Goal: Transaction & Acquisition: Book appointment/travel/reservation

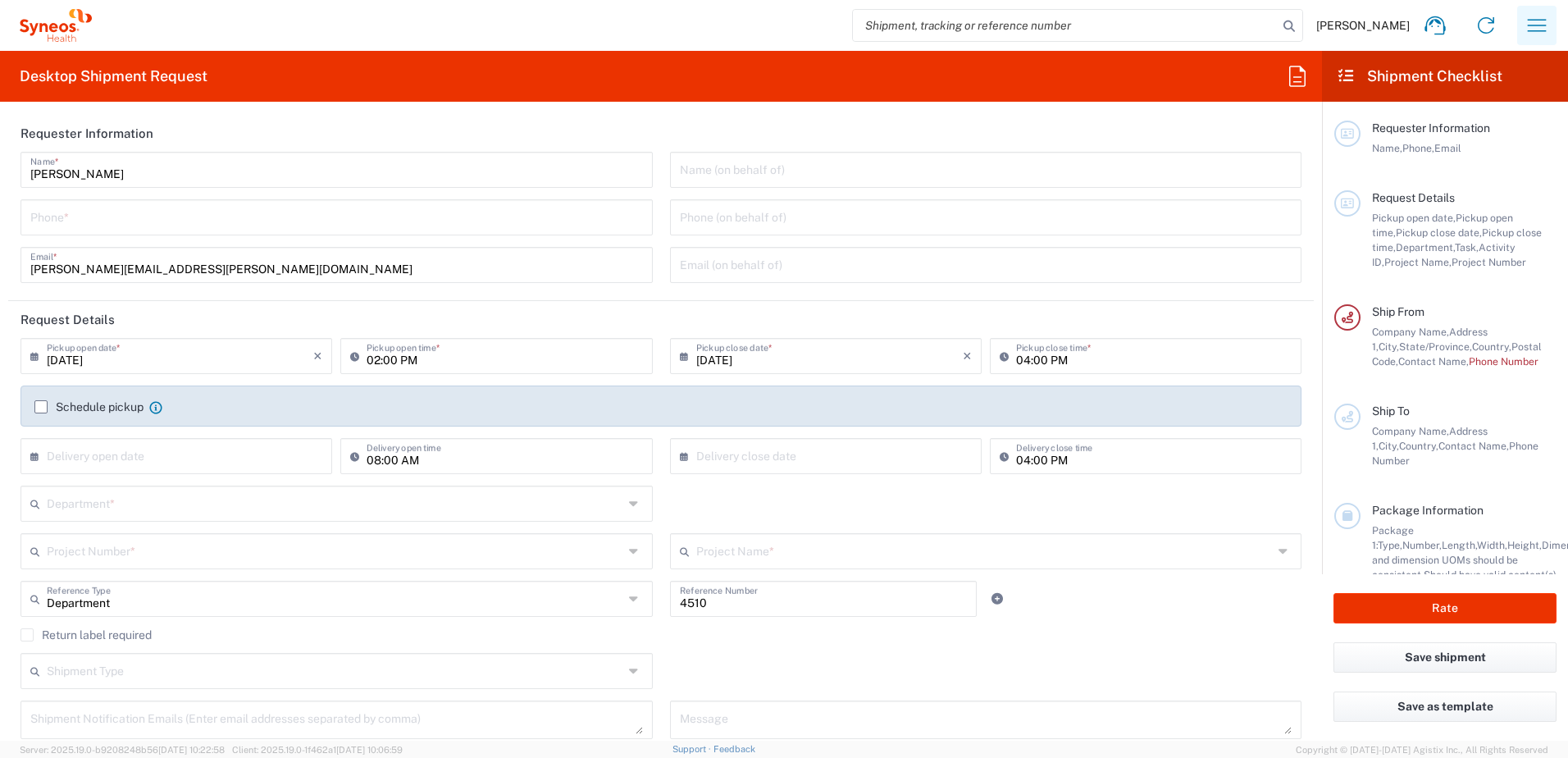
click at [1527, 20] on icon "button" at bounding box center [1537, 25] width 19 height 12
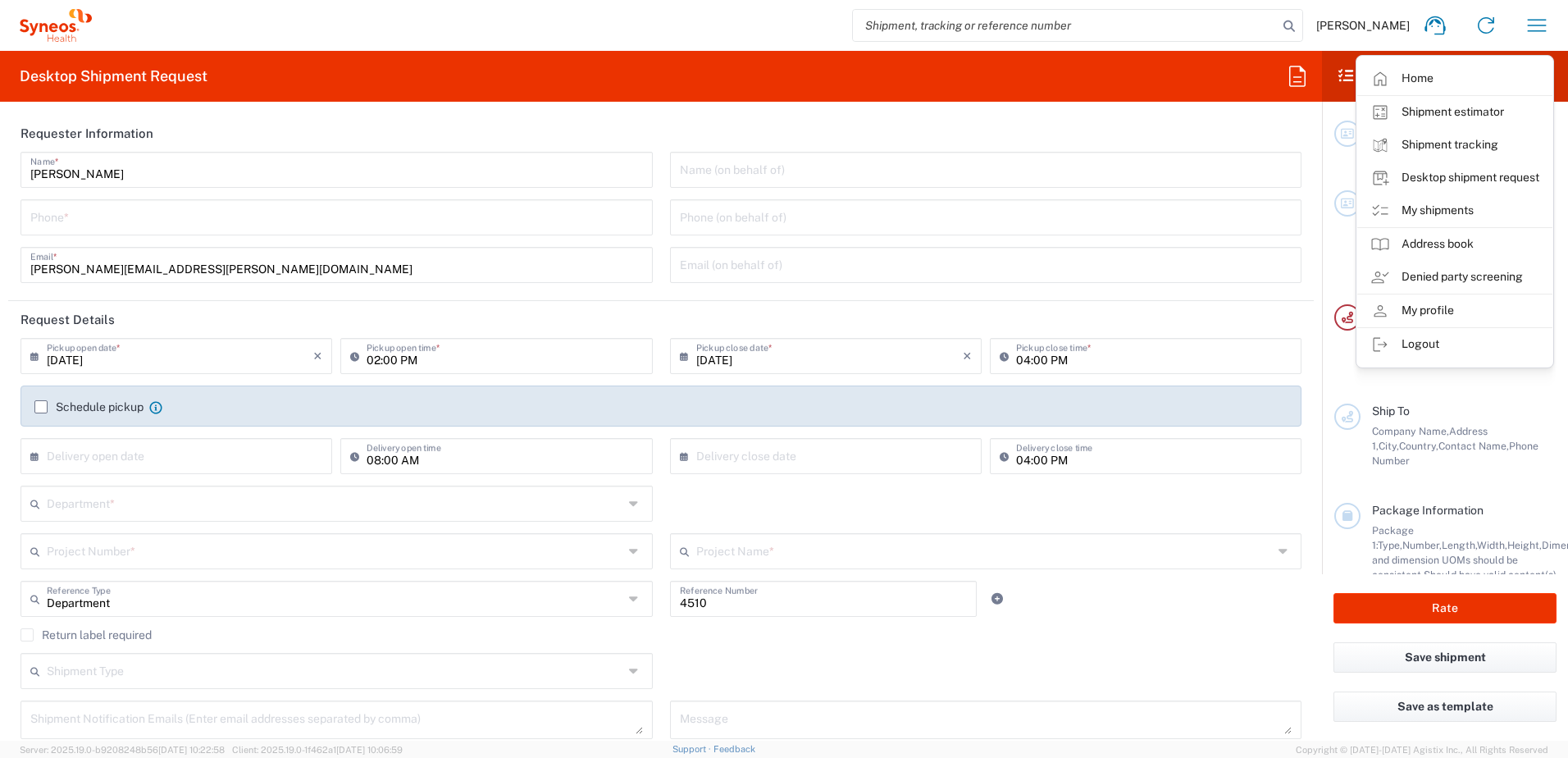
drag, startPoint x: 1458, startPoint y: 214, endPoint x: 89, endPoint y: 91, distance: 1374.5
click at [1458, 214] on link "My shipments" at bounding box center [1454, 211] width 195 height 33
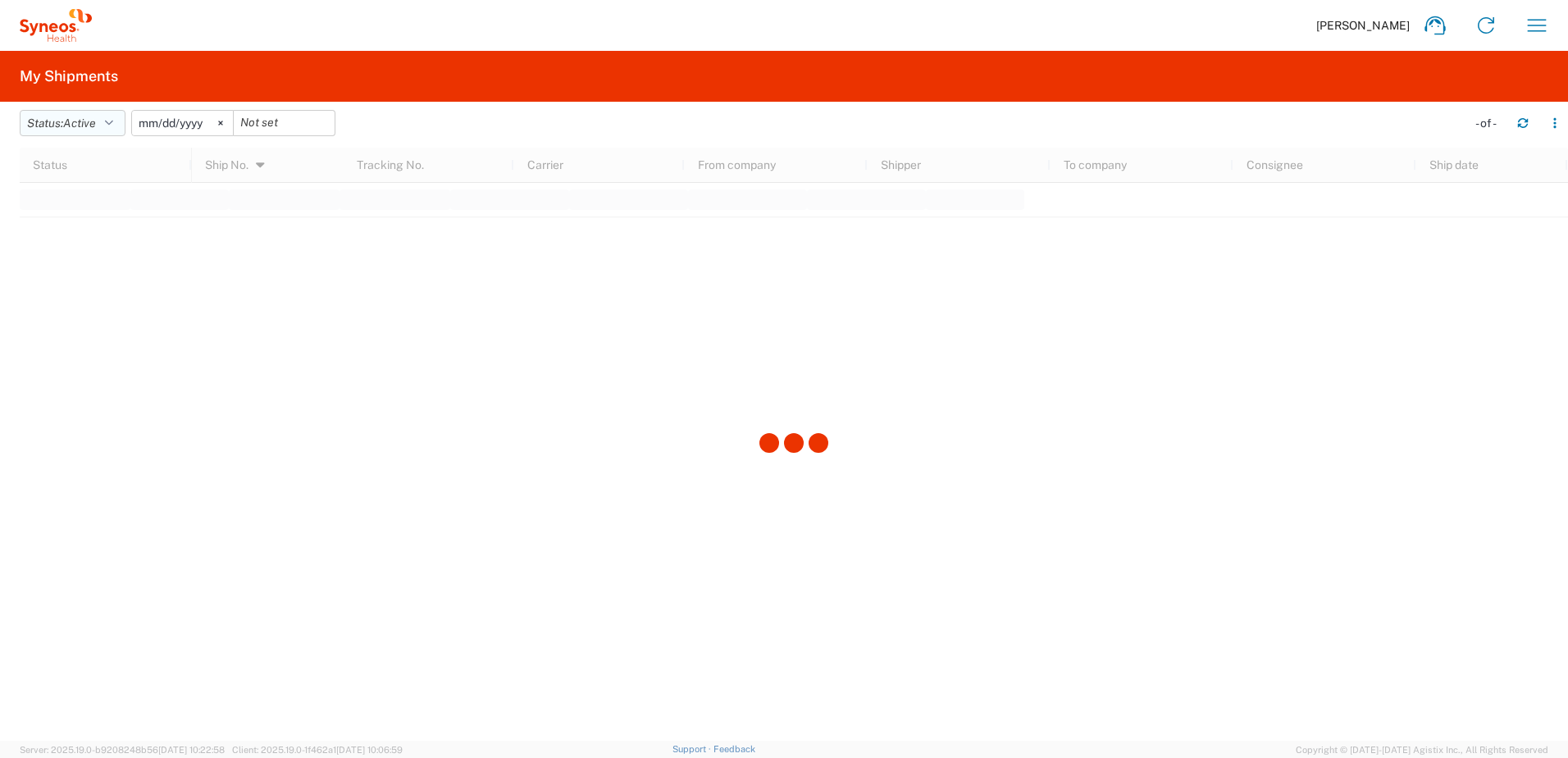
click at [84, 122] on span "Active" at bounding box center [80, 122] width 33 height 13
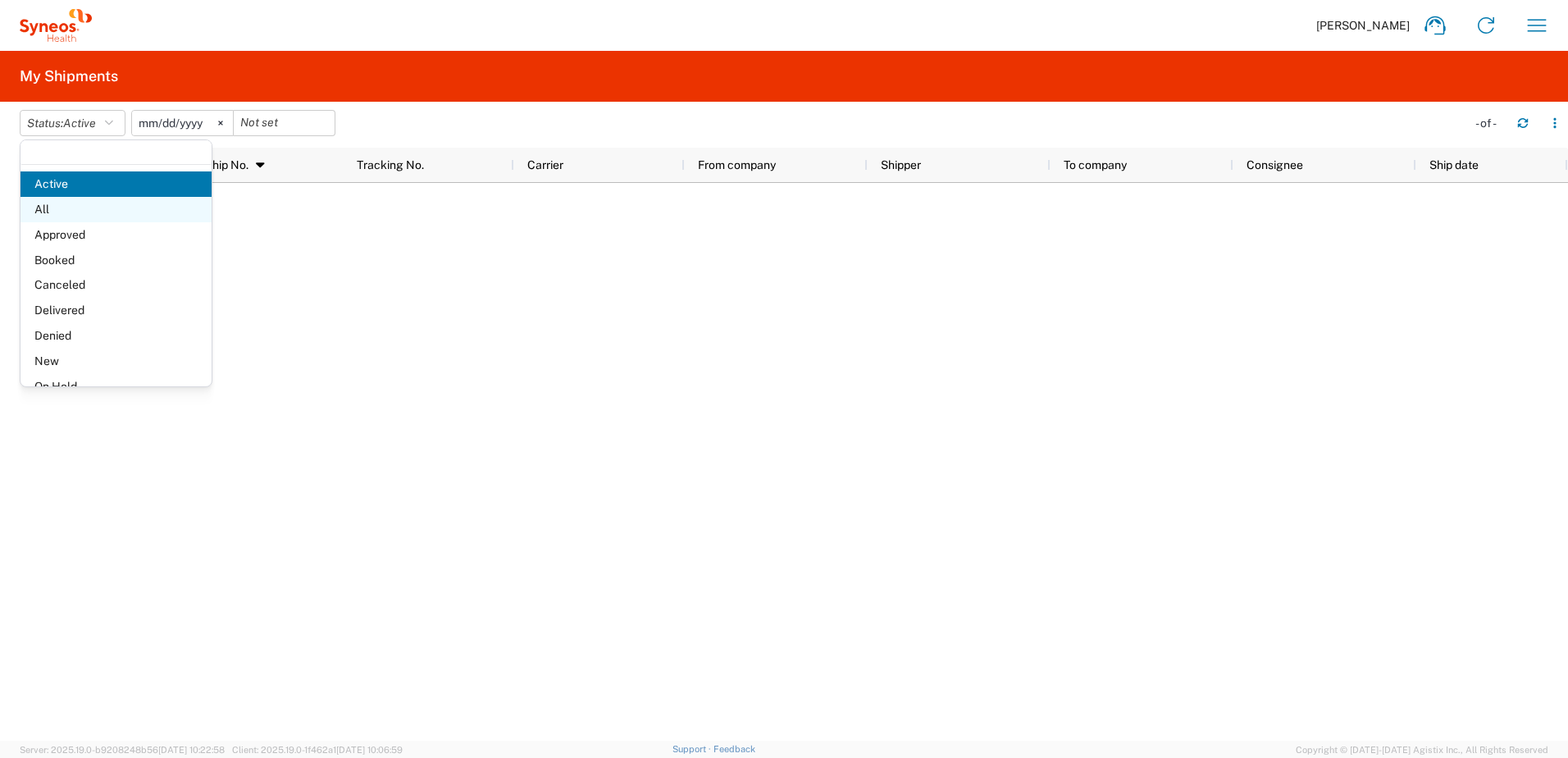
click at [66, 213] on span "All" at bounding box center [116, 209] width 191 height 25
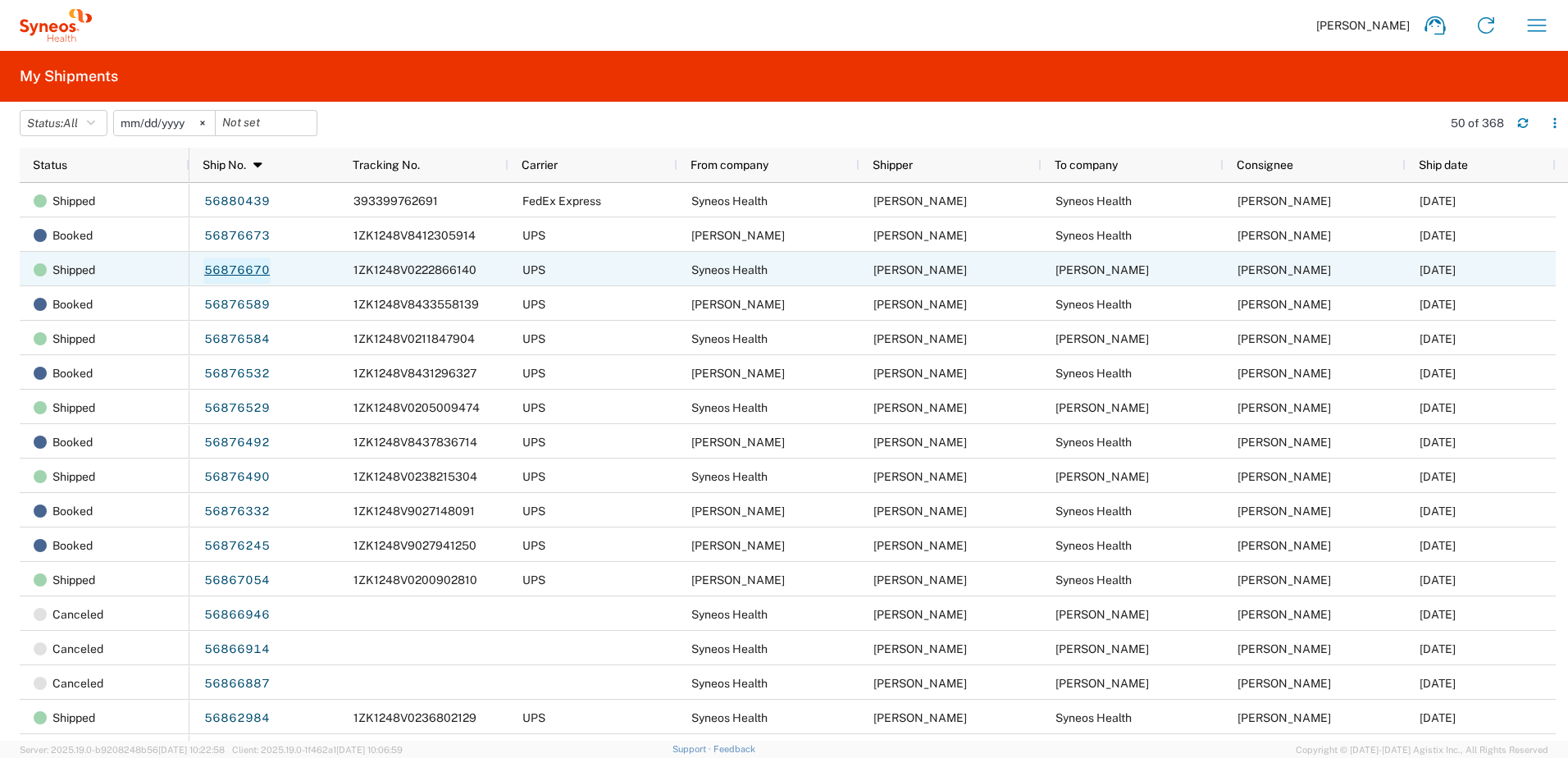
click at [232, 267] on link "56876670" at bounding box center [236, 271] width 67 height 26
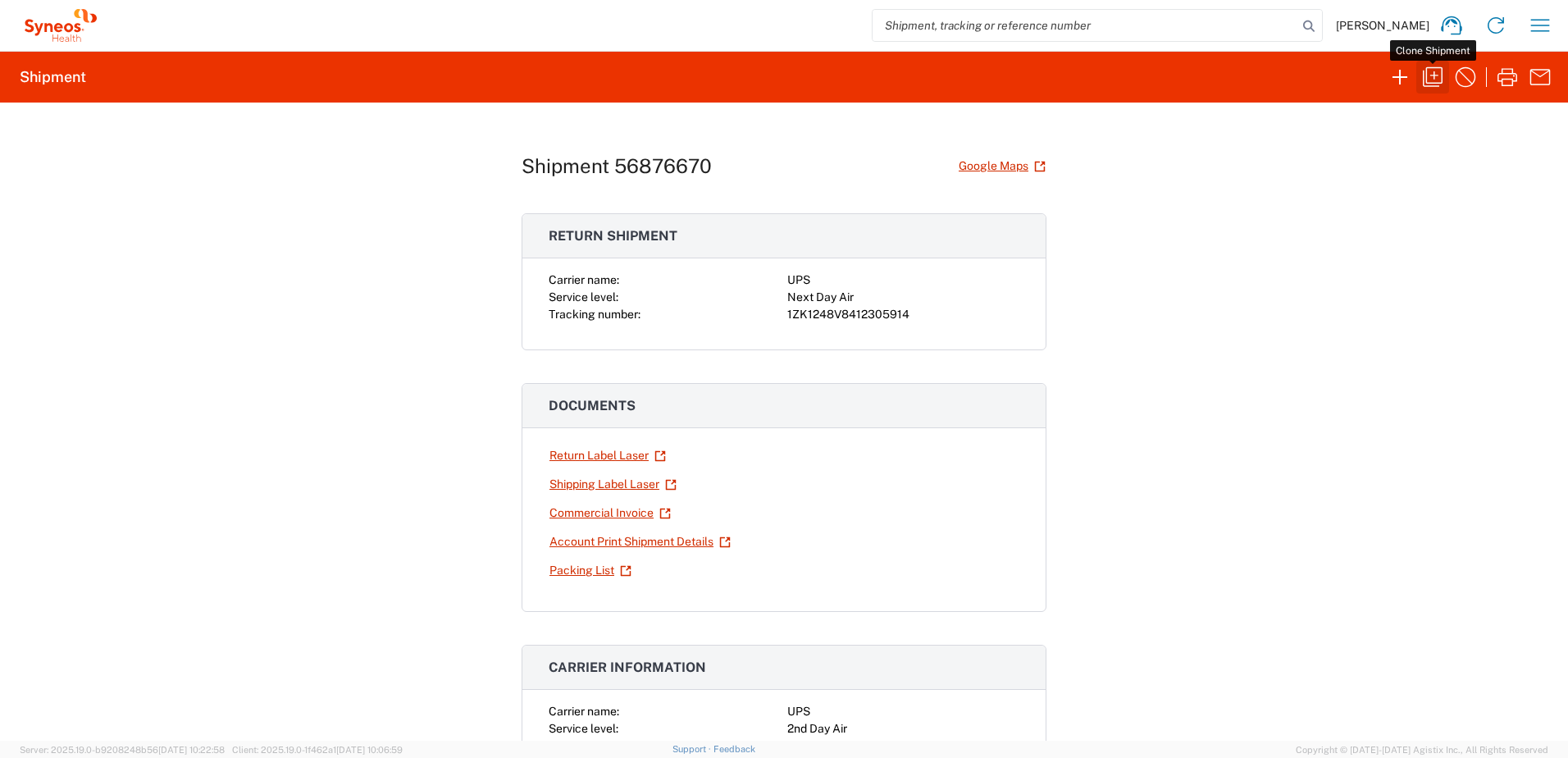
click at [1438, 77] on icon "button" at bounding box center [1433, 77] width 26 height 26
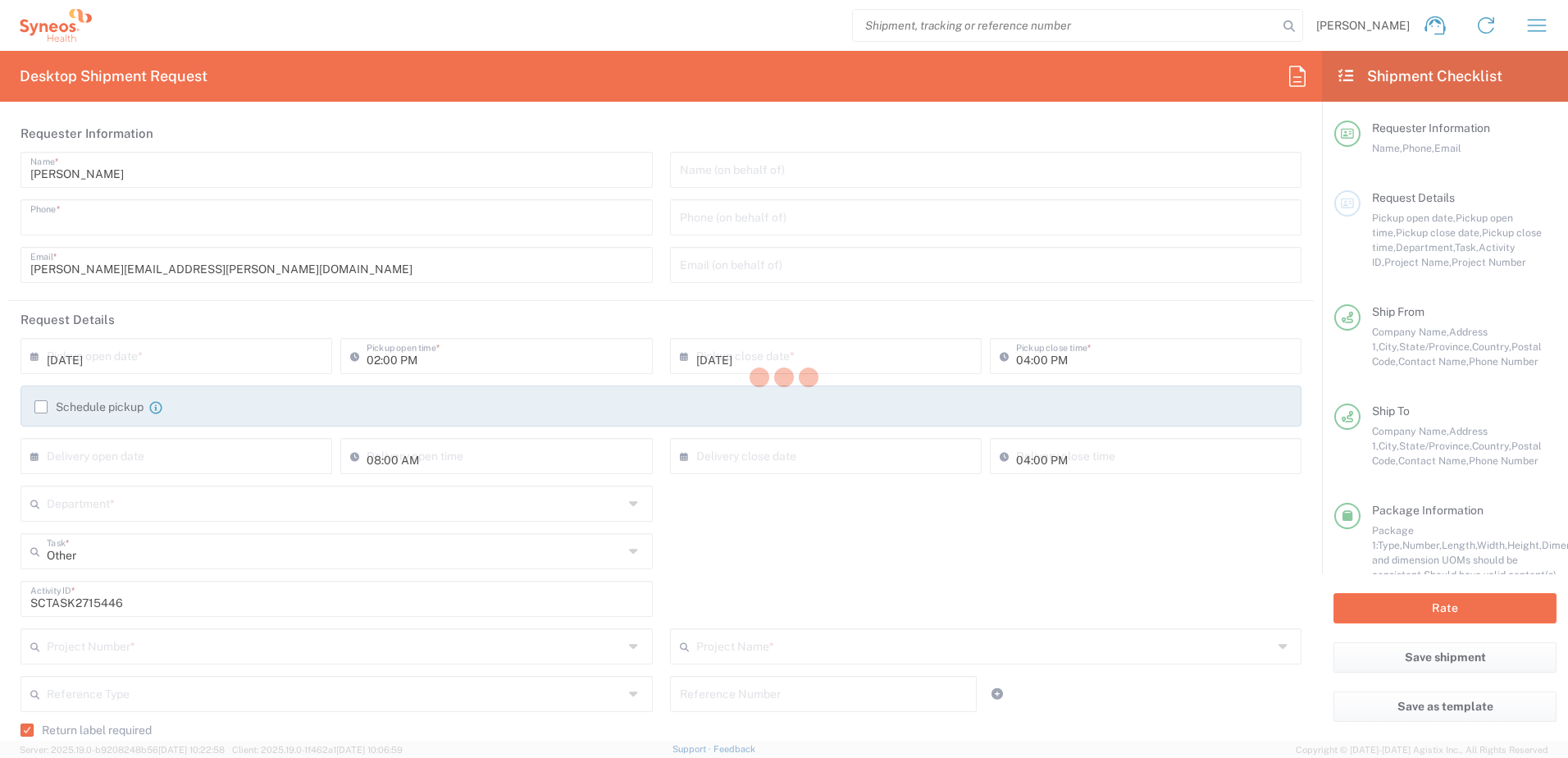
type input "9199867424"
type input "03:00 PM"
type textarea "[PERSON_NAME][EMAIL_ADDRESS][PERSON_NAME][DOMAIN_NAME]"
type input "Syneos Health, LLC-[GEOGRAPHIC_DATA] [GEOGRAPHIC_DATA] [GEOGRAPHIC_DATA]"
type input "Syneos Health"
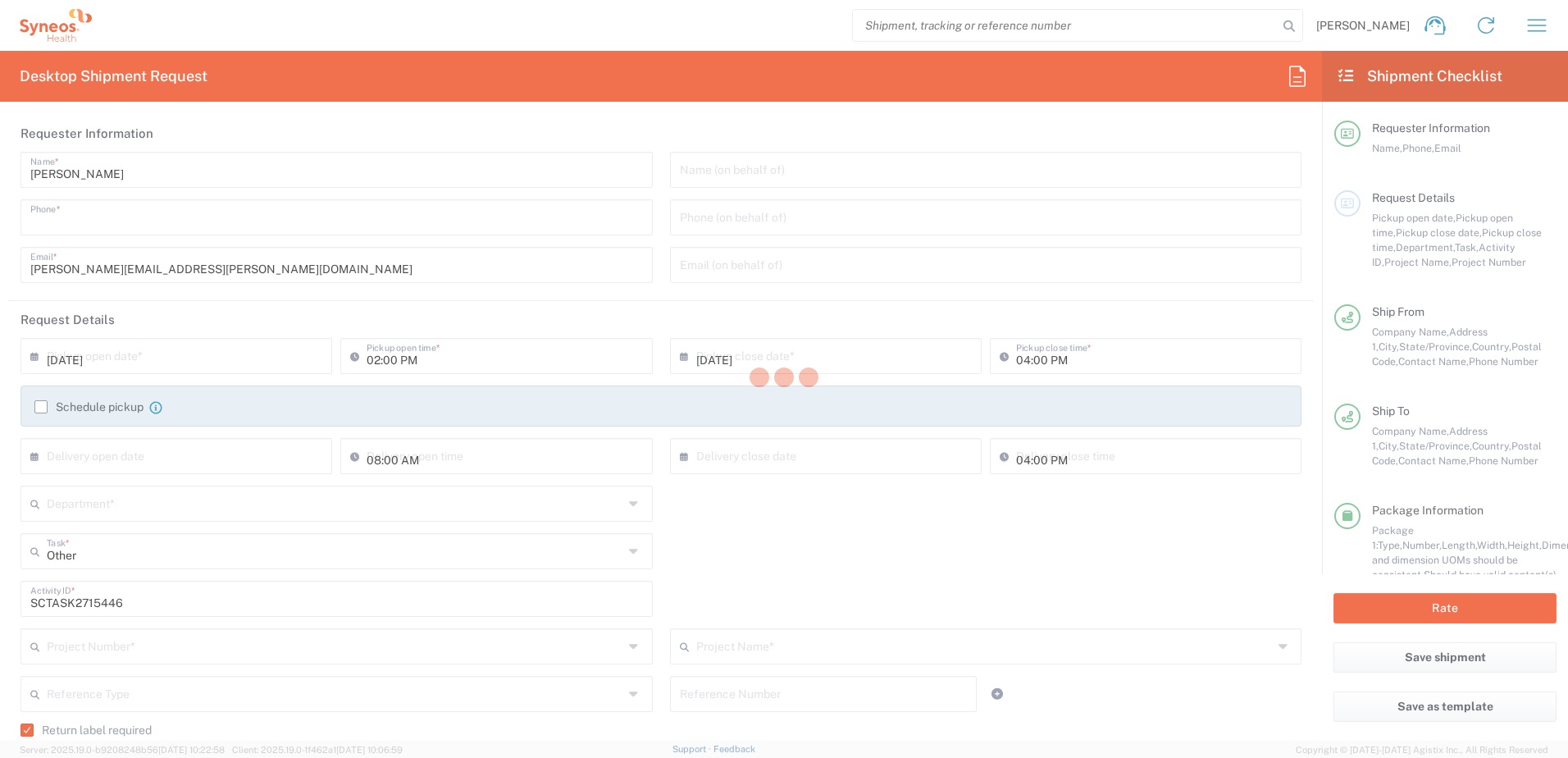
type input "[GEOGRAPHIC_DATA]"
type input "Morrisville"
type input "27560"
type input "[PERSON_NAME]"
type input "9199867424"
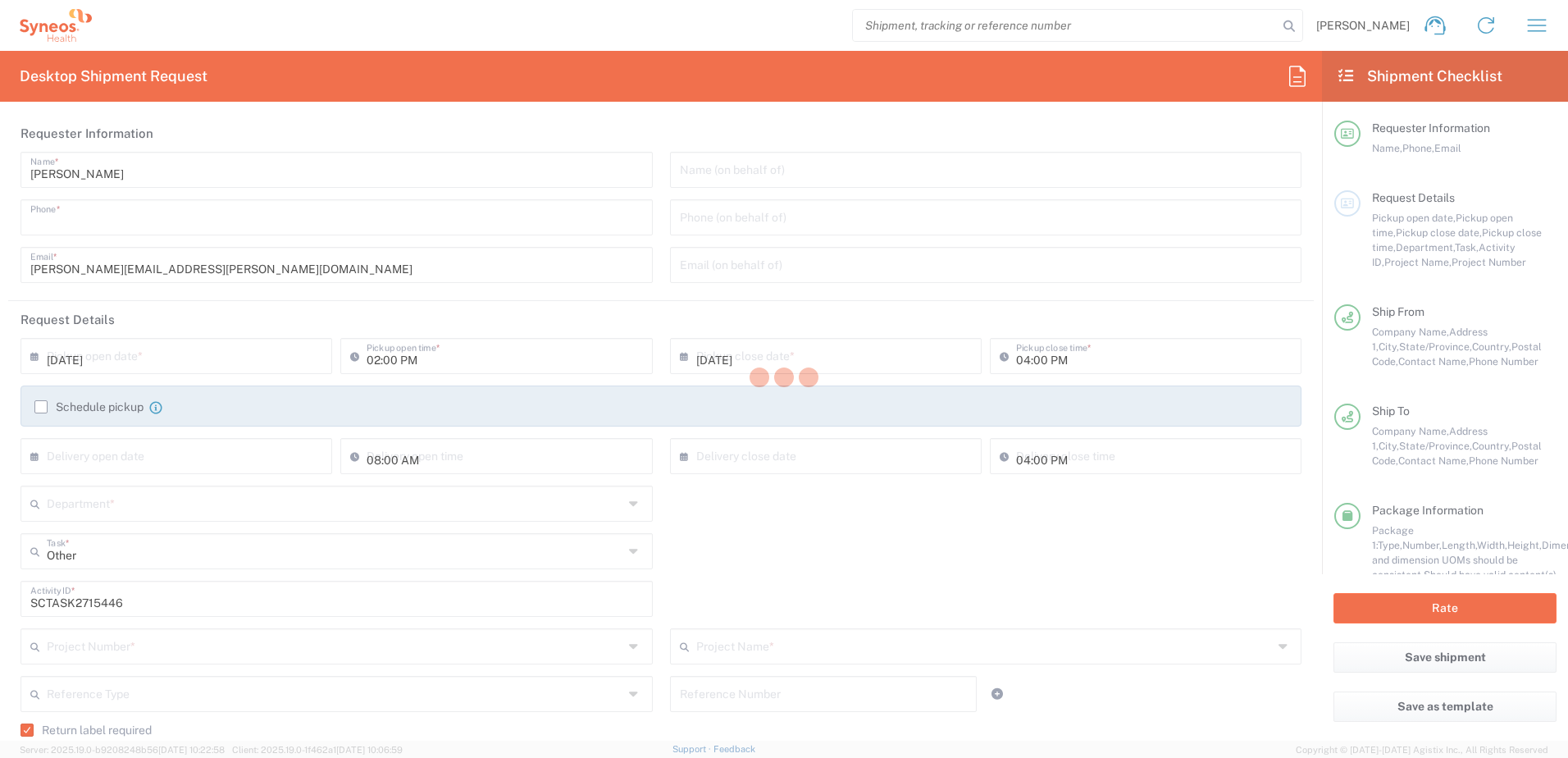
type input "[PERSON_NAME][EMAIL_ADDRESS][PERSON_NAME][DOMAIN_NAME]"
type input "[PERSON_NAME]"
type input "[GEOGRAPHIC_DATA]"
type input "Oriental"
type input "[GEOGRAPHIC_DATA]"
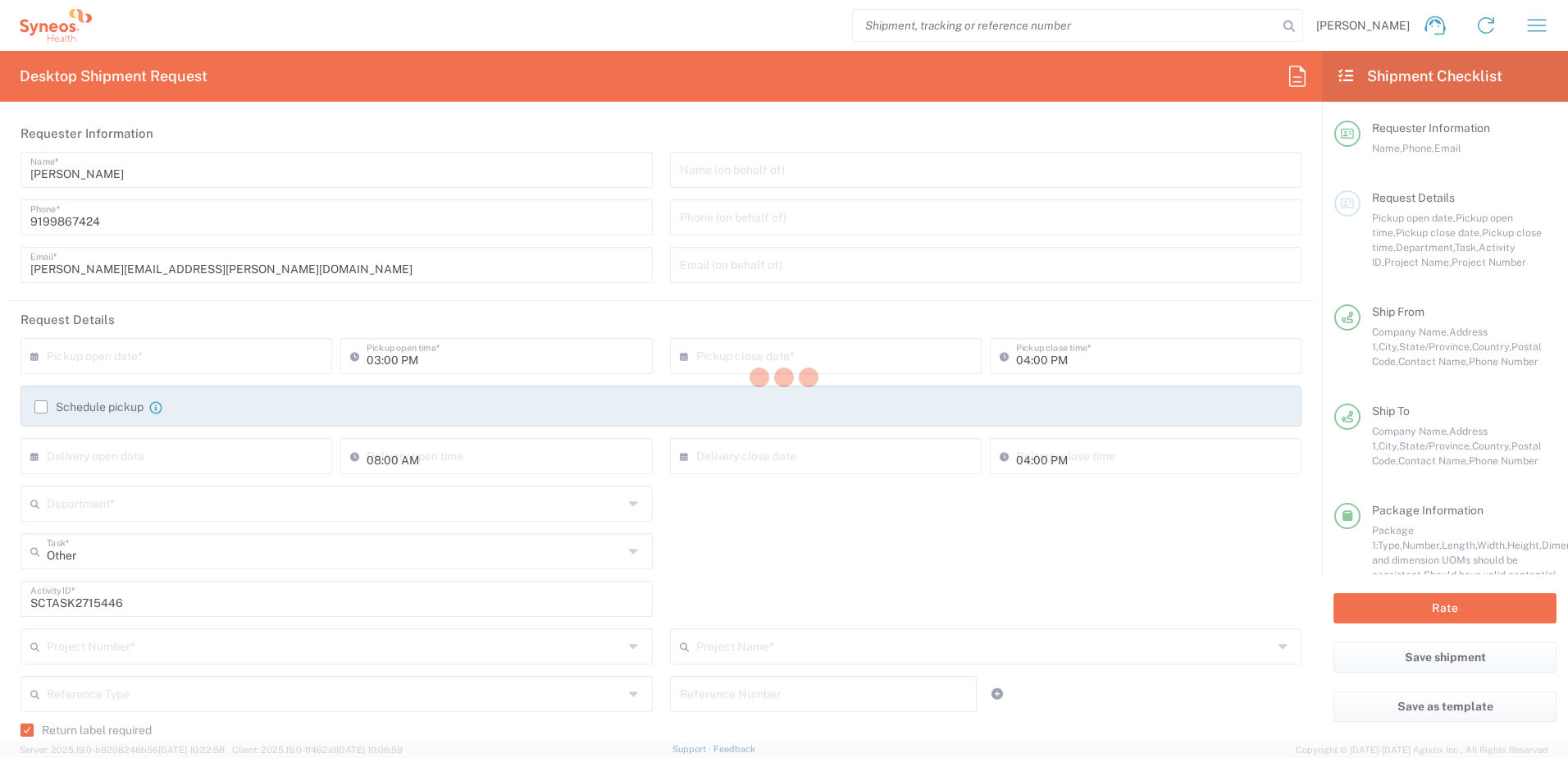
type input "28571"
type input "[PERSON_NAME]"
type input "[PHONE_NUMBER]"
type input "[EMAIL_ADDRESS][DOMAIN_NAME]"
type input "Residential/Home"
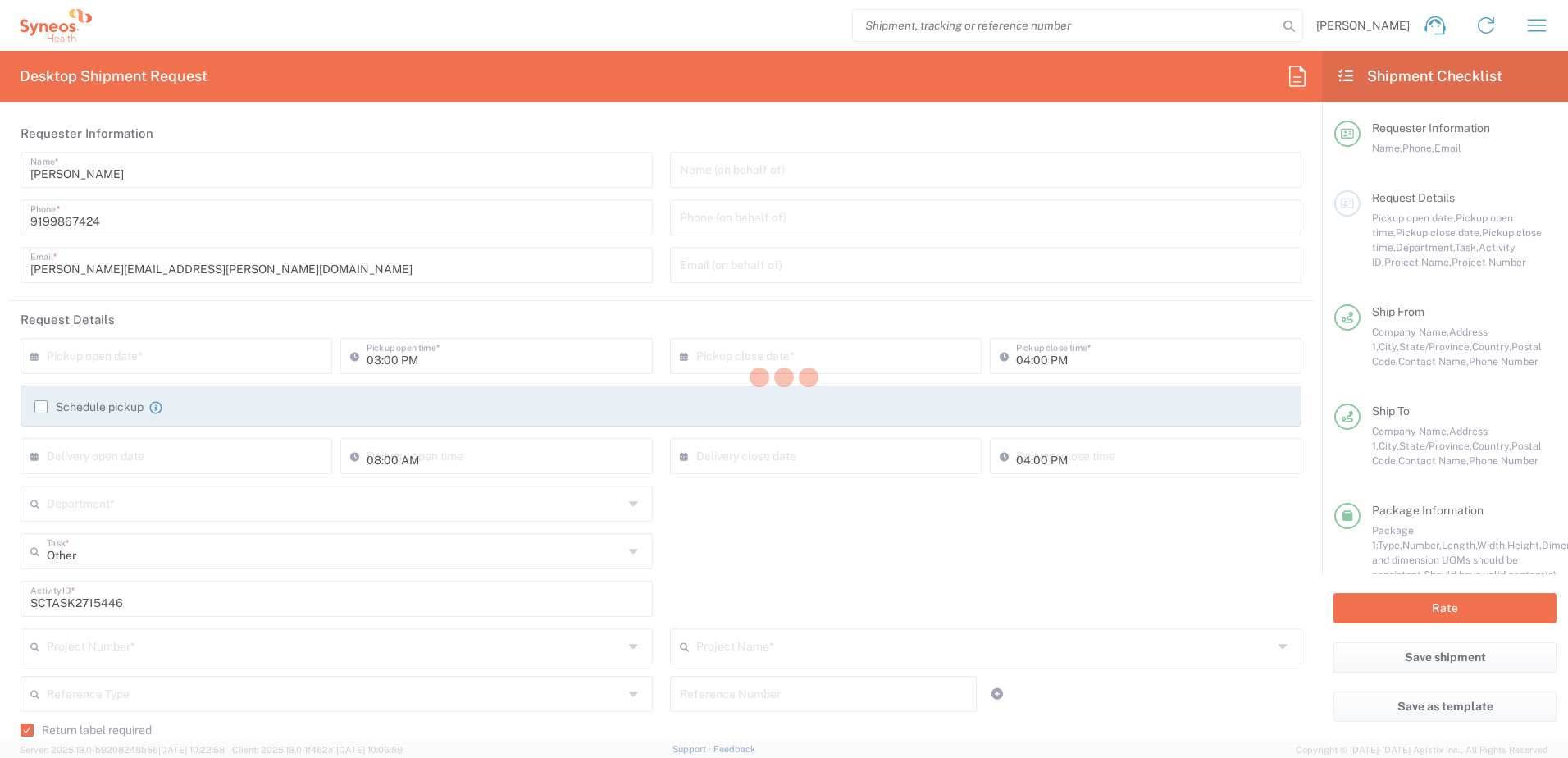
type input "Sender/Shipper"
type input "4510"
type input "4520 DEPARTMENTAL EXPENSE"
type input "[US_STATE]"
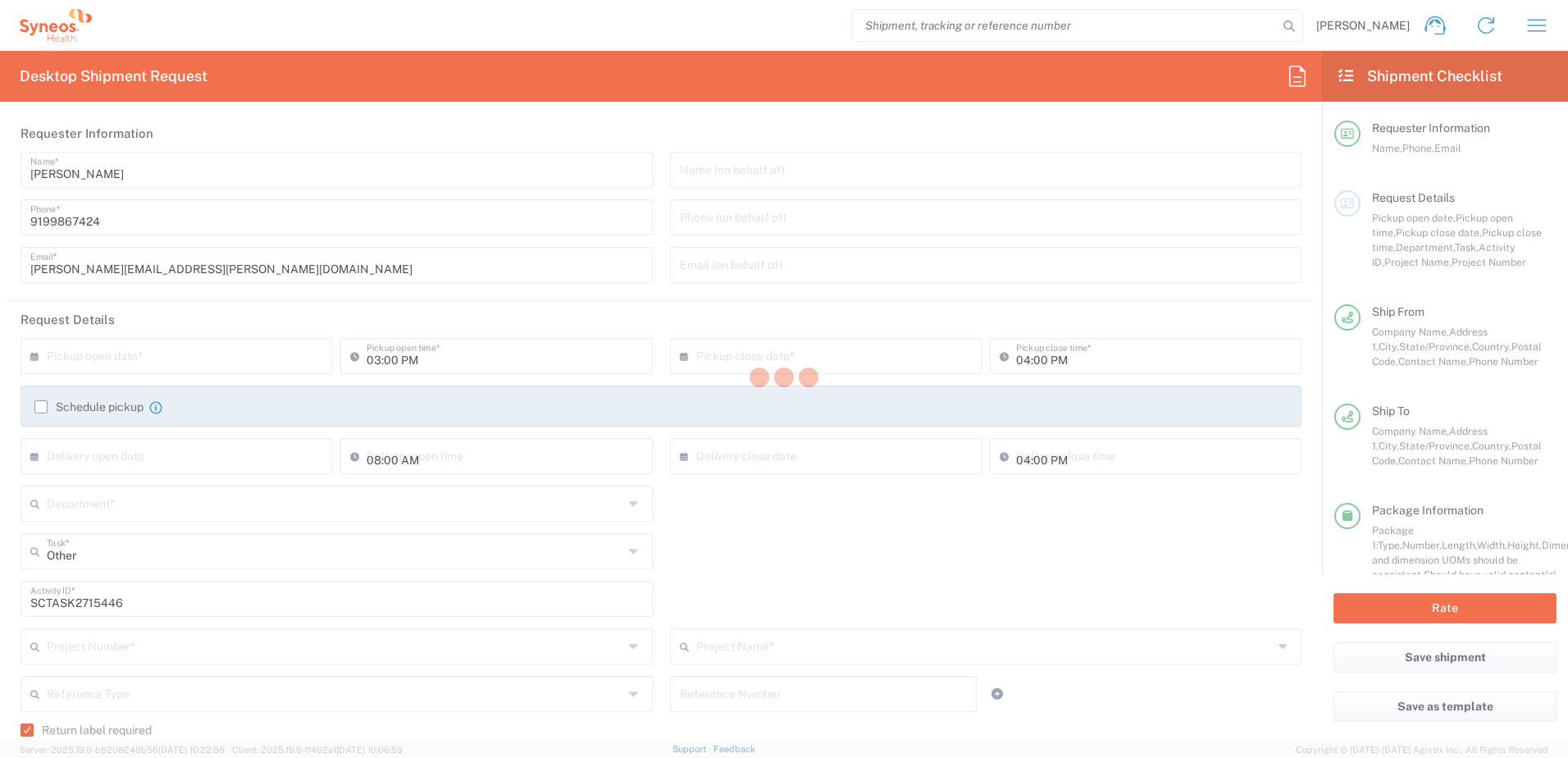
type input "[US_STATE]"
type input "Next Day Air"
type input "Your Packaging"
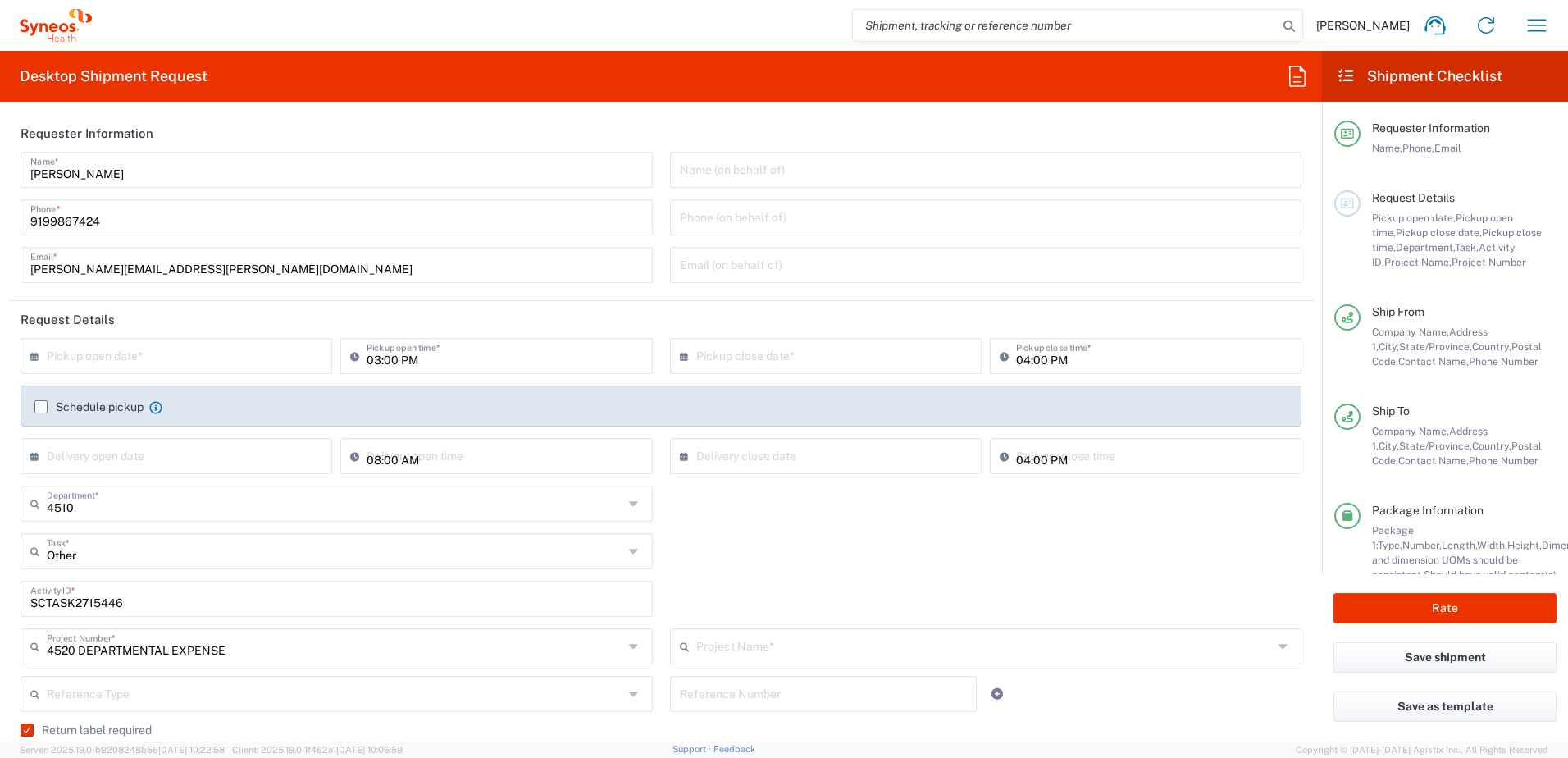
click at [233, 351] on input "text" at bounding box center [180, 354] width 266 height 29
type input "4520 DEPARTMENTAL EXPENSE"
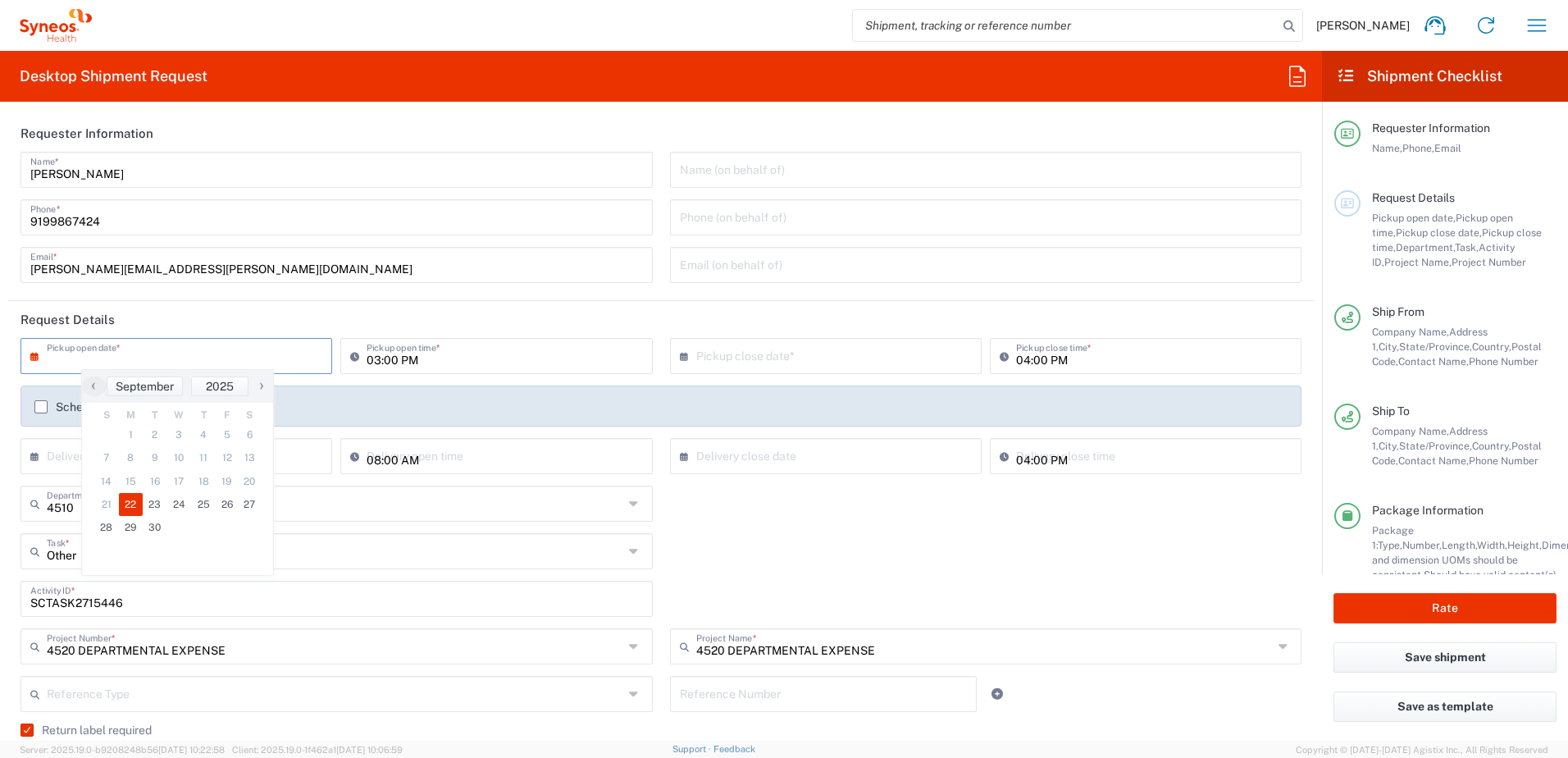
click at [122, 500] on span "22" at bounding box center [131, 504] width 24 height 23
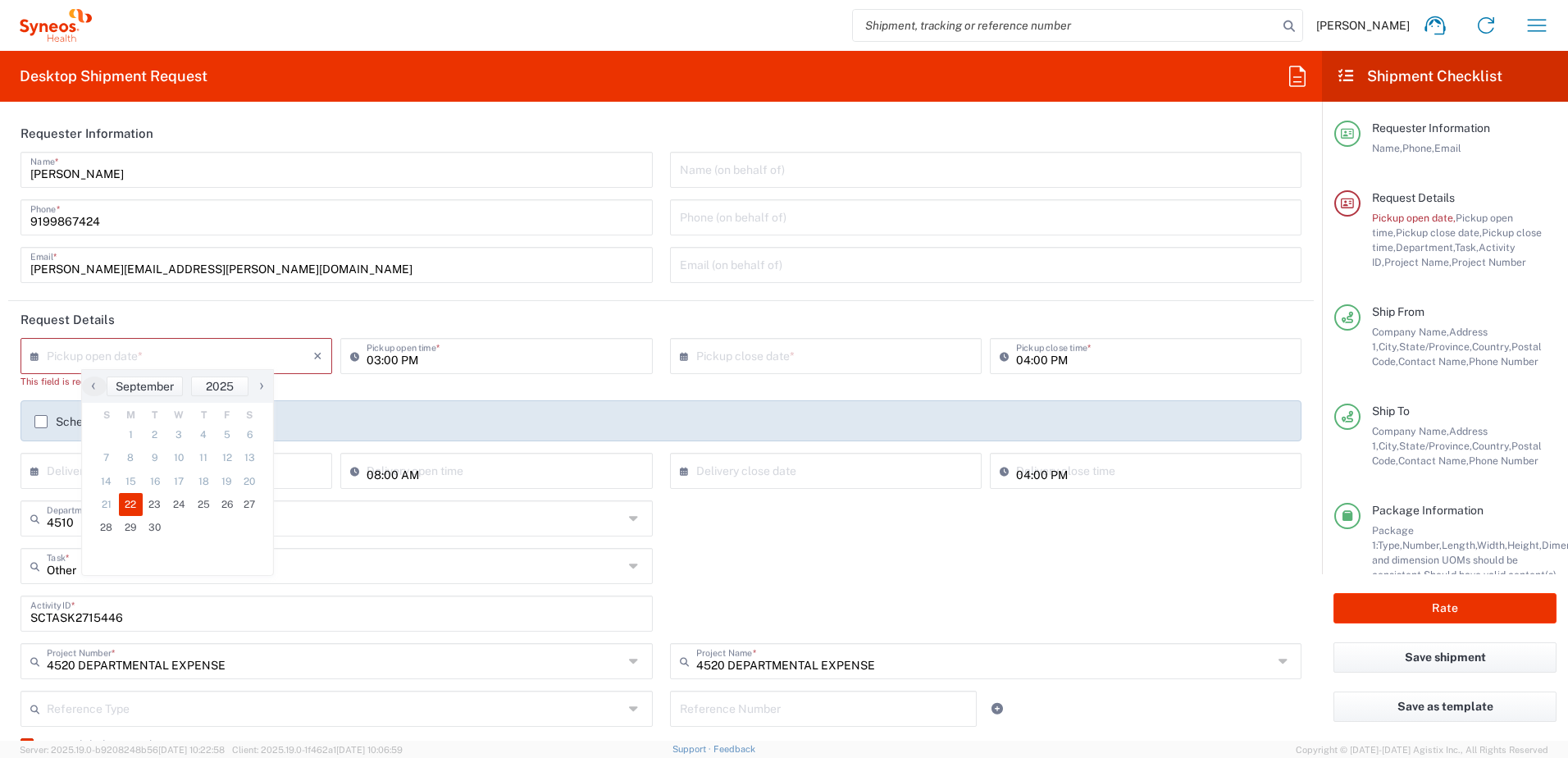
type input "[DATE]"
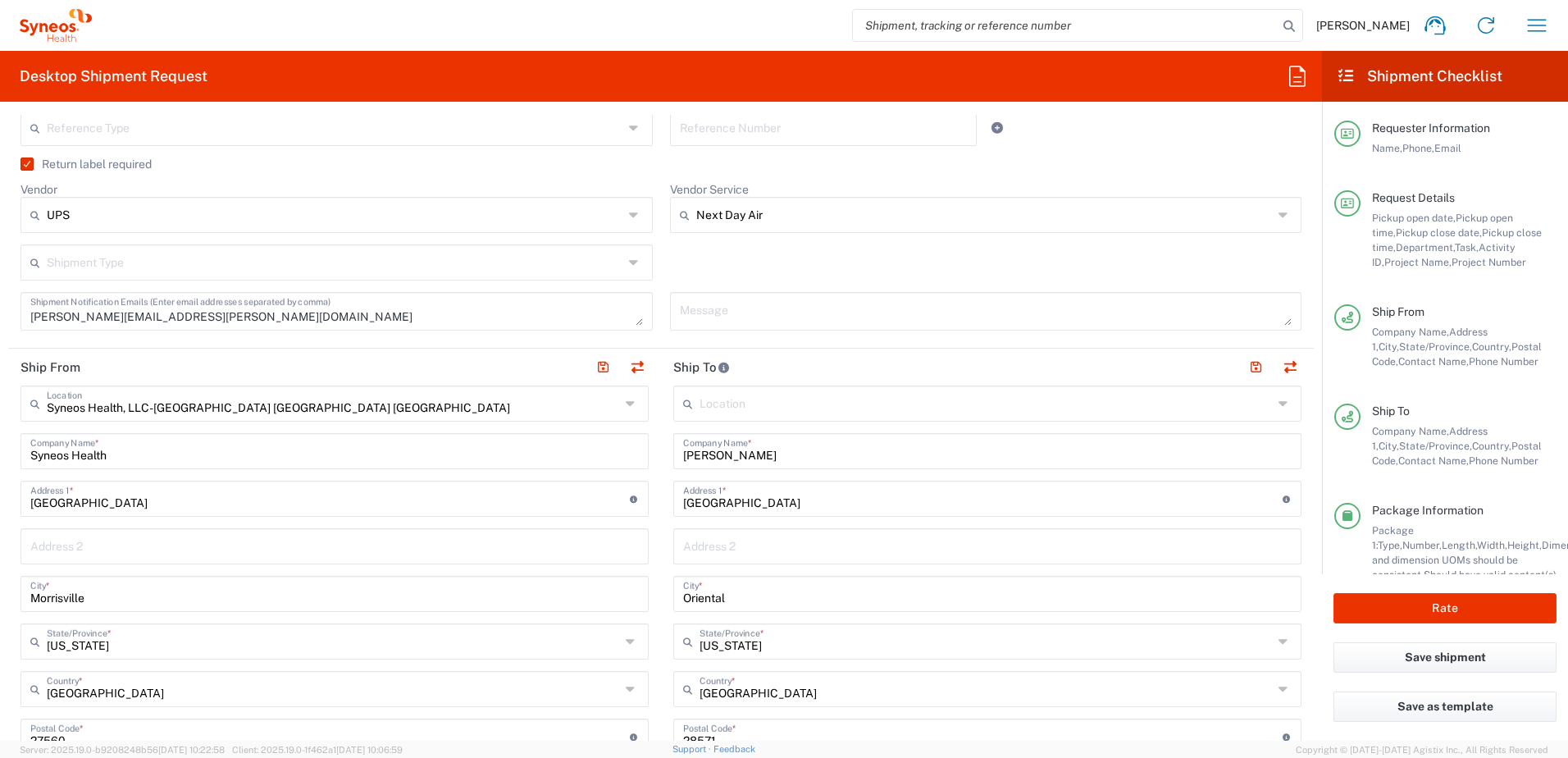
scroll to position [574, 0]
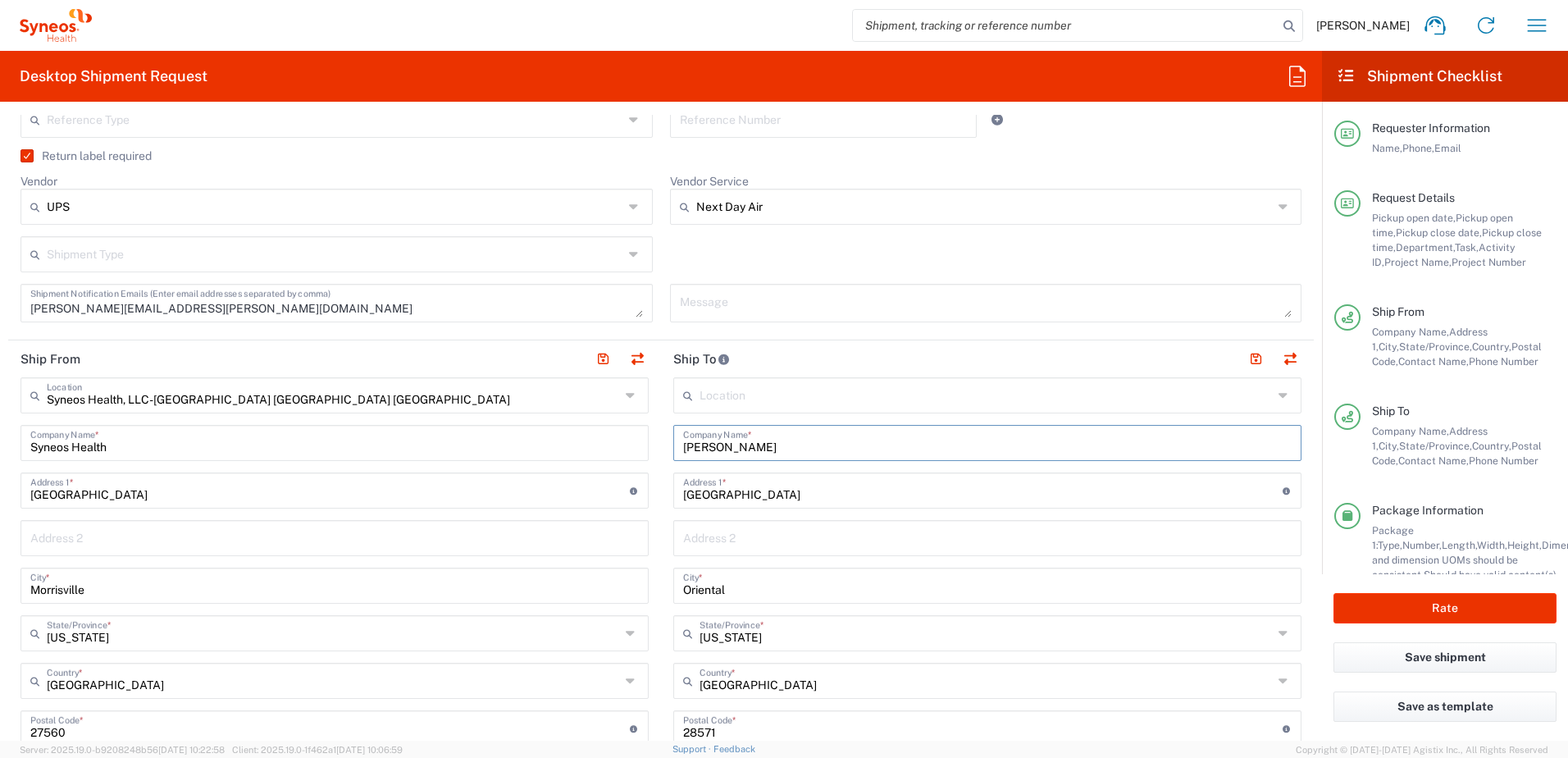
drag, startPoint x: 780, startPoint y: 454, endPoint x: 766, endPoint y: 500, distance: 48.1
click at [653, 450] on div "Ship From Syneos Health, LLC-[GEOGRAPHIC_DATA] [GEOGRAPHIC_DATA] [GEOGRAPHIC_DA…" at bounding box center [660, 707] width 1305 height 733
paste input "[PERSON_NAME]"
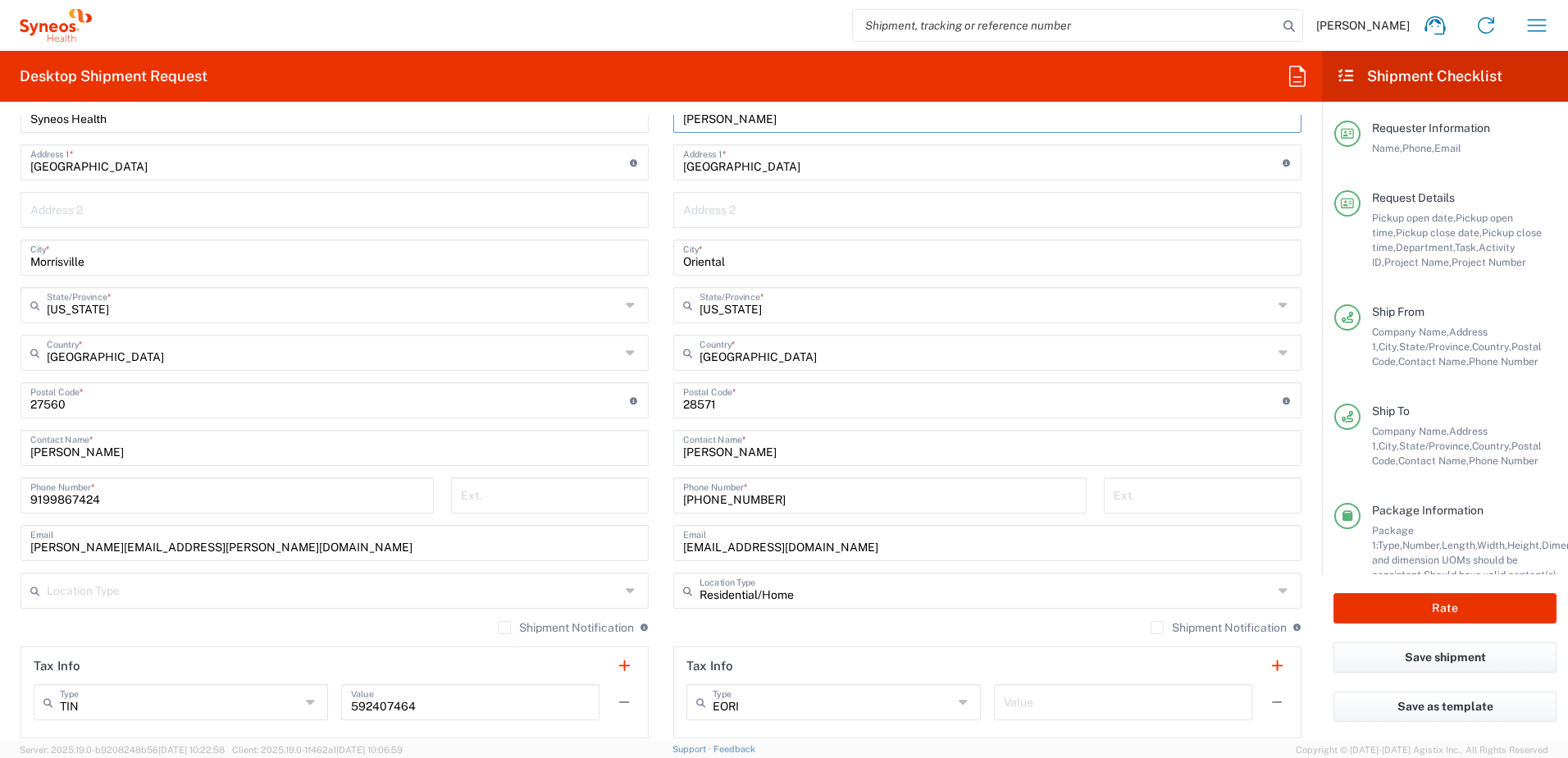
type input "[PERSON_NAME]"
drag, startPoint x: 768, startPoint y: 451, endPoint x: 508, endPoint y: 3, distance: 518.0
click at [661, 444] on main "Location [PERSON_NAME] LLC-[GEOGRAPHIC_DATA] [GEOGRAPHIC_DATA] [GEOGRAPHIC_DATA…" at bounding box center [987, 394] width 653 height 689
paste input "[PERSON_NAME]"
type input "[PERSON_NAME]"
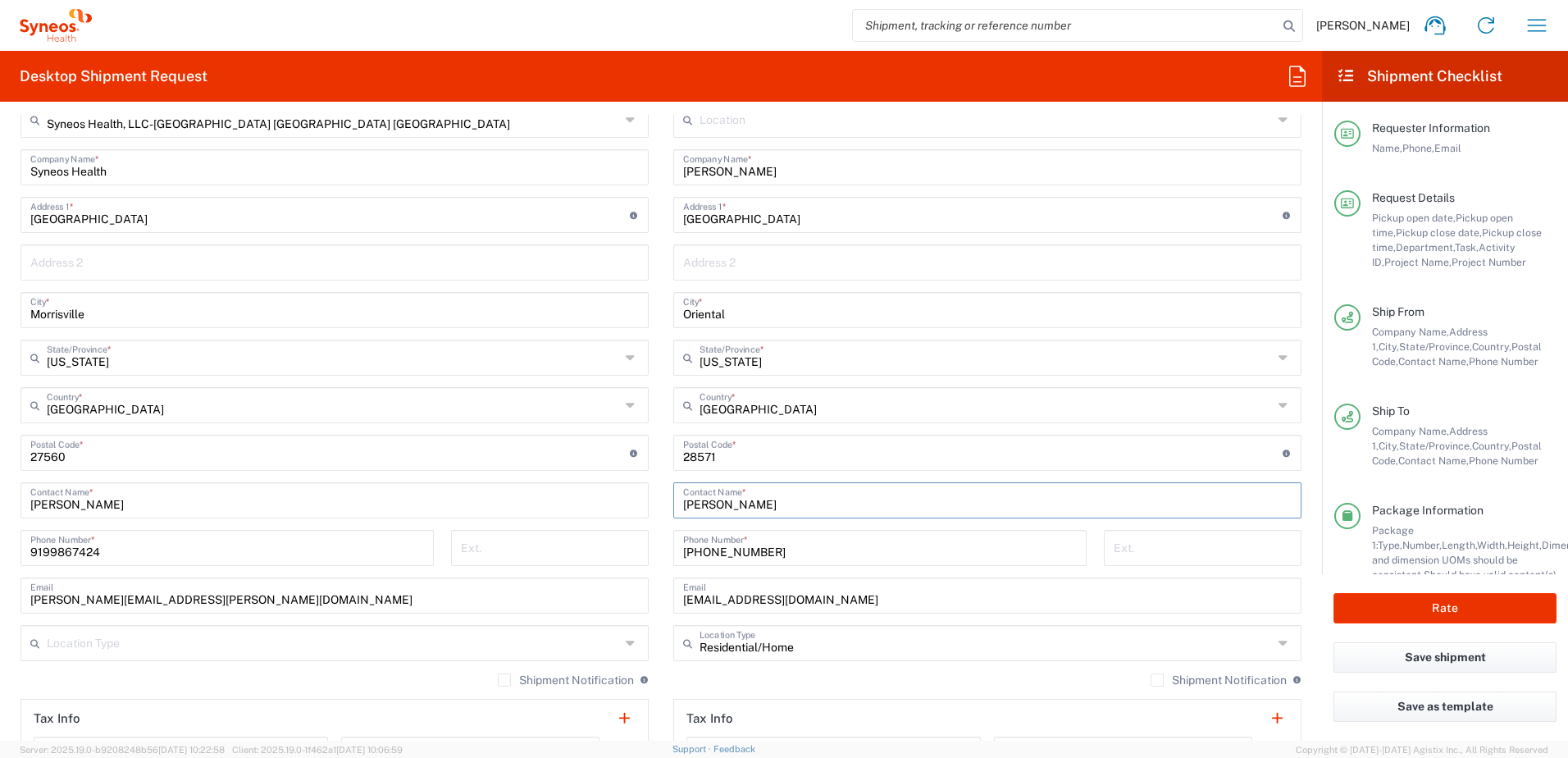
scroll to position [821, 0]
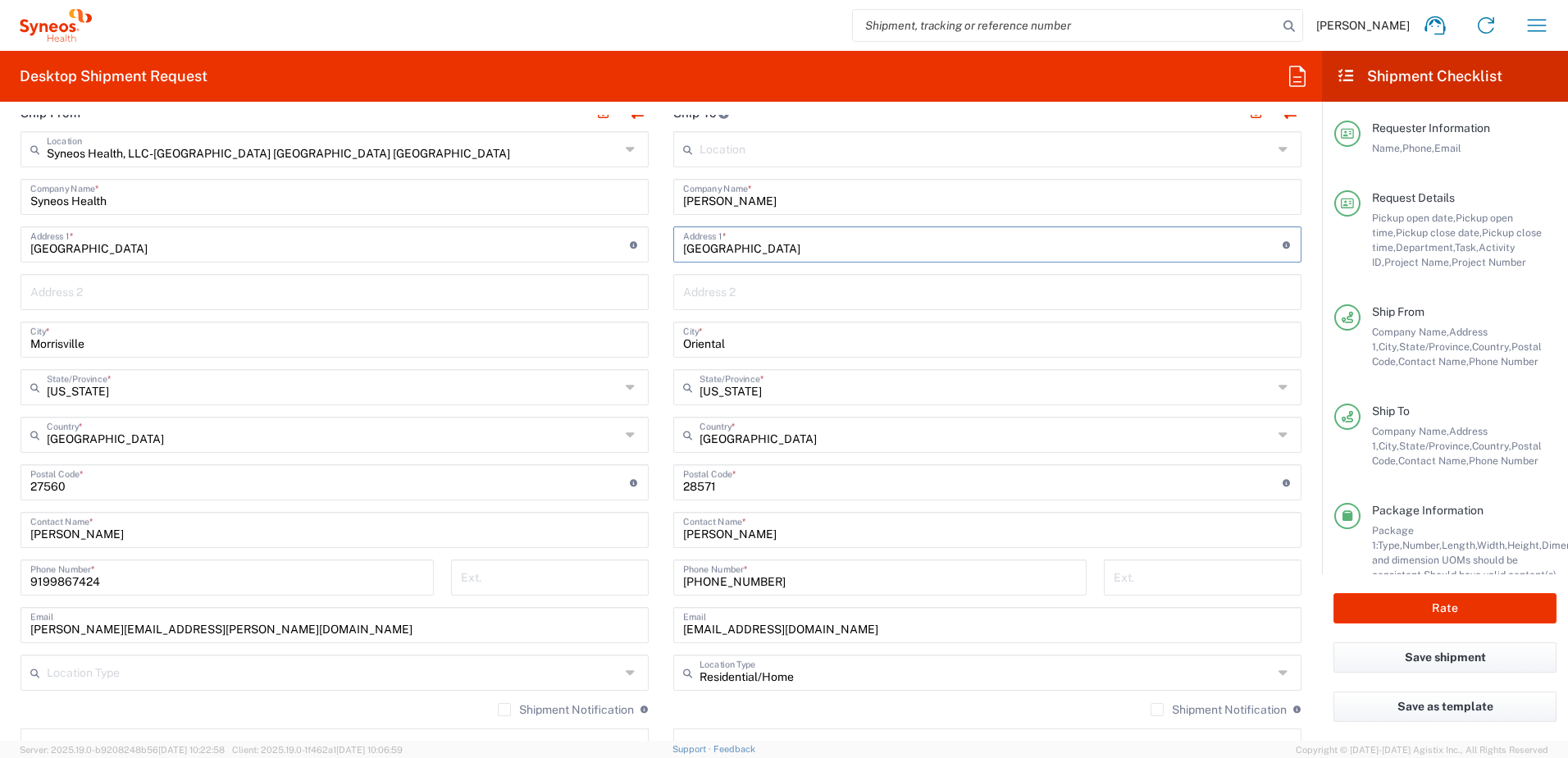
drag, startPoint x: 783, startPoint y: 247, endPoint x: 797, endPoint y: 240, distance: 15.7
click at [665, 243] on main "Location [PERSON_NAME] LLC-[GEOGRAPHIC_DATA] [GEOGRAPHIC_DATA] [GEOGRAPHIC_DATA…" at bounding box center [987, 476] width 653 height 689
paste input "[STREET_ADDRESS][PERSON_NAME]"
type input "[STREET_ADDRESS][PERSON_NAME]"
drag, startPoint x: 751, startPoint y: 338, endPoint x: 793, endPoint y: 391, distance: 67.6
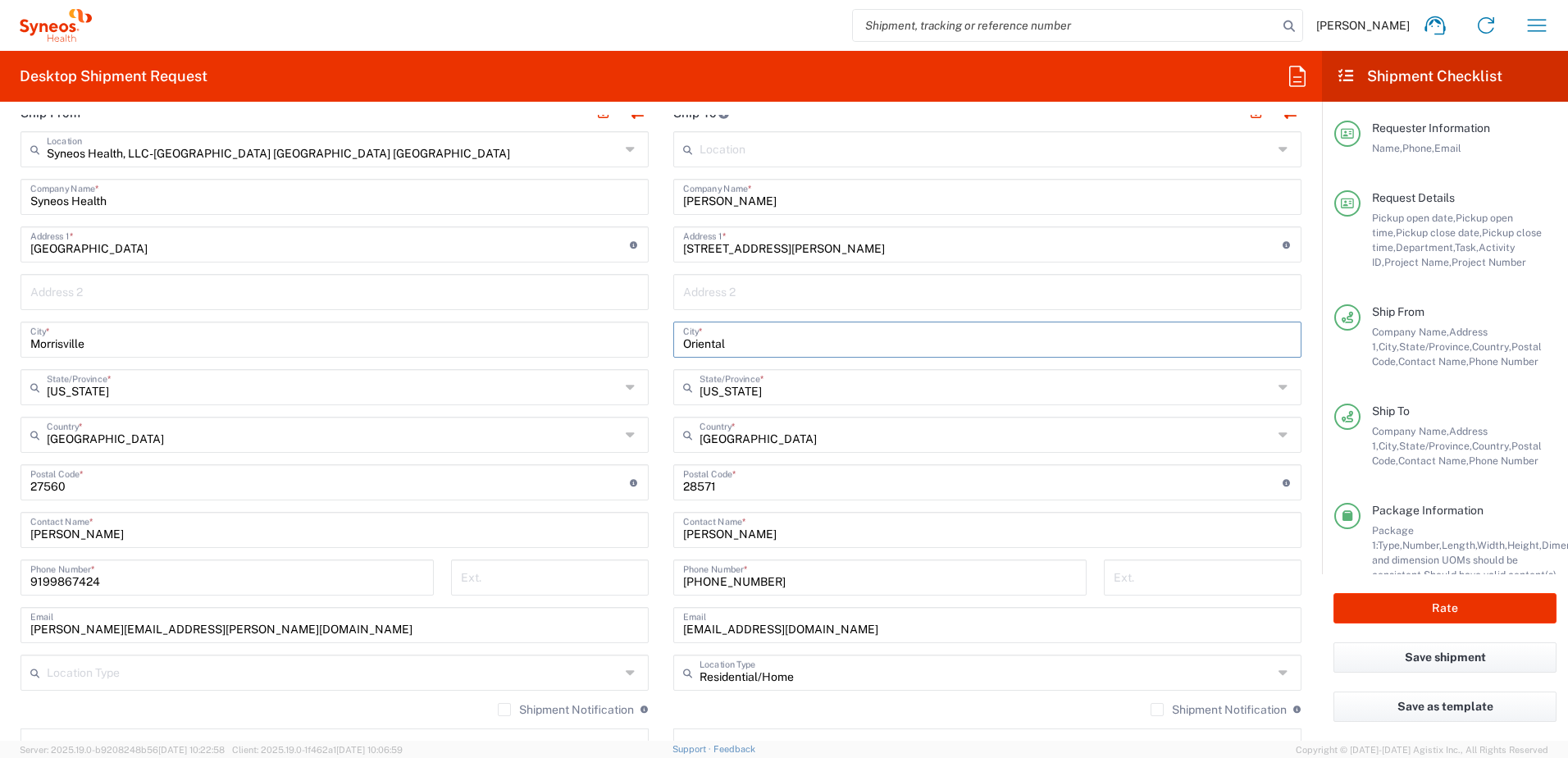
click at [642, 331] on div "Ship From Syneos Health, LLC-[GEOGRAPHIC_DATA] [GEOGRAPHIC_DATA] [GEOGRAPHIC_DA…" at bounding box center [660, 461] width 1305 height 733
paste input "Mableton"
type input "Mableton"
click at [790, 380] on input "[US_STATE]" at bounding box center [986, 386] width 573 height 29
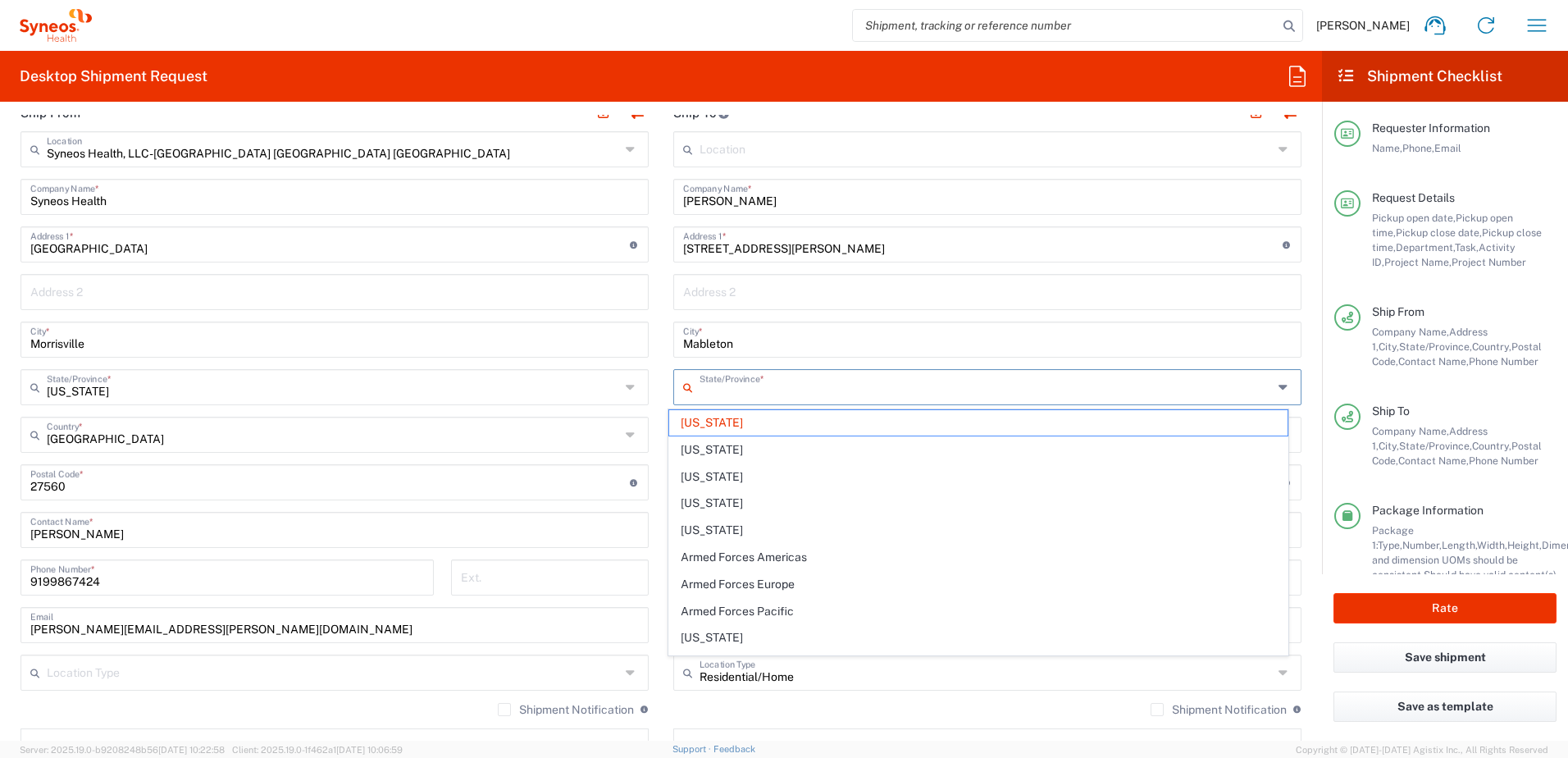
click at [834, 353] on div "Mableton City *" at bounding box center [987, 339] width 628 height 36
click at [796, 333] on input "Mableton" at bounding box center [987, 338] width 608 height 29
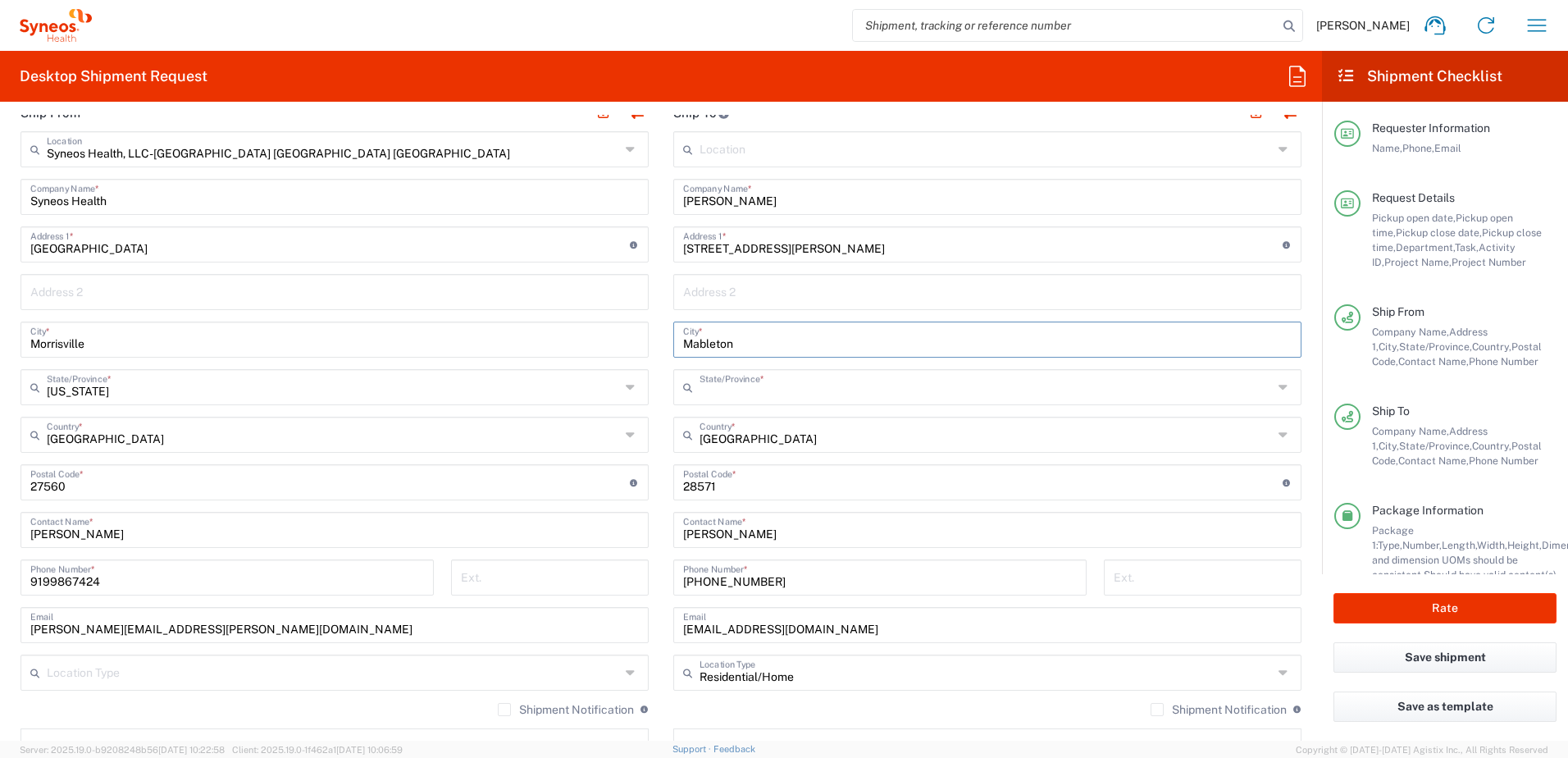
type input "[US_STATE]"
drag, startPoint x: 755, startPoint y: 337, endPoint x: 773, endPoint y: 387, distance: 53.1
click at [755, 339] on input "Mableton" at bounding box center [987, 338] width 608 height 29
click at [760, 340] on input "Mableton" at bounding box center [987, 338] width 608 height 29
click at [781, 339] on input "Mableton" at bounding box center [987, 338] width 608 height 29
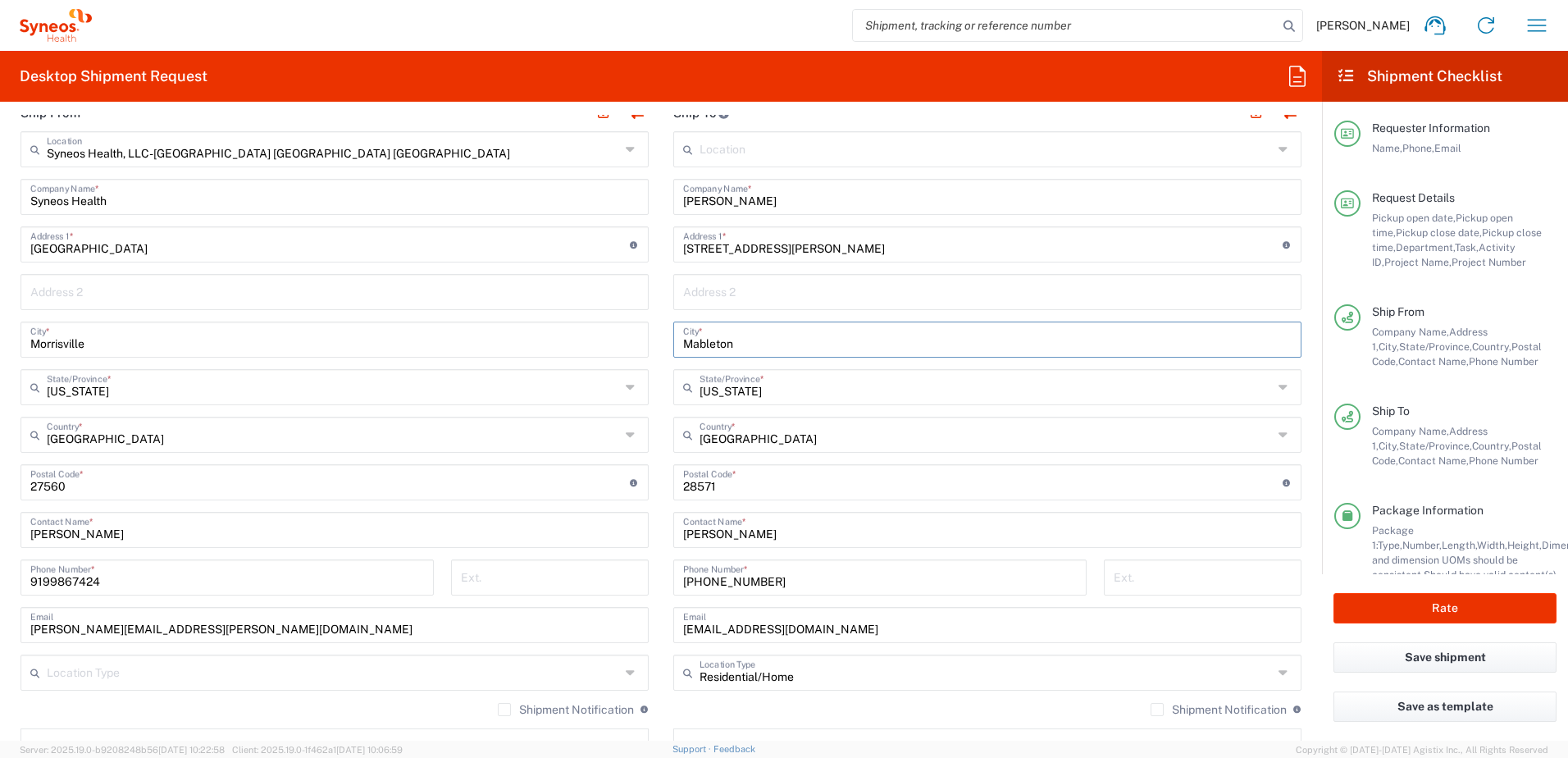
click at [772, 379] on input "[US_STATE]" at bounding box center [986, 386] width 573 height 29
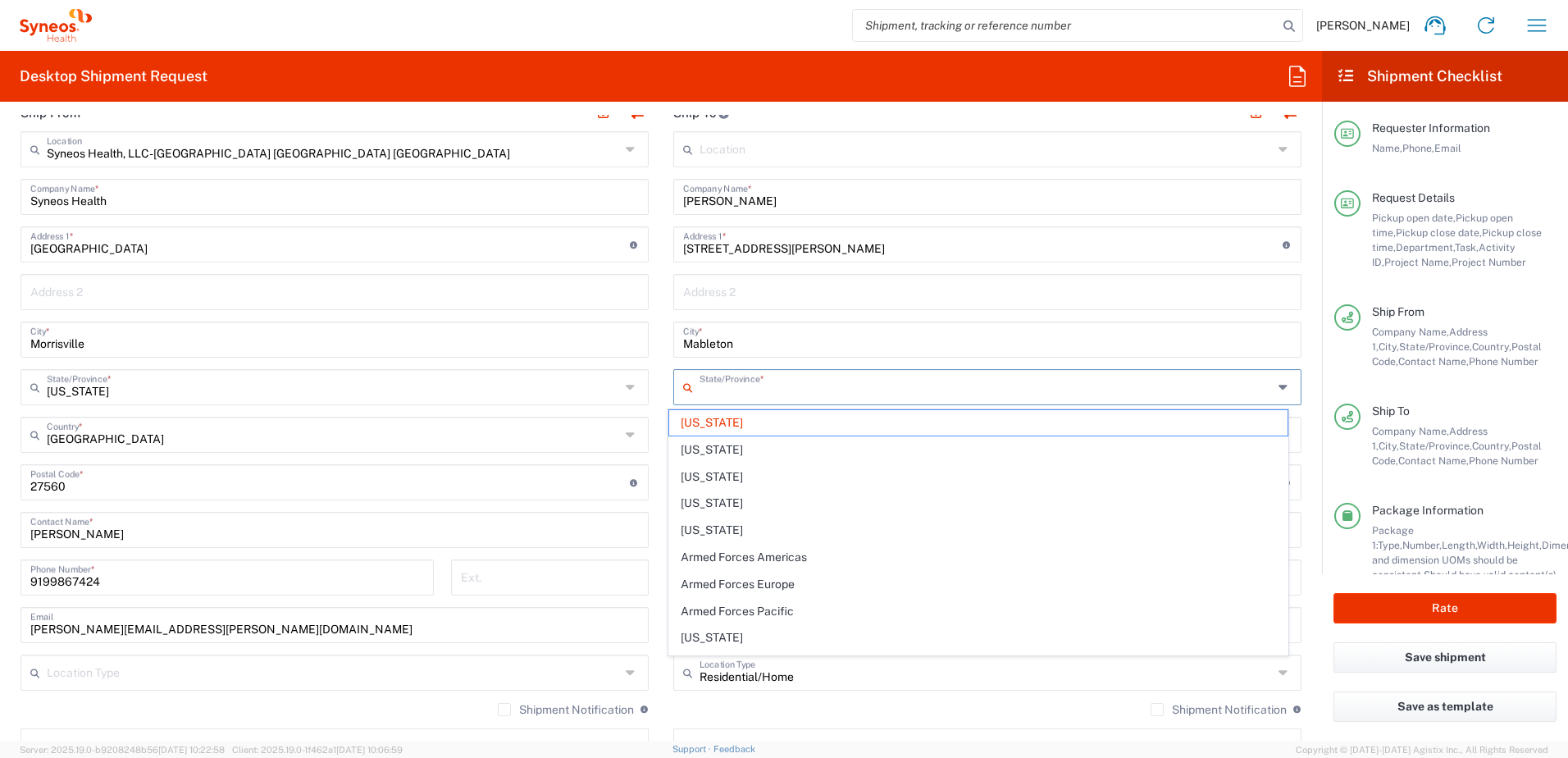
click at [773, 387] on input "text" at bounding box center [986, 386] width 573 height 29
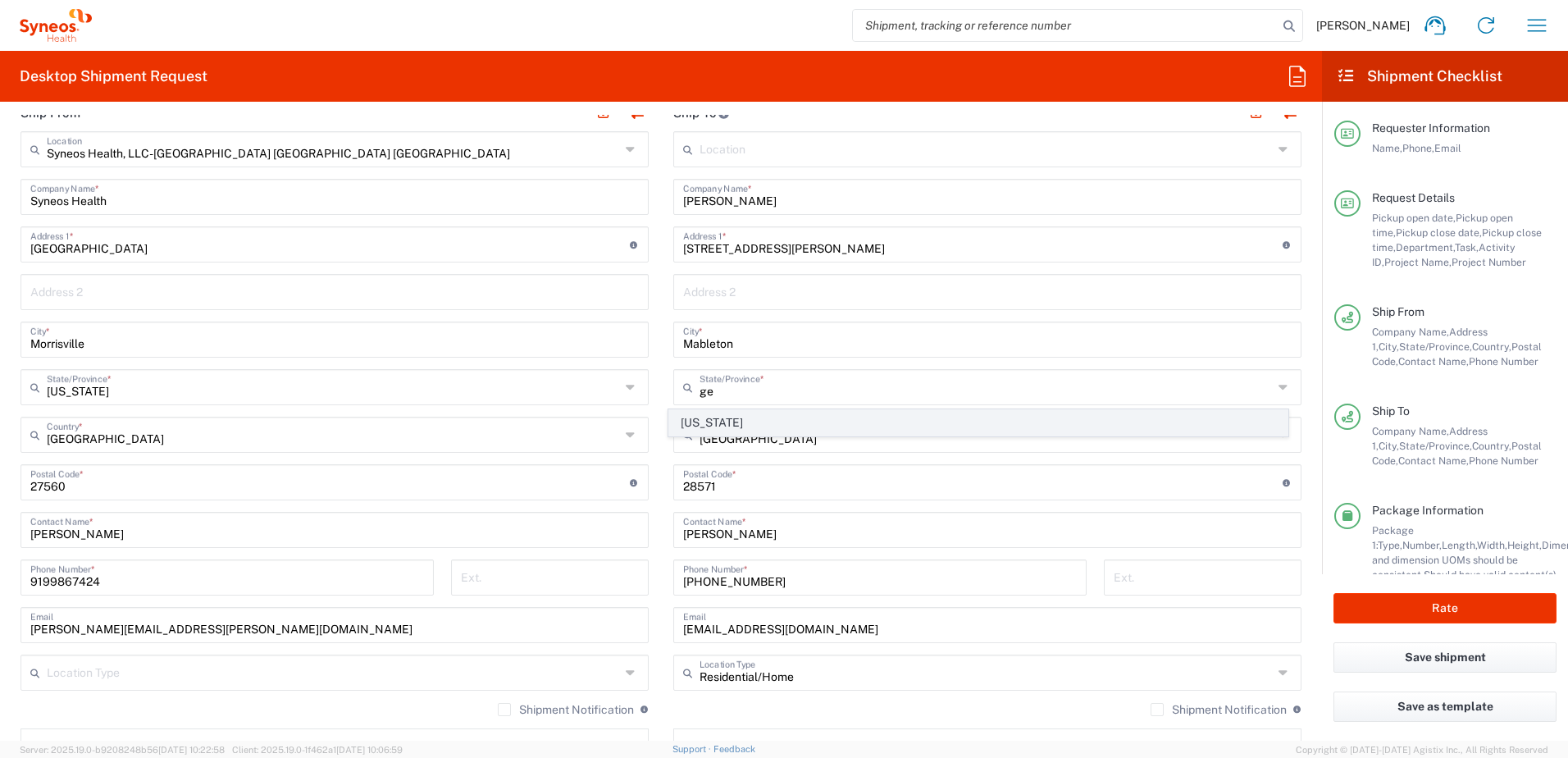
click at [726, 425] on span "[US_STATE]" at bounding box center [978, 422] width 619 height 25
type input "[US_STATE]"
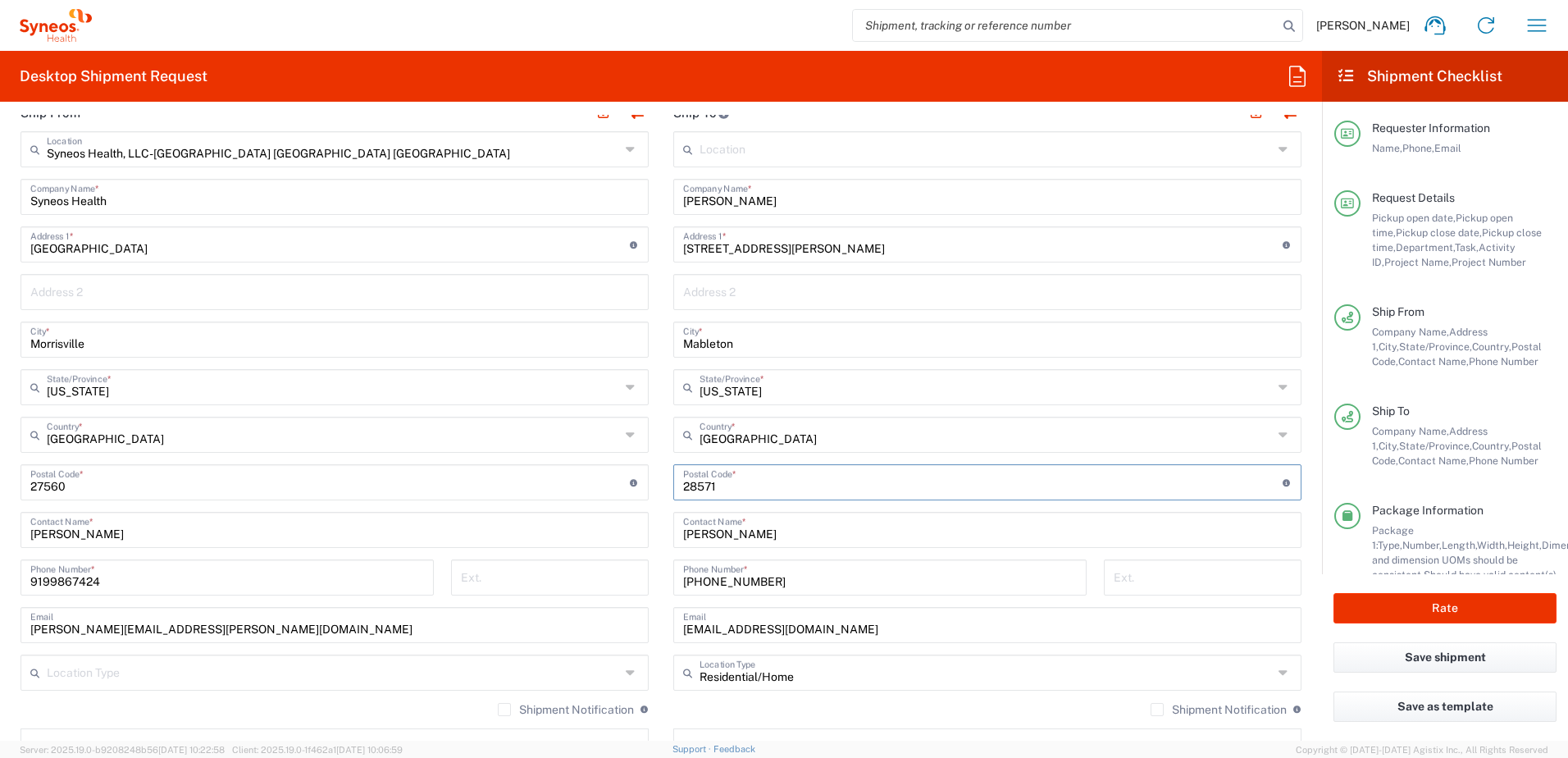
click at [683, 484] on input "undefined" at bounding box center [982, 481] width 600 height 29
paste input "30126"
type input "30126"
drag, startPoint x: 853, startPoint y: 632, endPoint x: 662, endPoint y: 633, distance: 191.0
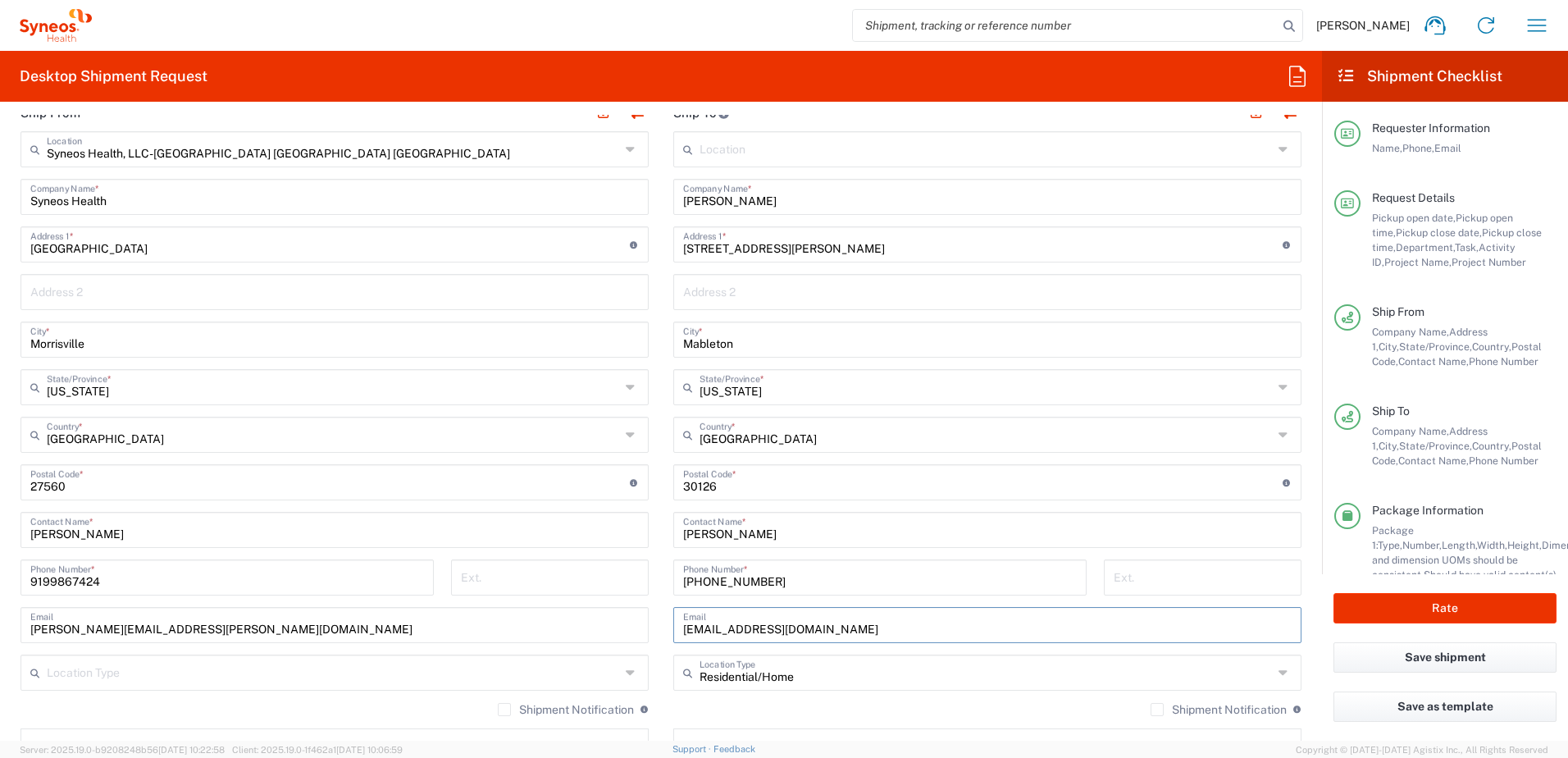
click at [662, 633] on main "Location [PERSON_NAME] LLC-[GEOGRAPHIC_DATA] [GEOGRAPHIC_DATA] [GEOGRAPHIC_DATA…" at bounding box center [987, 476] width 653 height 689
paste input "[EMAIL_ADDRESS]"
type input "[EMAIL_ADDRESS][DOMAIN_NAME]"
click at [765, 576] on input "[PHONE_NUMBER]" at bounding box center [880, 576] width 394 height 29
click at [618, 576] on div "Ship From Syneos Health, LLC-[GEOGRAPHIC_DATA] [GEOGRAPHIC_DATA] [GEOGRAPHIC_DA…" at bounding box center [660, 461] width 1305 height 733
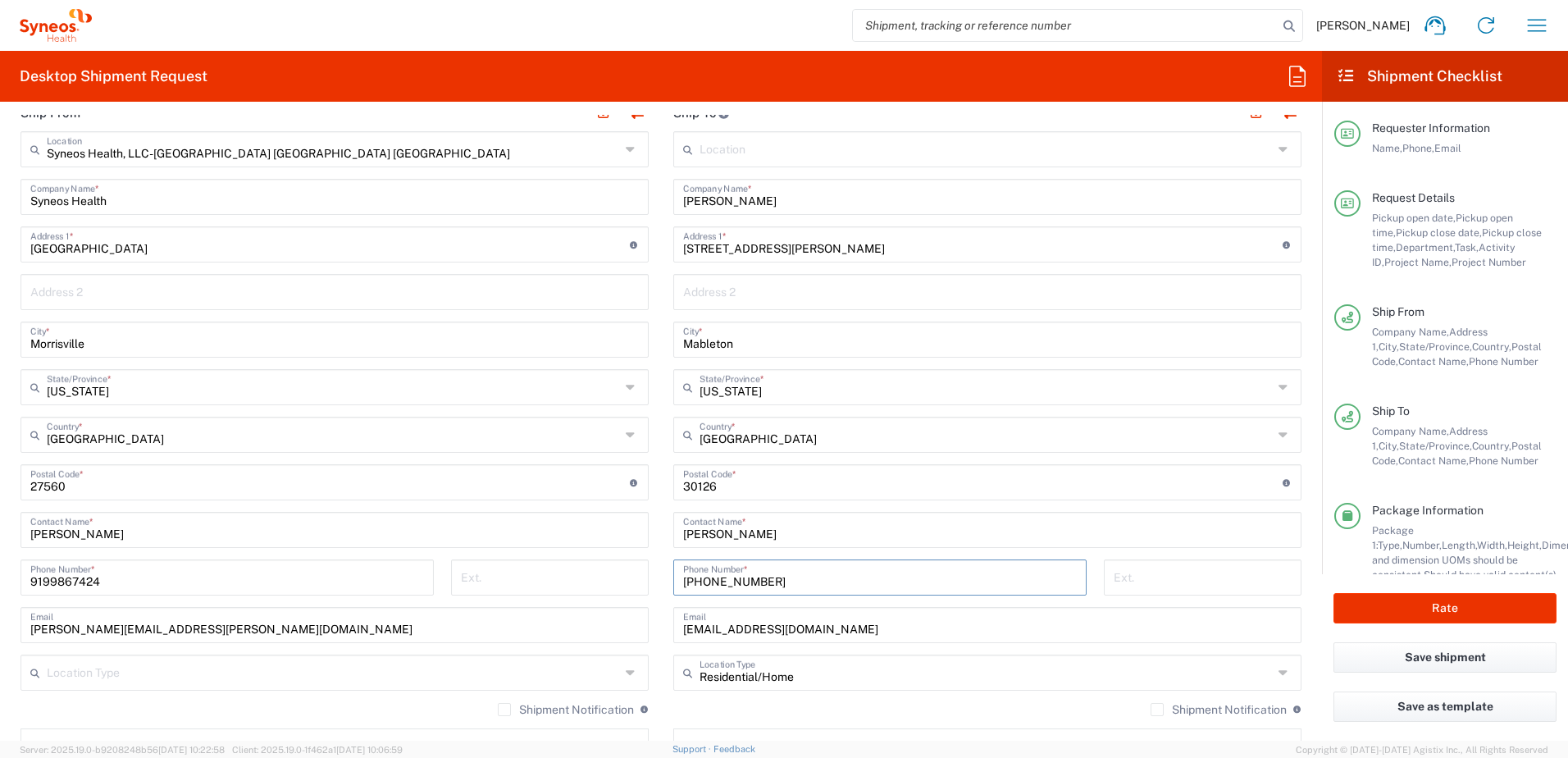
paste input "404) 7817650"
click at [705, 579] on input "404) 7817650" at bounding box center [880, 576] width 394 height 29
type input "4047817650"
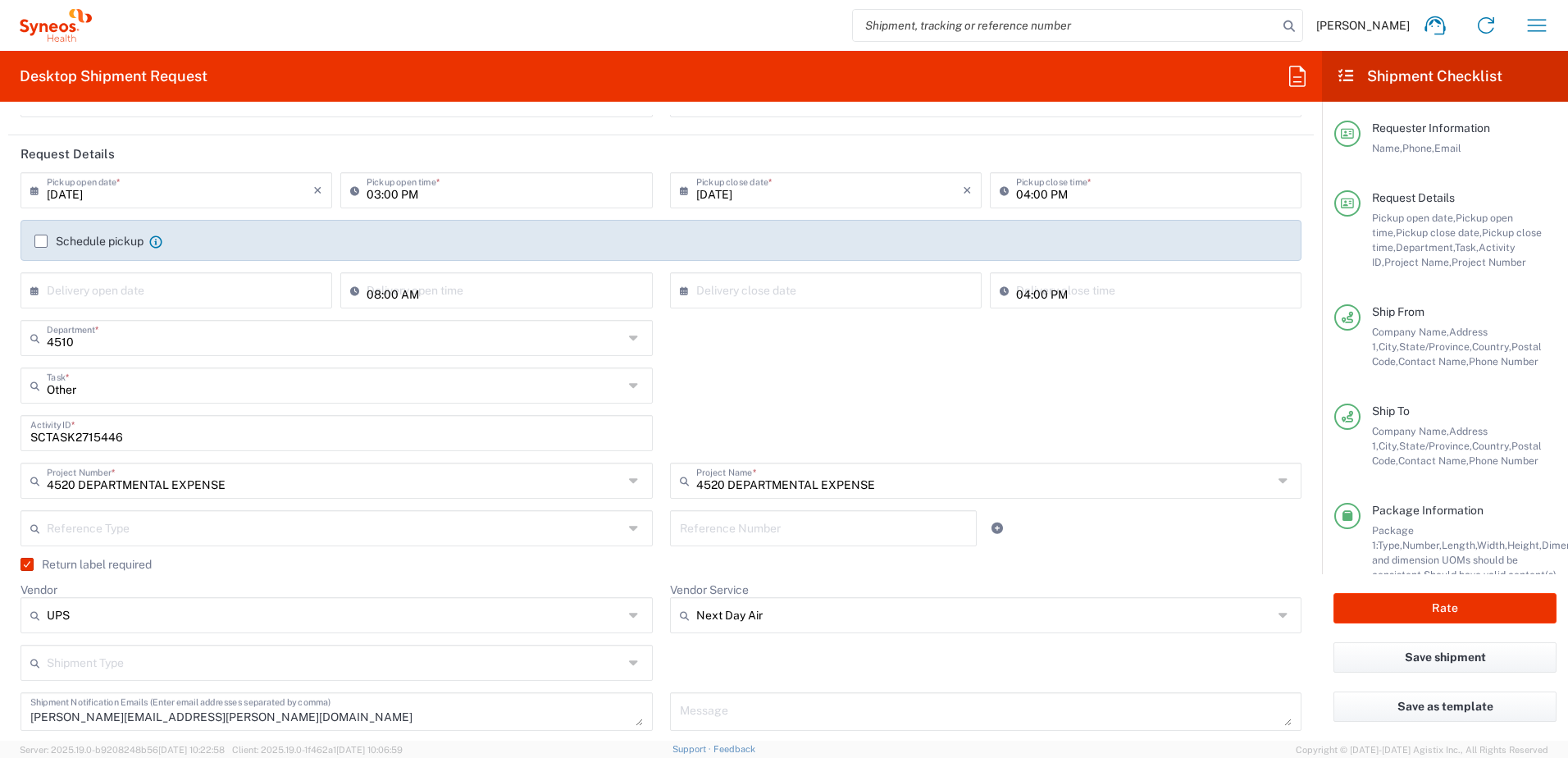
scroll to position [164, 0]
click at [76, 436] on input "SCTASK2715446" at bounding box center [337, 433] width 613 height 29
paste input "6791"
type input "SCTASK2716791"
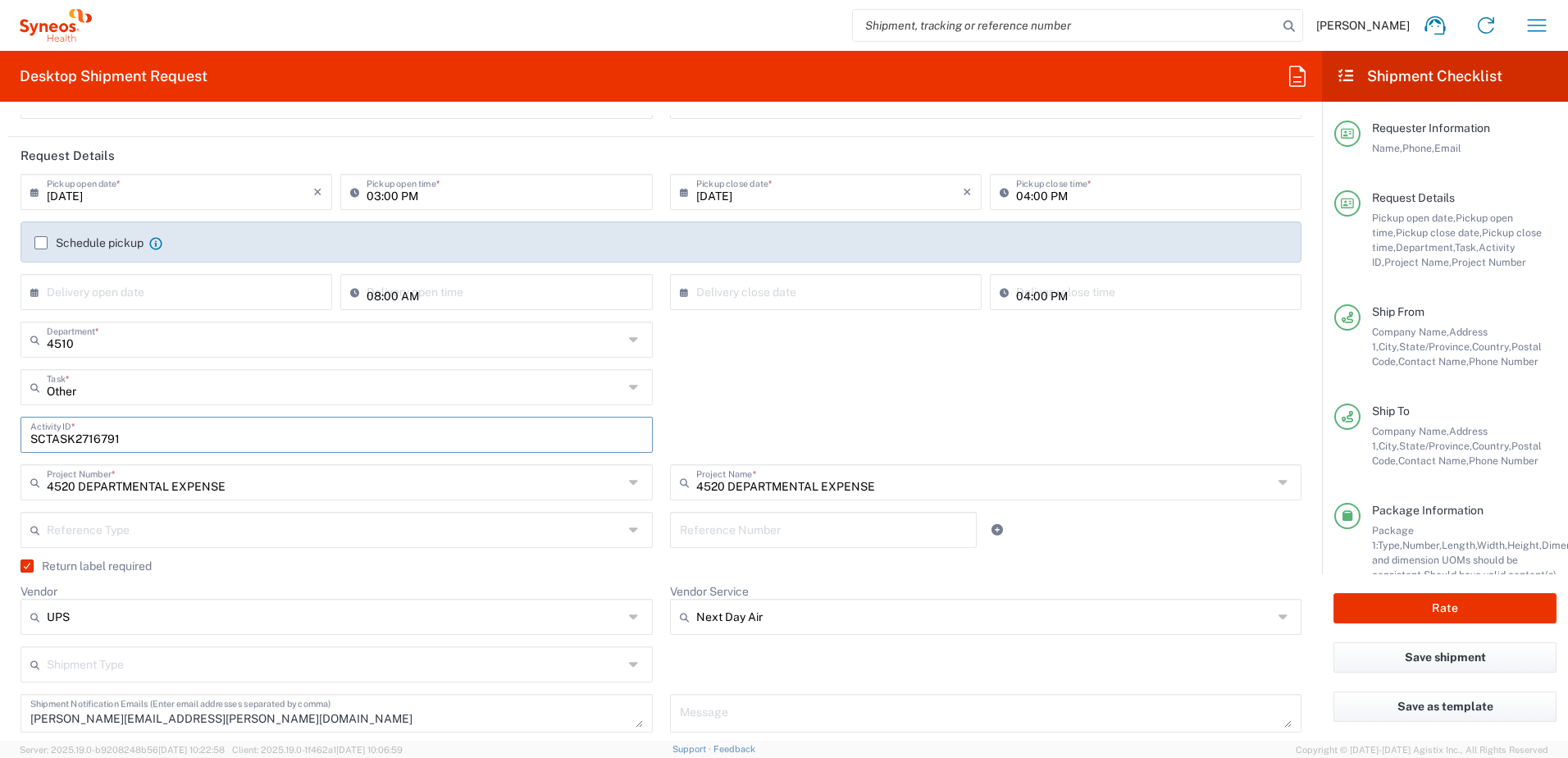
click at [61, 564] on label "Return label required" at bounding box center [86, 565] width 131 height 13
click at [23, 566] on input "Return label required" at bounding box center [23, 566] width 0 height 0
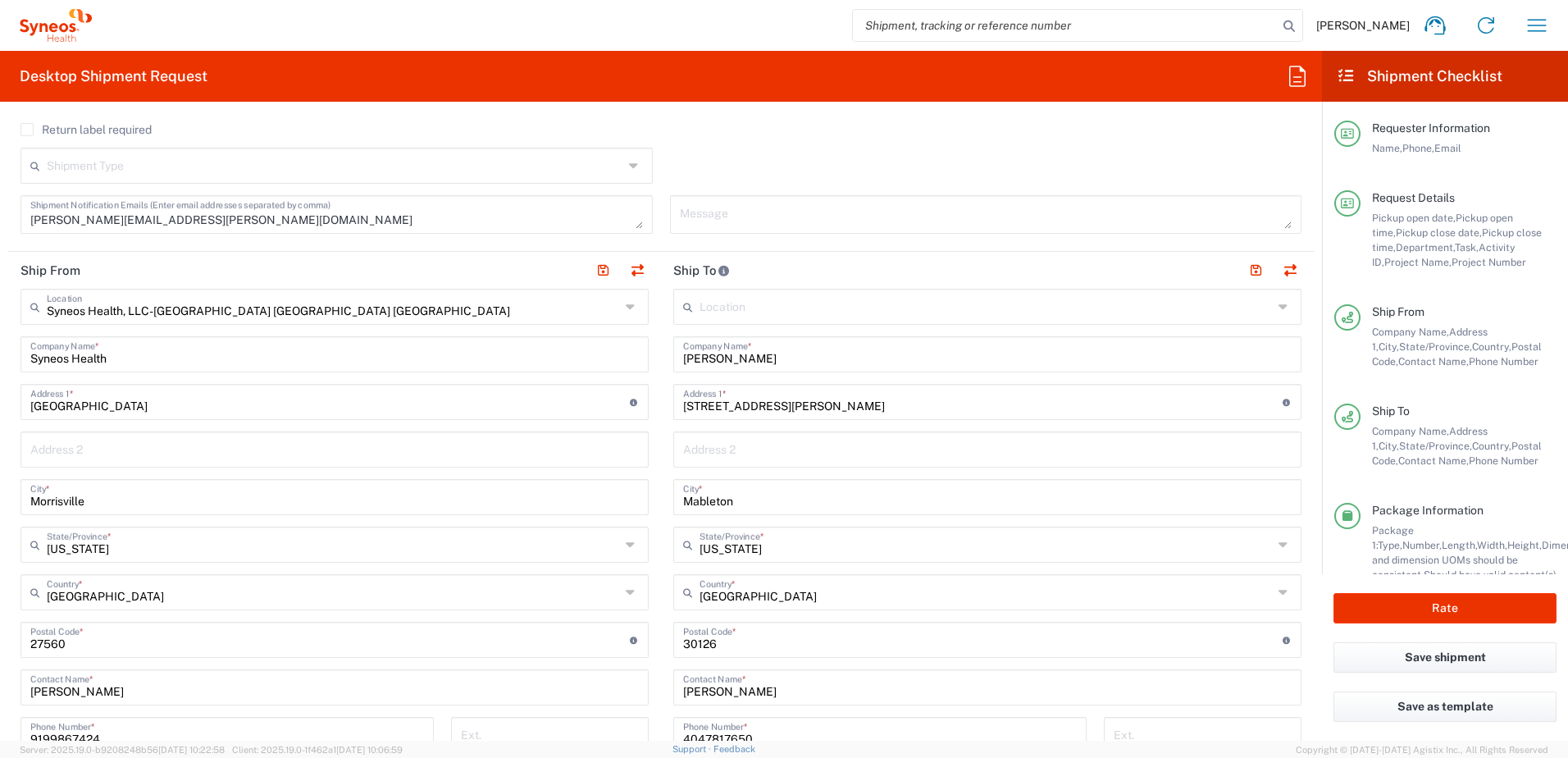
scroll to position [492, 0]
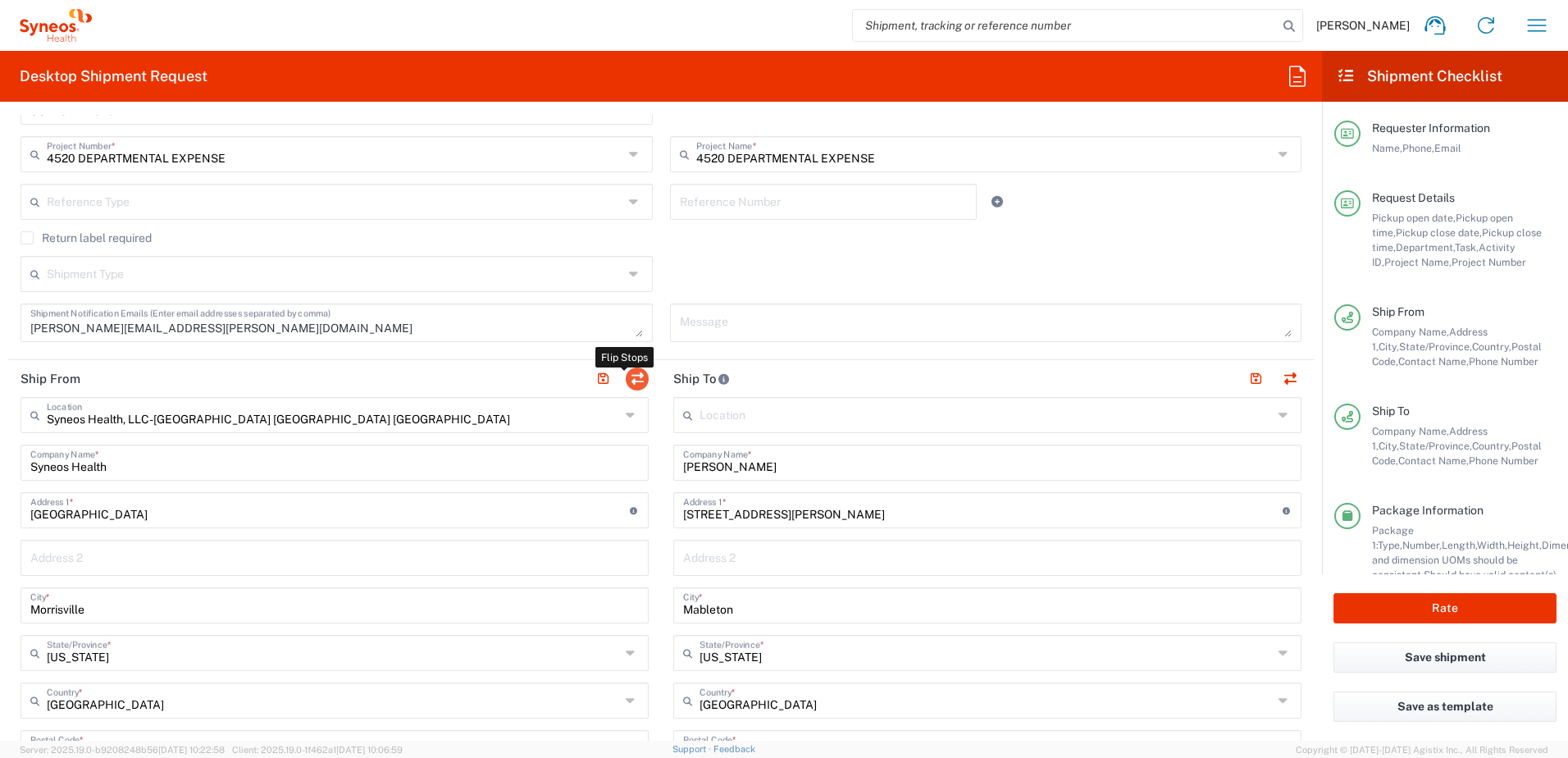
click at [634, 384] on button "button" at bounding box center [637, 379] width 23 height 23
type input "[PERSON_NAME]"
type input "[STREET_ADDRESS][PERSON_NAME]"
type input "Mableton"
type input "[US_STATE]"
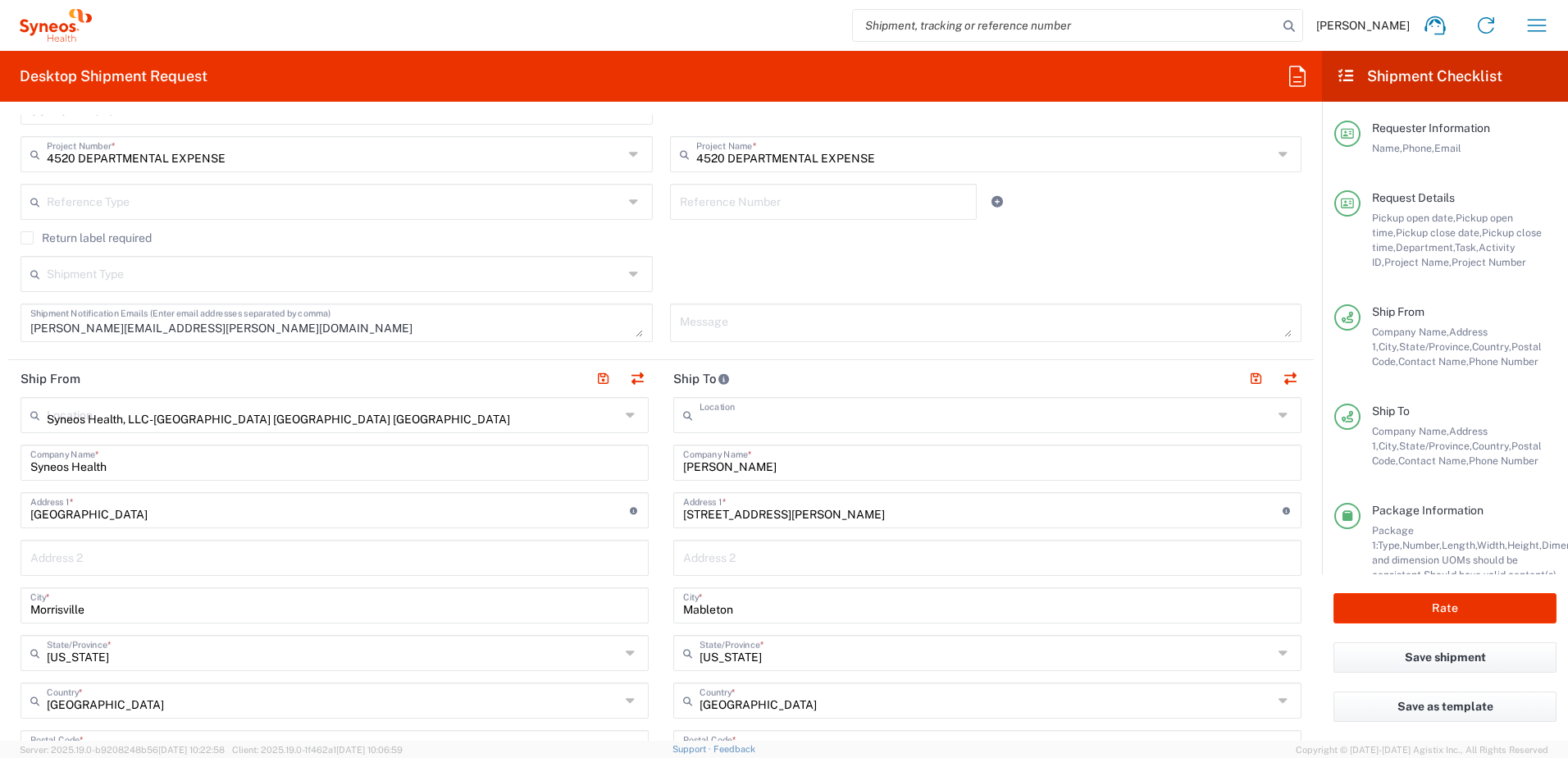
type input "30126"
type input "[PERSON_NAME]"
type input "4047817650"
type input "[EMAIL_ADDRESS][DOMAIN_NAME]"
type input "Residential/Home"
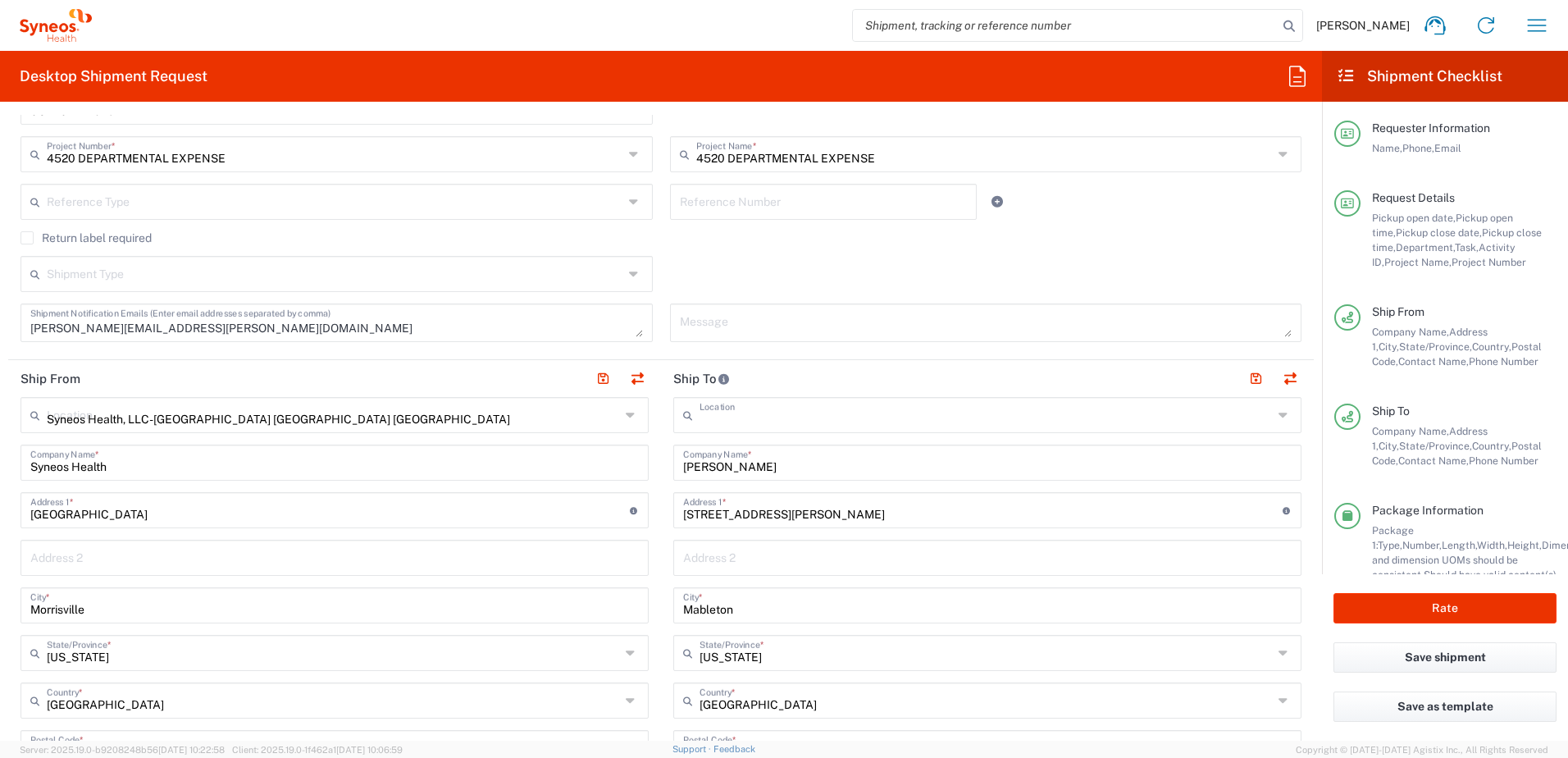
type input "Syneos Health, LLC-[GEOGRAPHIC_DATA] [GEOGRAPHIC_DATA] [GEOGRAPHIC_DATA]"
type input "Syneos Health"
type input "[GEOGRAPHIC_DATA]"
type input "Morrisville"
type input "[US_STATE]"
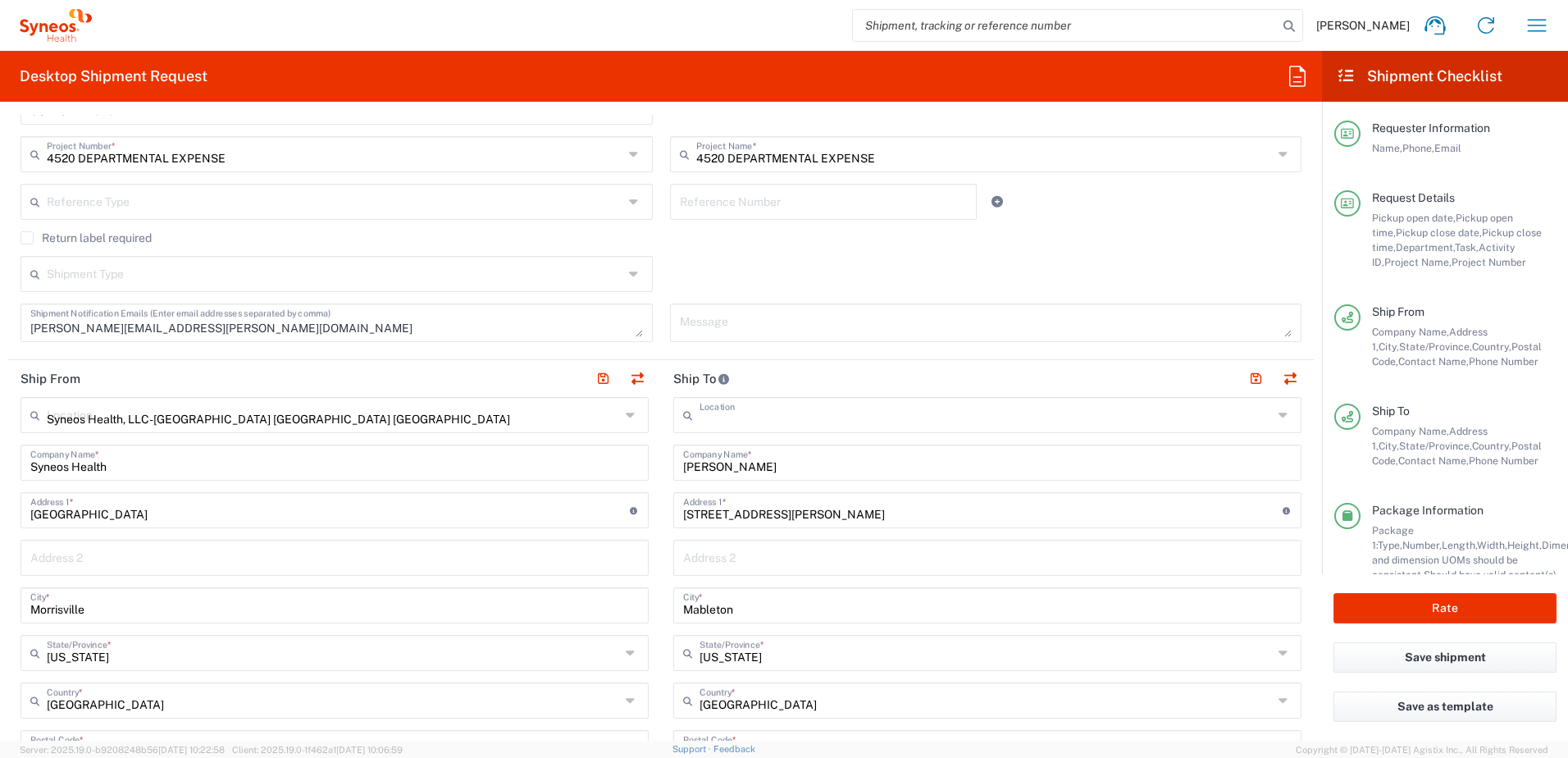
type input "27560"
type input "[PERSON_NAME]"
type input "9199867424"
type input "[PERSON_NAME][EMAIL_ADDRESS][PERSON_NAME][DOMAIN_NAME]"
type input "TIN"
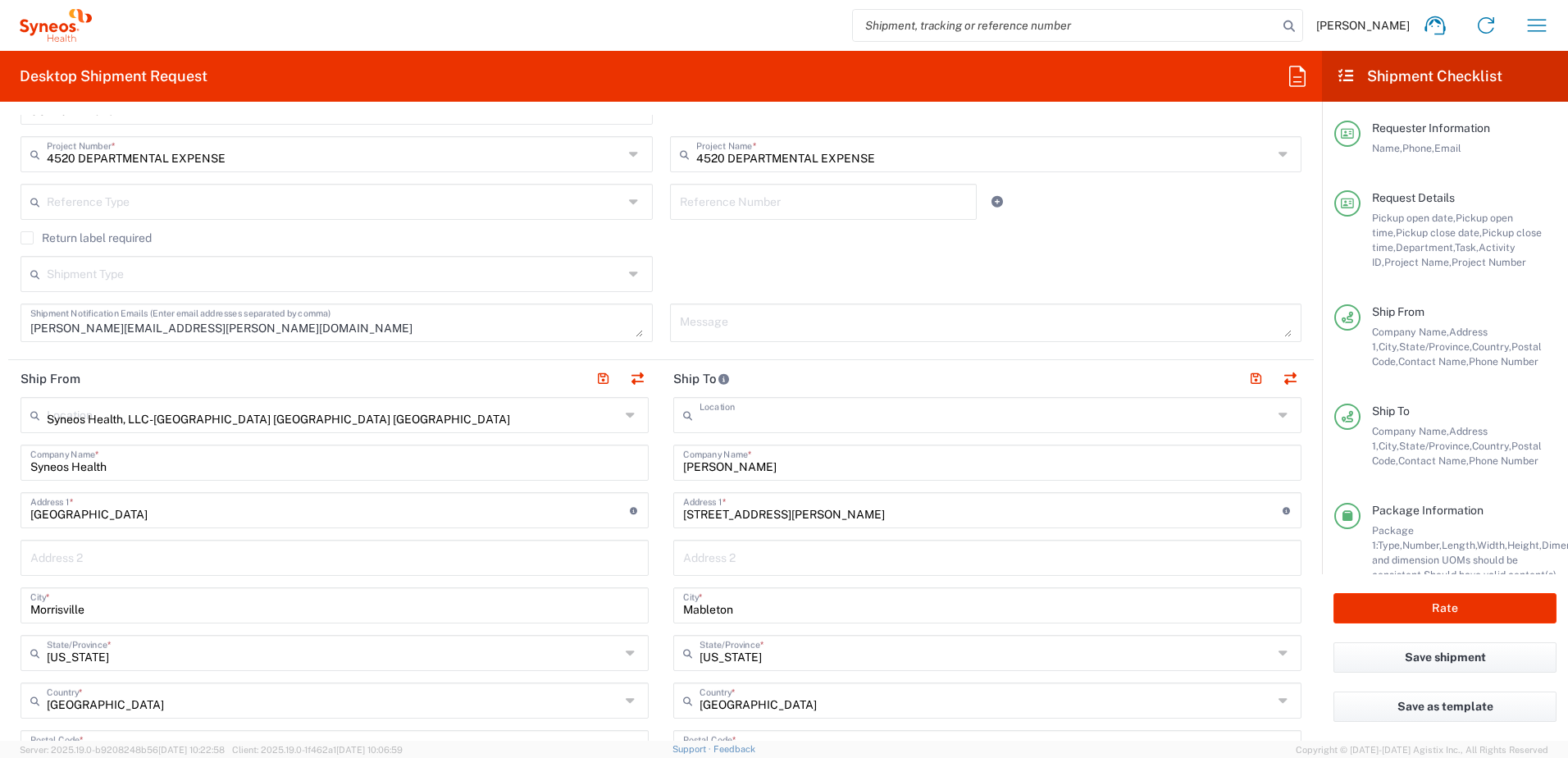
type input "592407464"
type input "EORI"
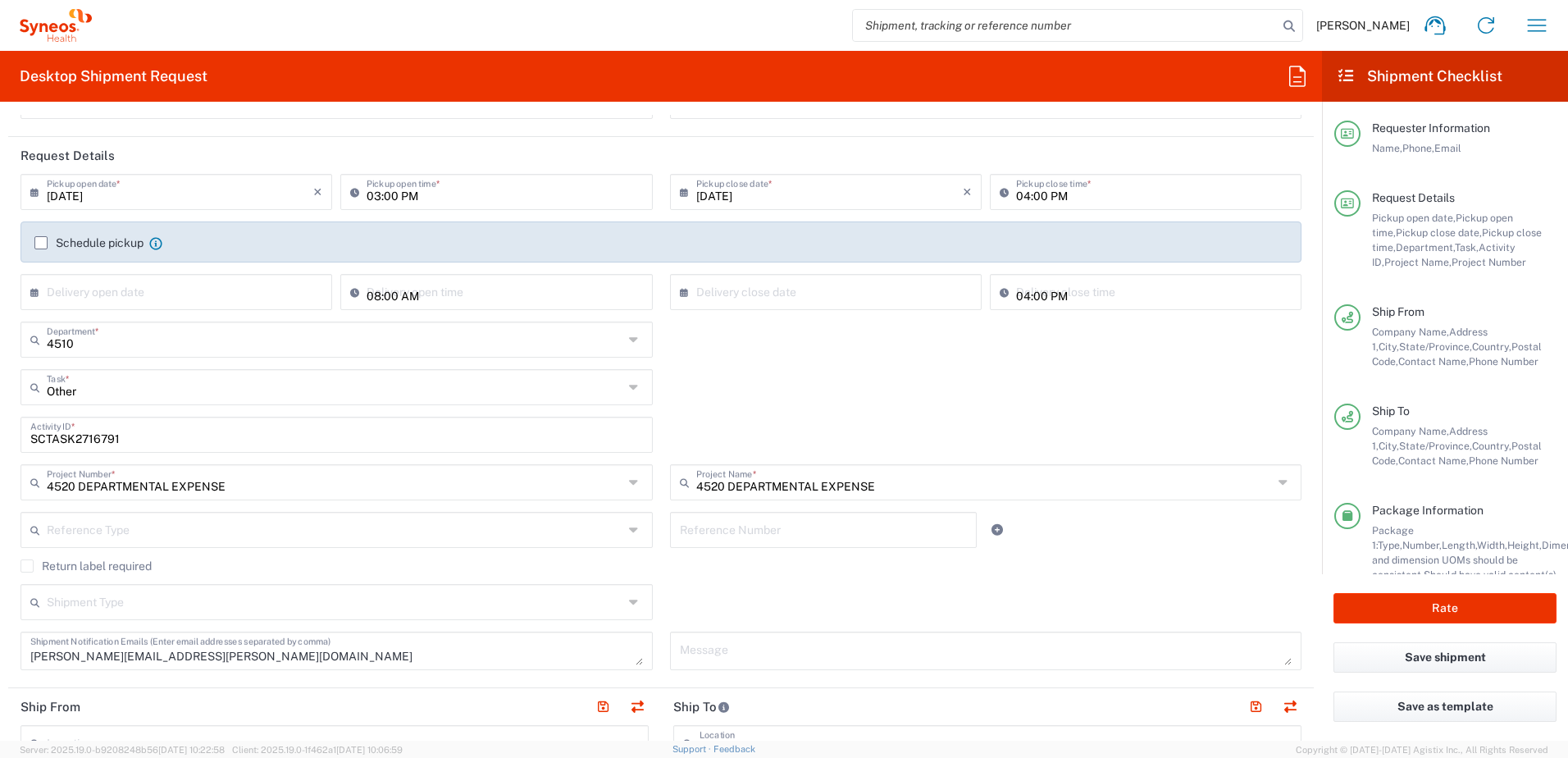
scroll to position [0, 0]
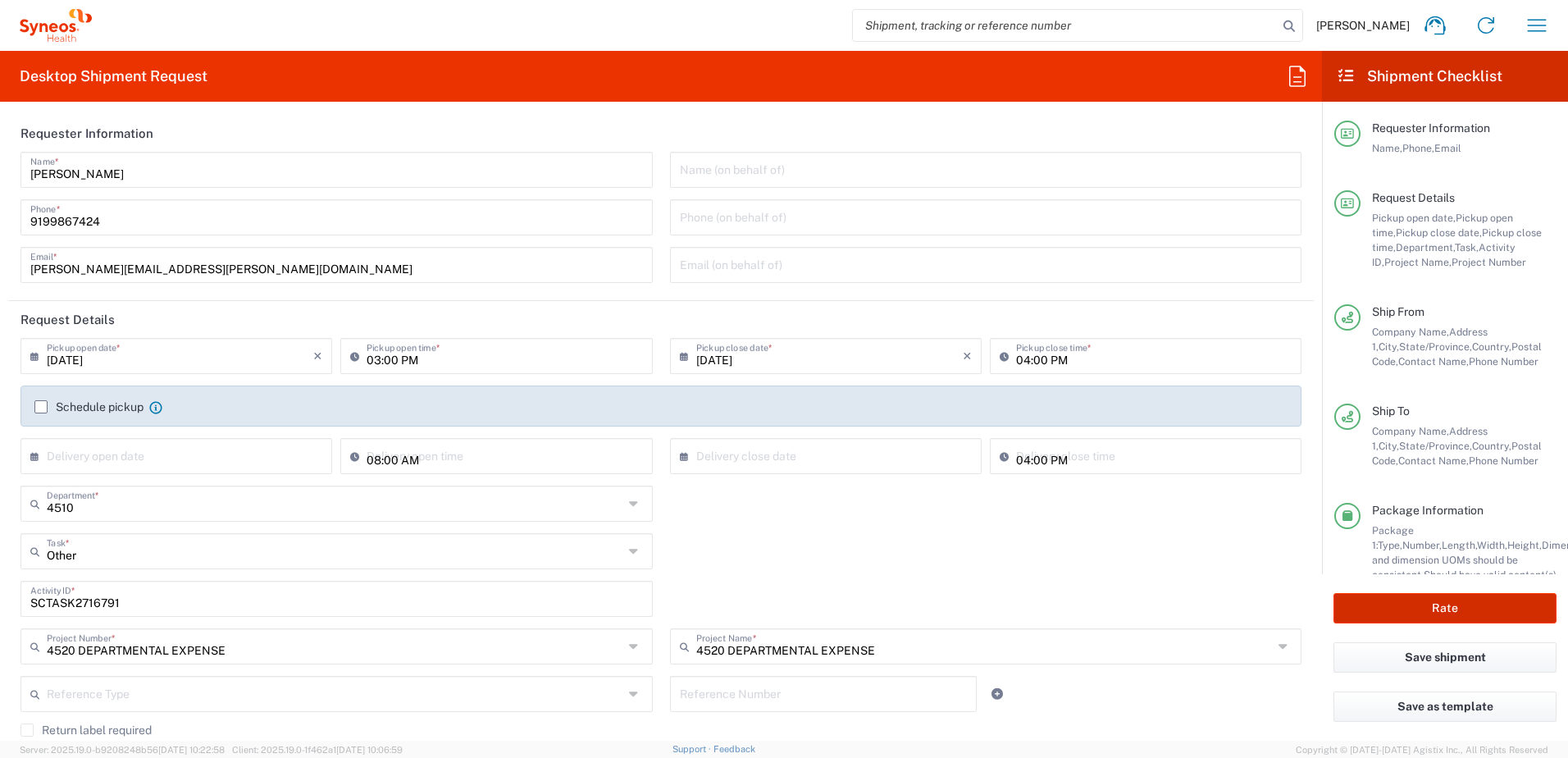
click at [1450, 599] on button "Rate" at bounding box center [1444, 608] width 223 height 30
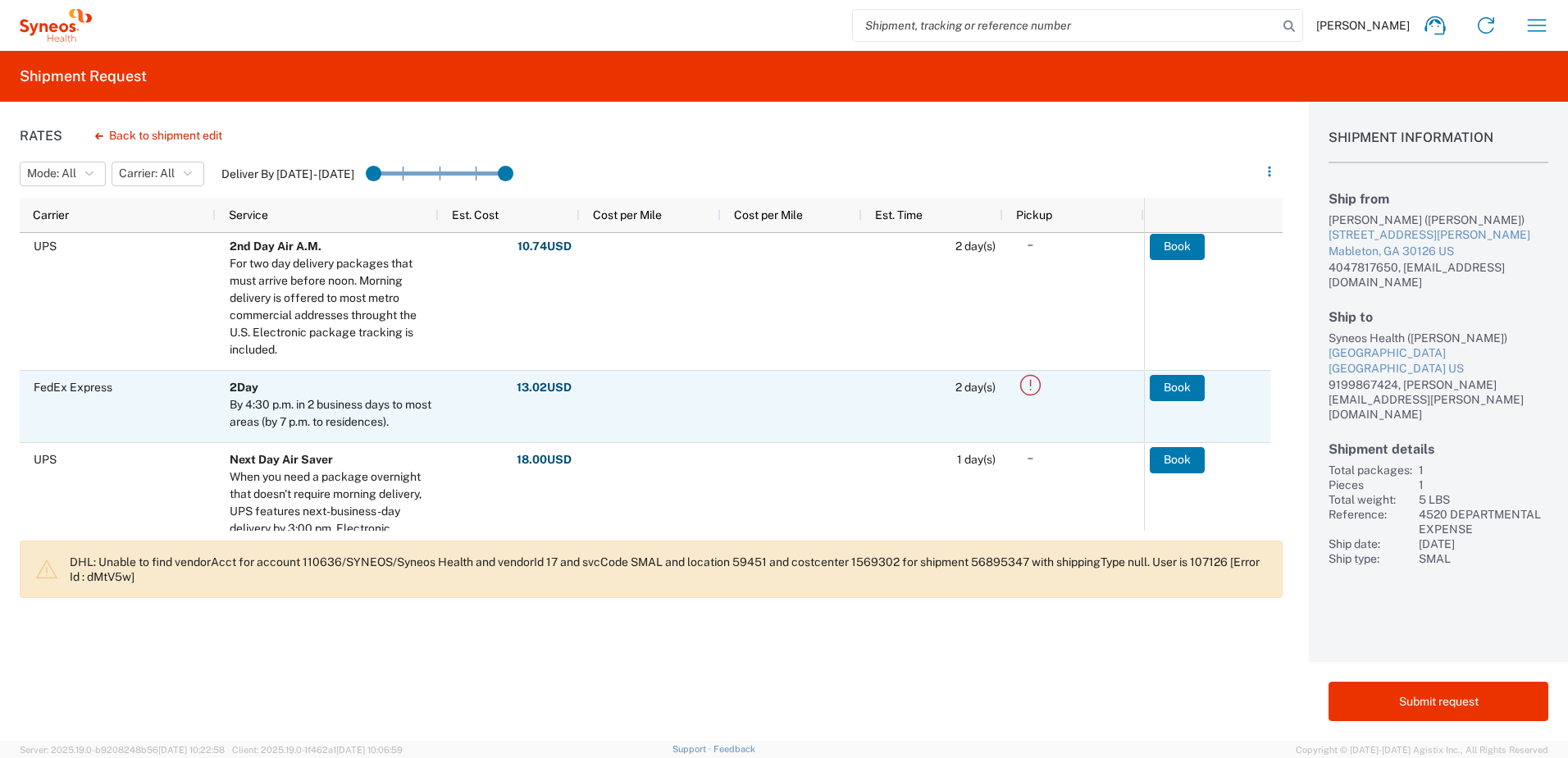
scroll to position [492, 0]
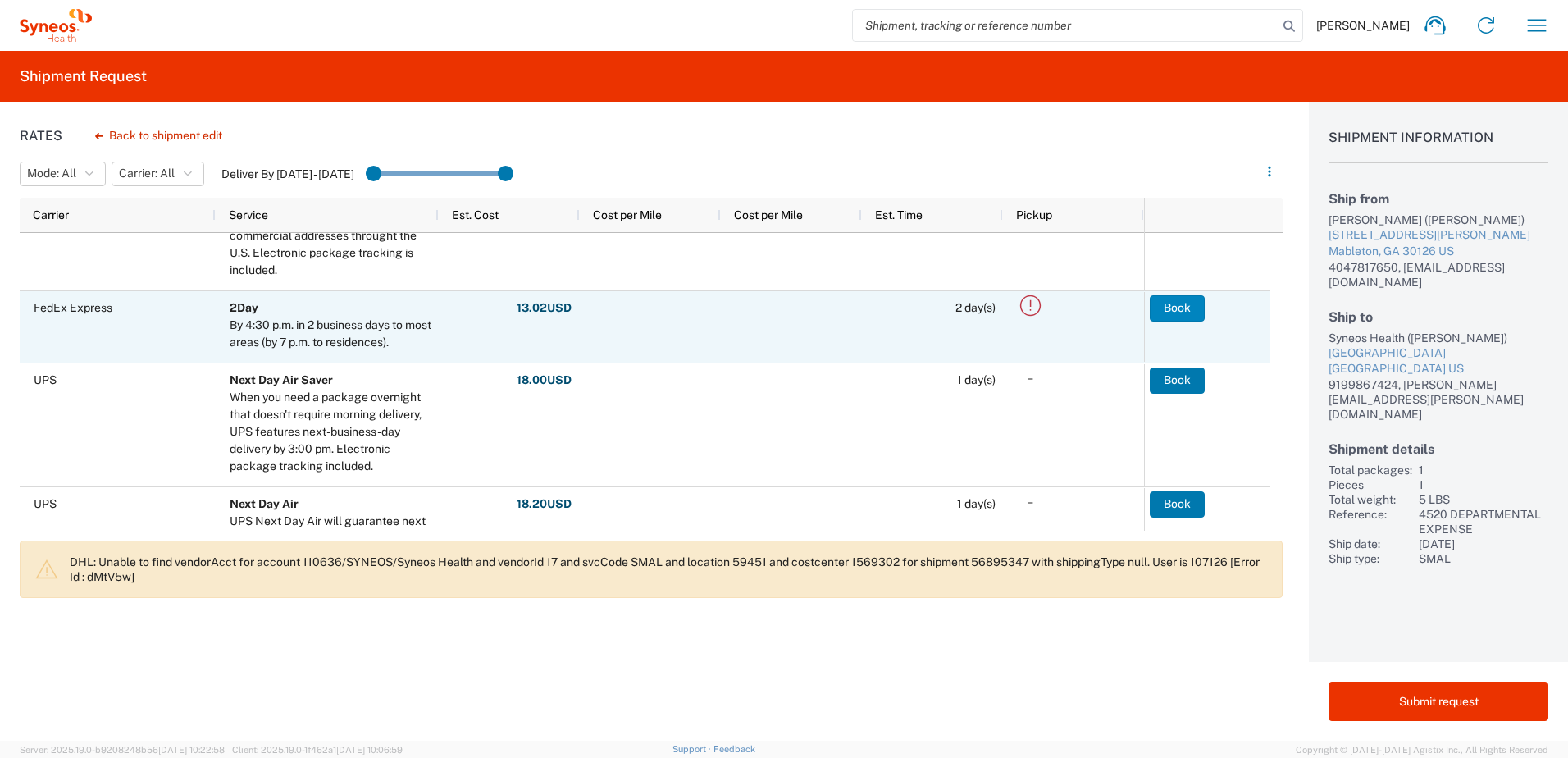
click at [1190, 305] on button "Book" at bounding box center [1177, 308] width 55 height 26
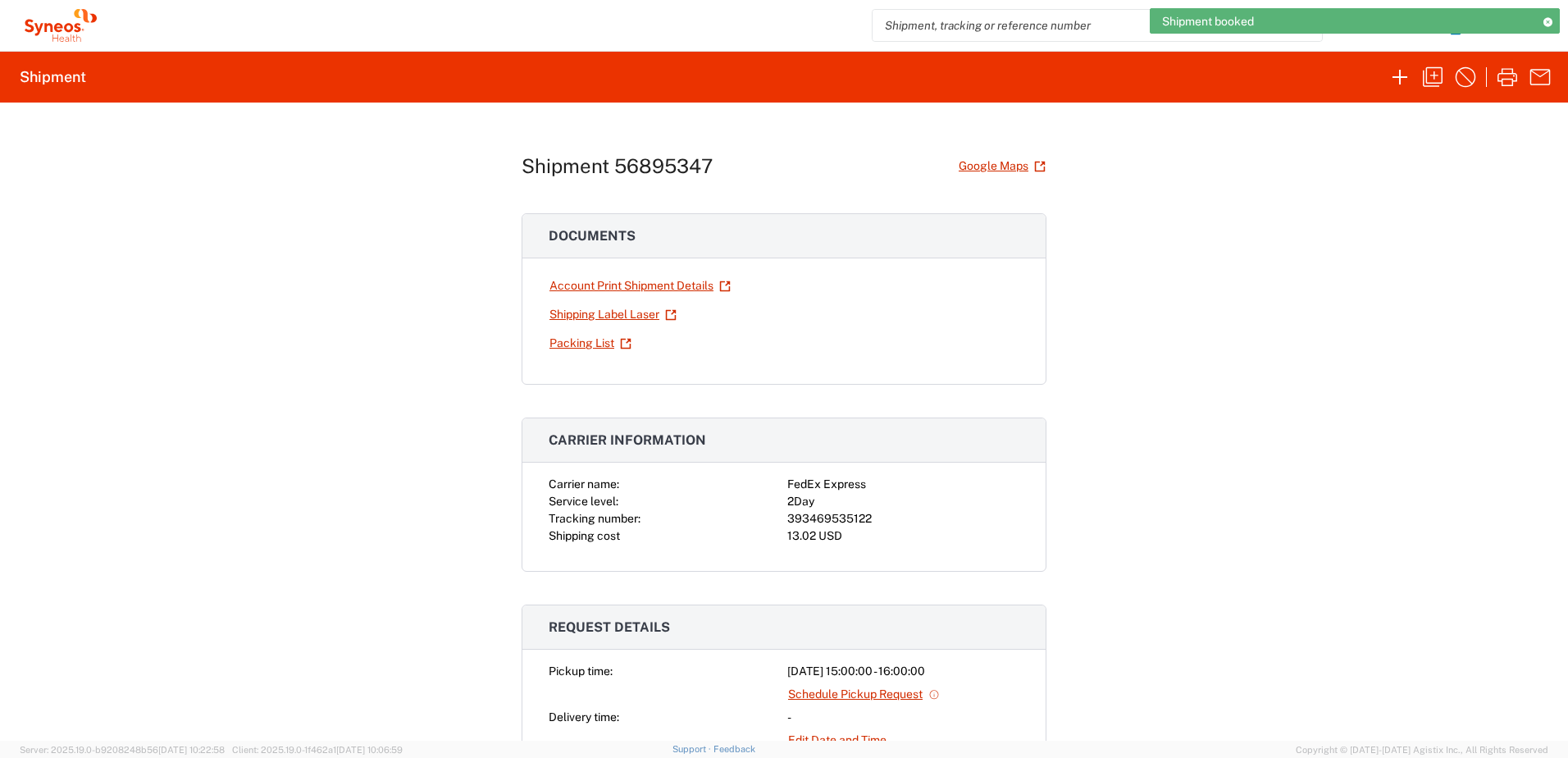
click at [807, 519] on div "393469535122" at bounding box center [902, 519] width 232 height 17
click at [808, 518] on div "393469535122" at bounding box center [902, 519] width 232 height 17
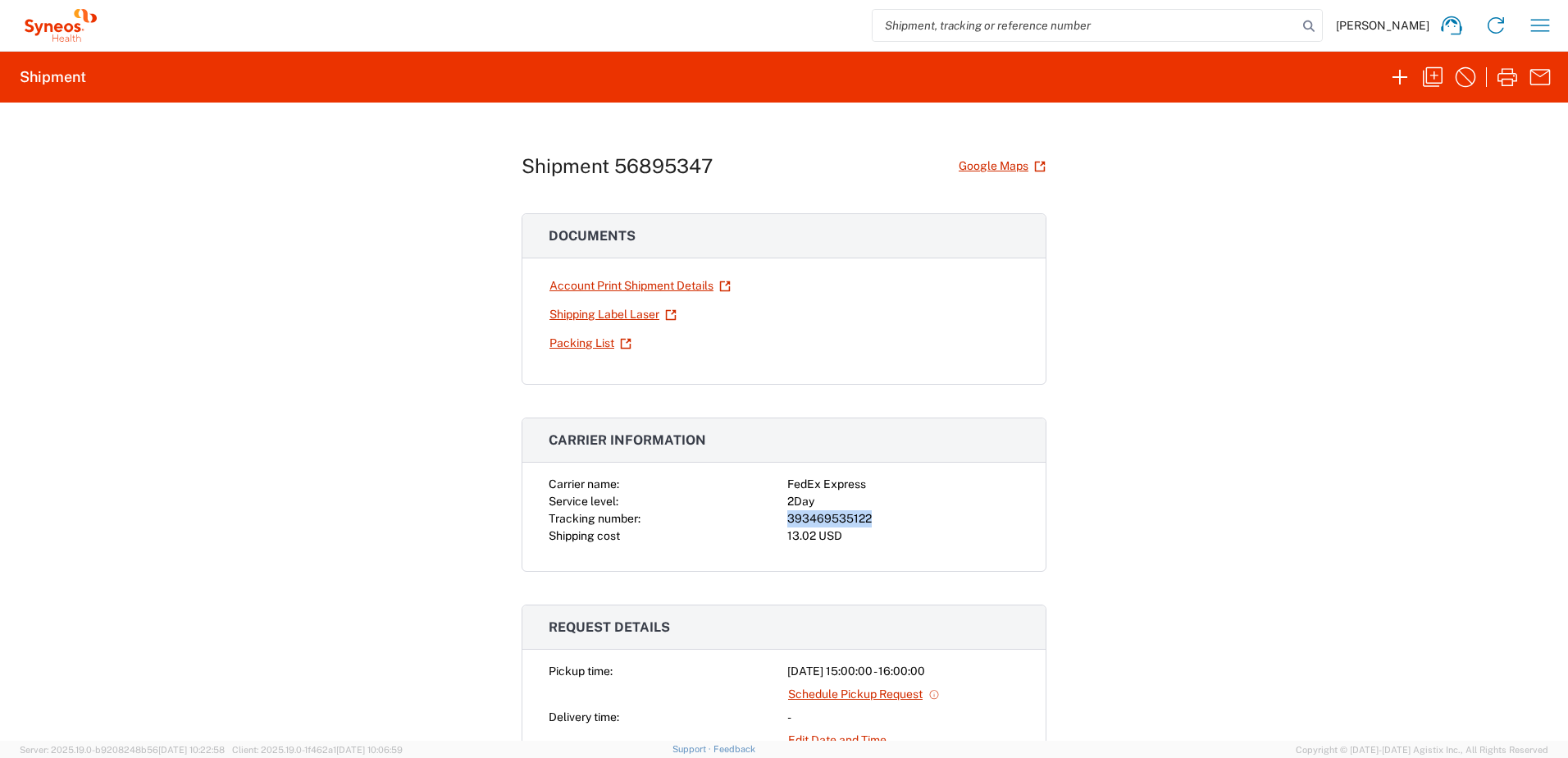
copy div "393469535122"
click at [1502, 67] on icon "button" at bounding box center [1507, 77] width 26 height 26
click at [1442, 82] on icon "button" at bounding box center [1433, 77] width 26 height 26
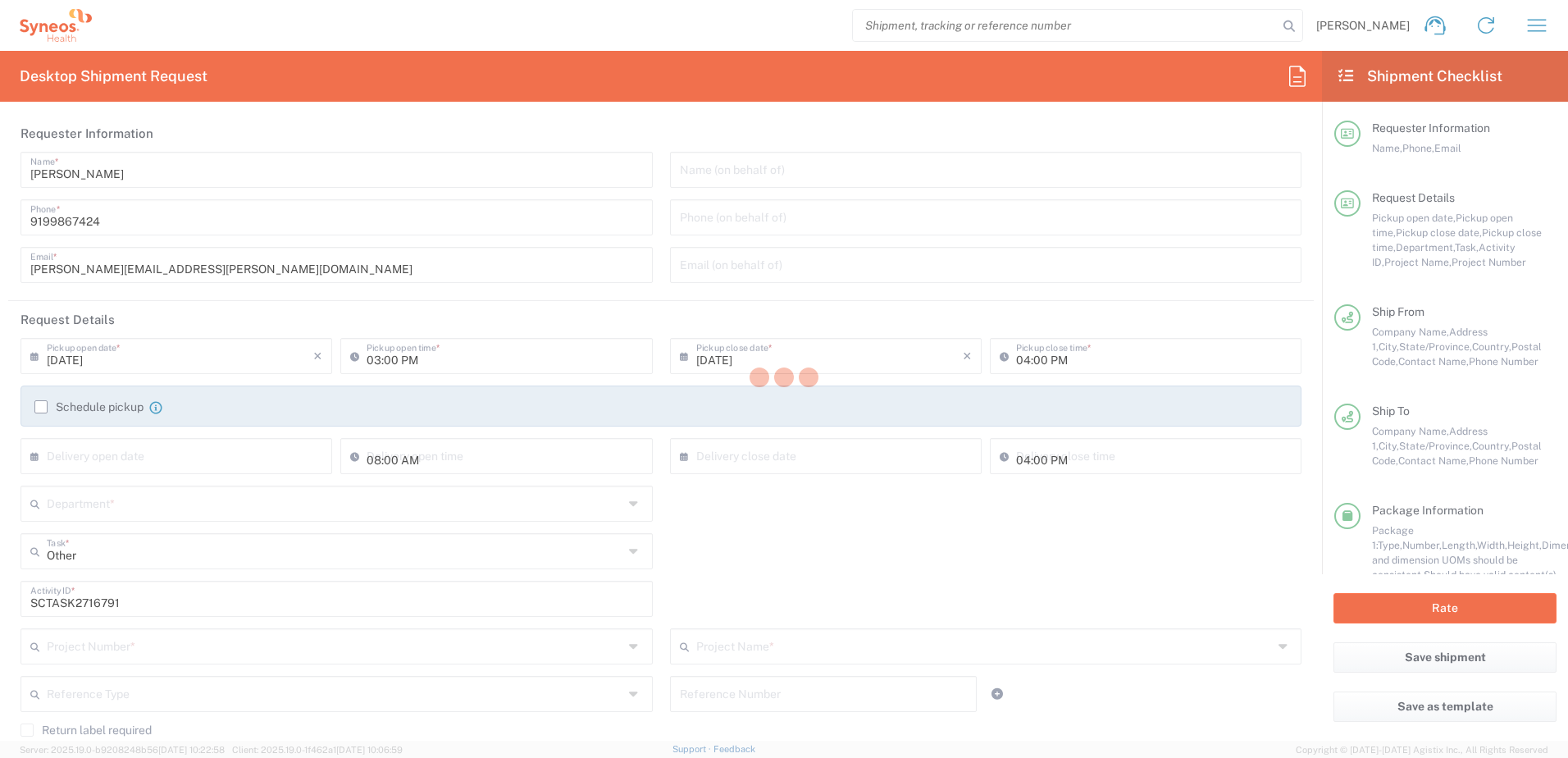
type input "[US_STATE]"
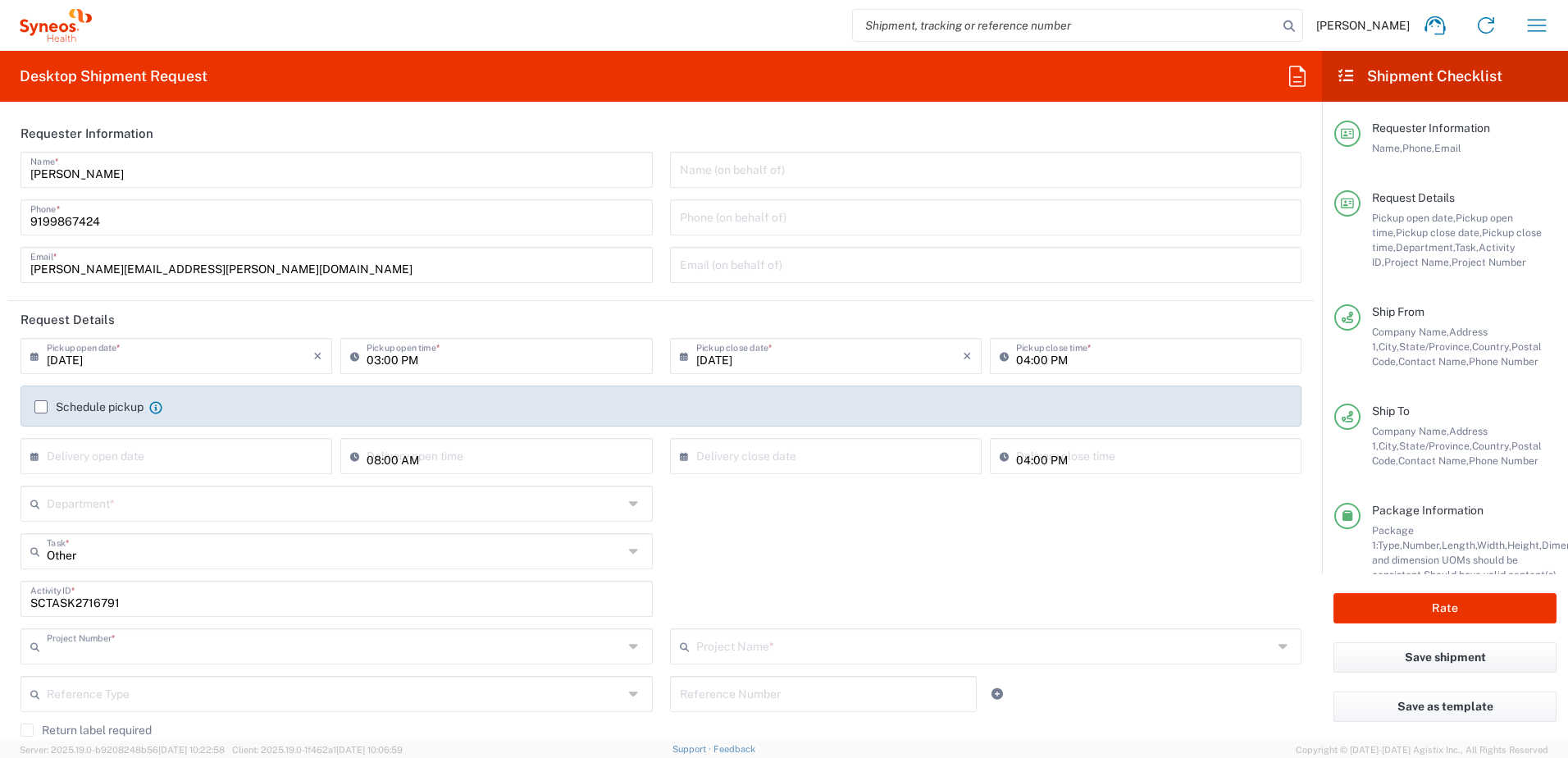
type input "4520 DEPARTMENTAL EXPENSE"
type input "[US_STATE]"
type input "Your Packaging"
type input "4520 DEPARTMENTAL EXPENSE"
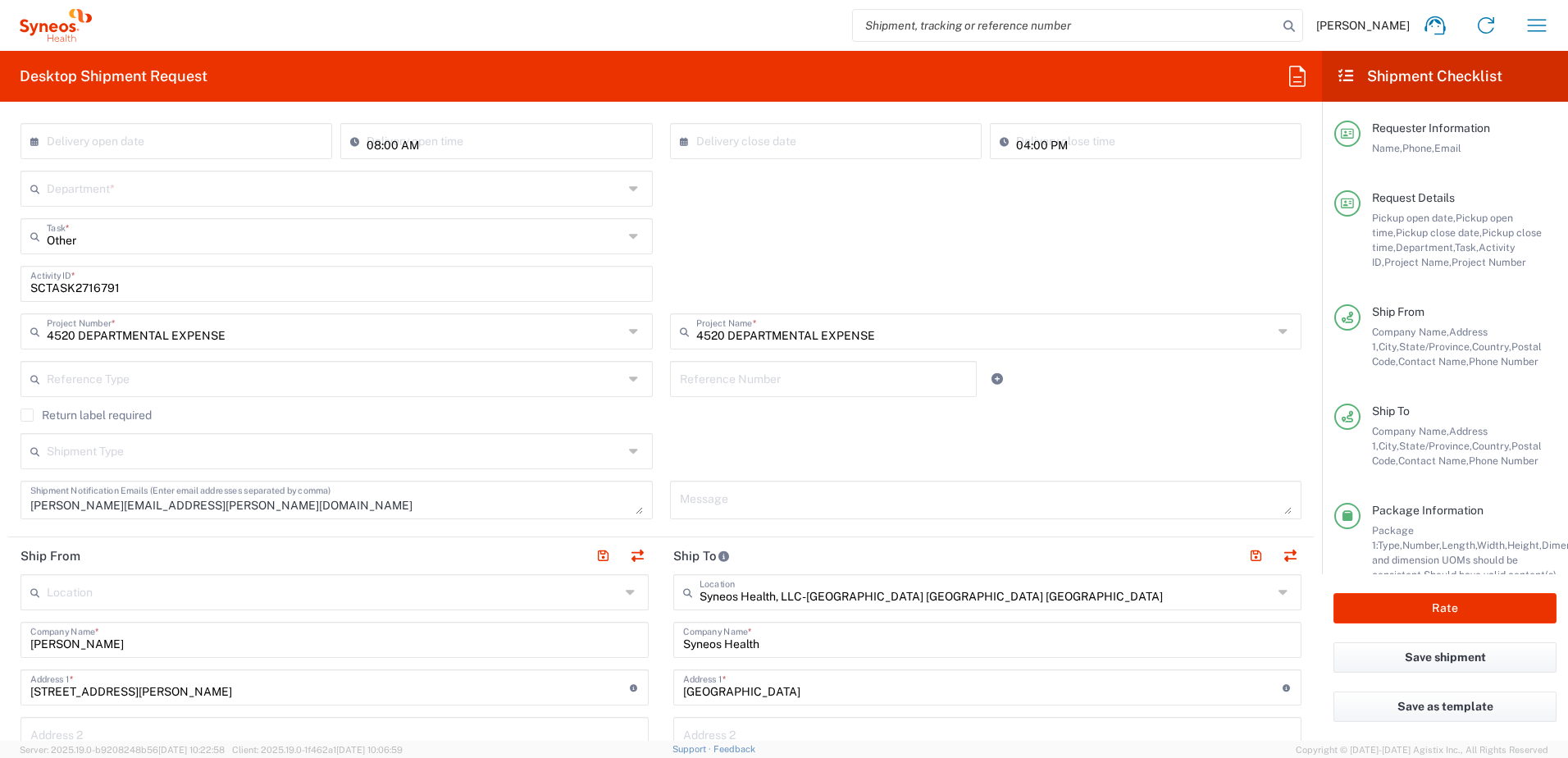
type input "4510"
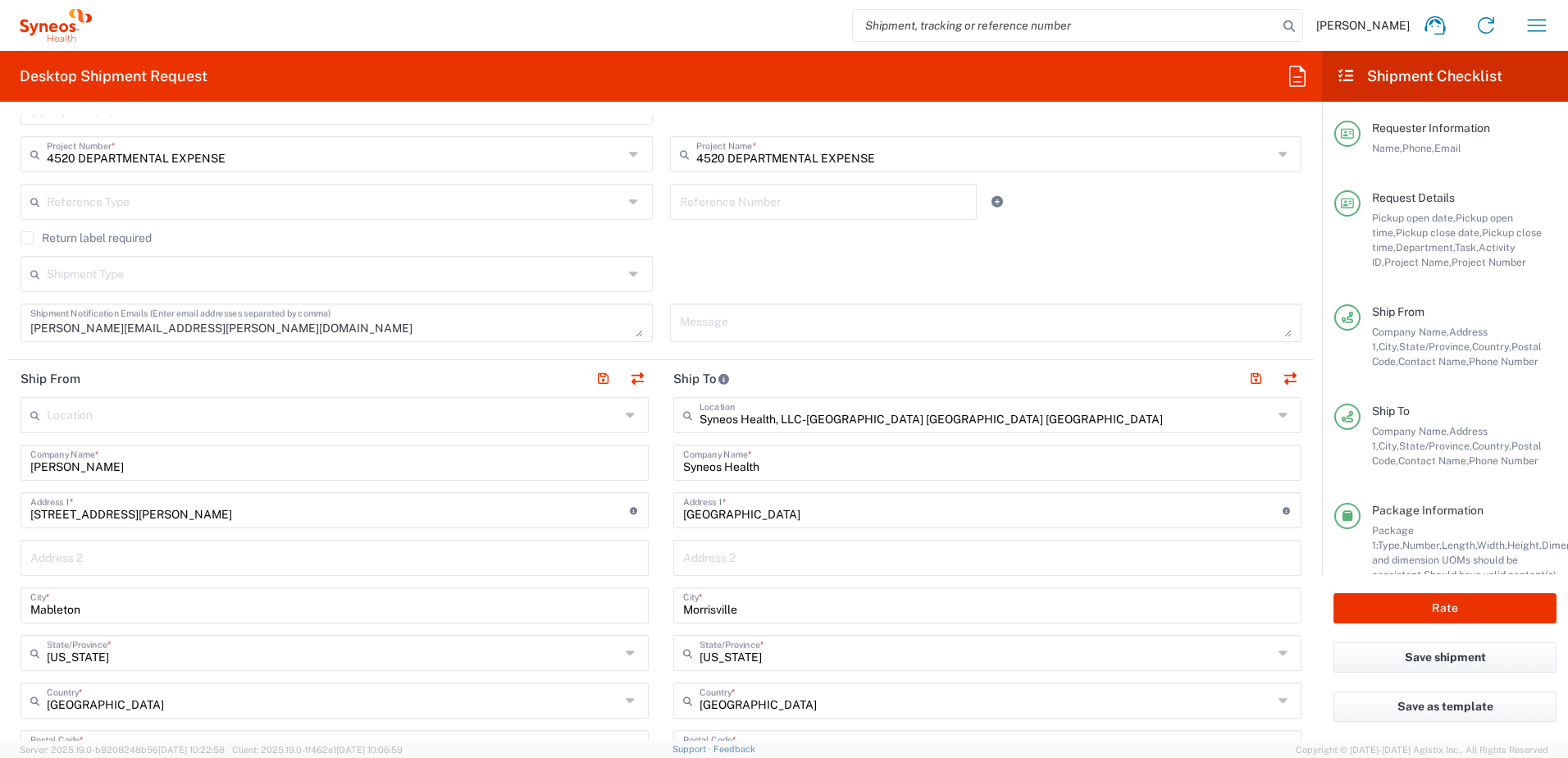
scroll to position [574, 0]
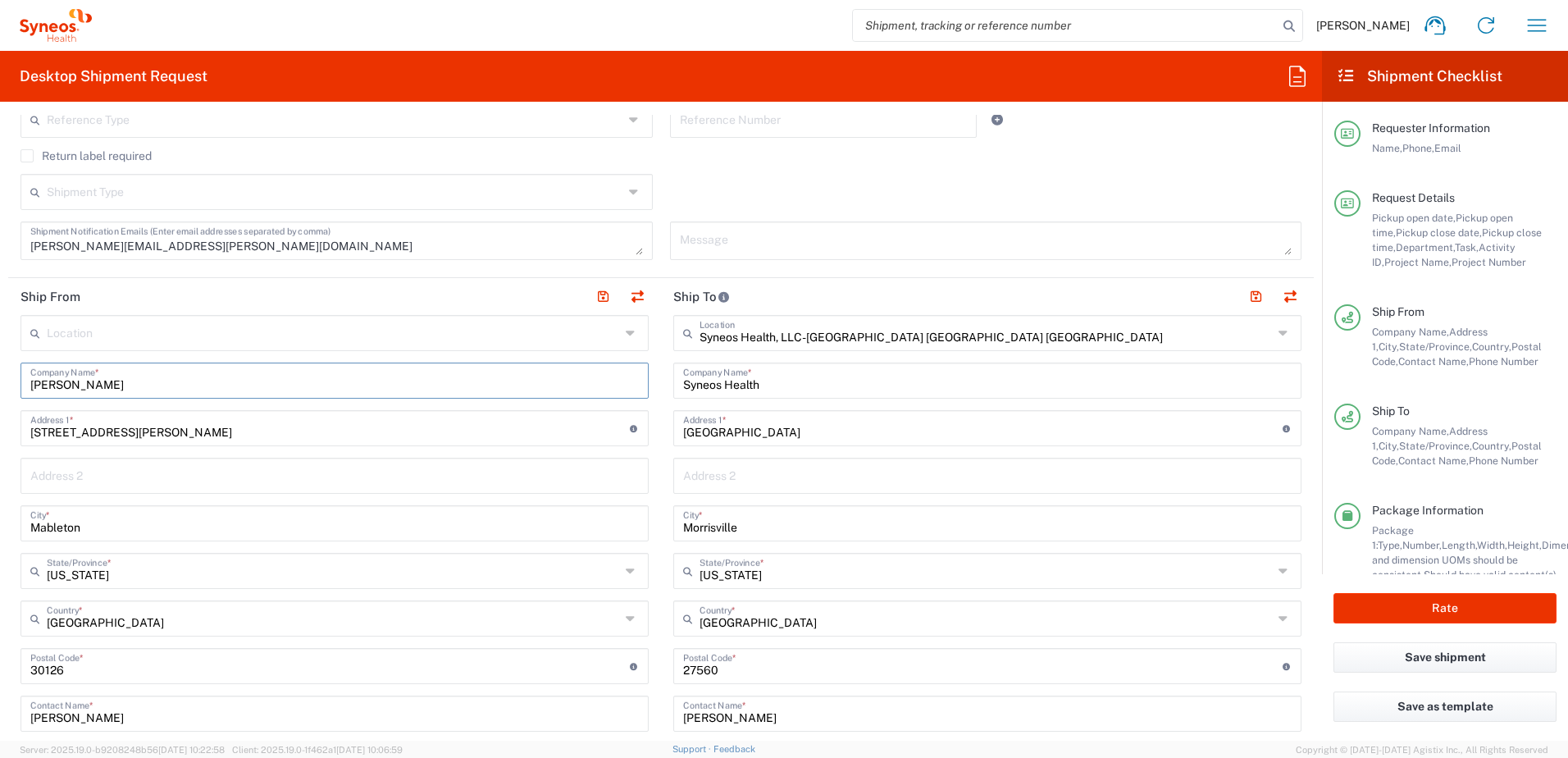
drag, startPoint x: 112, startPoint y: 388, endPoint x: 33, endPoint y: 386, distance: 79.0
click at [33, 386] on input "[PERSON_NAME]" at bounding box center [334, 379] width 608 height 29
paste input "[PERSON_NAME]"
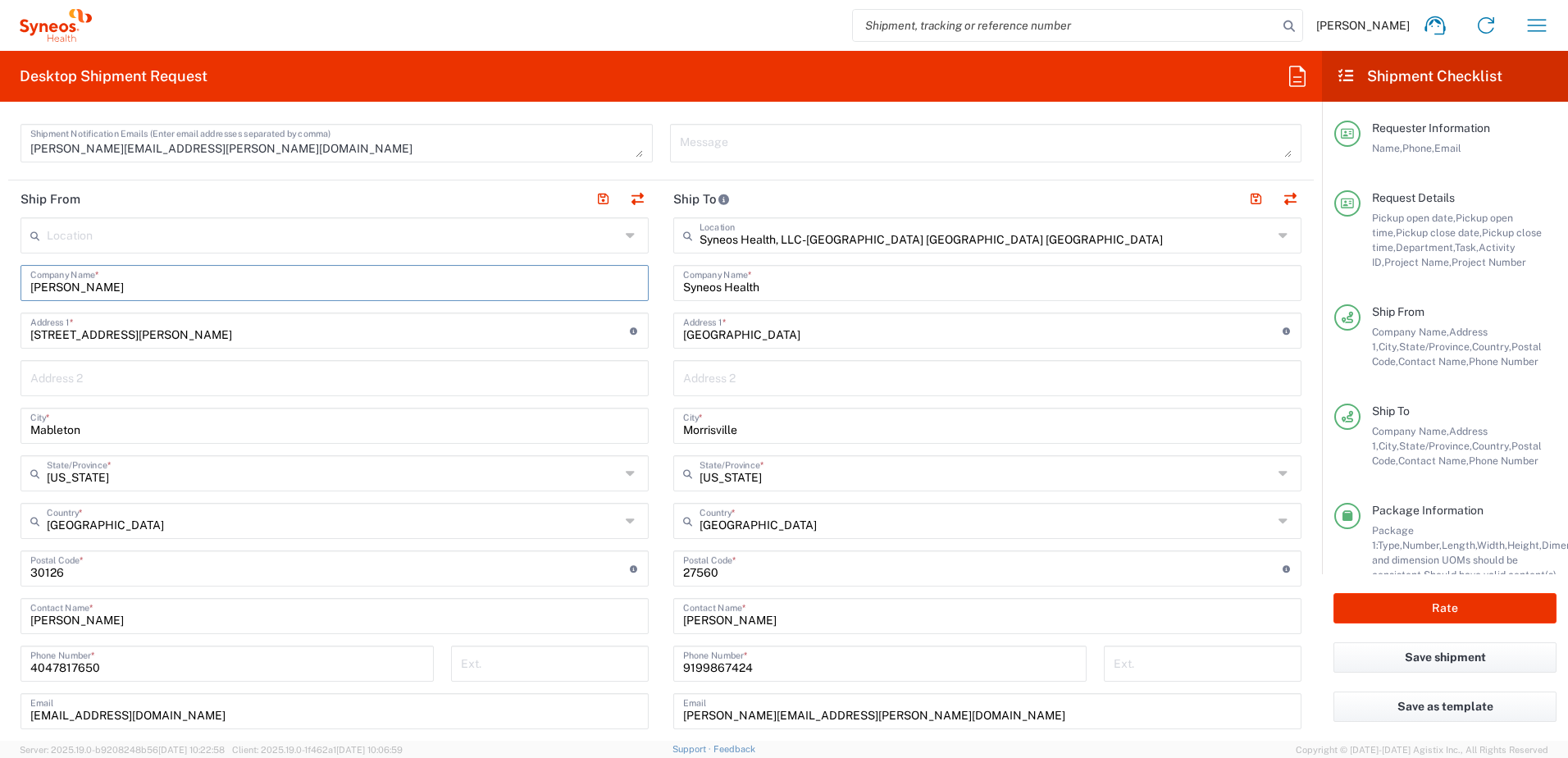
scroll to position [821, 0]
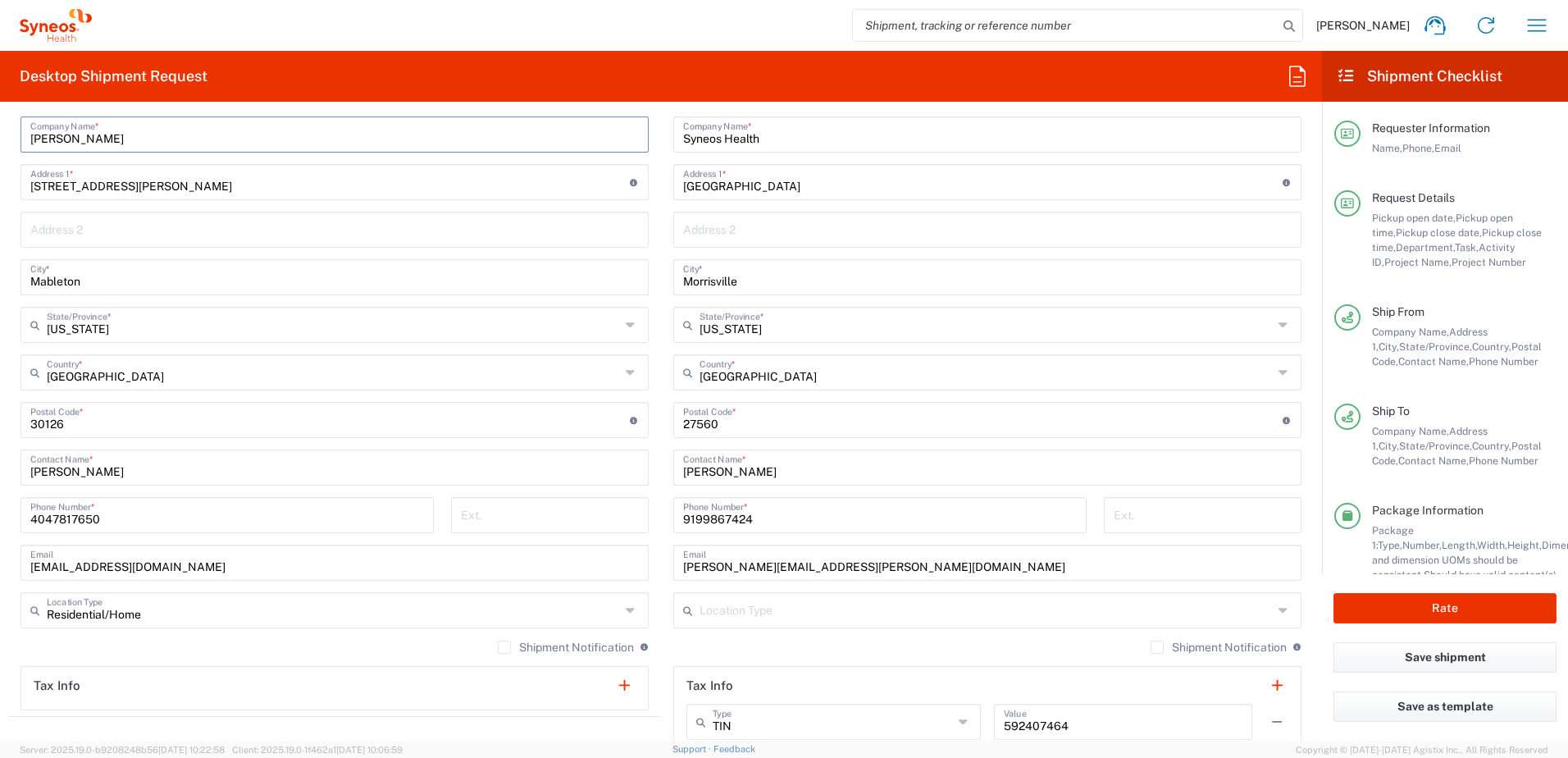
type input "[PERSON_NAME]"
drag, startPoint x: 138, startPoint y: 476, endPoint x: 103, endPoint y: 434, distance: 54.7
click at [22, 484] on div "[PERSON_NAME] Contact Name *" at bounding box center [335, 468] width 628 height 36
paste input "[PERSON_NAME]"
type input "[PERSON_NAME]"
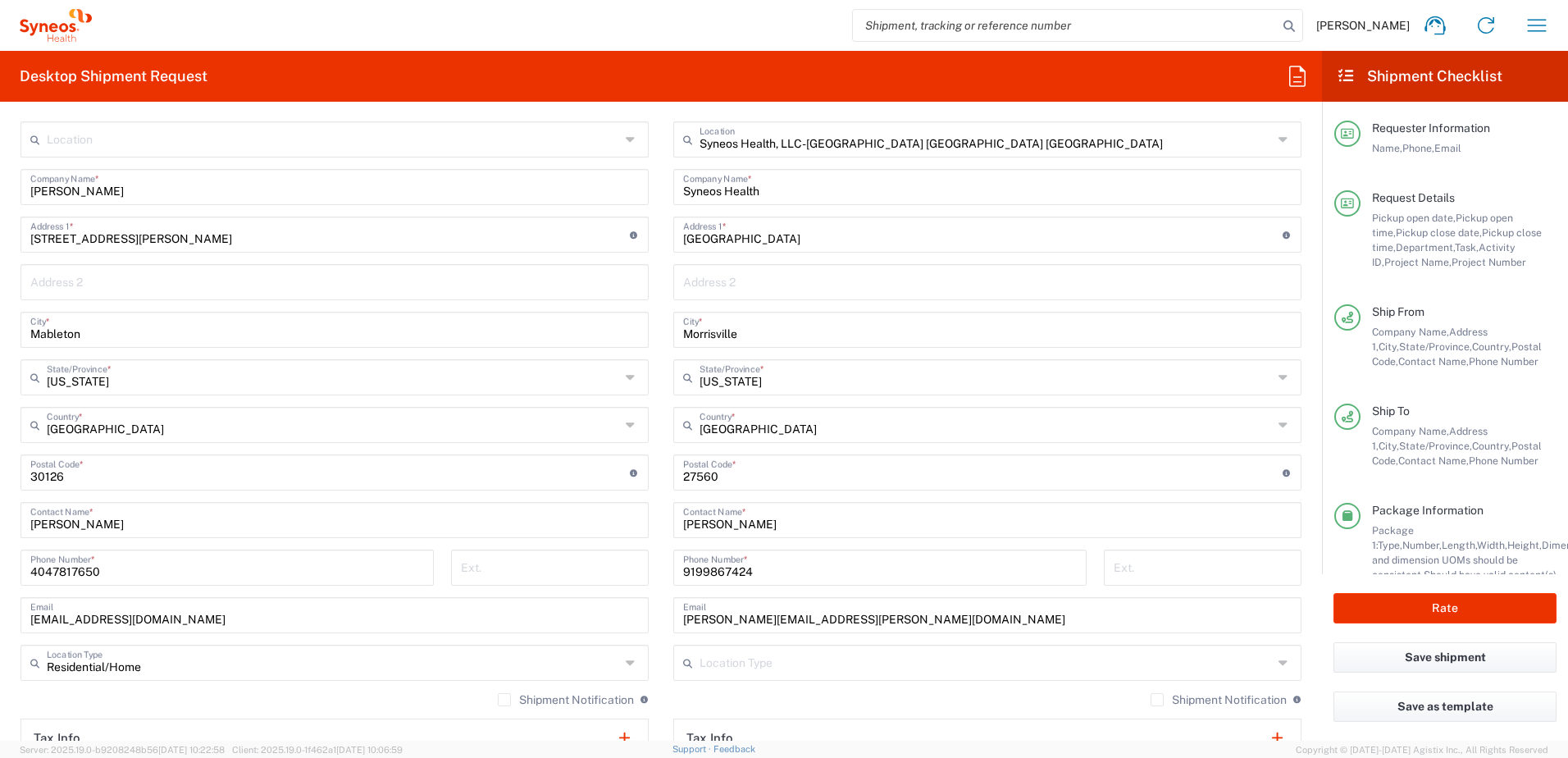
scroll to position [738, 0]
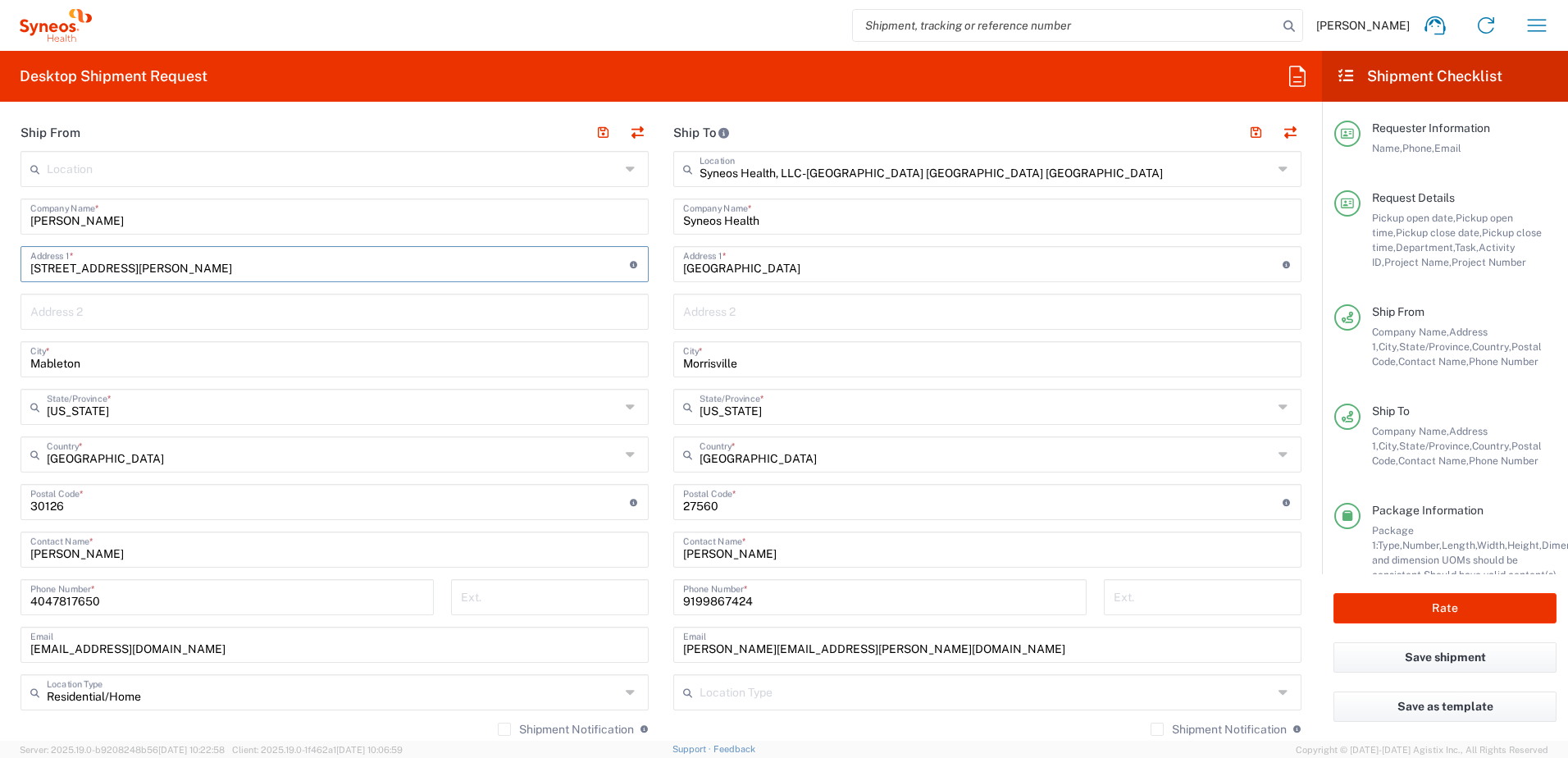
drag, startPoint x: 167, startPoint y: 262, endPoint x: 60, endPoint y: 268, distance: 107.2
click at [10, 265] on main "Location [PERSON_NAME] LLC-[GEOGRAPHIC_DATA] [GEOGRAPHIC_DATA] [GEOGRAPHIC_DATA…" at bounding box center [334, 471] width 653 height 642
paste input "[STREET_ADDRESS]"
type input "[STREET_ADDRESS]"
click at [155, 355] on input "Mableton" at bounding box center [334, 358] width 608 height 29
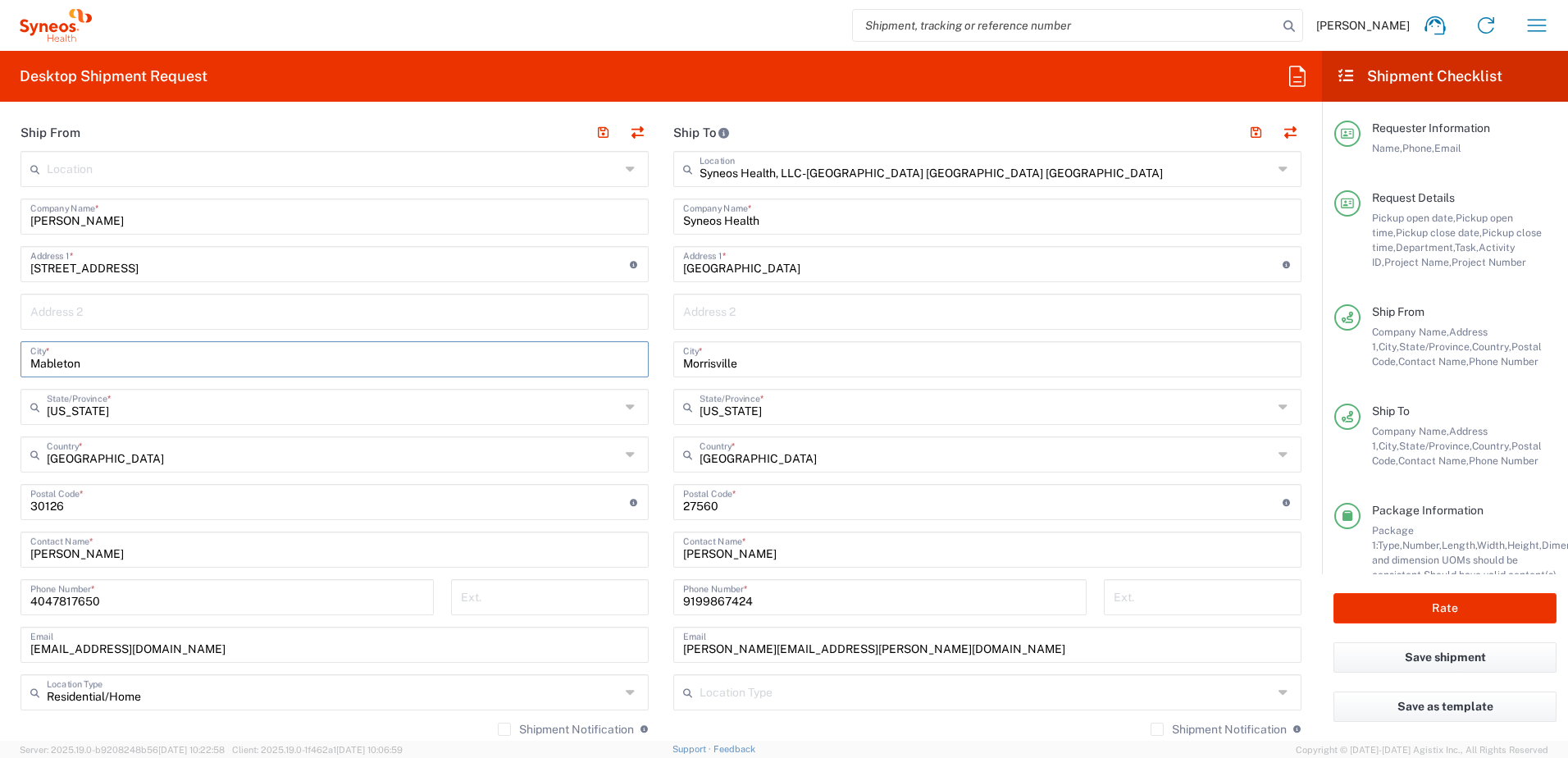
drag, startPoint x: 68, startPoint y: 371, endPoint x: -2, endPoint y: 358, distance: 71.2
click at [0, 358] on html "[PERSON_NAME] Home Shipment estimator Shipment tracking Desktop shipment reques…" at bounding box center [784, 379] width 1568 height 758
paste input "urfreesboro"
type input "Murfreesboro"
click at [127, 409] on input "[US_STATE]" at bounding box center [333, 405] width 573 height 29
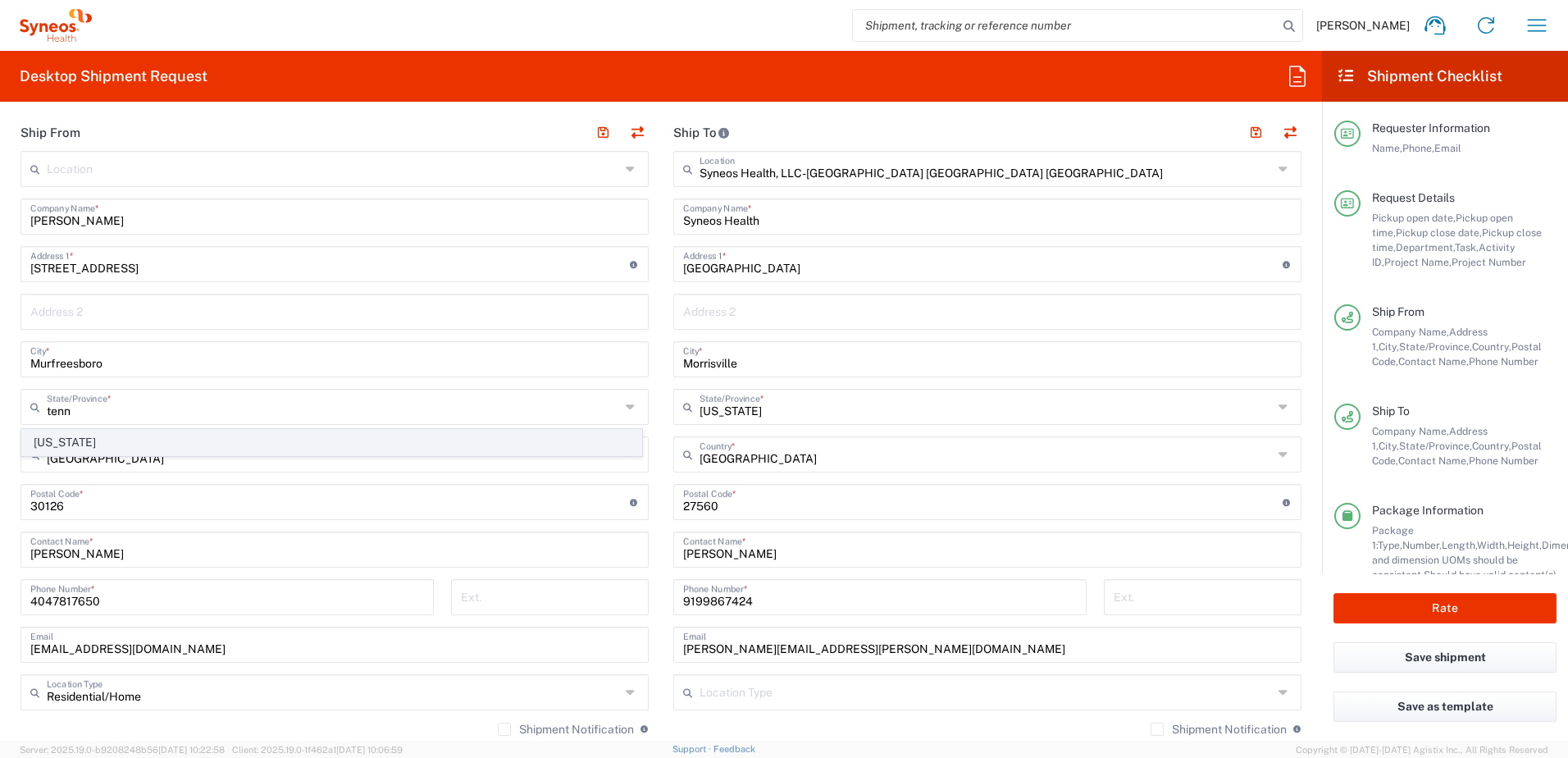
click at [61, 440] on span "[US_STATE]" at bounding box center [331, 442] width 619 height 25
type input "[US_STATE]"
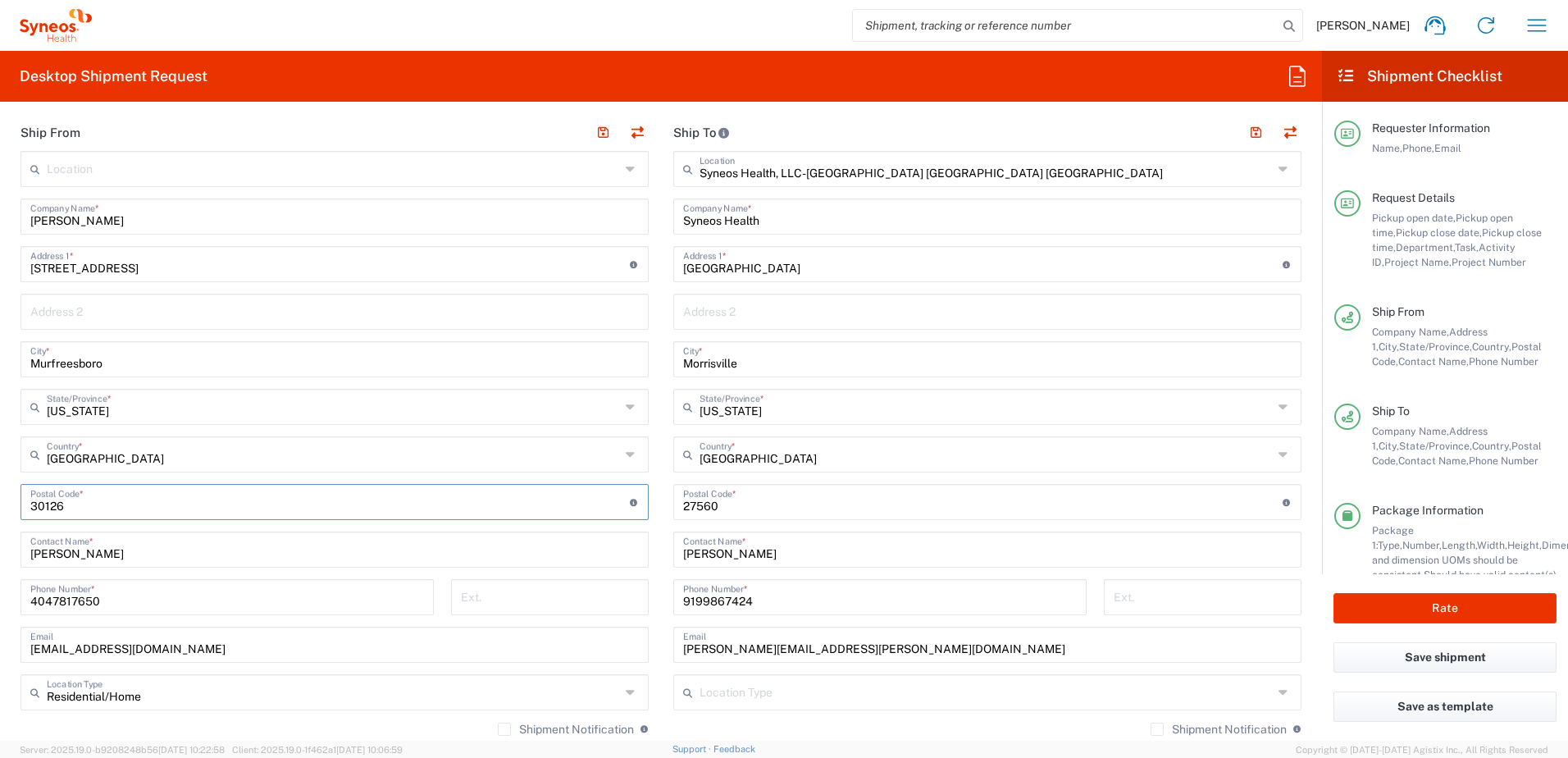
click at [74, 503] on input "undefined" at bounding box center [330, 500] width 600 height 29
drag, startPoint x: 33, startPoint y: 504, endPoint x: -9, endPoint y: 495, distance: 43.0
click at [0, 495] on html "[PERSON_NAME] Home Shipment estimator Shipment tracking Desktop shipment reques…" at bounding box center [784, 379] width 1568 height 758
paste input "37128"
type input "37128"
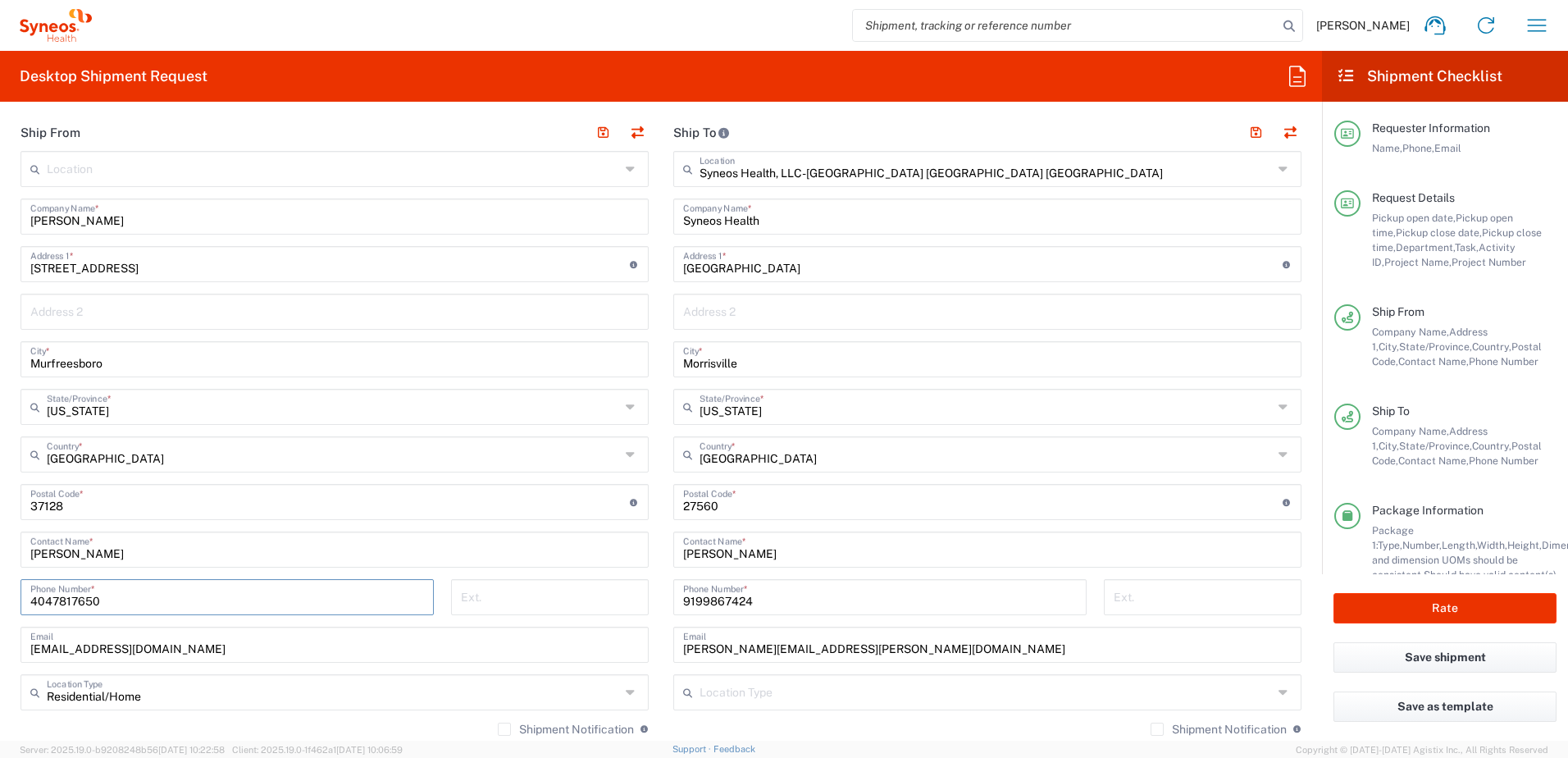
click at [112, 600] on input "4047817650" at bounding box center [227, 596] width 394 height 29
drag, startPoint x: 47, startPoint y: 594, endPoint x: 469, endPoint y: 10, distance: 720.5
click at [0, 583] on html "[PERSON_NAME] Home Shipment estimator Shipment tracking Desktop shipment reques…" at bounding box center [784, 379] width 1568 height 758
paste input "[PHONE_NUMBER]"
type input "[PHONE_NUMBER]"
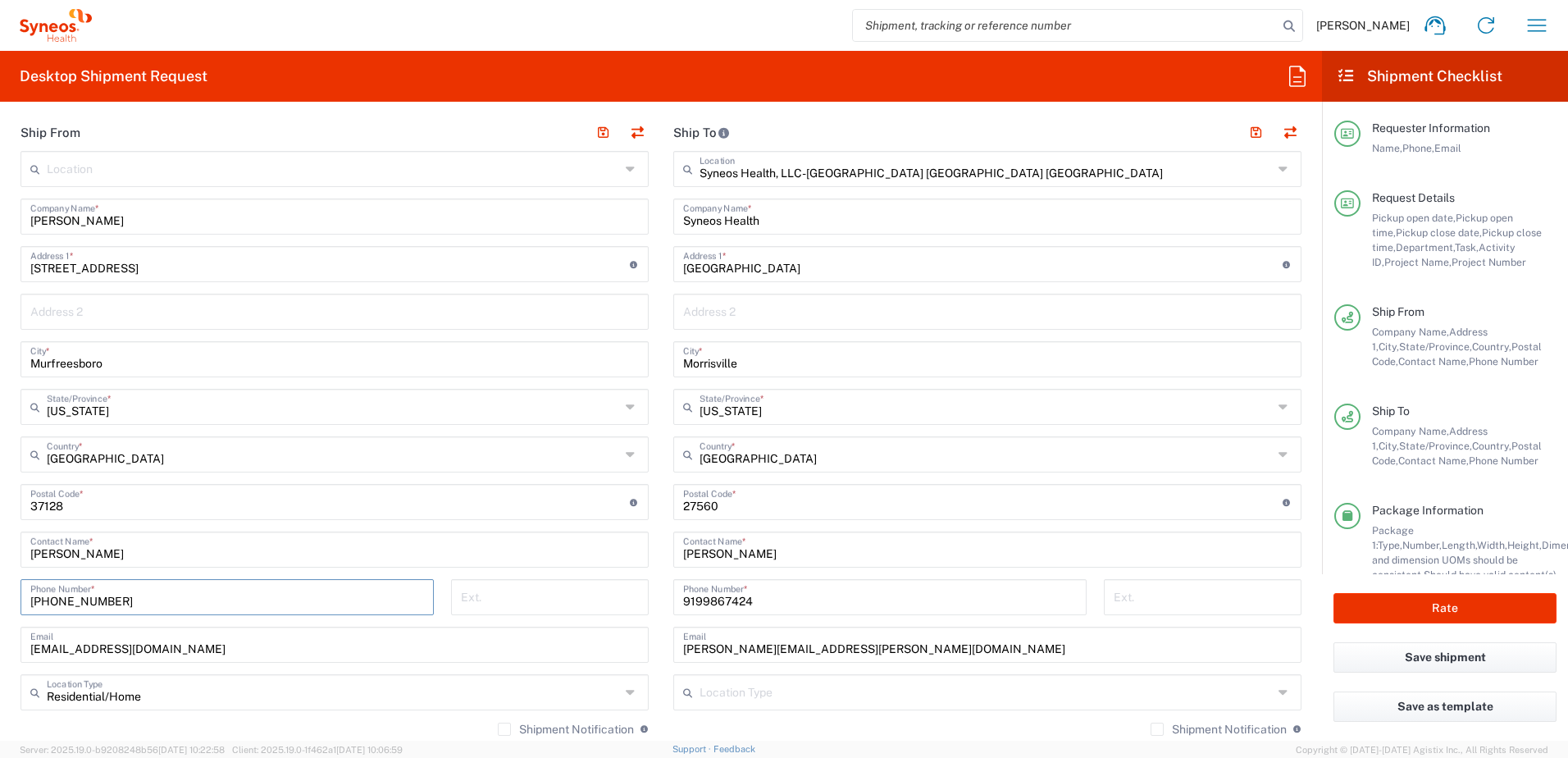
drag, startPoint x: 182, startPoint y: 654, endPoint x: 10, endPoint y: 647, distance: 172.1
click at [182, 654] on input "[EMAIL_ADDRESS][DOMAIN_NAME]" at bounding box center [334, 643] width 608 height 29
click at [10, 647] on main "Location [PERSON_NAME] LLC-[GEOGRAPHIC_DATA] [GEOGRAPHIC_DATA] [GEOGRAPHIC_DATA…" at bounding box center [334, 471] width 653 height 642
paste input "[EMAIL_ADDRESS][DOMAIN_NAME]"
type input "[EMAIL_ADDRESS][DOMAIN_NAME]"
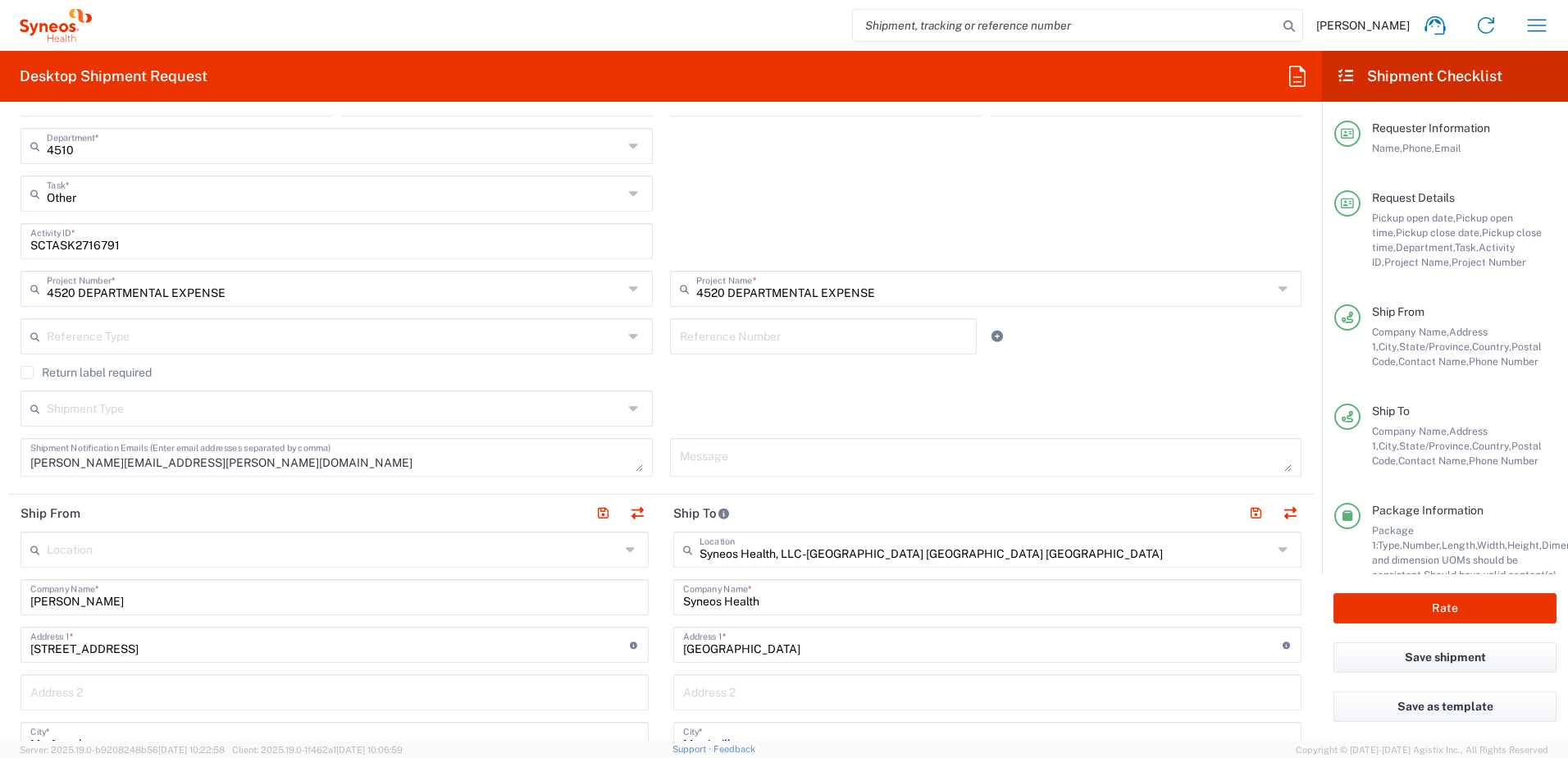
scroll to position [328, 0]
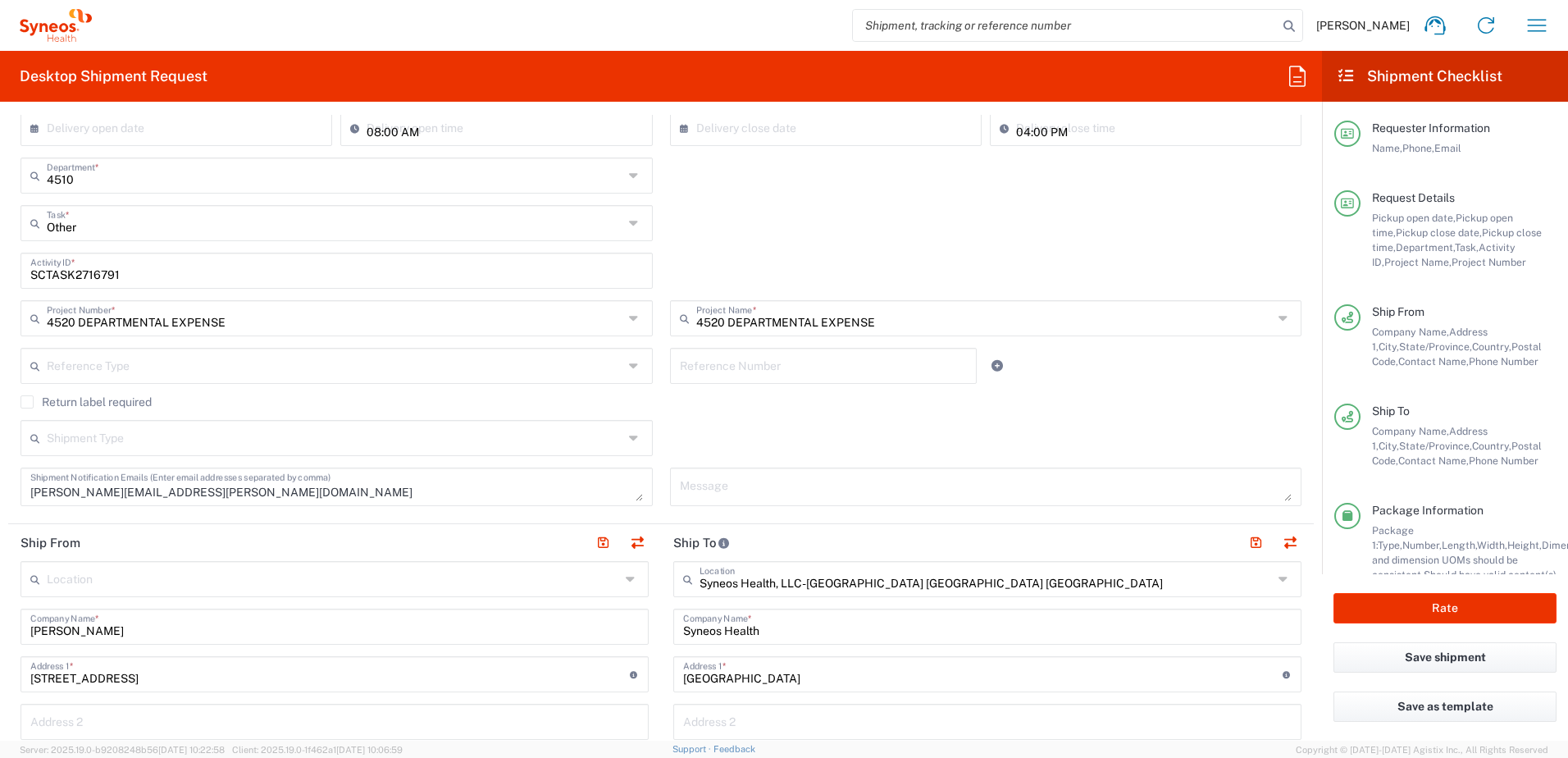
click at [51, 272] on input "SCTASK2716791" at bounding box center [337, 269] width 613 height 29
paste input "8236"
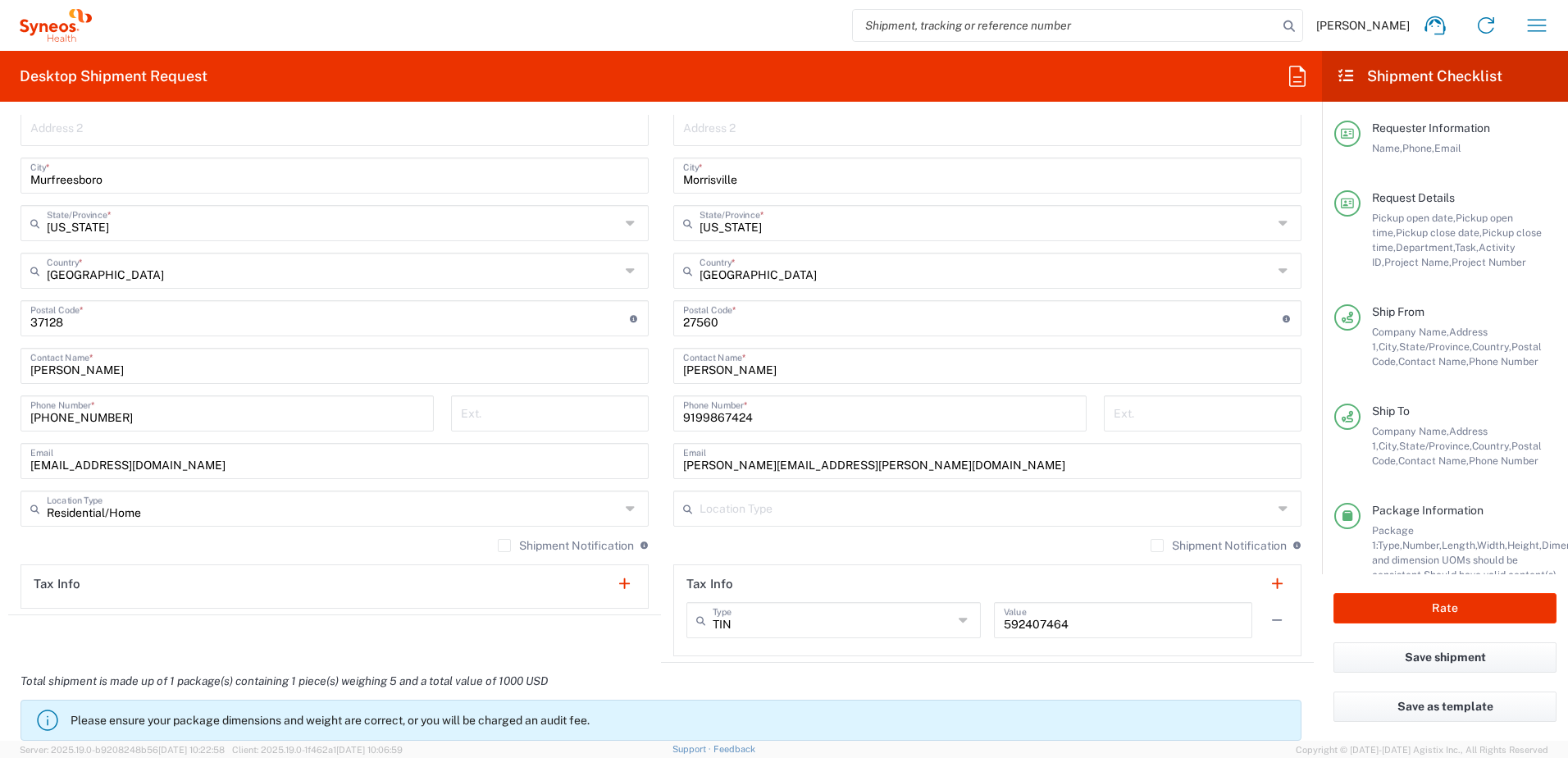
scroll to position [1477, 0]
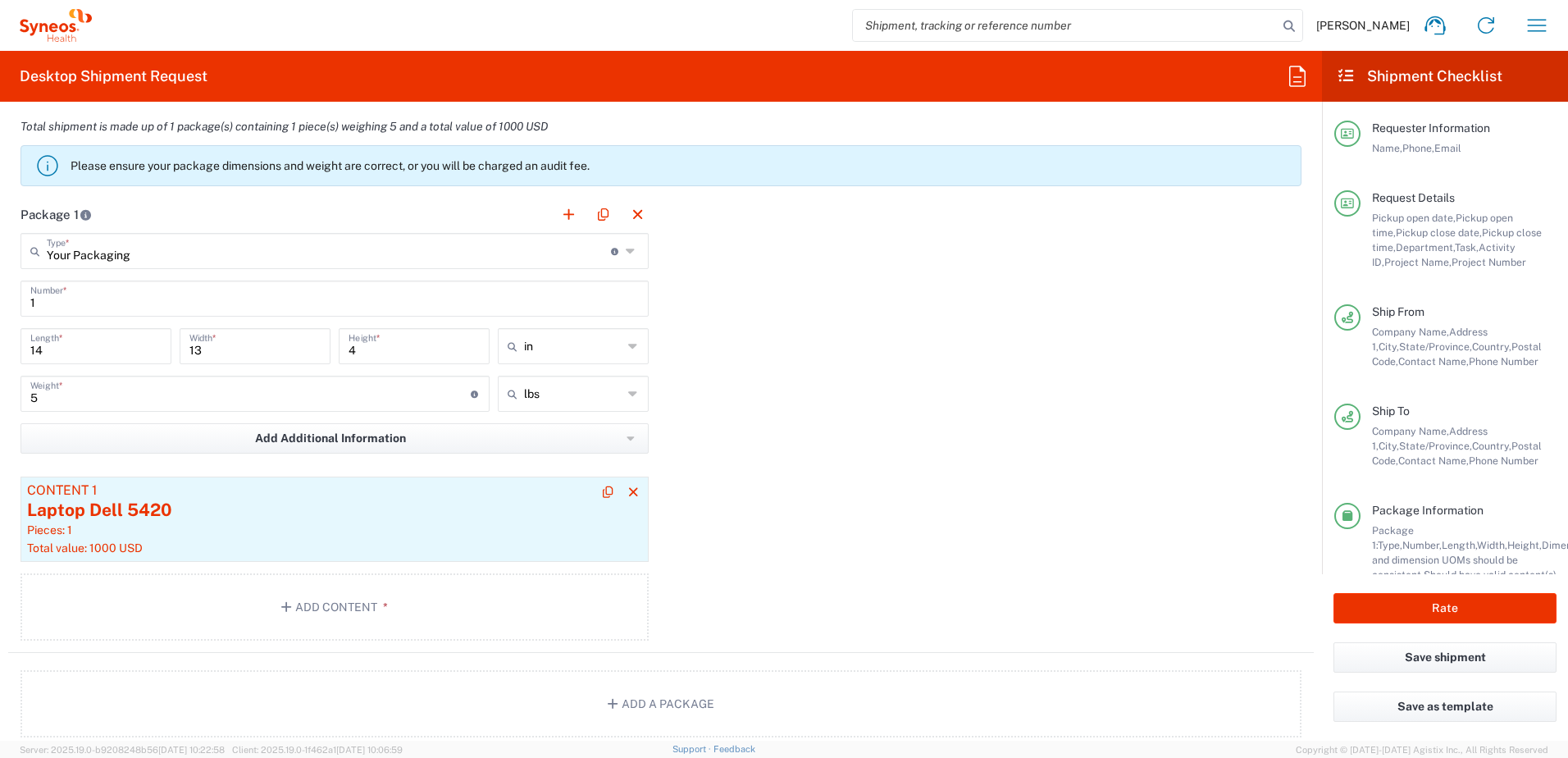
type input "SCTASK2718236"
click at [363, 513] on div "Laptop Dell 5420" at bounding box center [334, 511] width 615 height 24
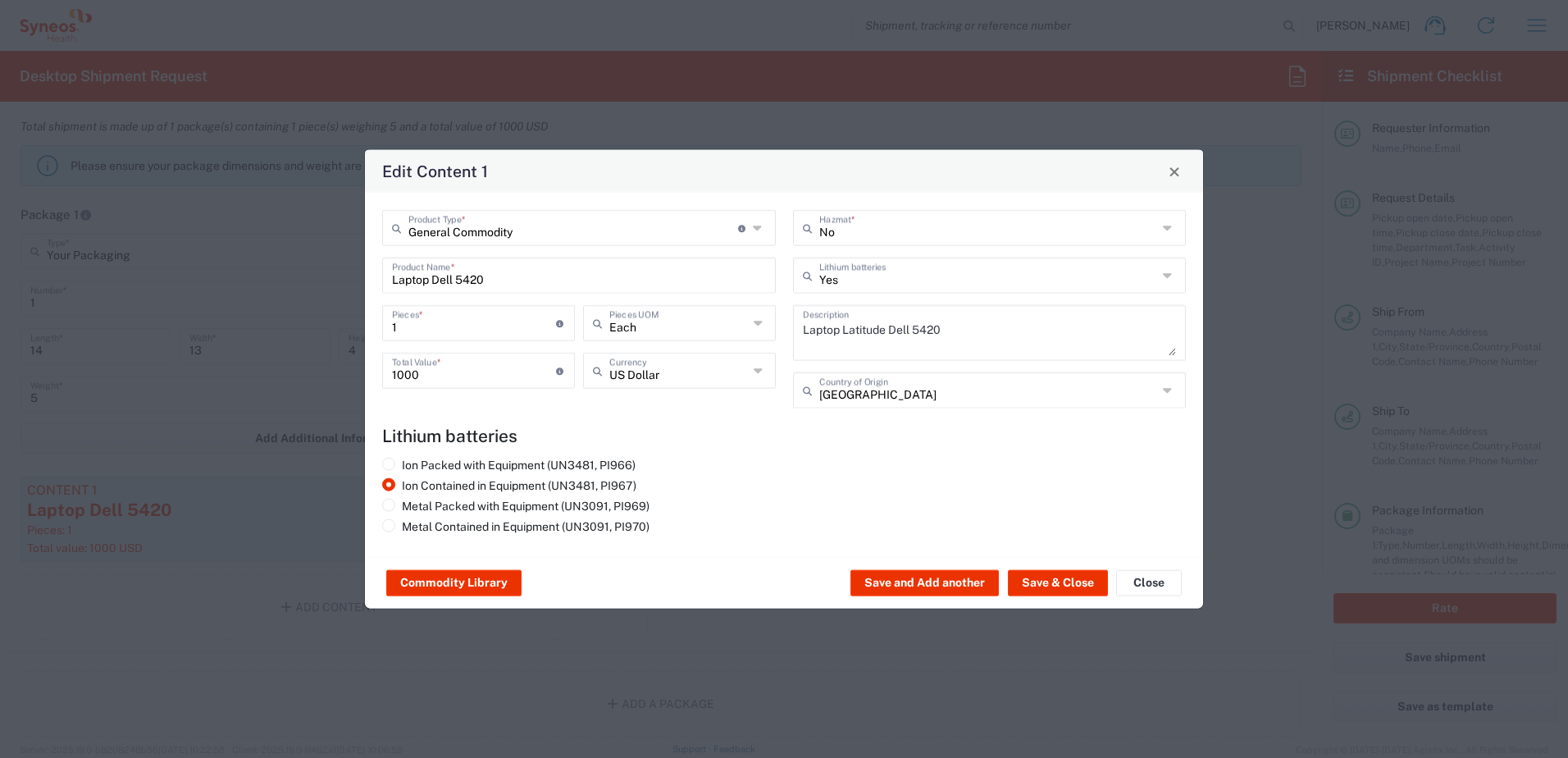
click at [592, 279] on input "Laptop Dell 5420" at bounding box center [579, 274] width 374 height 29
click at [342, 274] on div "Edit Content 1 General Commodity Product Type * Document: Paper document genera…" at bounding box center [784, 379] width 1568 height 758
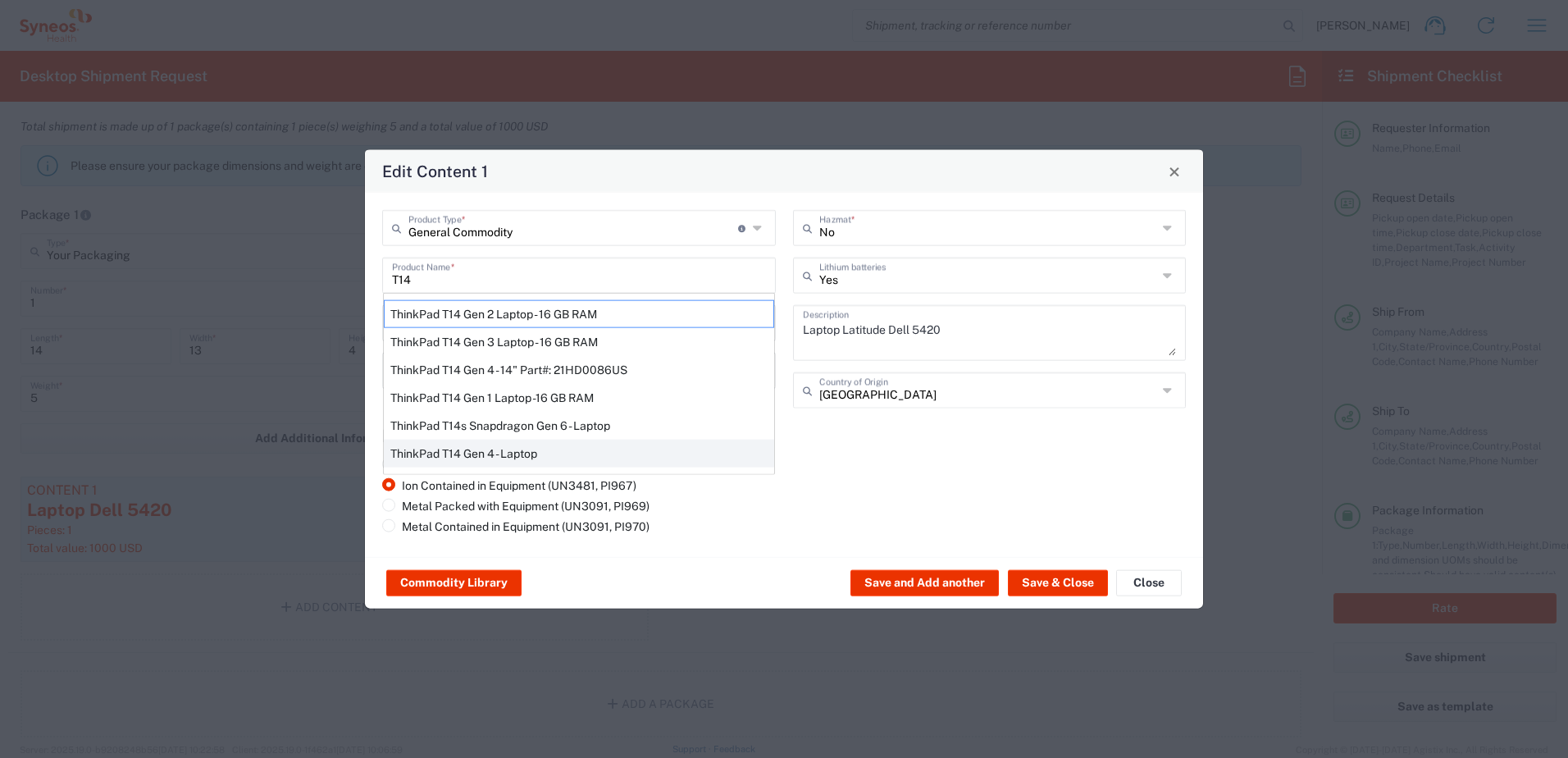
click at [529, 452] on div "ThinkPad T14 Gen 4 - Laptop" at bounding box center [579, 453] width 390 height 28
type input "ThinkPad T14 Gen 4 - Laptop"
type textarea "Laptop"
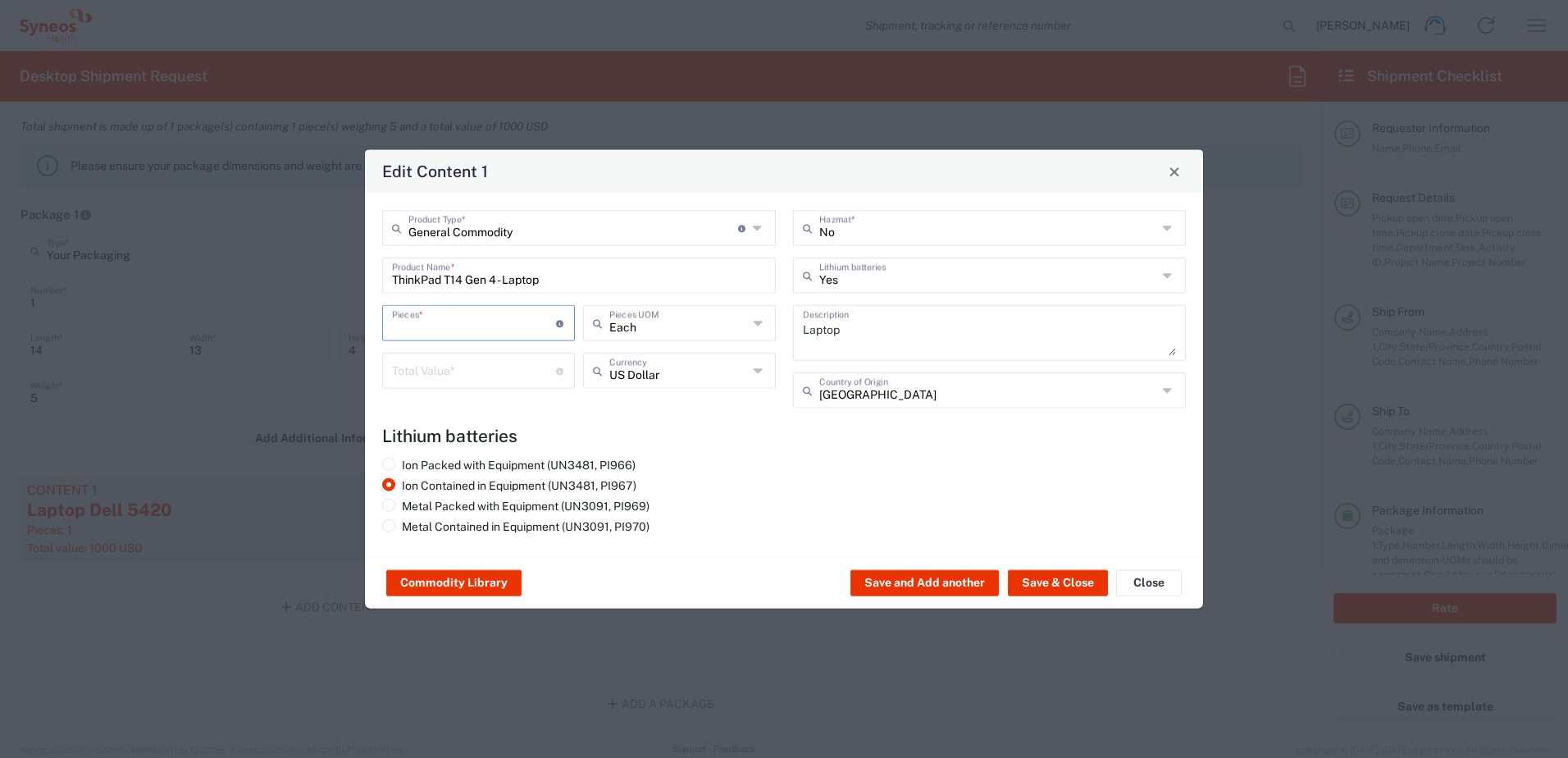
click at [449, 326] on input "number" at bounding box center [474, 321] width 164 height 29
type input "1"
click at [453, 397] on div "Total Value * Total value of all the pieces" at bounding box center [478, 376] width 200 height 48
click at [458, 381] on input "number" at bounding box center [474, 369] width 164 height 29
click at [459, 372] on input "1" at bounding box center [474, 369] width 164 height 29
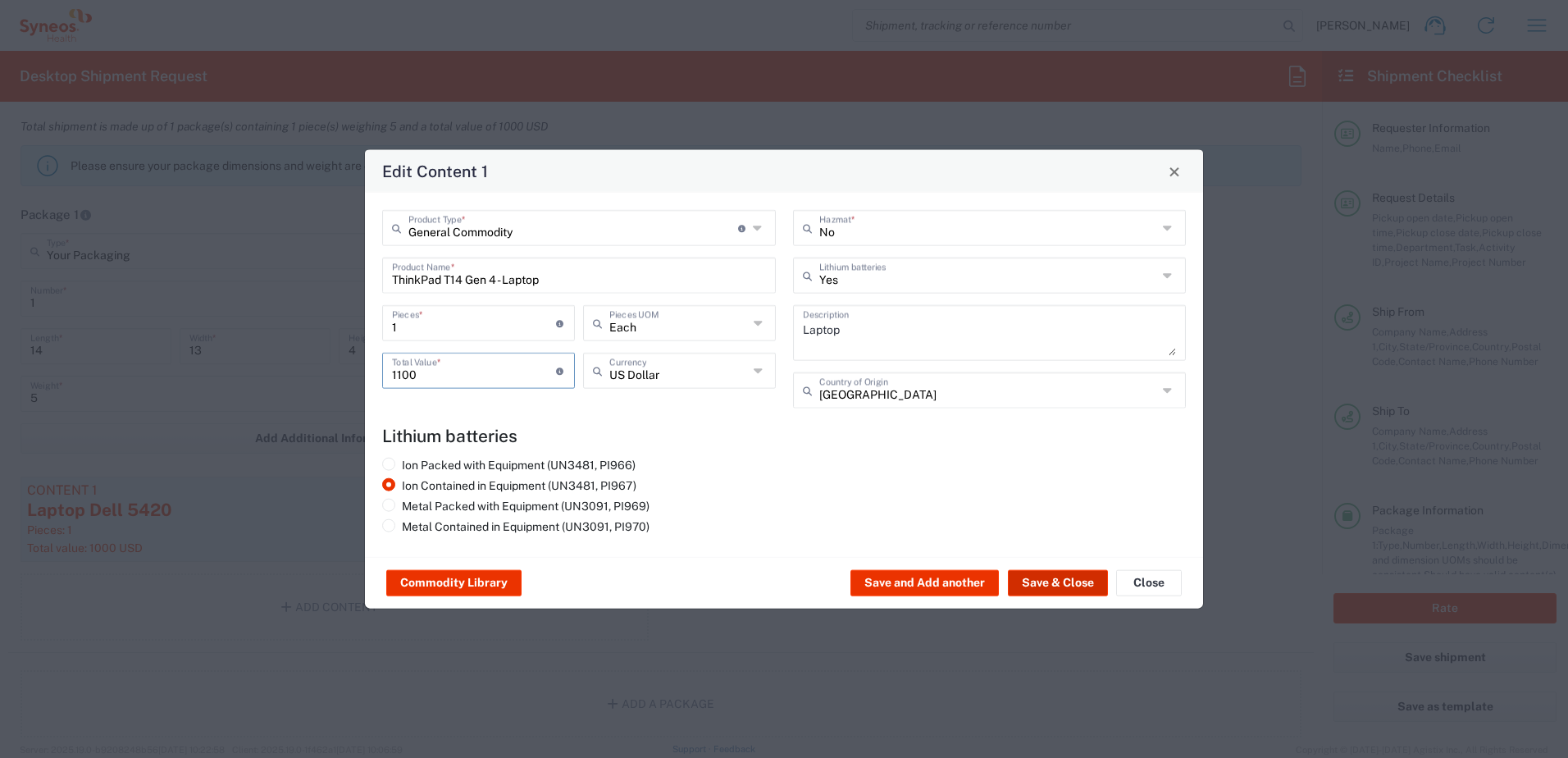
type input "1100"
click at [1073, 586] on button "Save & Close" at bounding box center [1057, 583] width 100 height 26
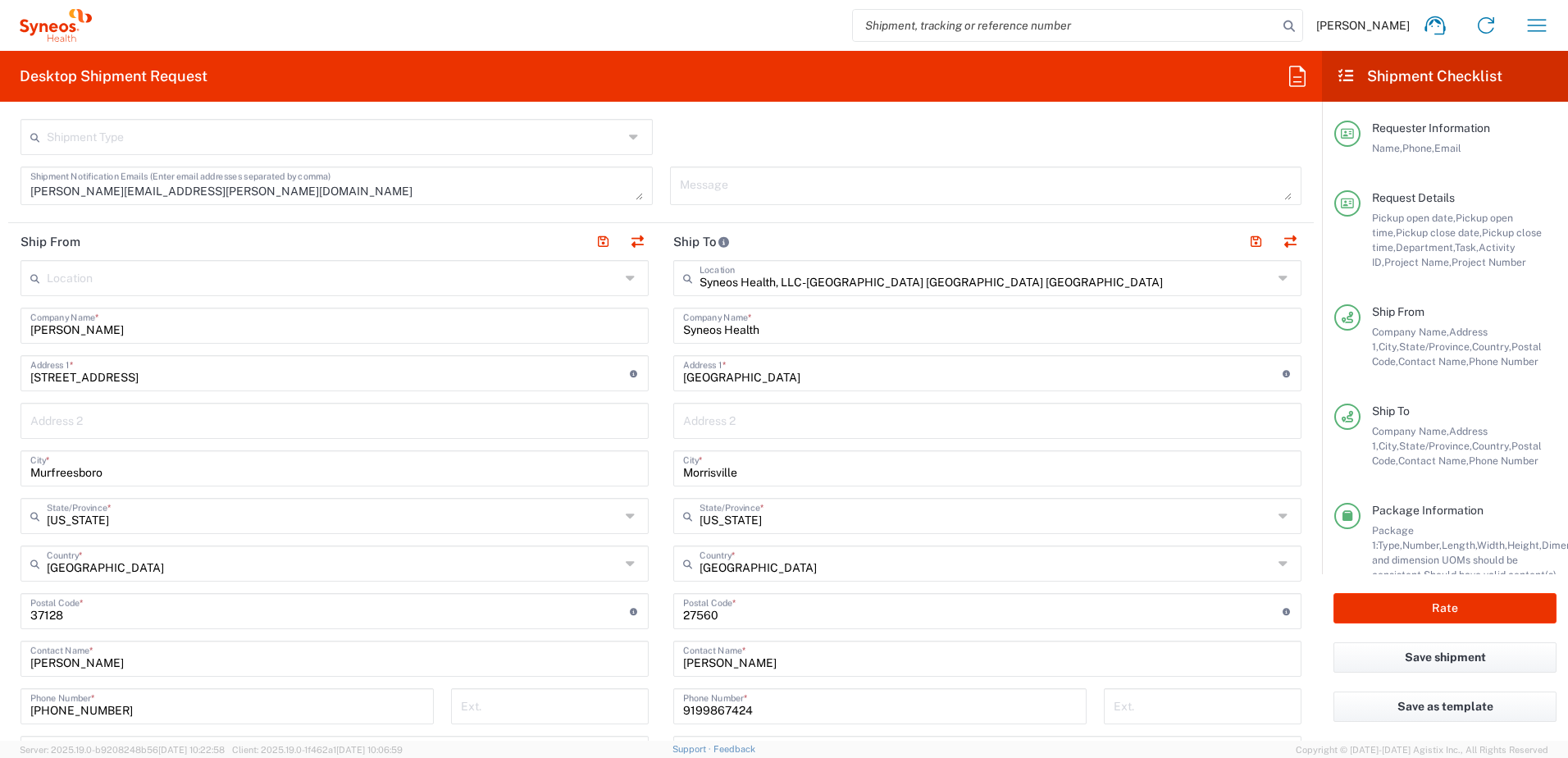
scroll to position [492, 0]
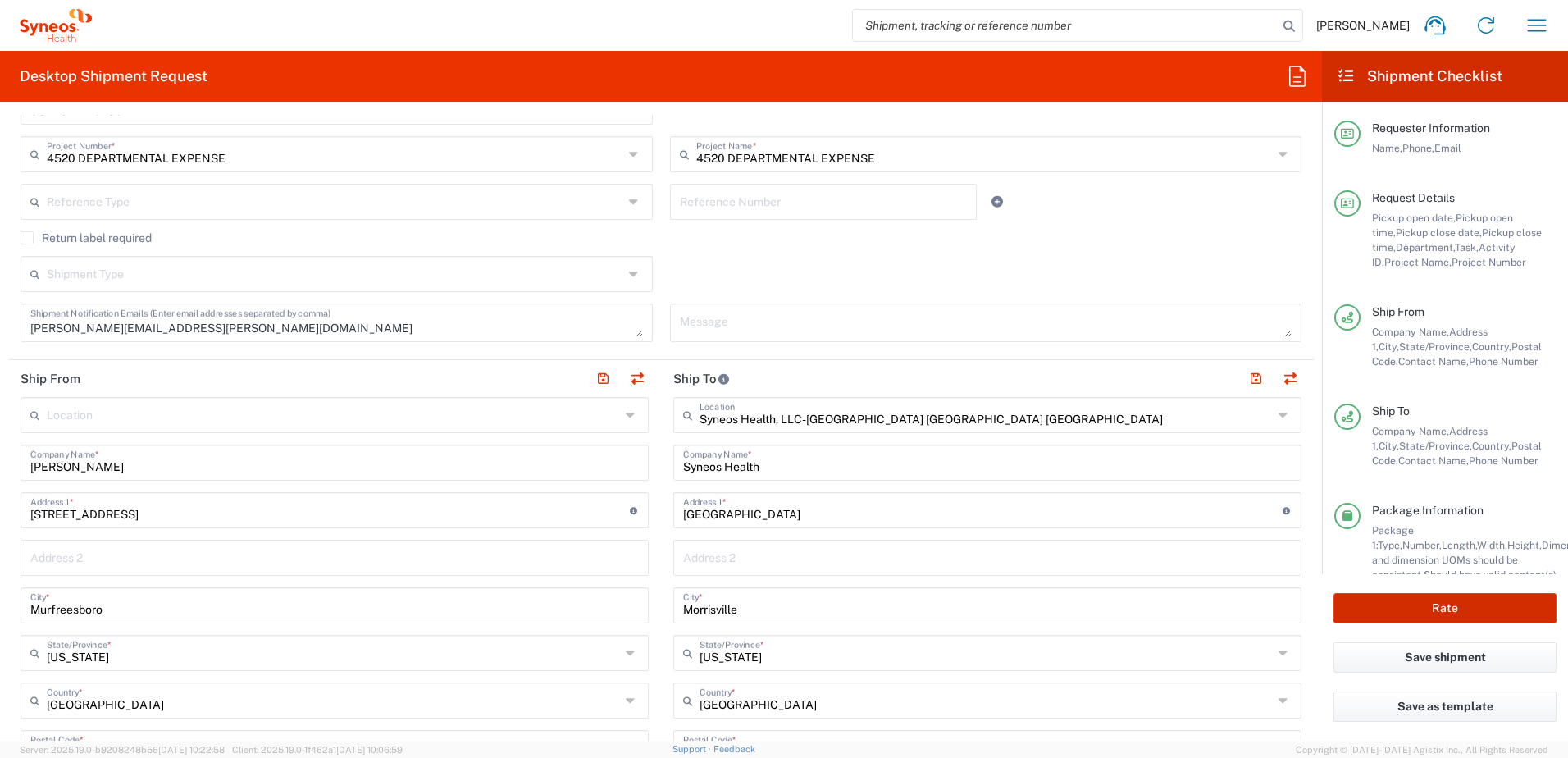
click at [1414, 606] on button "Rate" at bounding box center [1444, 608] width 223 height 30
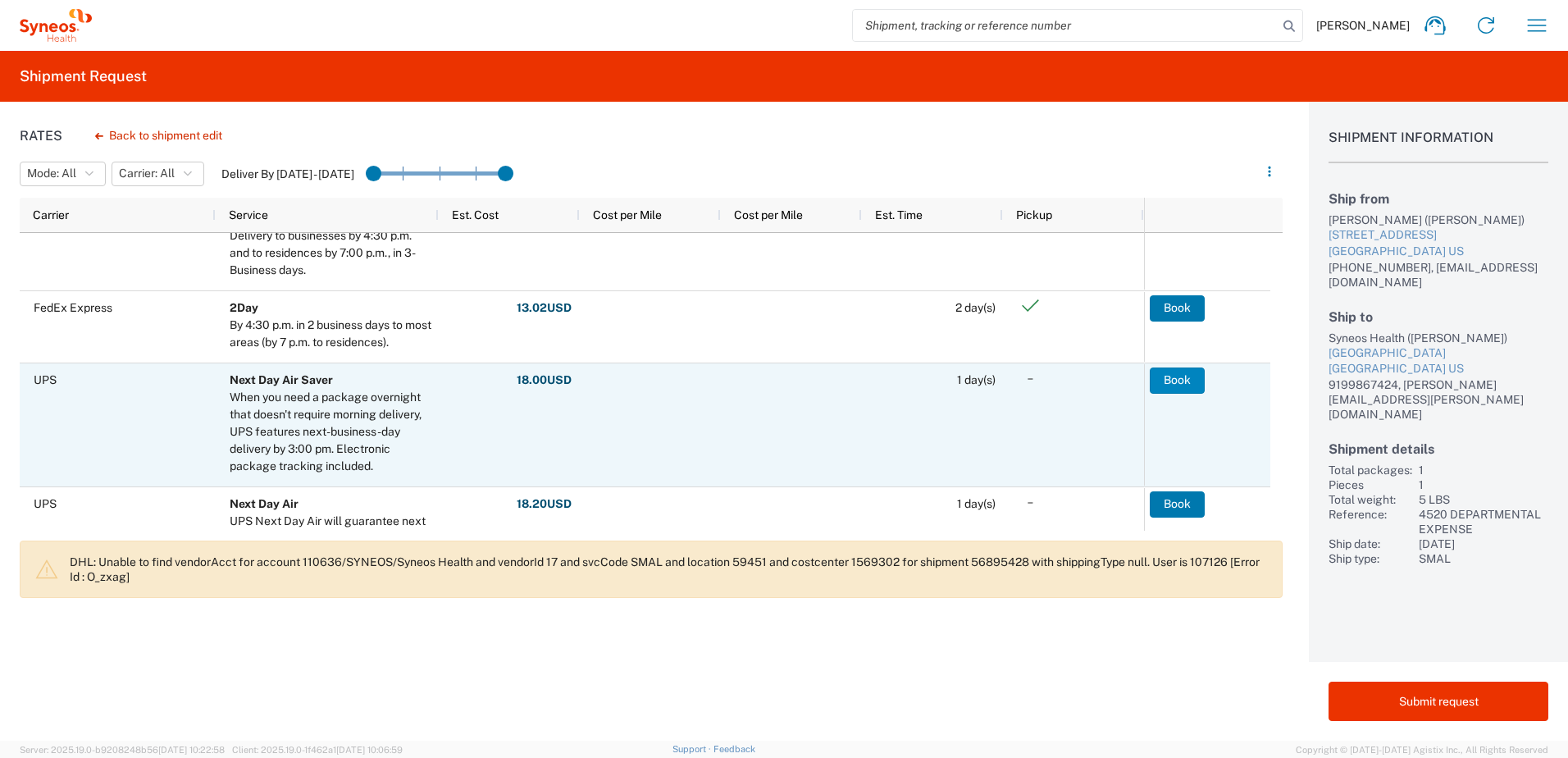
click at [1194, 381] on button "Book" at bounding box center [1177, 380] width 55 height 26
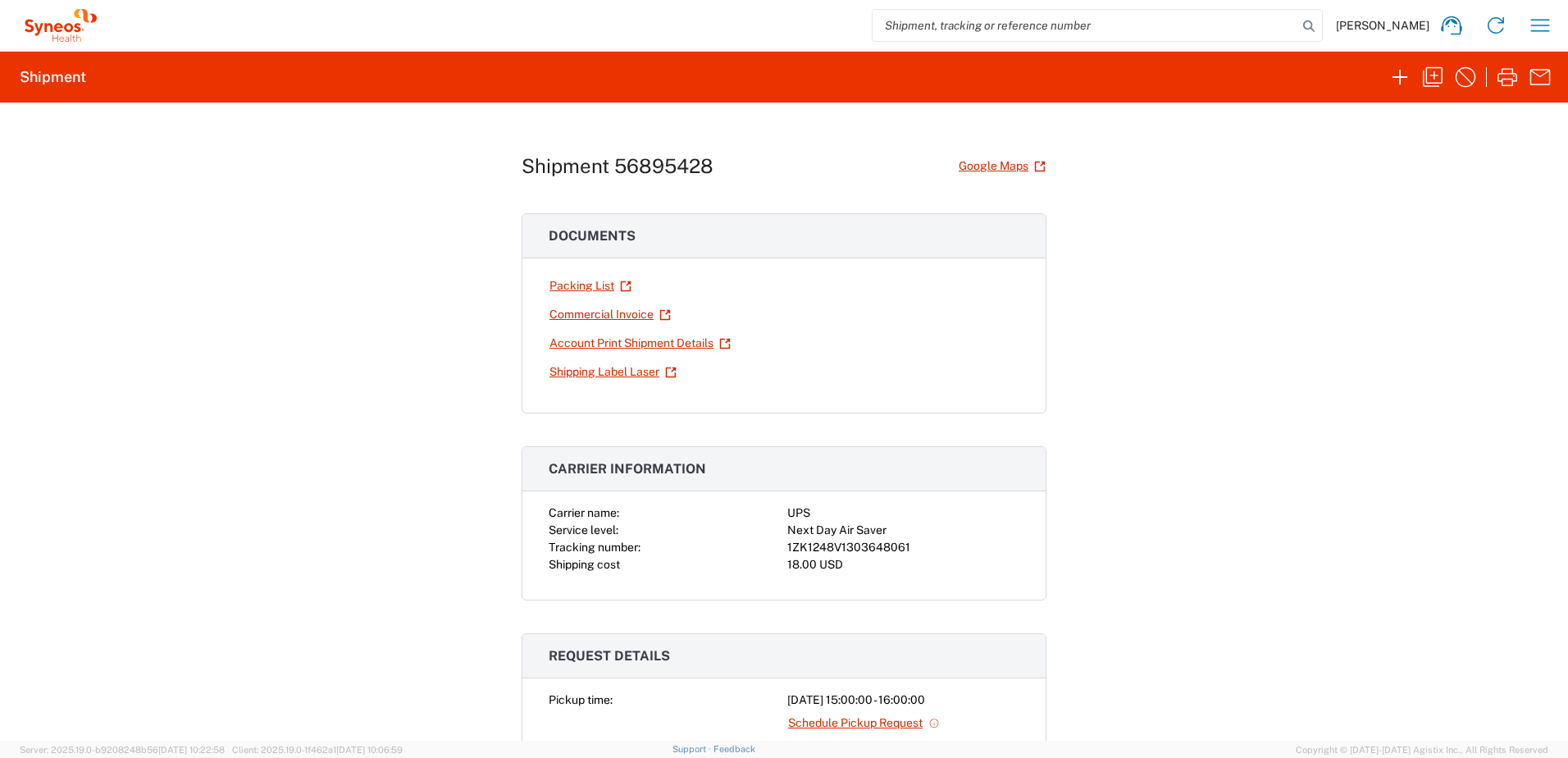
click at [859, 546] on div "1ZK1248V1303648061" at bounding box center [902, 548] width 232 height 17
copy div "1ZK1248V1303648061"
click at [1502, 76] on icon "button" at bounding box center [1507, 77] width 26 height 26
click at [1549, 16] on icon "button" at bounding box center [1539, 25] width 26 height 26
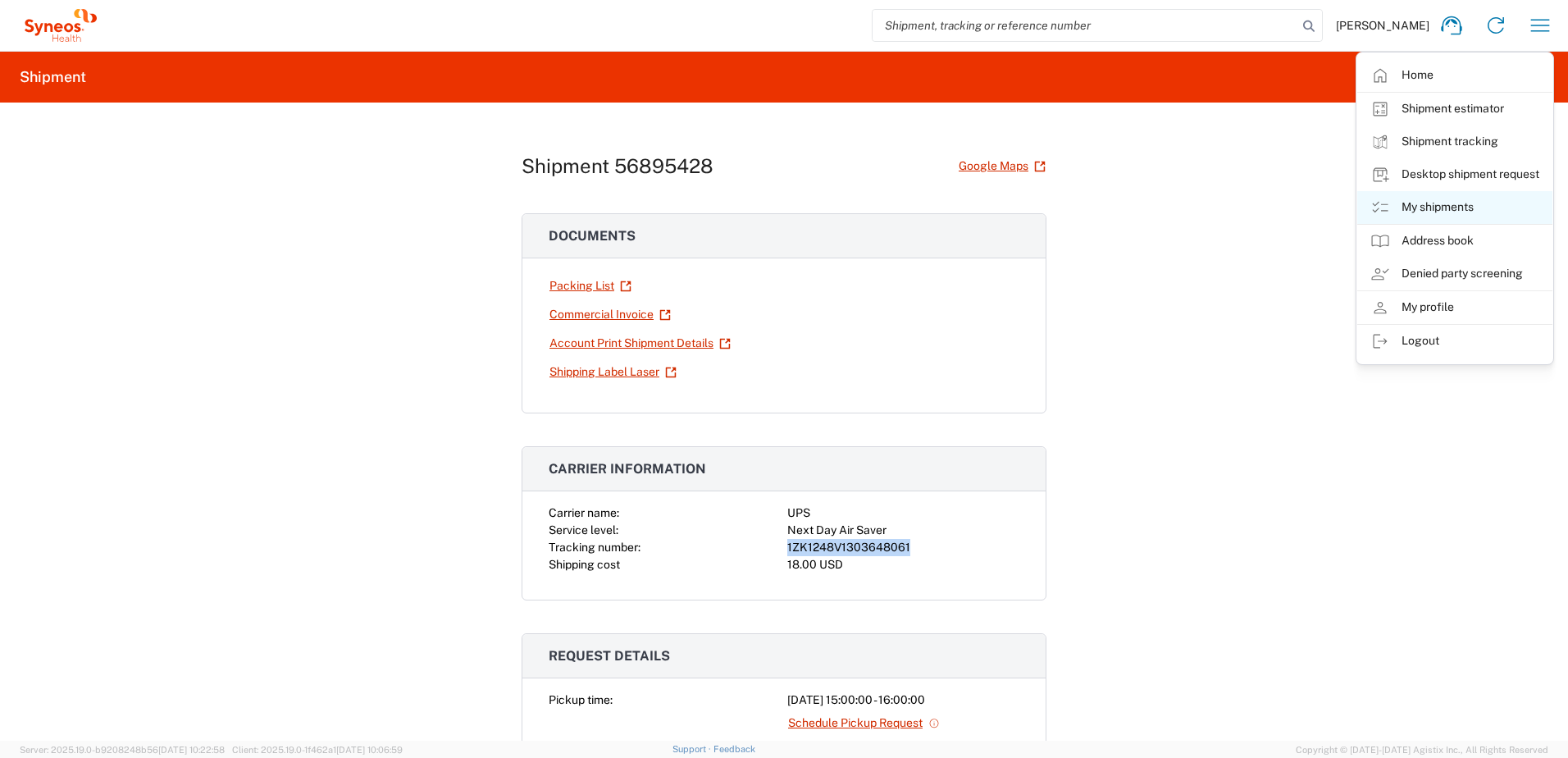
click at [1460, 207] on link "My shipments" at bounding box center [1454, 208] width 195 height 33
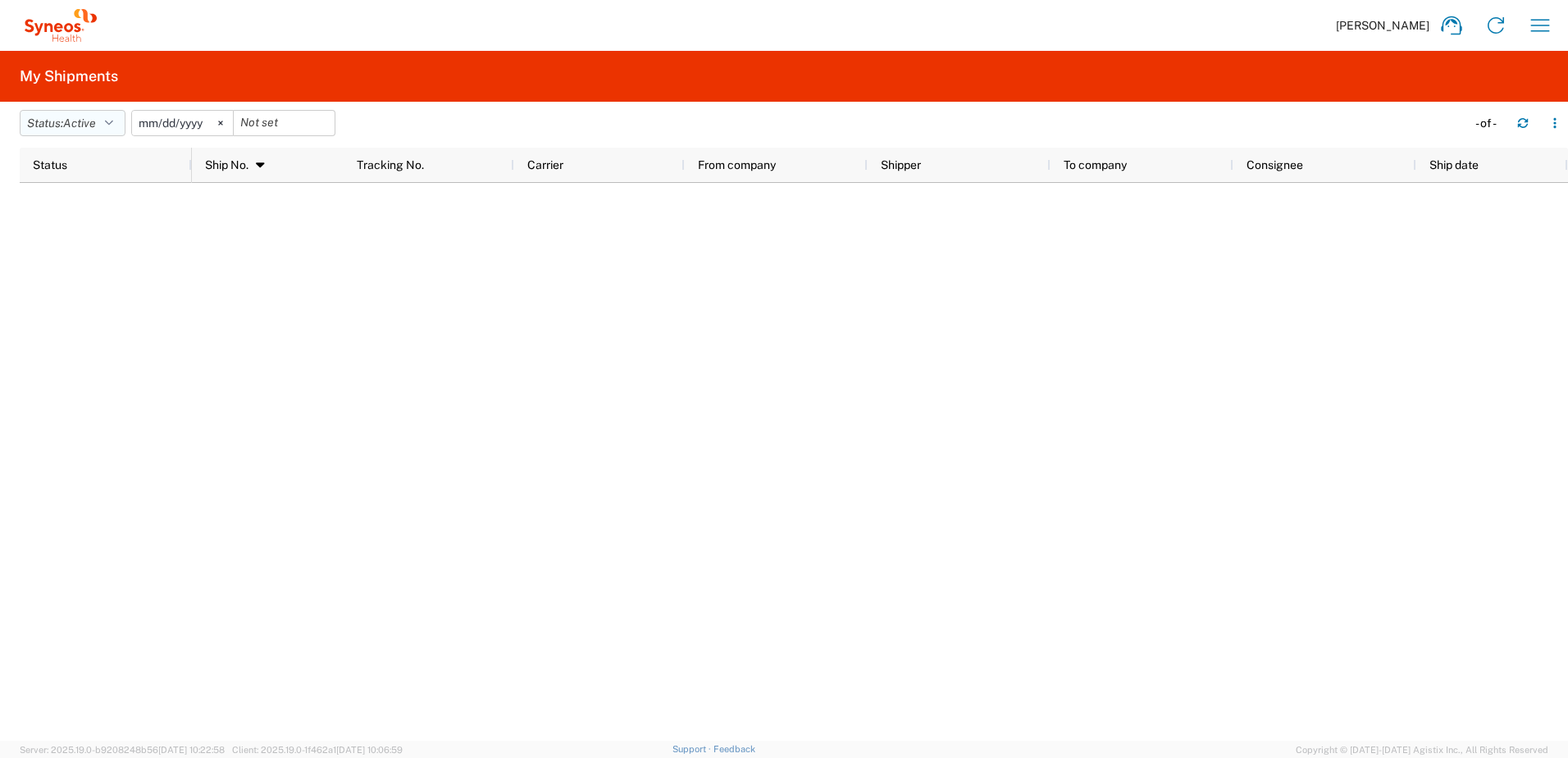
click at [76, 116] on span "Active" at bounding box center [80, 122] width 33 height 13
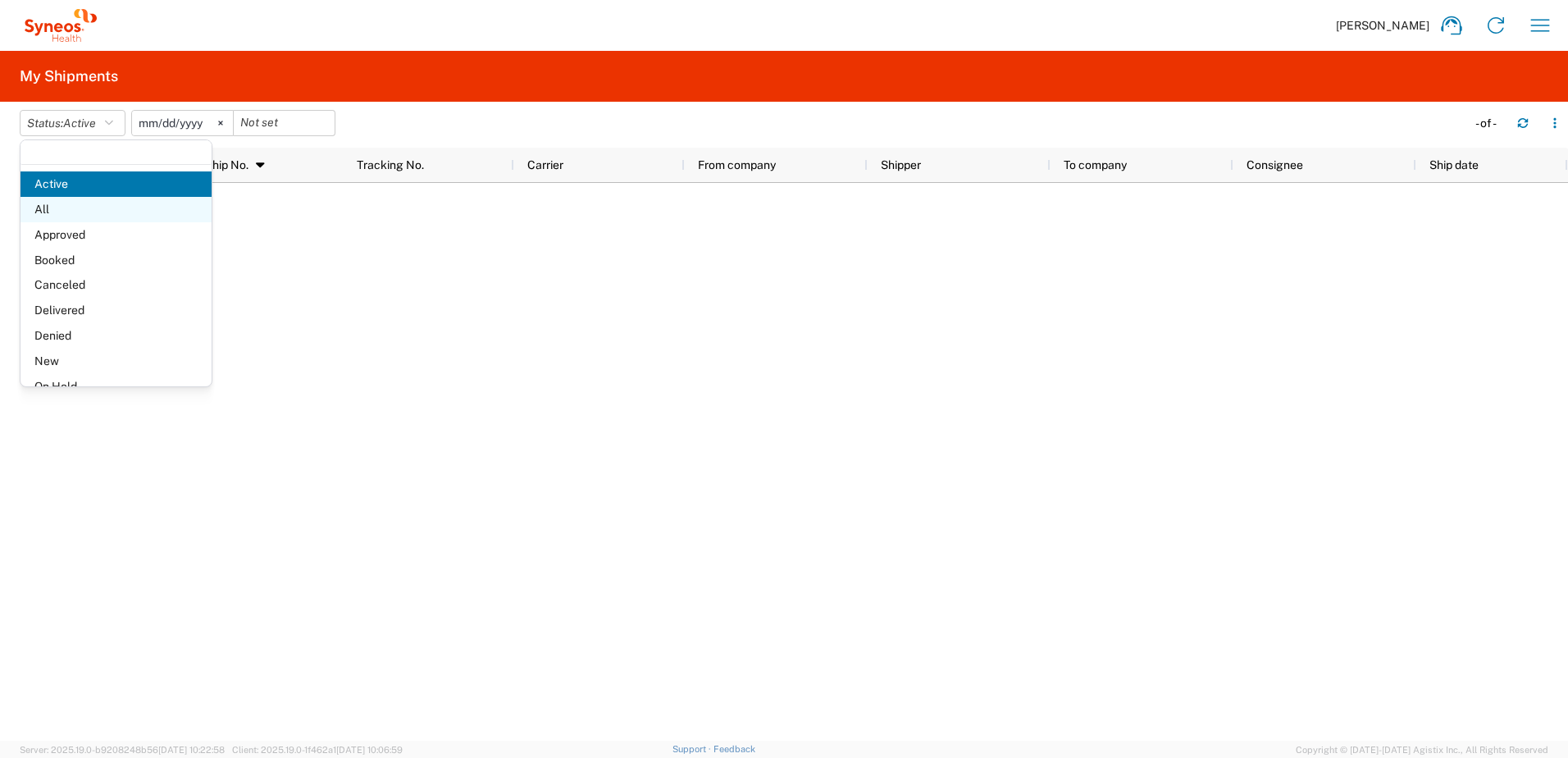
click at [85, 207] on span "All" at bounding box center [116, 209] width 191 height 25
click at [85, 207] on div "Status Ship No. 1 Tracking No. Carrier From company Shipper To company Consigne…" at bounding box center [794, 444] width 1548 height 593
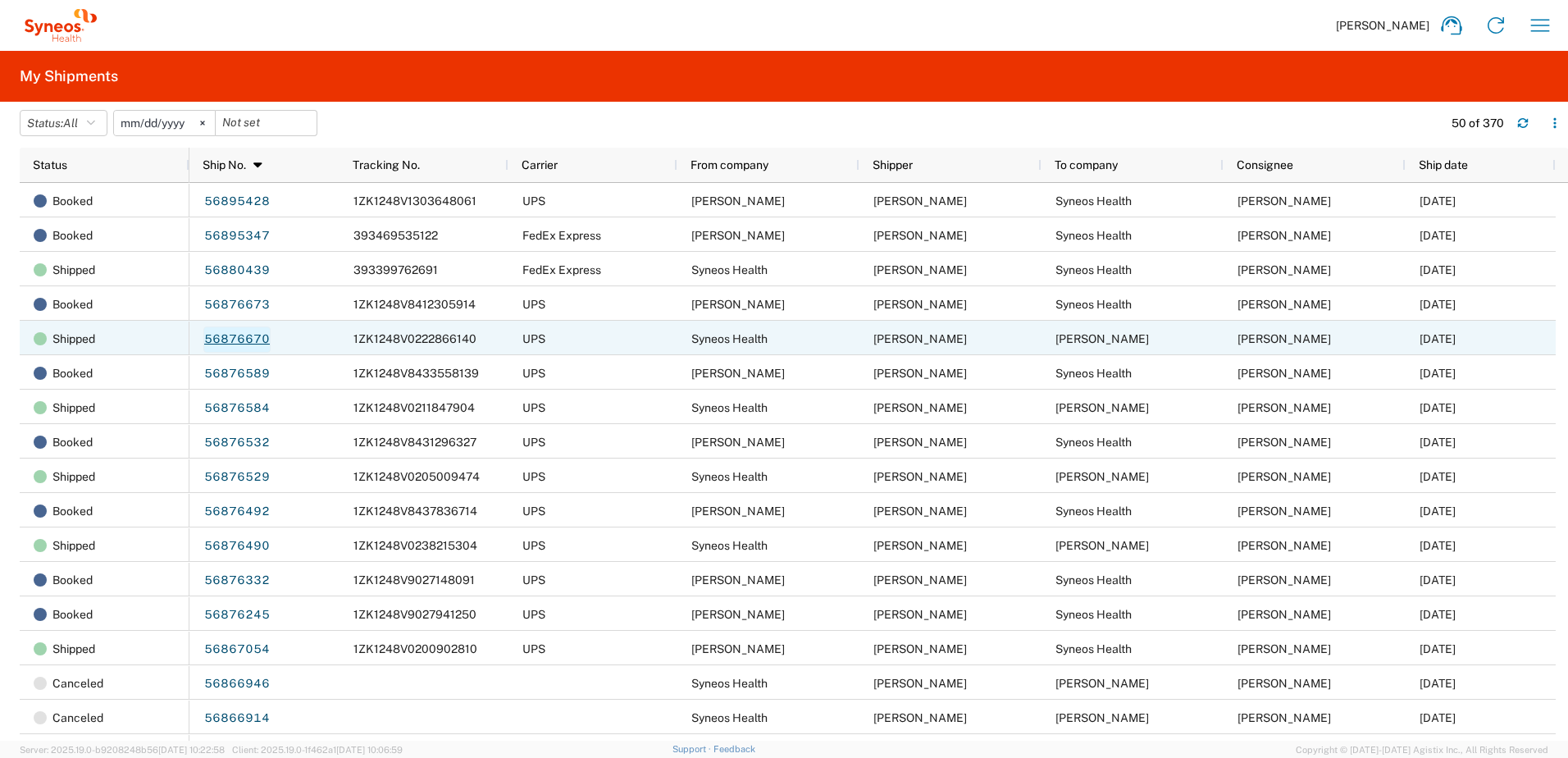
click at [236, 333] on link "56876670" at bounding box center [236, 339] width 67 height 26
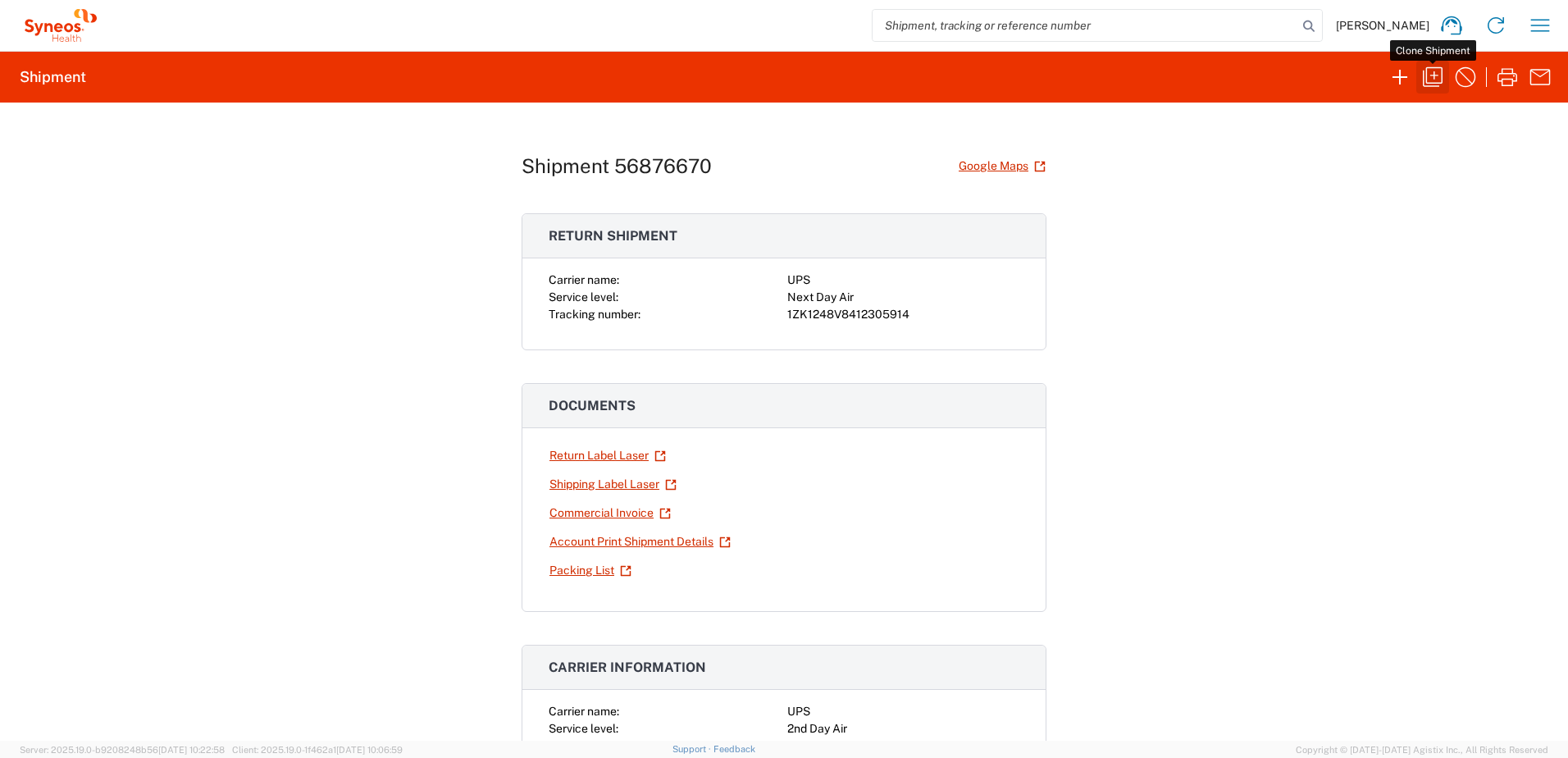
click at [1433, 69] on icon "button" at bounding box center [1433, 77] width 26 height 26
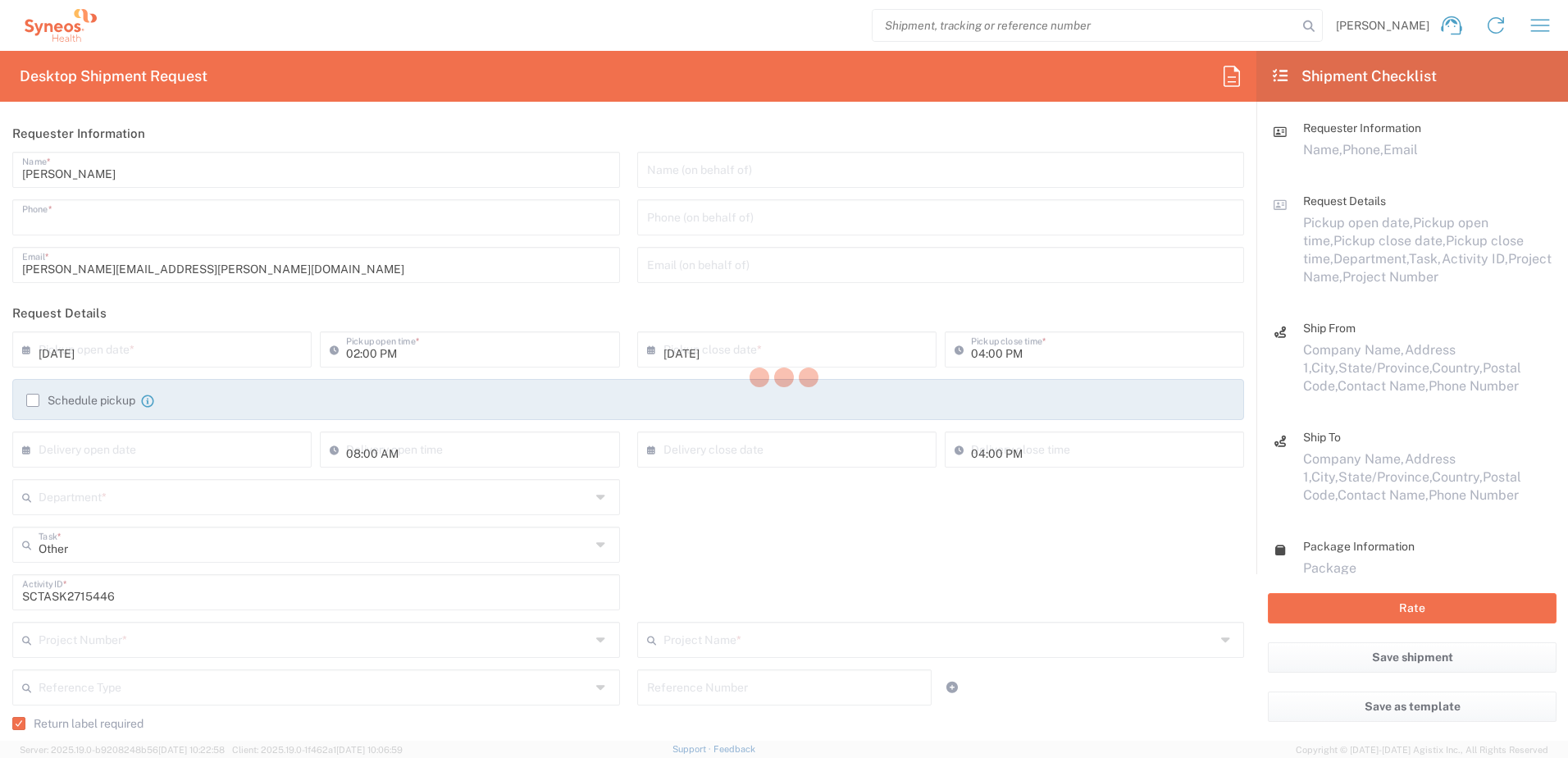
type input "9199867424"
type input "03:00 PM"
type textarea "[PERSON_NAME][EMAIL_ADDRESS][PERSON_NAME][DOMAIN_NAME]"
type input "Syneos Health, LLC-[GEOGRAPHIC_DATA] [GEOGRAPHIC_DATA] [GEOGRAPHIC_DATA]"
type input "Syneos Health"
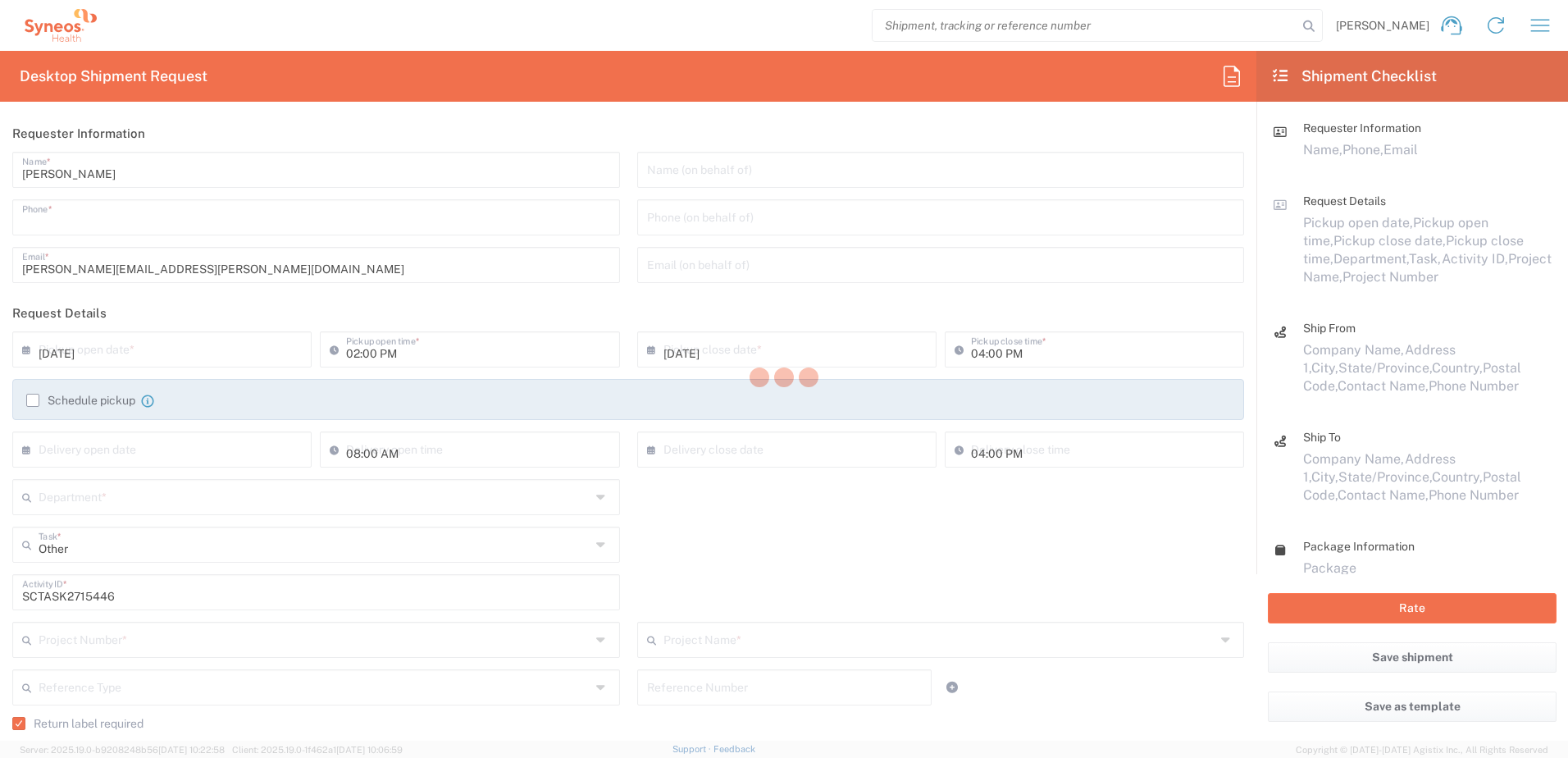
type input "[GEOGRAPHIC_DATA]"
type input "Morrisville"
type input "27560"
type input "[PERSON_NAME]"
type input "9199867424"
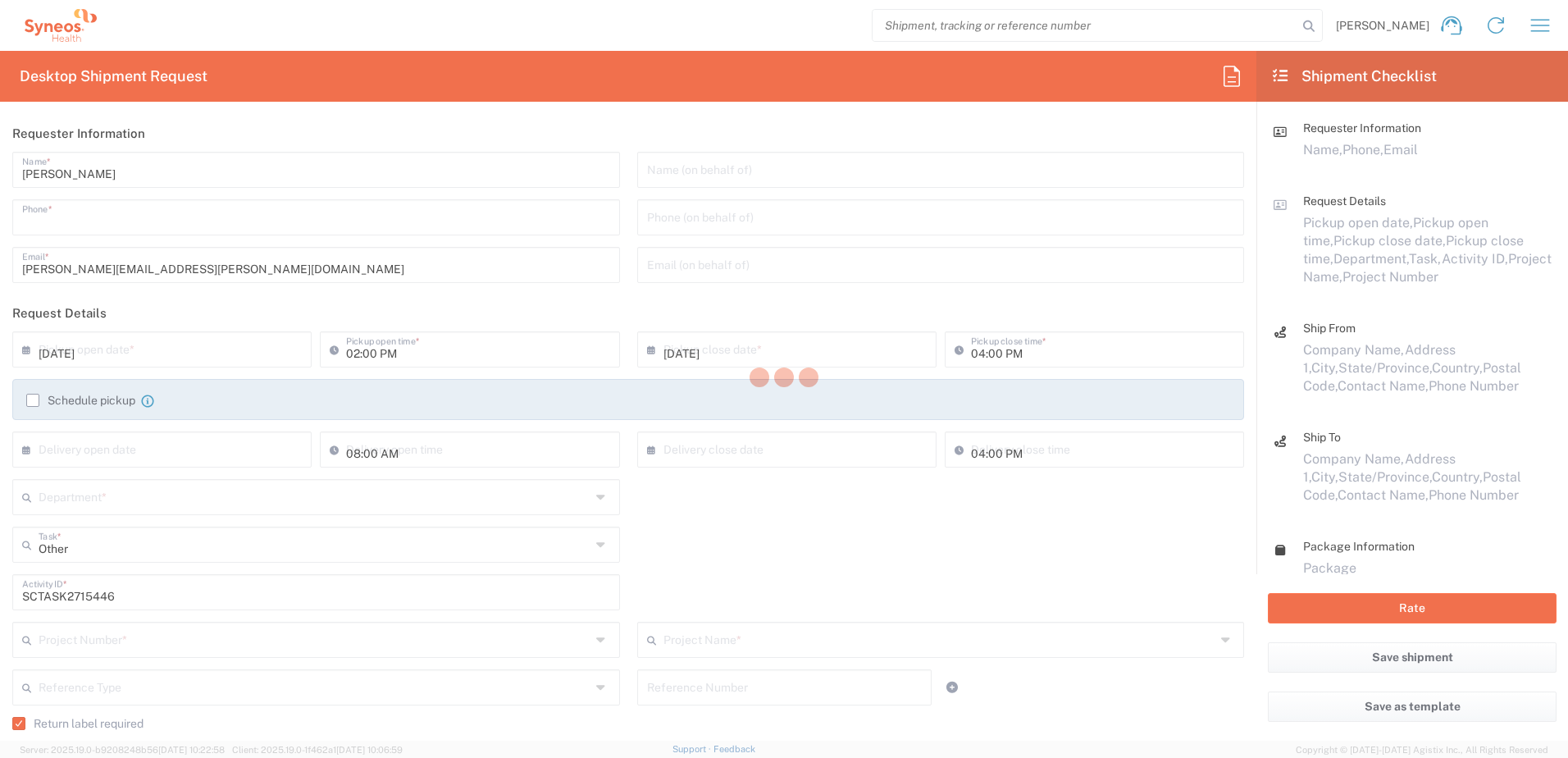
type input "[PERSON_NAME][EMAIL_ADDRESS][PERSON_NAME][DOMAIN_NAME]"
type input "[PERSON_NAME]"
type input "[GEOGRAPHIC_DATA]"
type input "Oriental"
type input "[GEOGRAPHIC_DATA]"
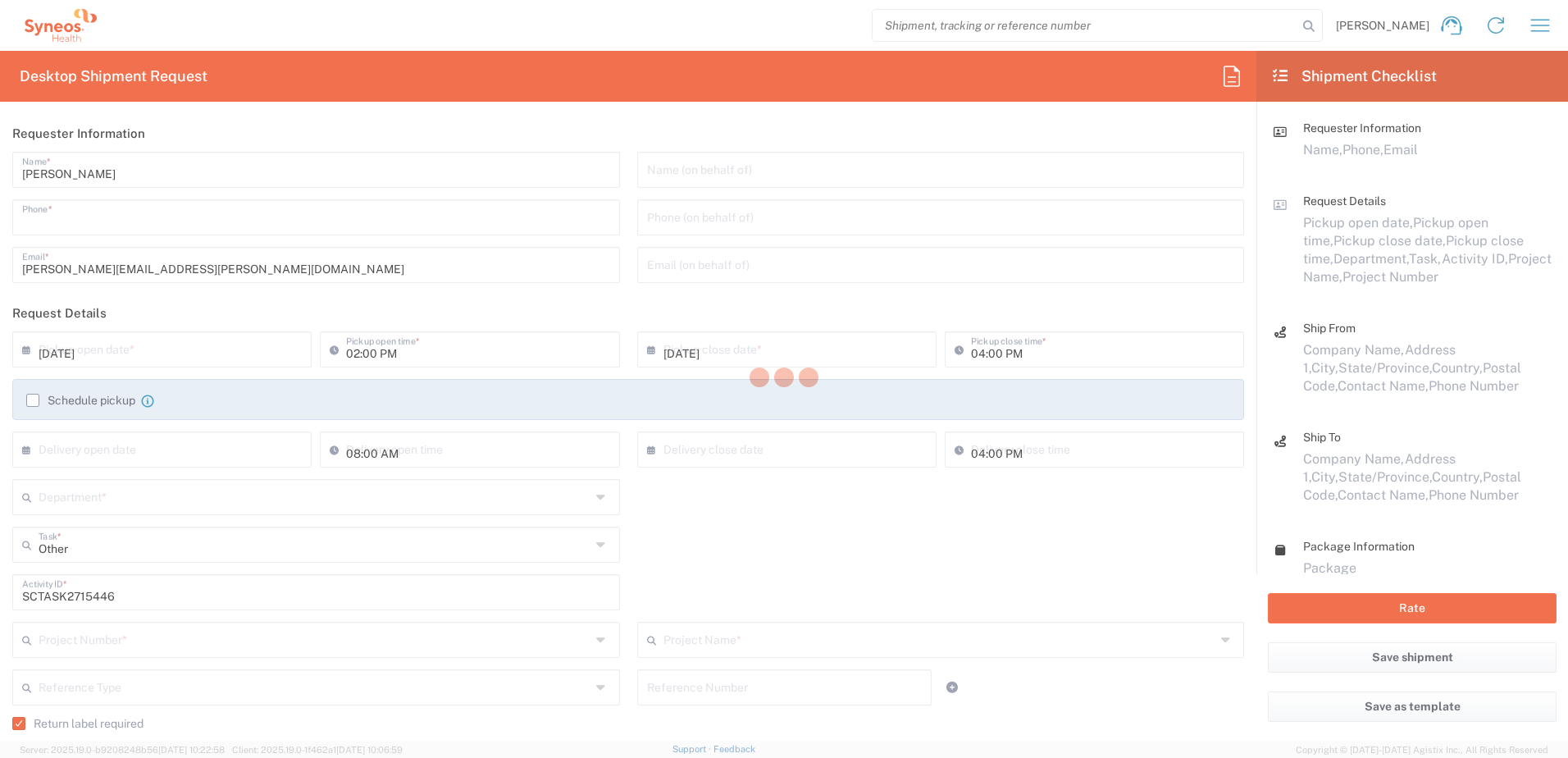
type input "28571"
type input "[PERSON_NAME]"
type input "[PHONE_NUMBER]"
type input "[EMAIL_ADDRESS][DOMAIN_NAME]"
type input "Residential/Home"
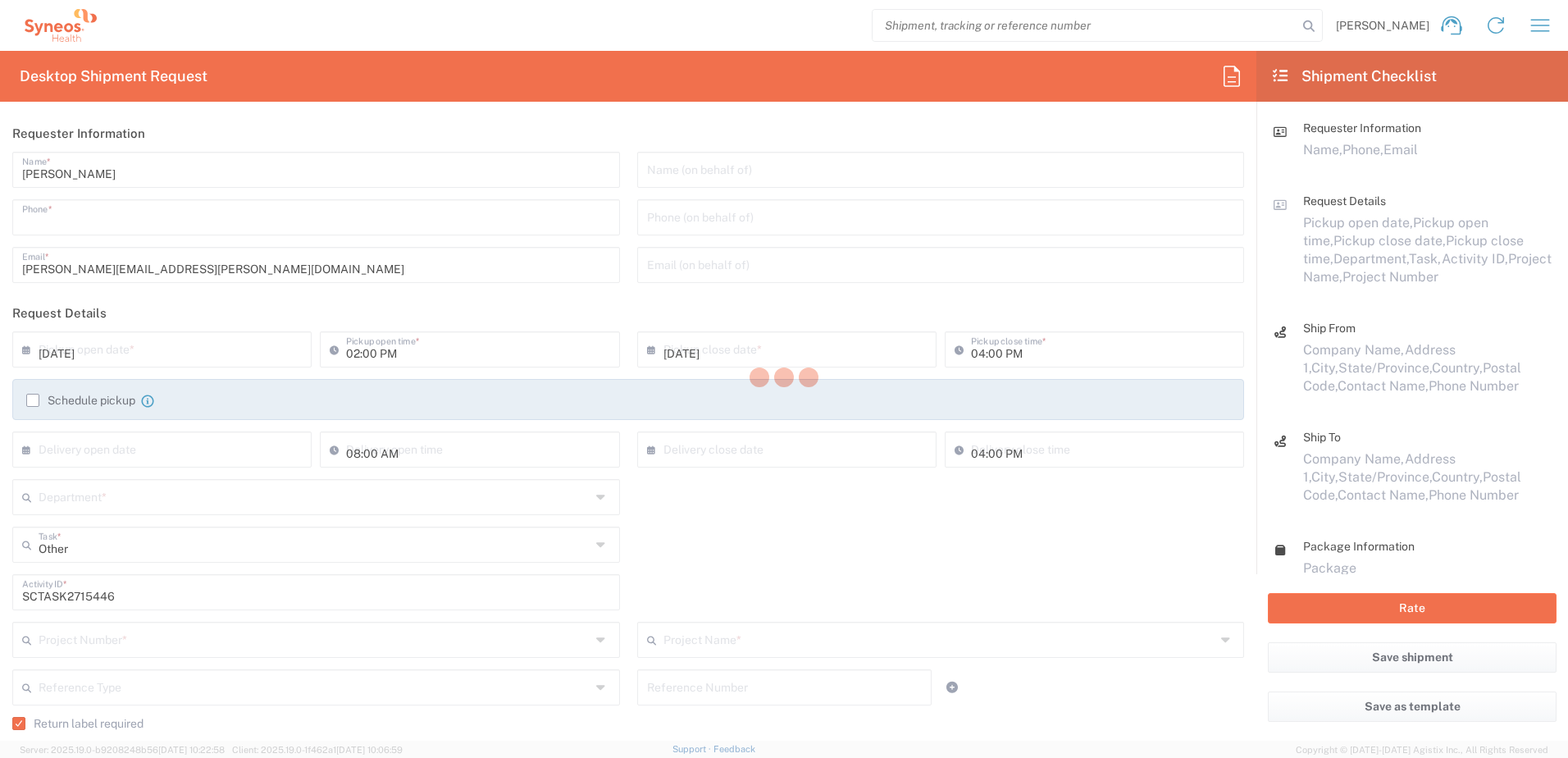
type input "Sender/Shipper"
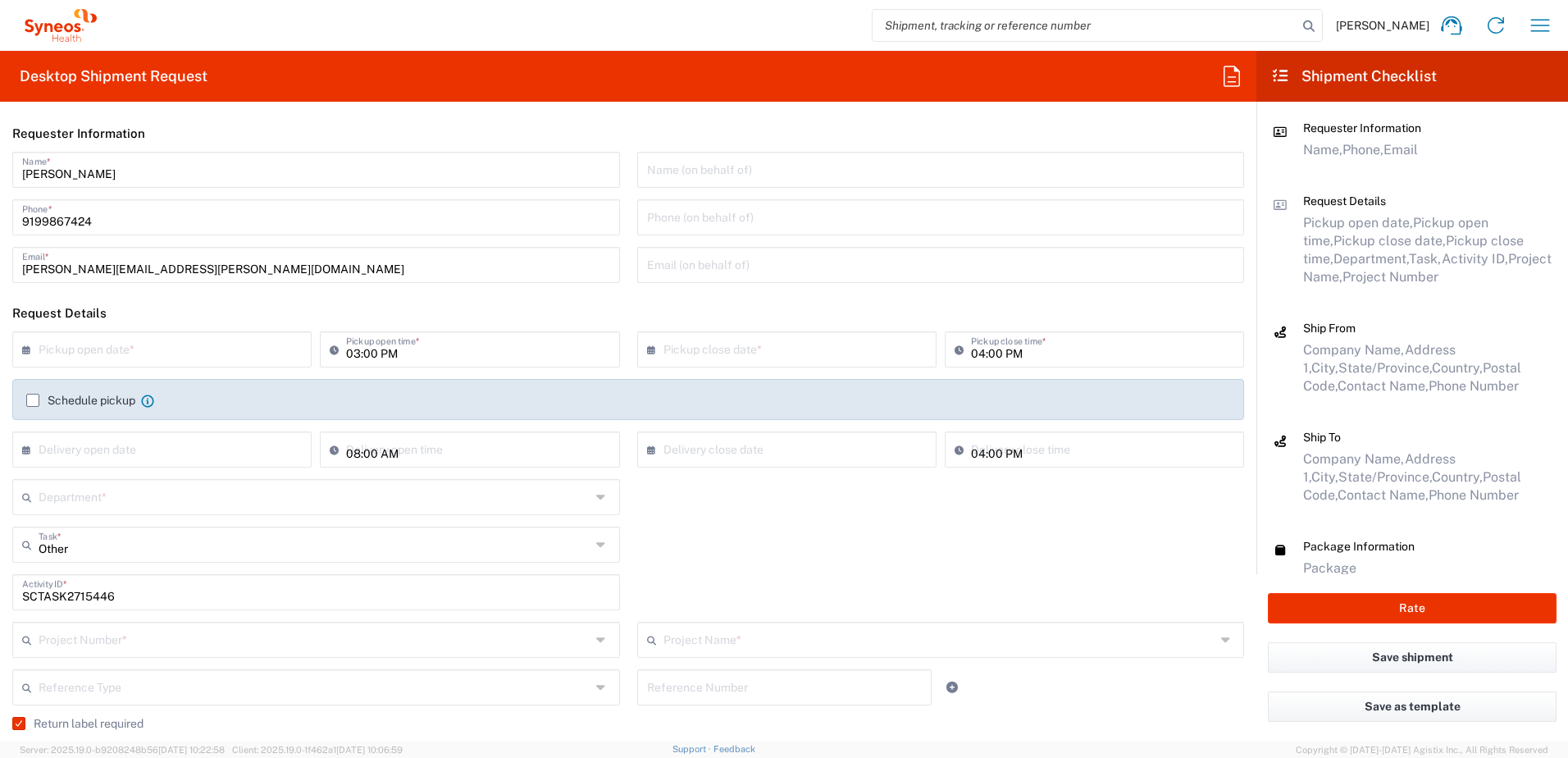
type input "4510"
type input "4520 DEPARTMENTAL EXPENSE"
type input "[US_STATE]"
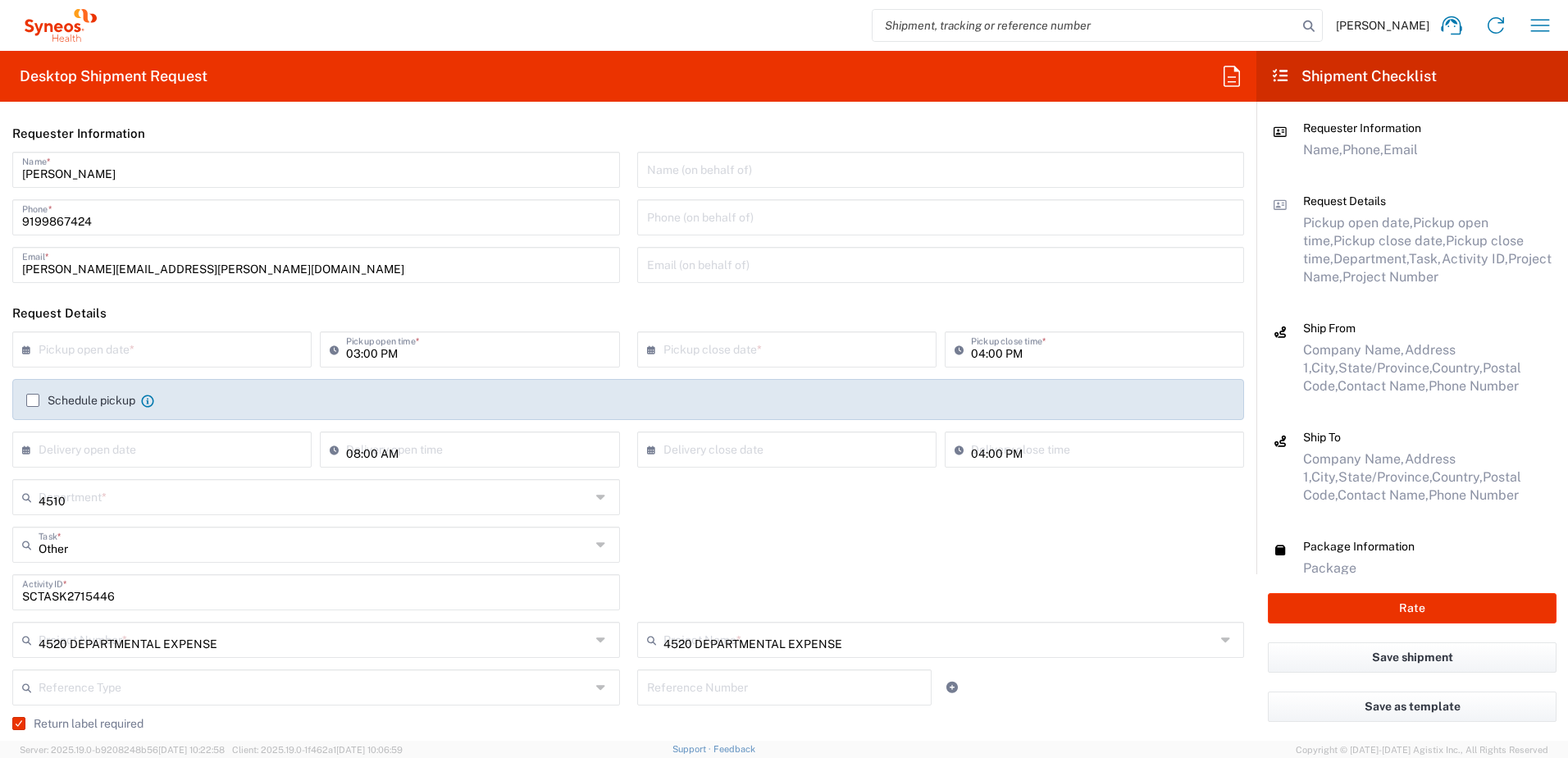
type input "Next Day Air"
type input "Your Packaging"
click at [134, 588] on input "SCTASK2715446" at bounding box center [316, 590] width 587 height 29
click at [16, 594] on div "SCTASK2715446 Activity ID *" at bounding box center [316, 592] width 607 height 36
paste input "6887"
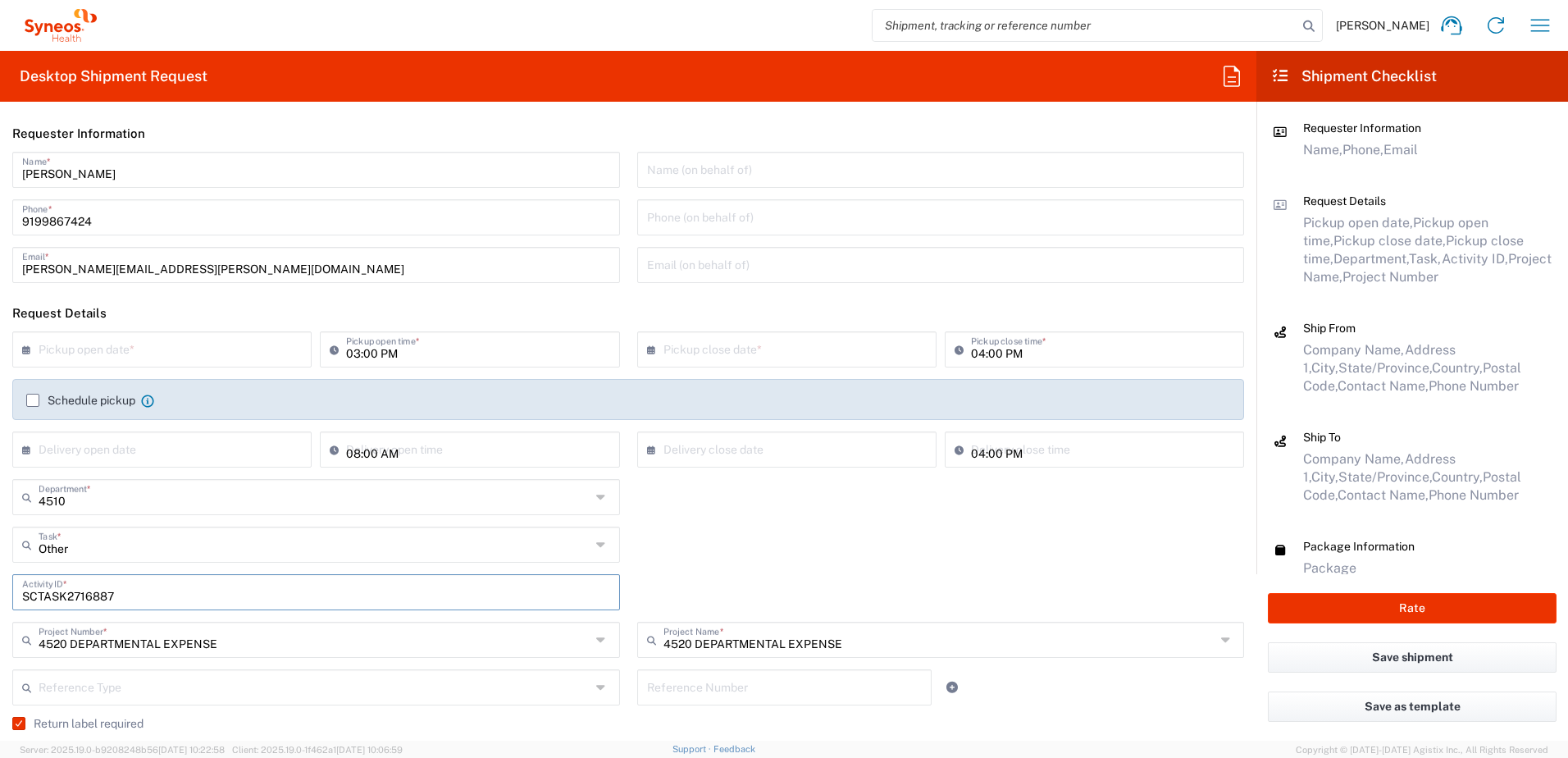
type input "SCTASK2716887"
click at [736, 548] on div "Other Task * Other Break/Fix Inventory Transfer New Hire Refresh" at bounding box center [628, 550] width 1249 height 48
click at [132, 347] on input "text" at bounding box center [165, 348] width 254 height 29
click at [184, 346] on input "text" at bounding box center [165, 348] width 254 height 29
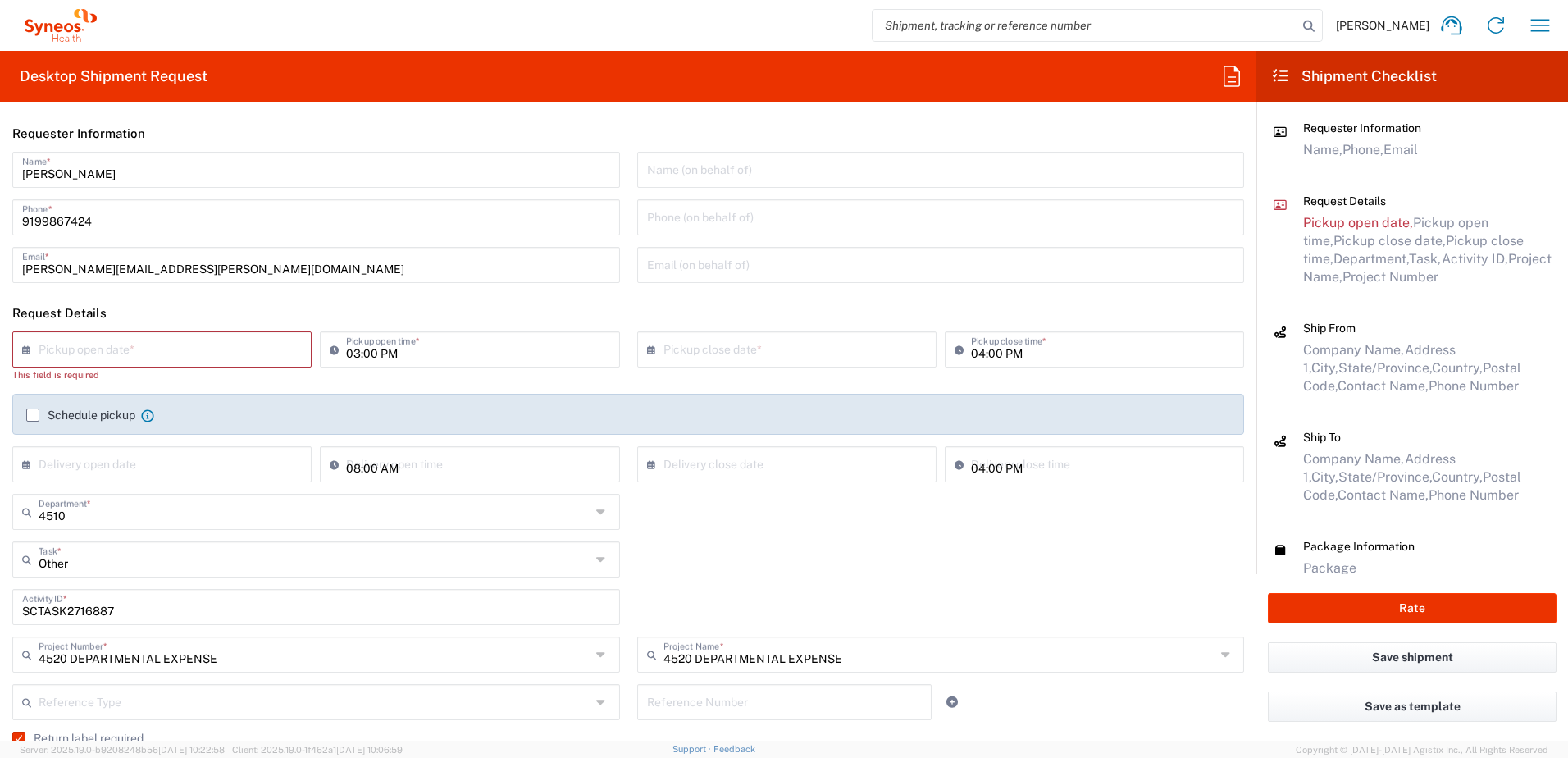
click at [134, 344] on input "text" at bounding box center [165, 348] width 254 height 29
click at [119, 498] on span "22" at bounding box center [117, 498] width 24 height 23
type input "[DATE]"
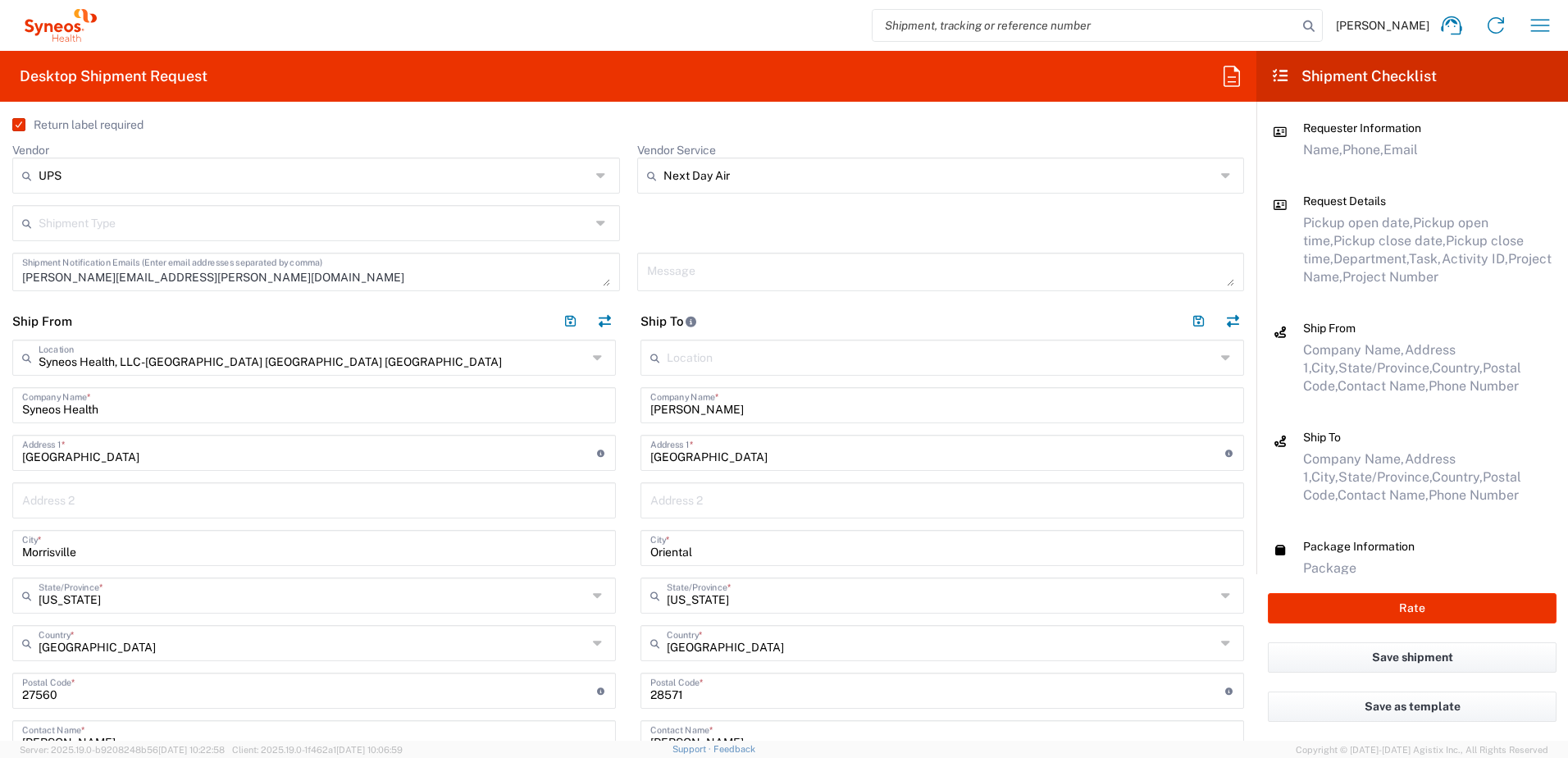
scroll to position [574, 0]
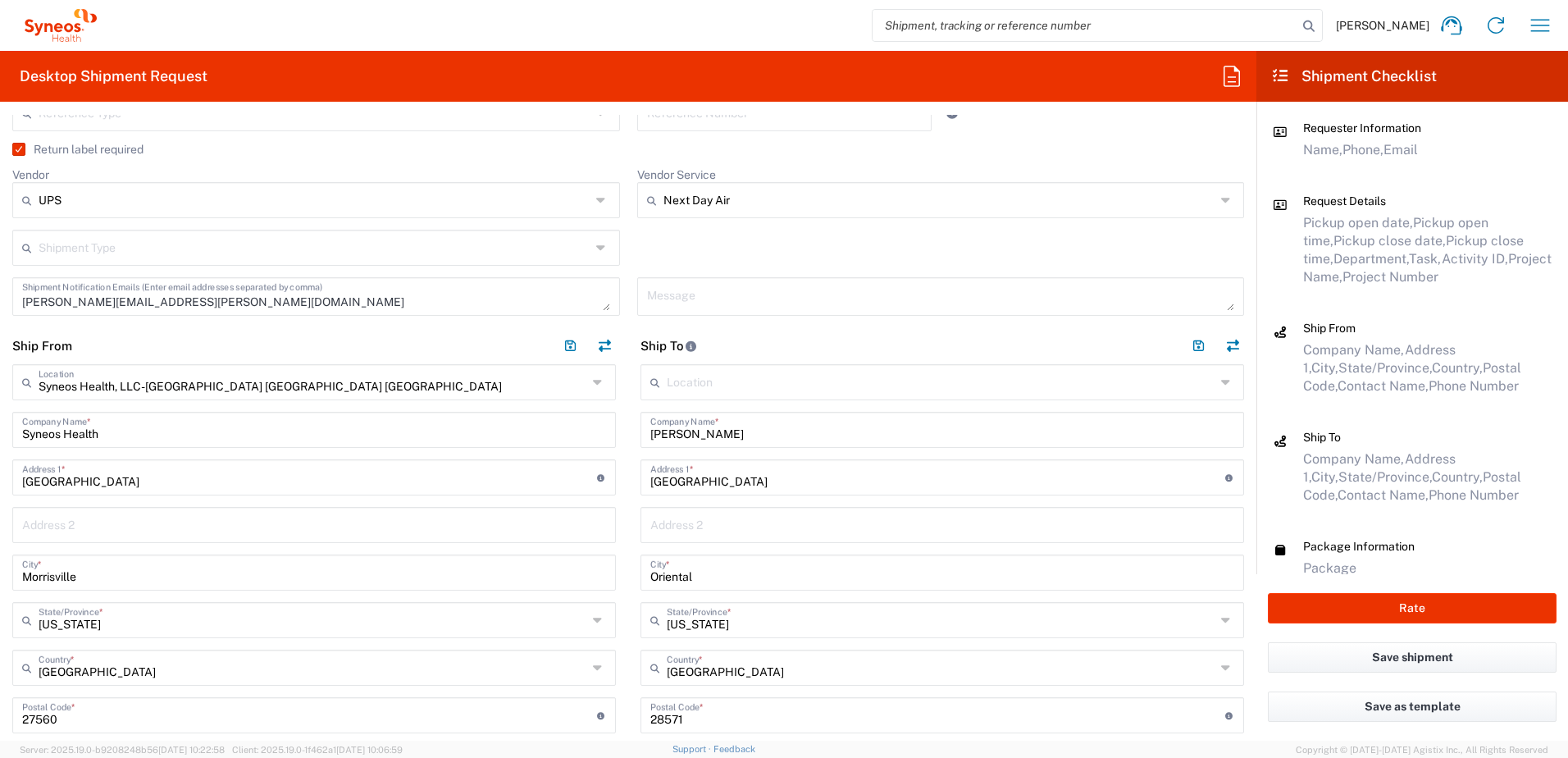
click at [732, 433] on input "[PERSON_NAME]" at bounding box center [941, 428] width 584 height 29
click at [603, 439] on div "Ship From Syneos Health, LLC-[GEOGRAPHIC_DATA] [GEOGRAPHIC_DATA] [GEOGRAPHIC_DA…" at bounding box center [628, 687] width 1256 height 719
paste input "[PERSON_NAME]"
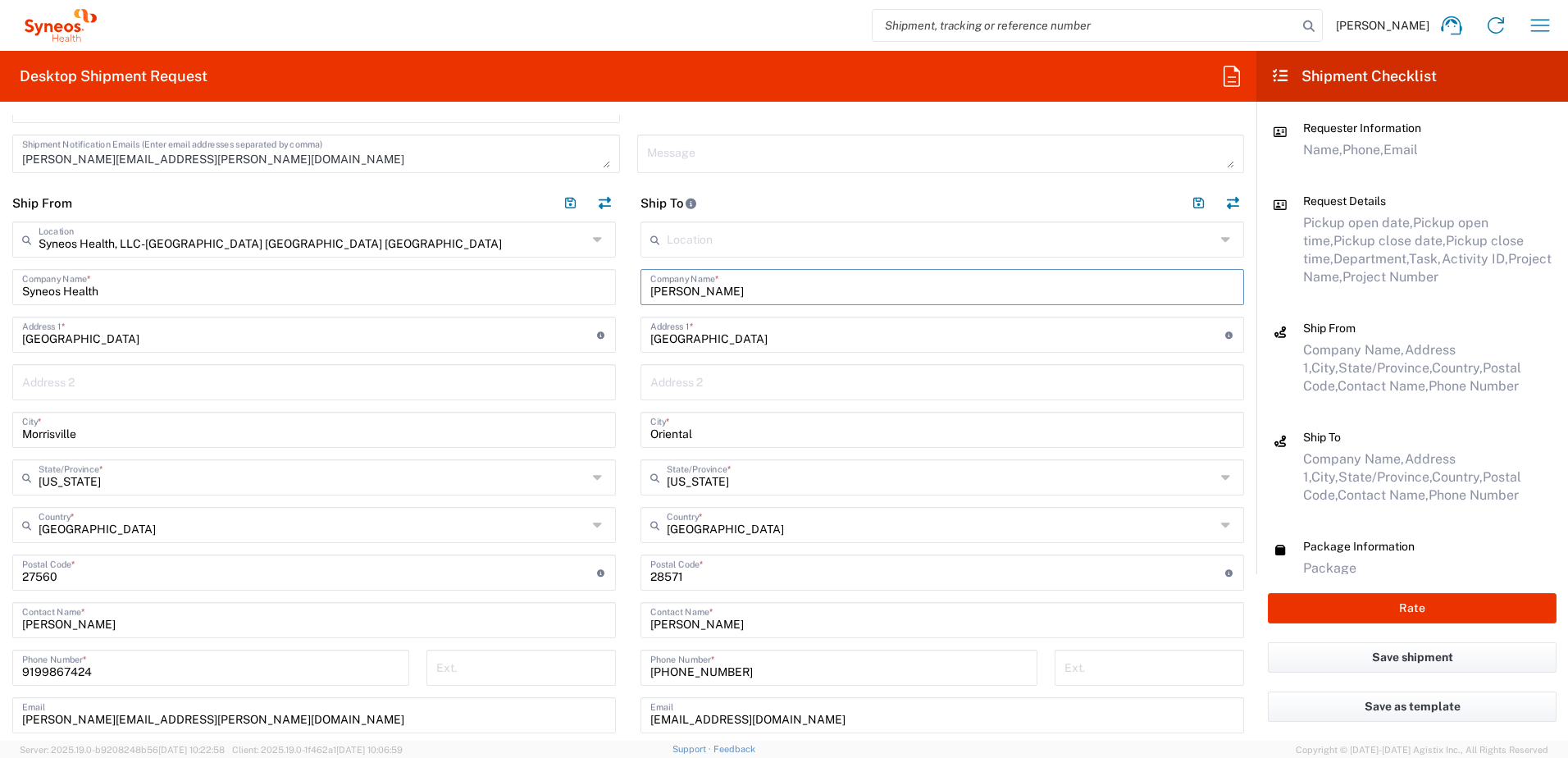
scroll to position [738, 0]
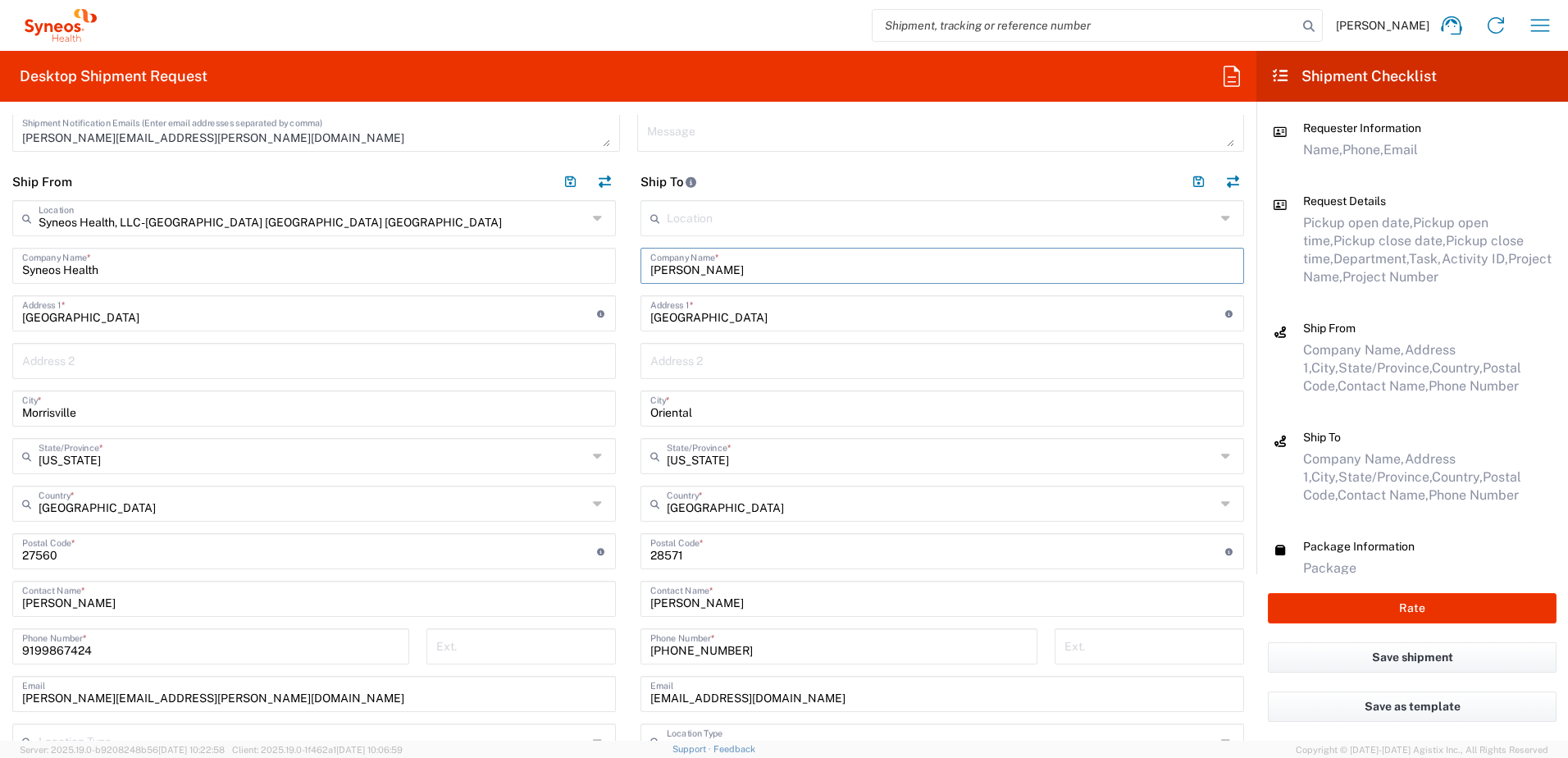
type input "[PERSON_NAME]"
click at [745, 603] on input "[PERSON_NAME]" at bounding box center [941, 597] width 584 height 29
drag, startPoint x: 700, startPoint y: 601, endPoint x: 626, endPoint y: 597, distance: 74.1
click at [628, 597] on main "Location [PERSON_NAME] LLC-[GEOGRAPHIC_DATA] [GEOGRAPHIC_DATA] [GEOGRAPHIC_DATA…" at bounding box center [942, 541] width 628 height 682
paste input "[PERSON_NAME]"
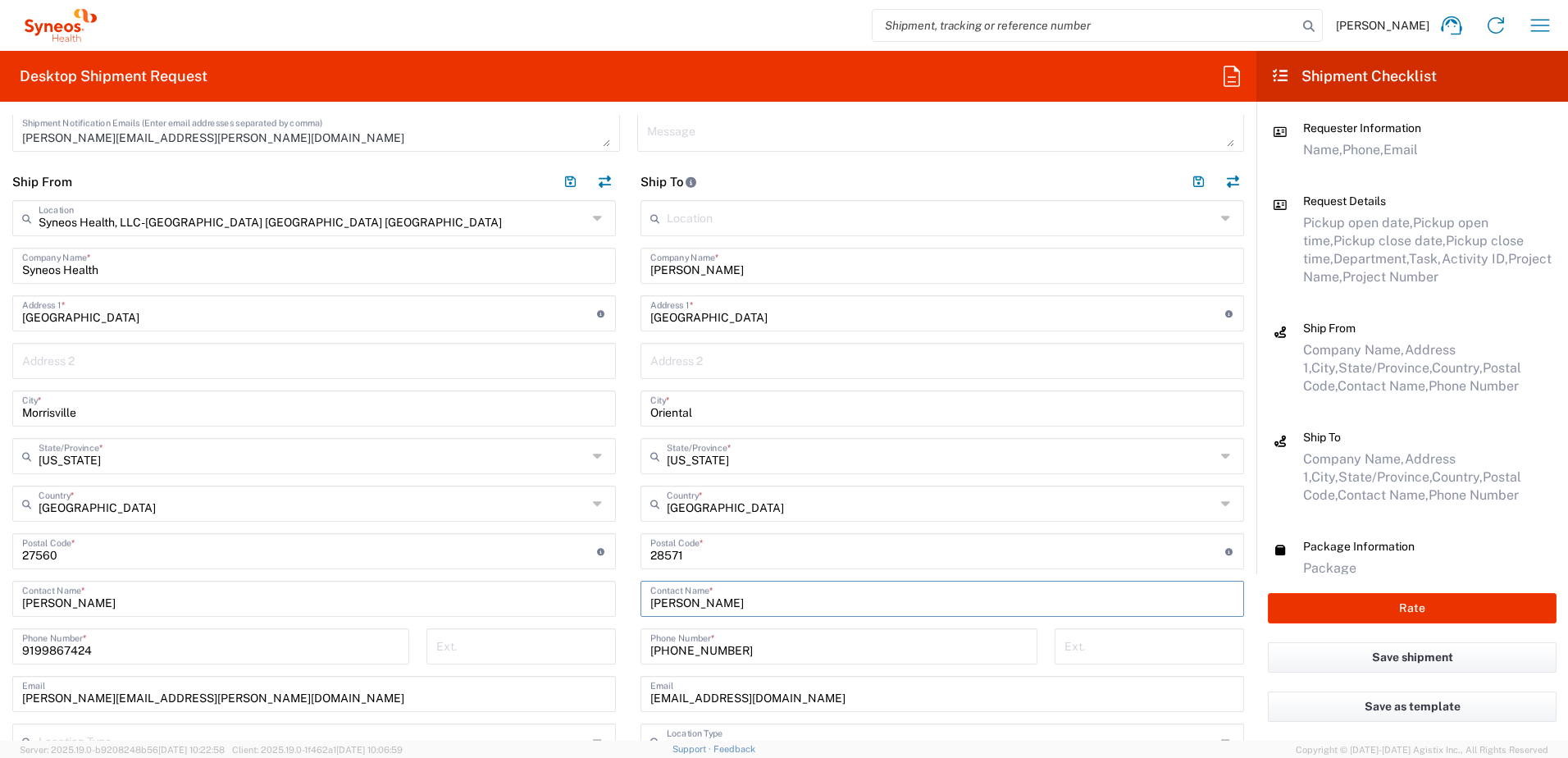
type input "[PERSON_NAME]"
click at [738, 314] on input "[GEOGRAPHIC_DATA]" at bounding box center [937, 312] width 574 height 29
drag, startPoint x: 771, startPoint y: 317, endPoint x: 596, endPoint y: 315, distance: 175.0
click at [597, 315] on div "Ship From Syneos Health, LLC-[GEOGRAPHIC_DATA] [GEOGRAPHIC_DATA] [GEOGRAPHIC_DA…" at bounding box center [628, 523] width 1256 height 719
paste input "[STREET_ADDRESS]"
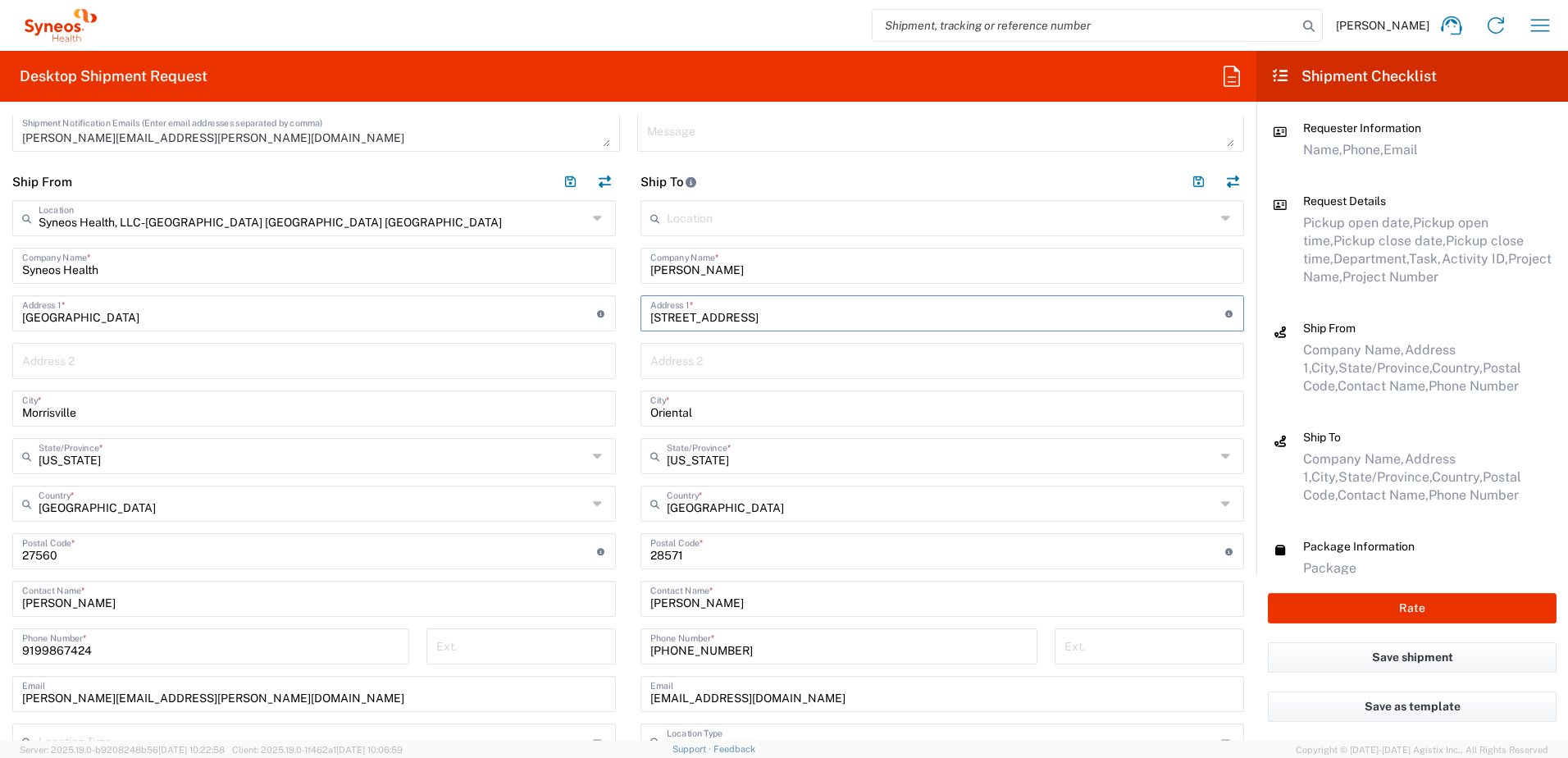
type input "[STREET_ADDRESS]"
click at [692, 411] on input "Oriental" at bounding box center [941, 407] width 584 height 29
click at [552, 394] on div "Ship From Syneos Health, LLC-[GEOGRAPHIC_DATA] [GEOGRAPHIC_DATA] [GEOGRAPHIC_DA…" at bounding box center [628, 523] width 1256 height 719
click at [552, 394] on input "Morrisville" at bounding box center [314, 407] width 584 height 29
click at [693, 405] on input "Oriental" at bounding box center [941, 407] width 584 height 29
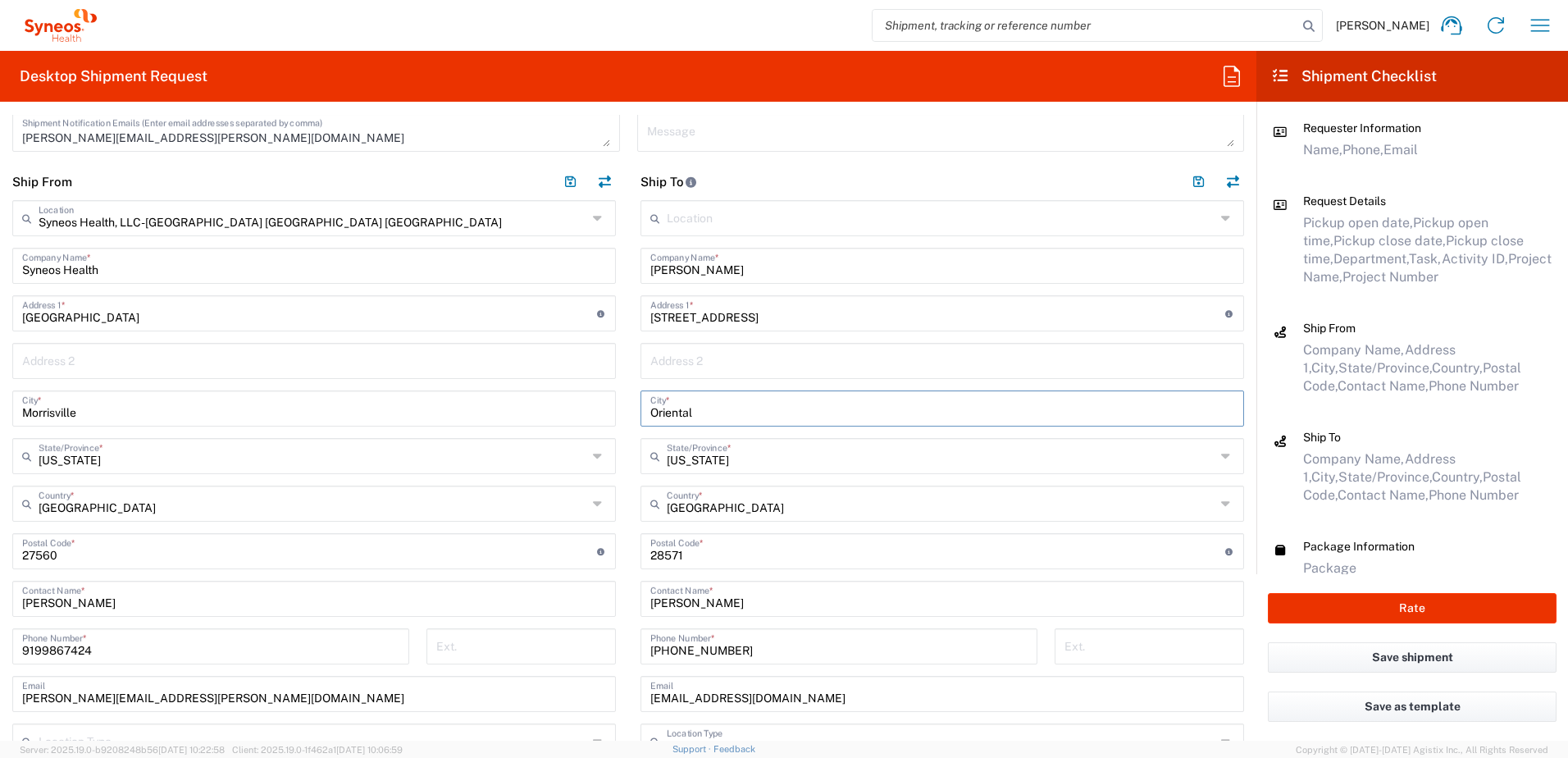
drag, startPoint x: 706, startPoint y: 411, endPoint x: 625, endPoint y: 404, distance: 81.3
click at [628, 404] on main "Location [PERSON_NAME] LLC-[GEOGRAPHIC_DATA] [GEOGRAPHIC_DATA] [GEOGRAPHIC_DATA…" at bounding box center [942, 541] width 628 height 682
paste input "[GEOGRAPHIC_DATA]"
type input "[GEOGRAPHIC_DATA]"
click at [755, 460] on input "[US_STATE]" at bounding box center [941, 454] width 548 height 29
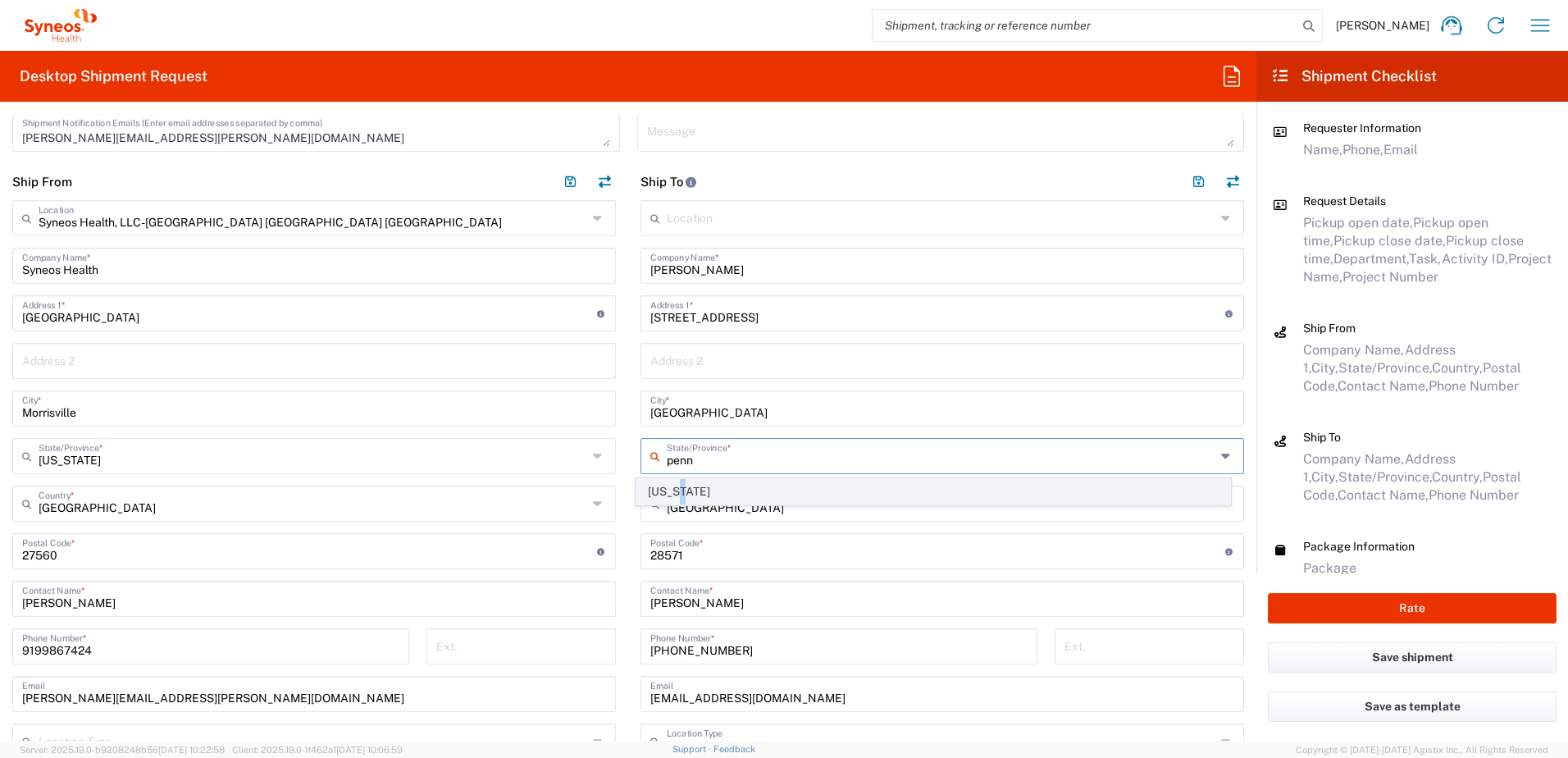
click at [684, 490] on span "[US_STATE]" at bounding box center [933, 491] width 594 height 25
type input "[US_STATE]"
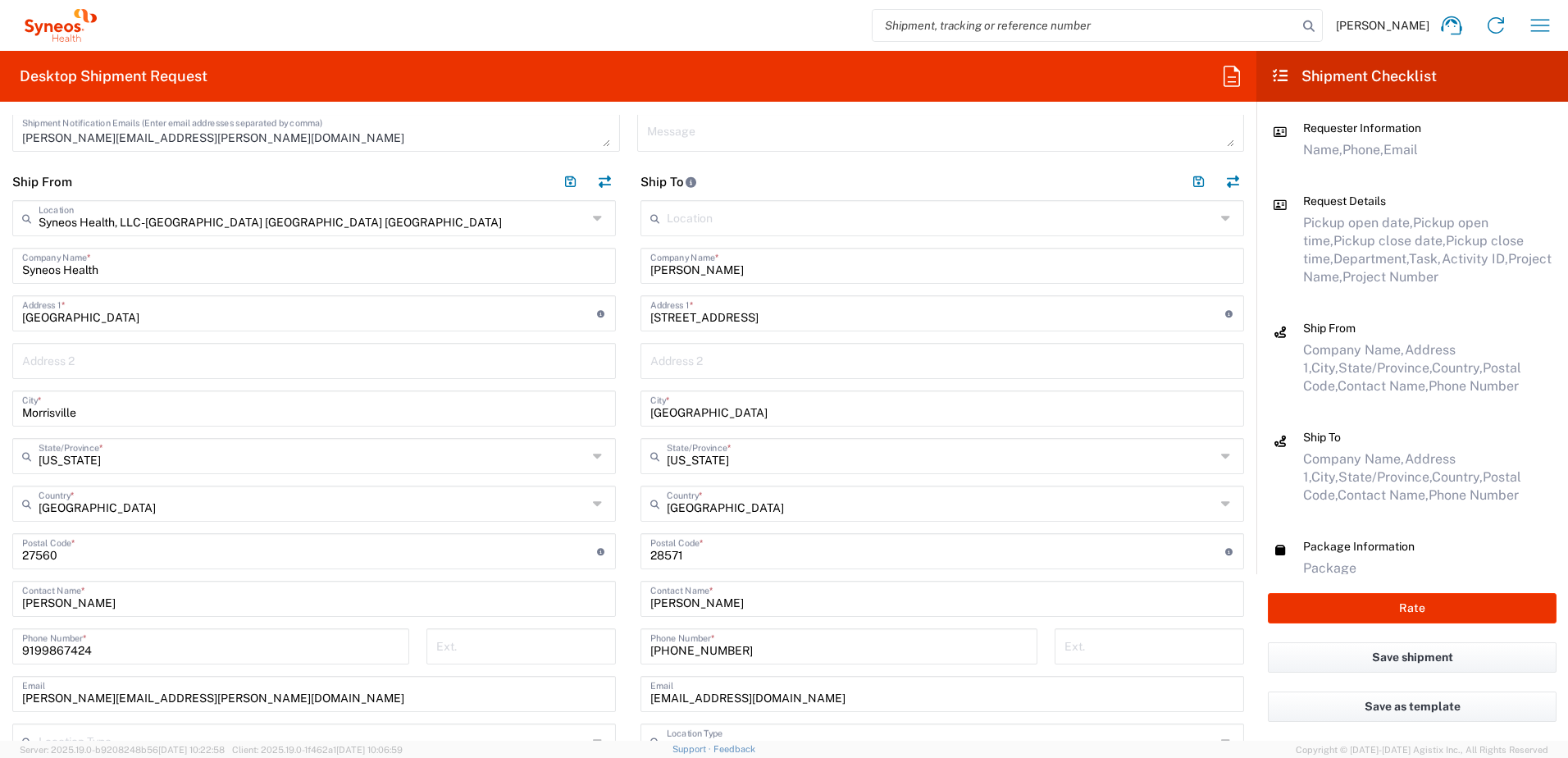
click at [698, 367] on input "text" at bounding box center [941, 359] width 584 height 29
paste input "Apt 671"
type input "Apt 671"
click at [771, 652] on input "[PHONE_NUMBER]" at bounding box center [838, 645] width 377 height 29
drag, startPoint x: 646, startPoint y: 648, endPoint x: 604, endPoint y: 635, distance: 44.0
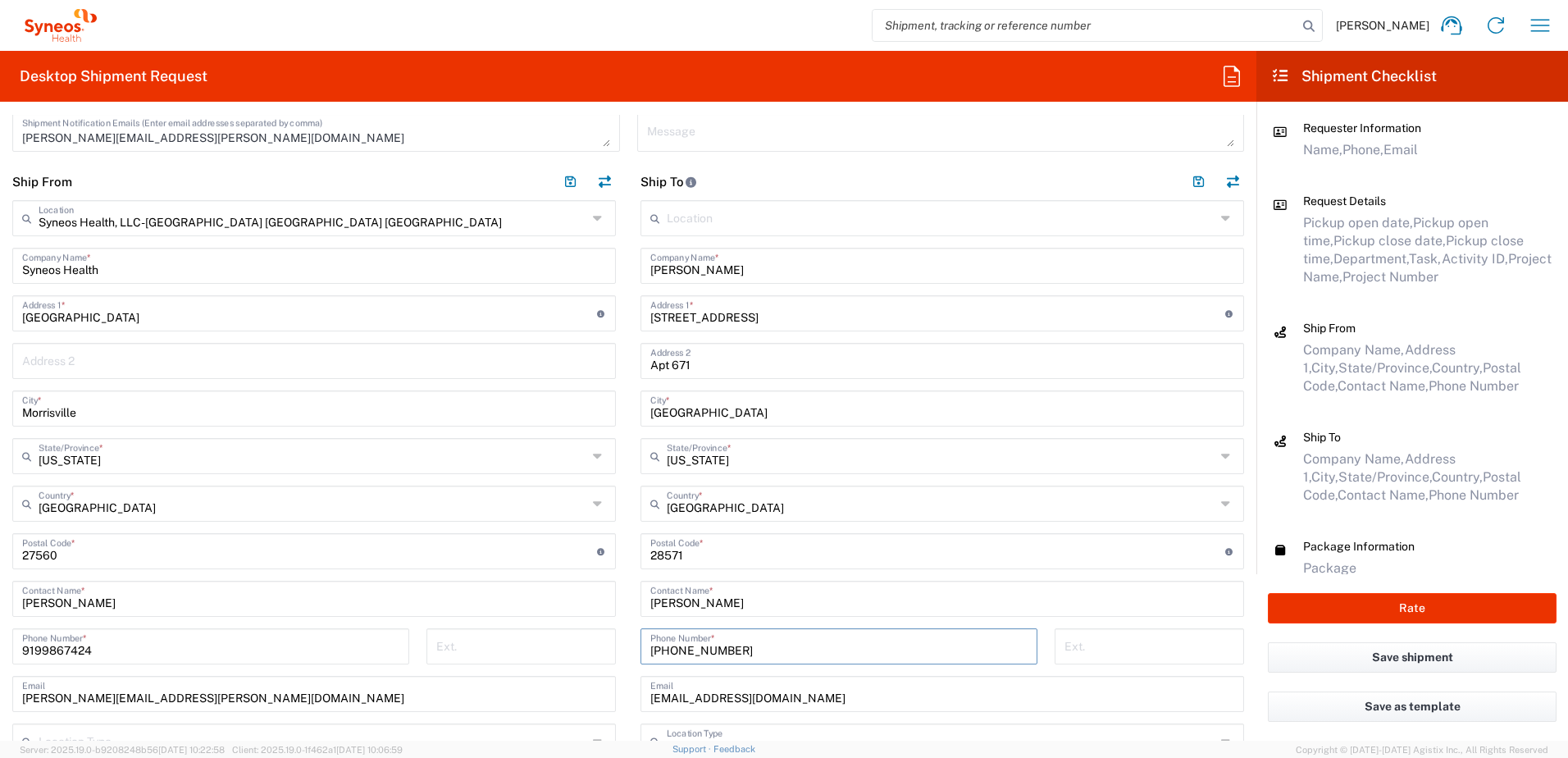
click at [602, 643] on div "Ship From Syneos Health, LLC-[GEOGRAPHIC_DATA] [GEOGRAPHIC_DATA] [GEOGRAPHIC_DA…" at bounding box center [628, 523] width 1256 height 719
paste input "tel"
click at [722, 649] on input "tel" at bounding box center [838, 645] width 377 height 29
click at [735, 653] on input "tel" at bounding box center [838, 645] width 377 height 29
click at [751, 646] on input "tel" at bounding box center [838, 645] width 377 height 29
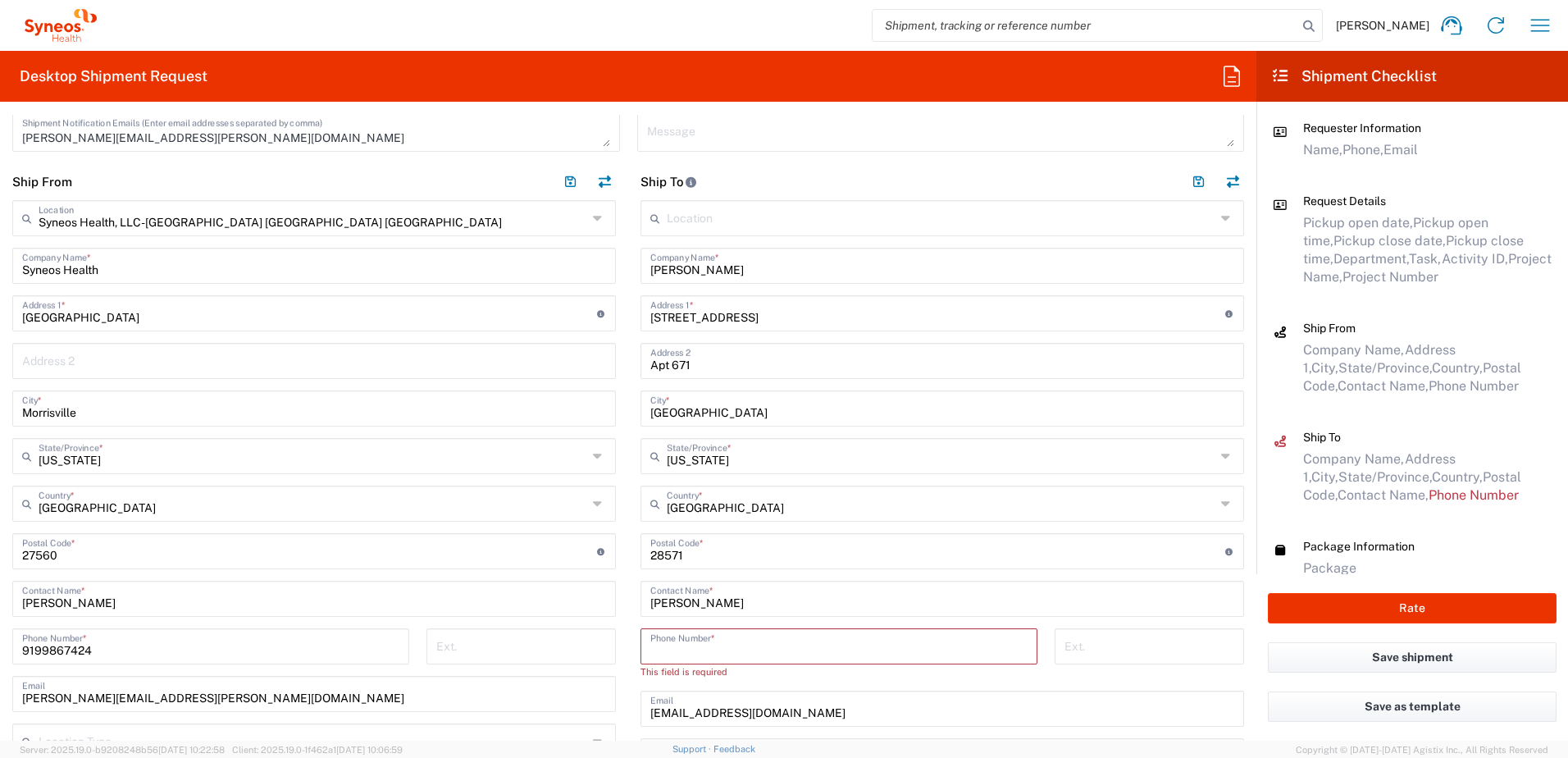
click at [727, 647] on input "tel" at bounding box center [838, 645] width 377 height 29
paste input "8566938816"
type input "8566938816"
drag, startPoint x: 809, startPoint y: 699, endPoint x: 663, endPoint y: 688, distance: 146.4
click at [809, 702] on input "[EMAIL_ADDRESS][DOMAIN_NAME]" at bounding box center [941, 692] width 584 height 29
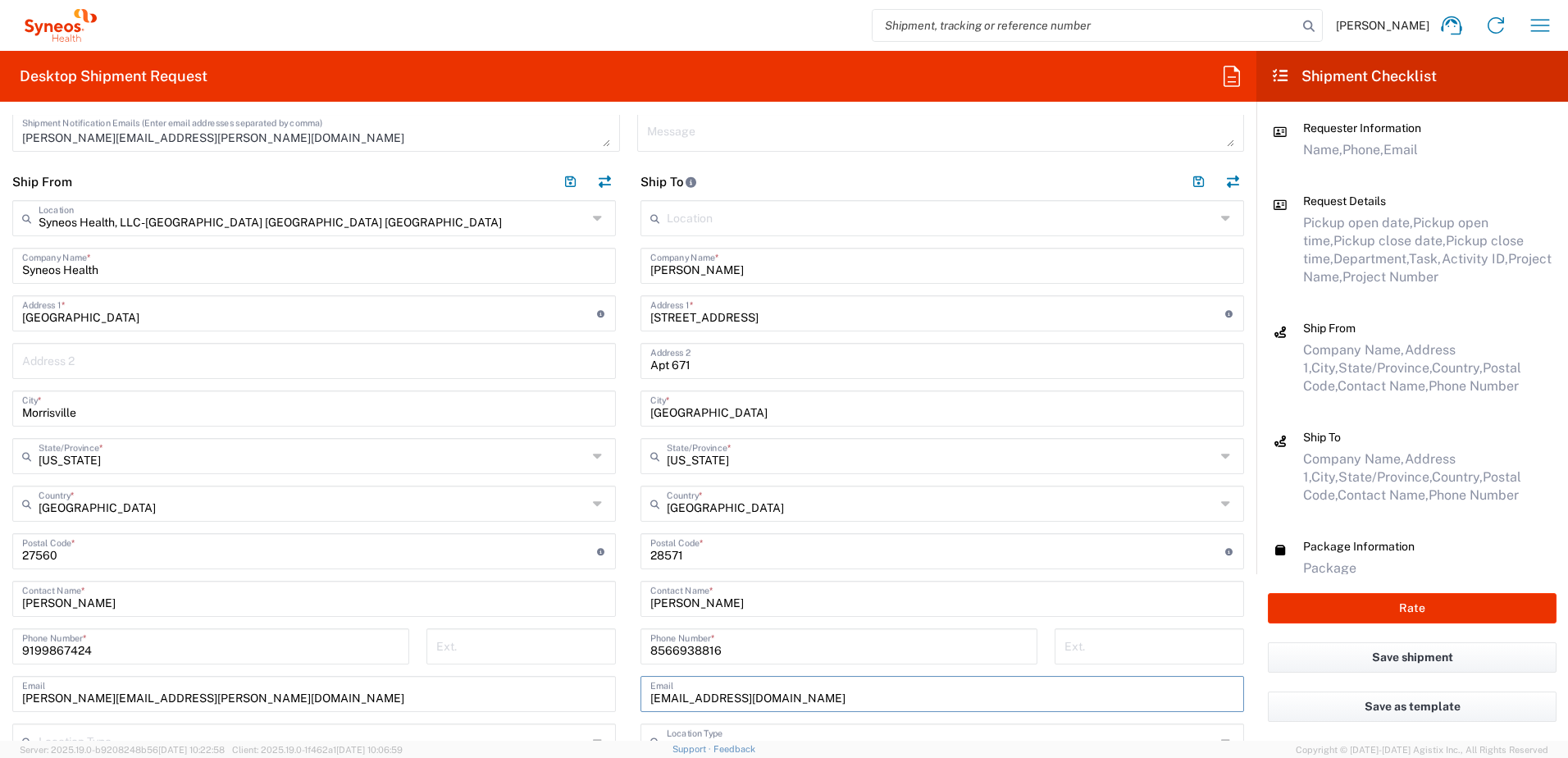
drag, startPoint x: 663, startPoint y: 688, endPoint x: 595, endPoint y: 684, distance: 68.1
click at [595, 685] on div "Ship From Syneos Health, LLC-[GEOGRAPHIC_DATA] [GEOGRAPHIC_DATA] [GEOGRAPHIC_DA…" at bounding box center [628, 523] width 1256 height 719
paste input "[EMAIL_ADDRESS]"
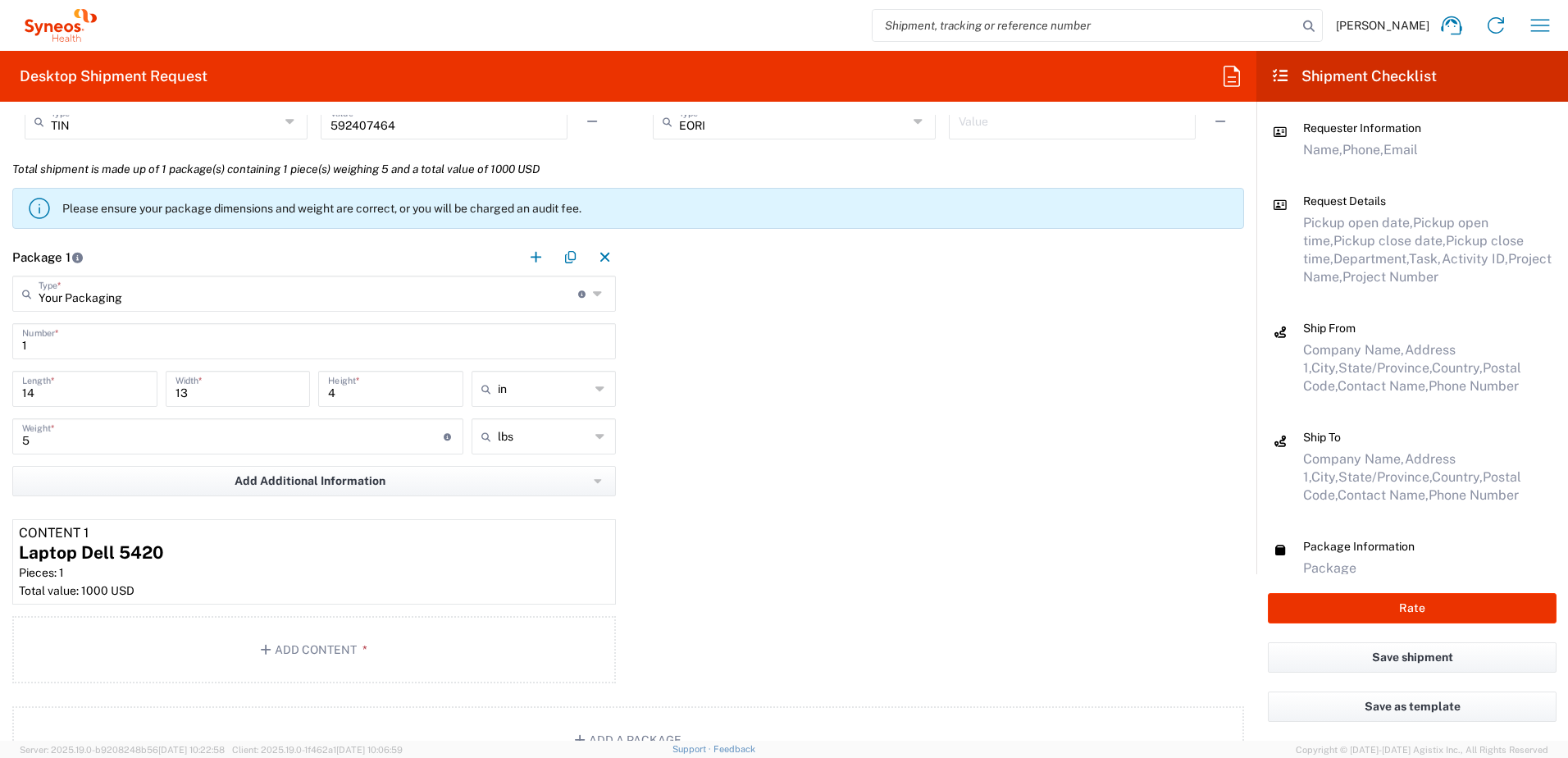
scroll to position [1477, 0]
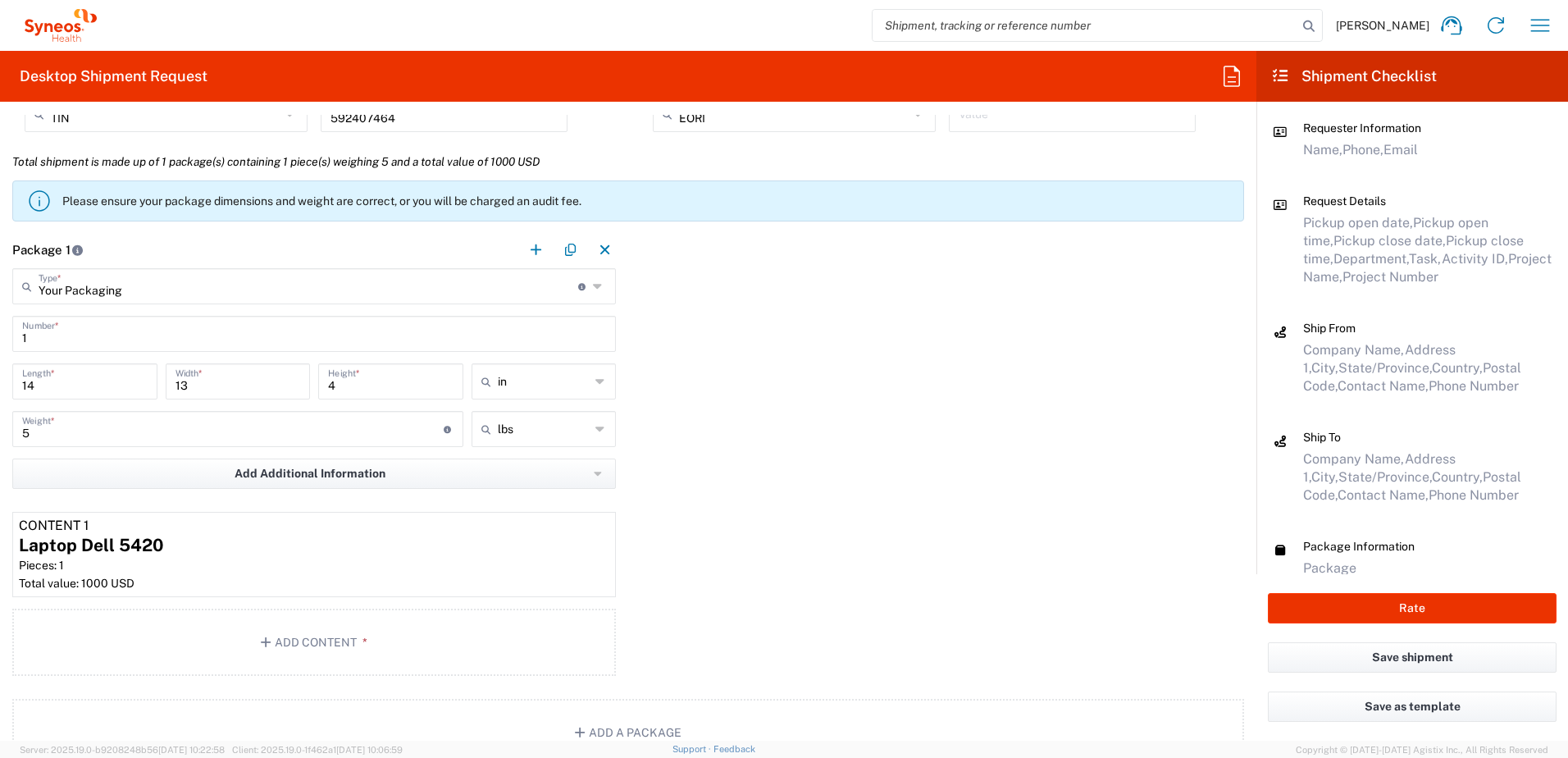
type input "[EMAIL_ADDRESS][DOMAIN_NAME]"
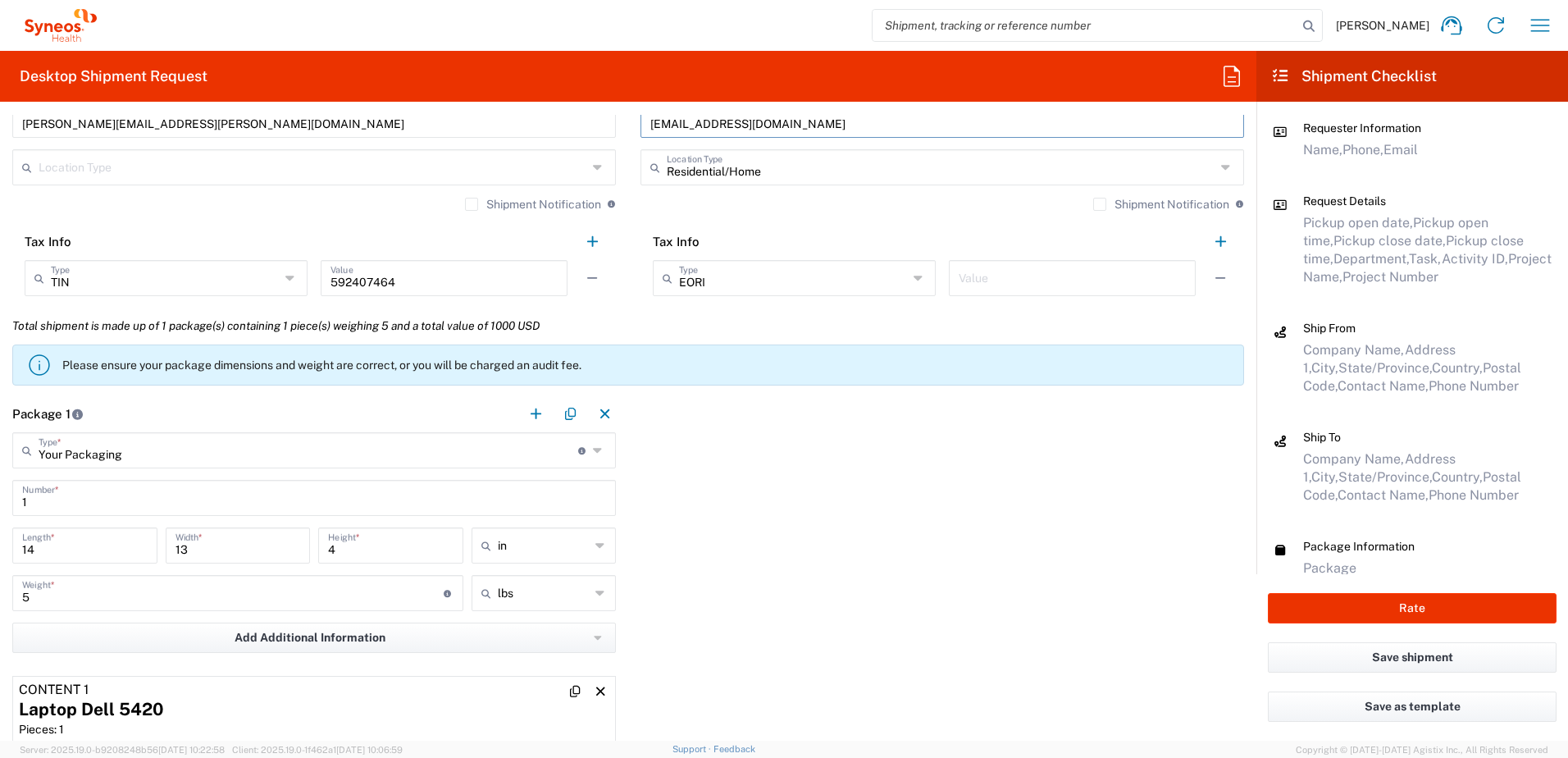
scroll to position [1559, 0]
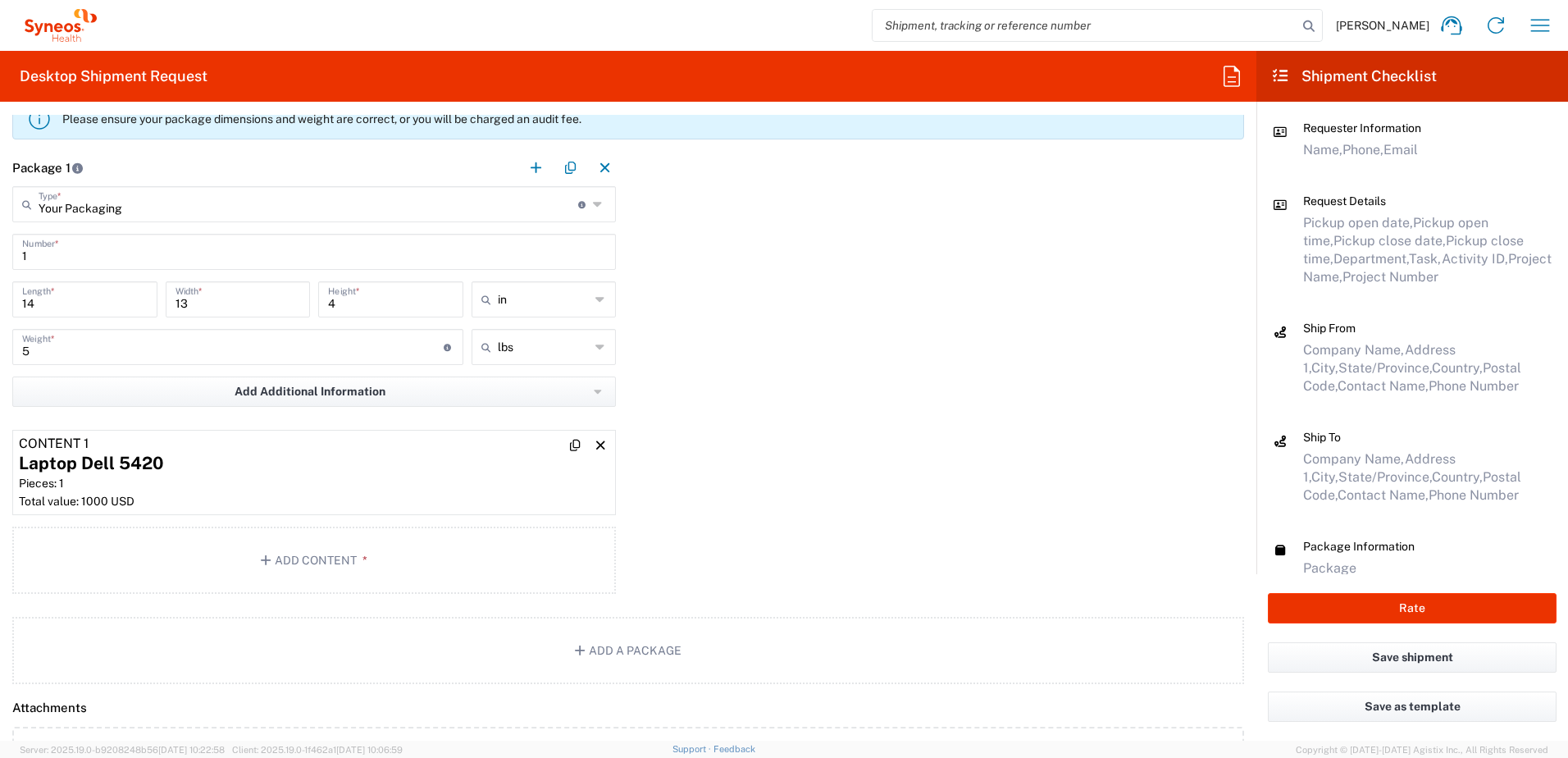
click at [367, 467] on div "Laptop Dell 5420" at bounding box center [314, 464] width 590 height 24
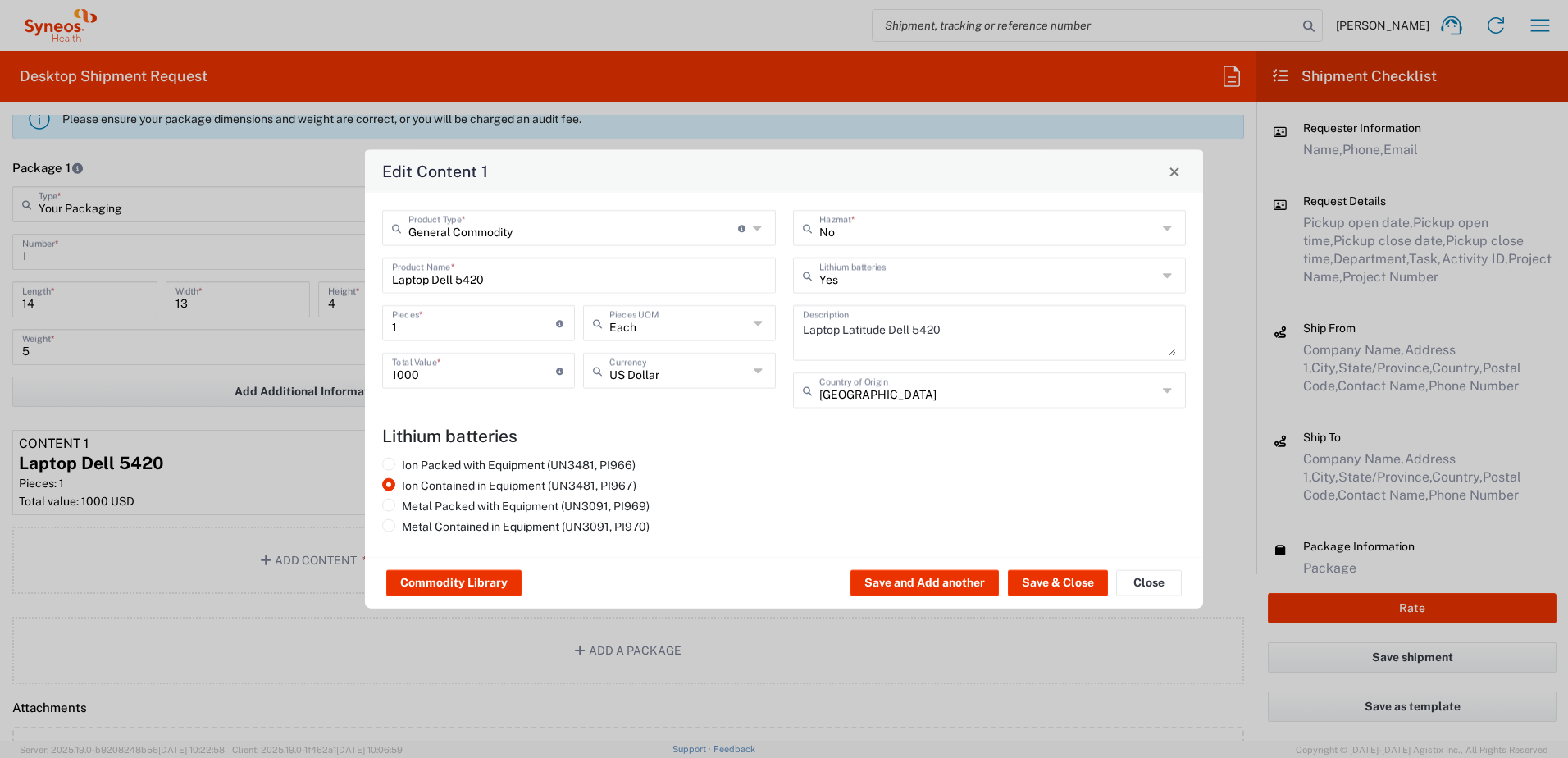
click at [558, 282] on input "Laptop Dell 5420" at bounding box center [579, 274] width 374 height 29
drag, startPoint x: 400, startPoint y: 282, endPoint x: 386, endPoint y: 280, distance: 14.1
click at [386, 280] on div "Laptop Dell 5420 Product Name *" at bounding box center [579, 276] width 394 height 36
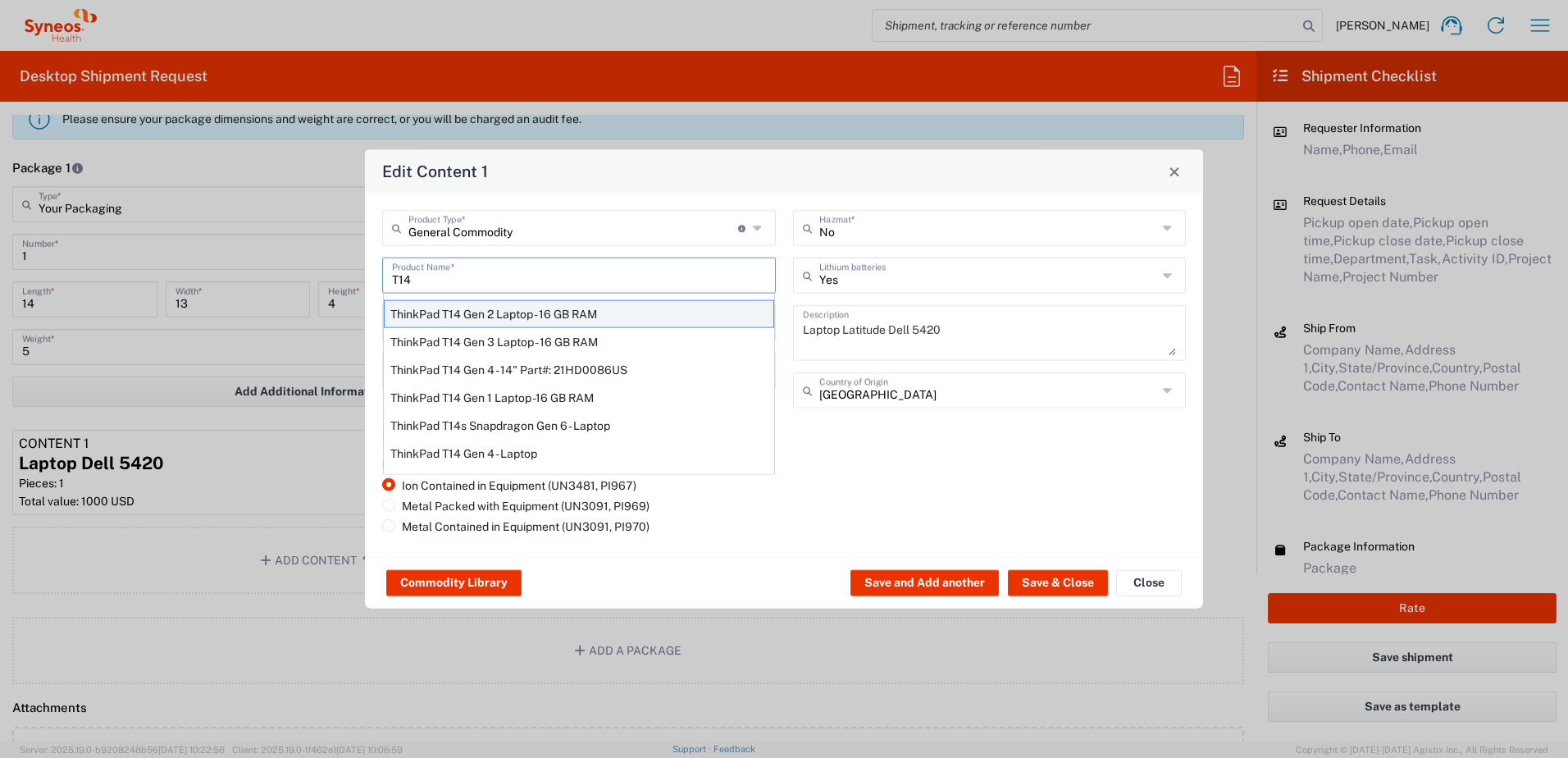
click at [529, 311] on div "ThinkPad T14 Gen 2 Laptop - 16 GB RAM" at bounding box center [579, 314] width 390 height 28
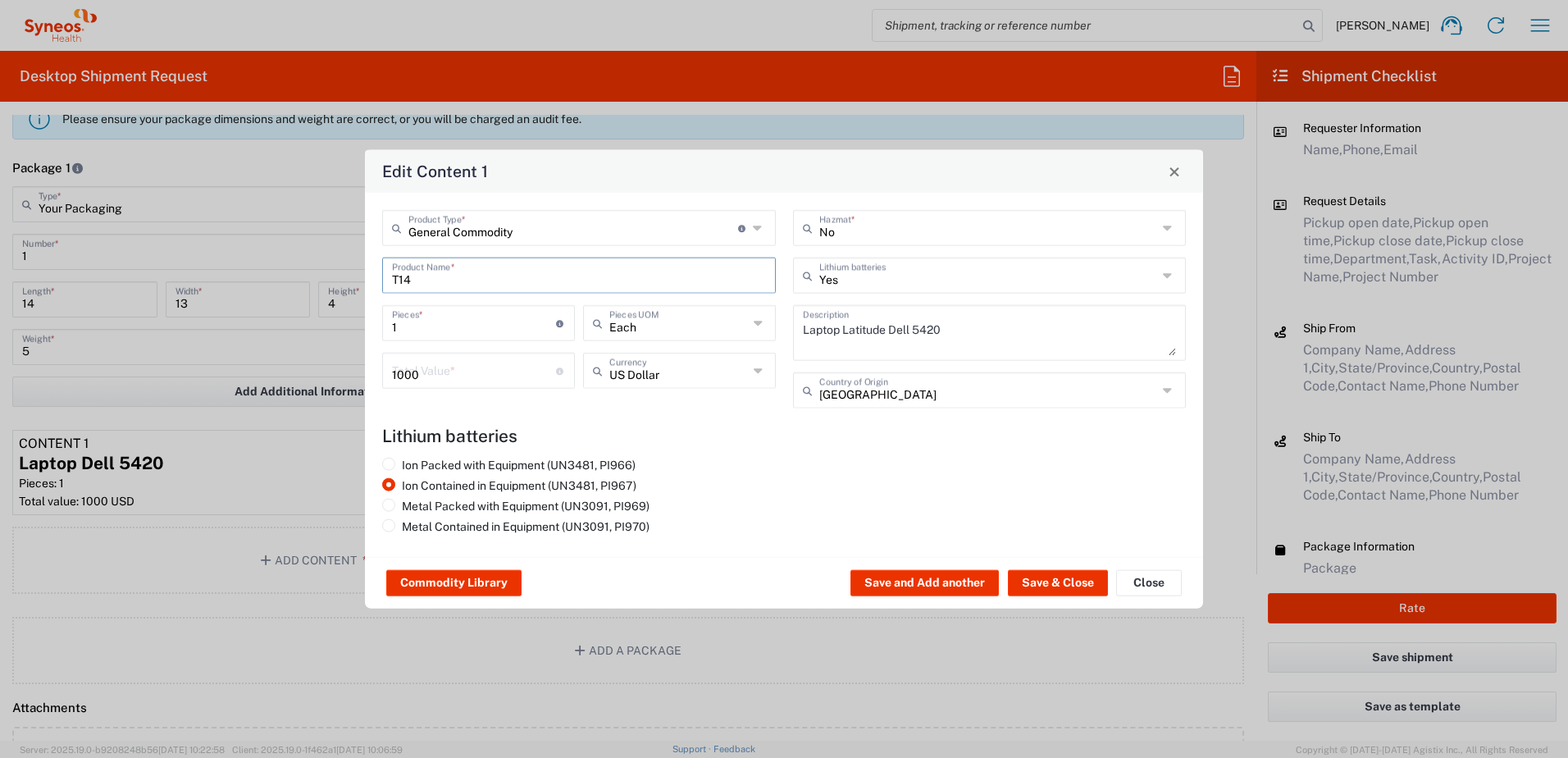
type input "ThinkPad T14 Gen 2 Laptop - 16 GB RAM"
type textarea "Intel Core i7-1156G7 vProÂ® Processor - 14"- 16 GB RAM - 512 GB SSD"
click at [409, 383] on input "number" at bounding box center [474, 369] width 164 height 29
type input "1000"
click at [1048, 582] on button "Save & Close" at bounding box center [1057, 583] width 100 height 26
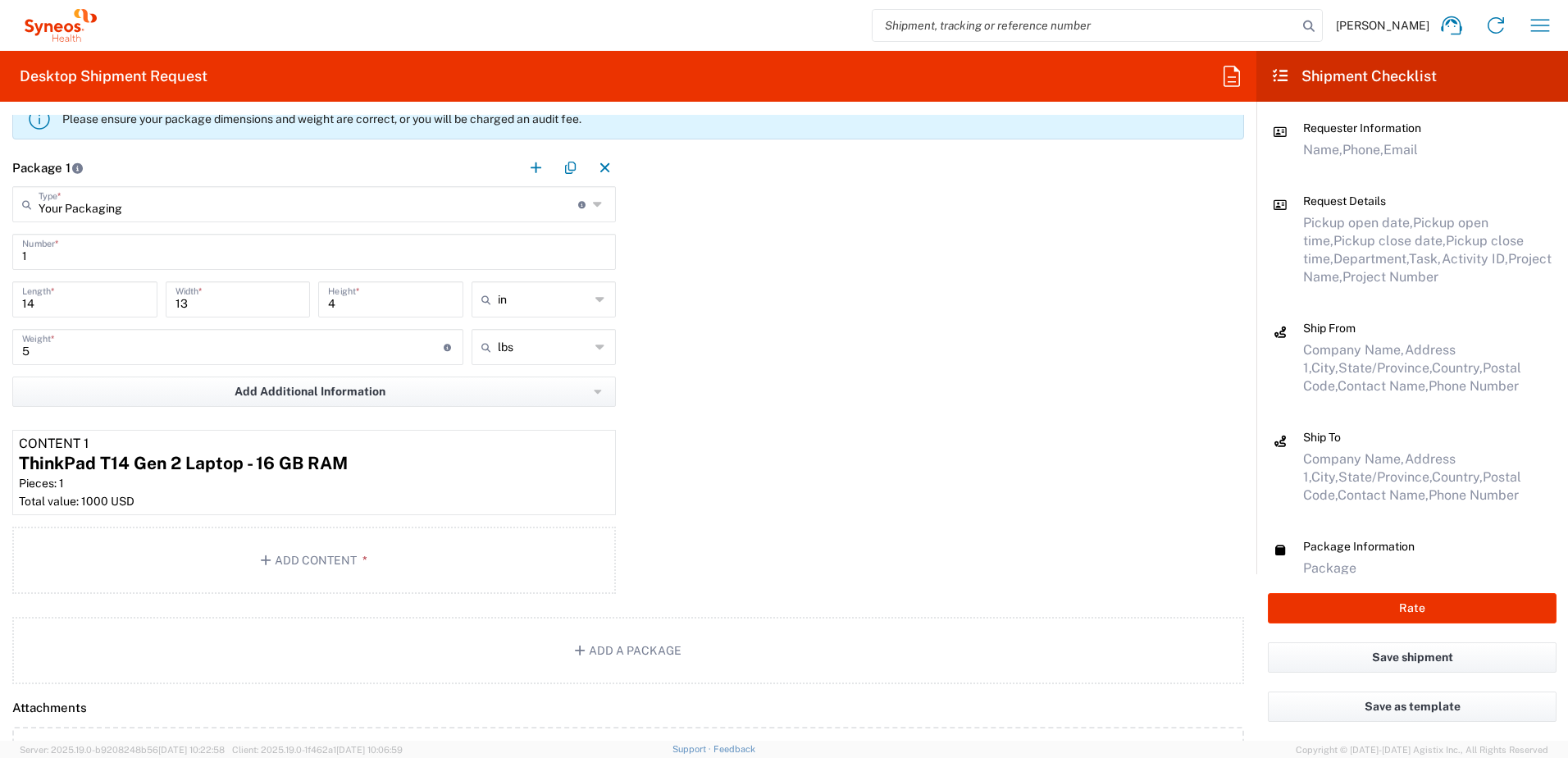
click at [779, 525] on div "Package 1 Your Packaging Type * Material used to package goods Your Packaging E…" at bounding box center [628, 374] width 1256 height 451
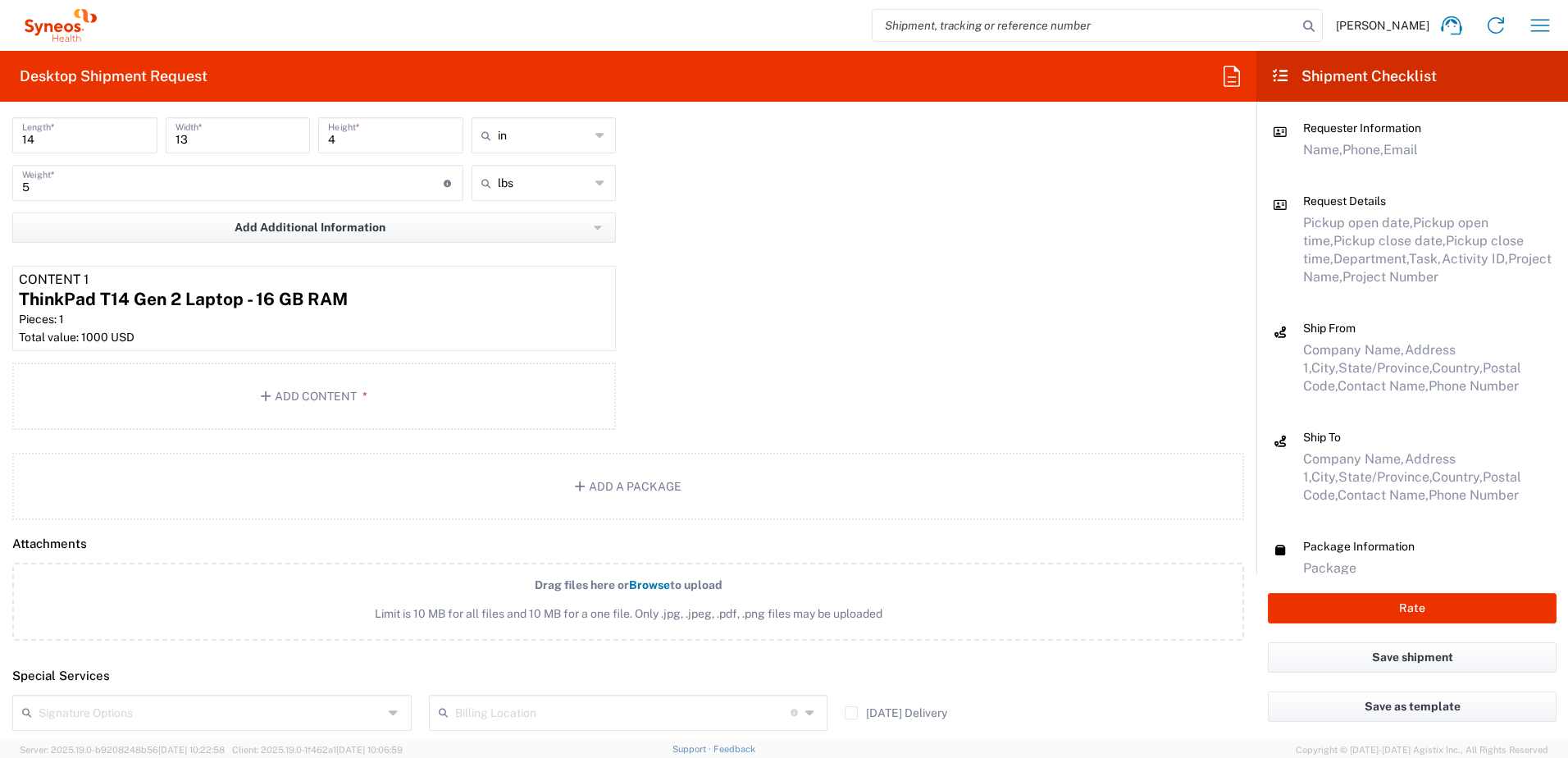
scroll to position [1887, 0]
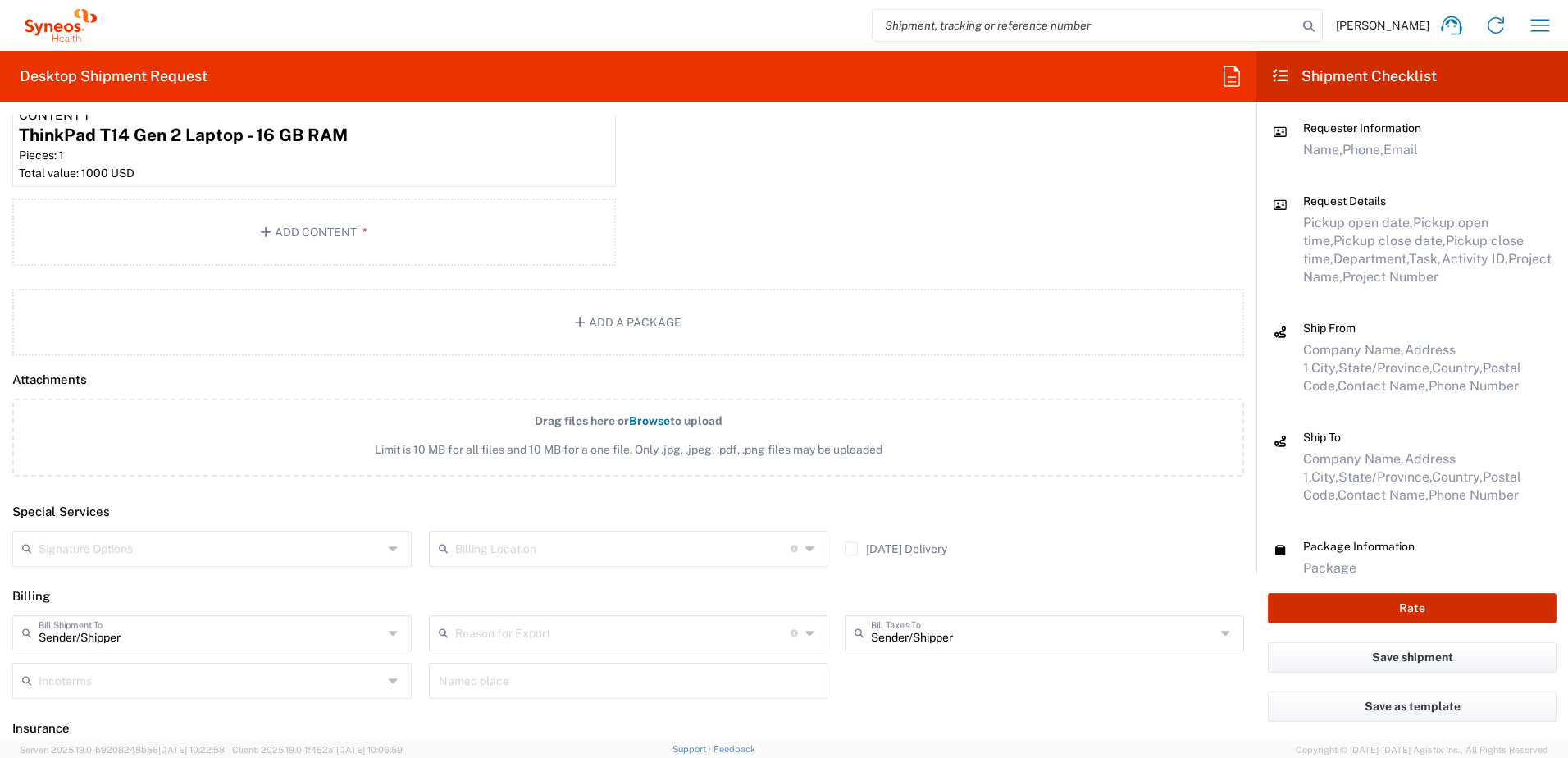
click at [1366, 603] on button "Rate" at bounding box center [1412, 608] width 289 height 30
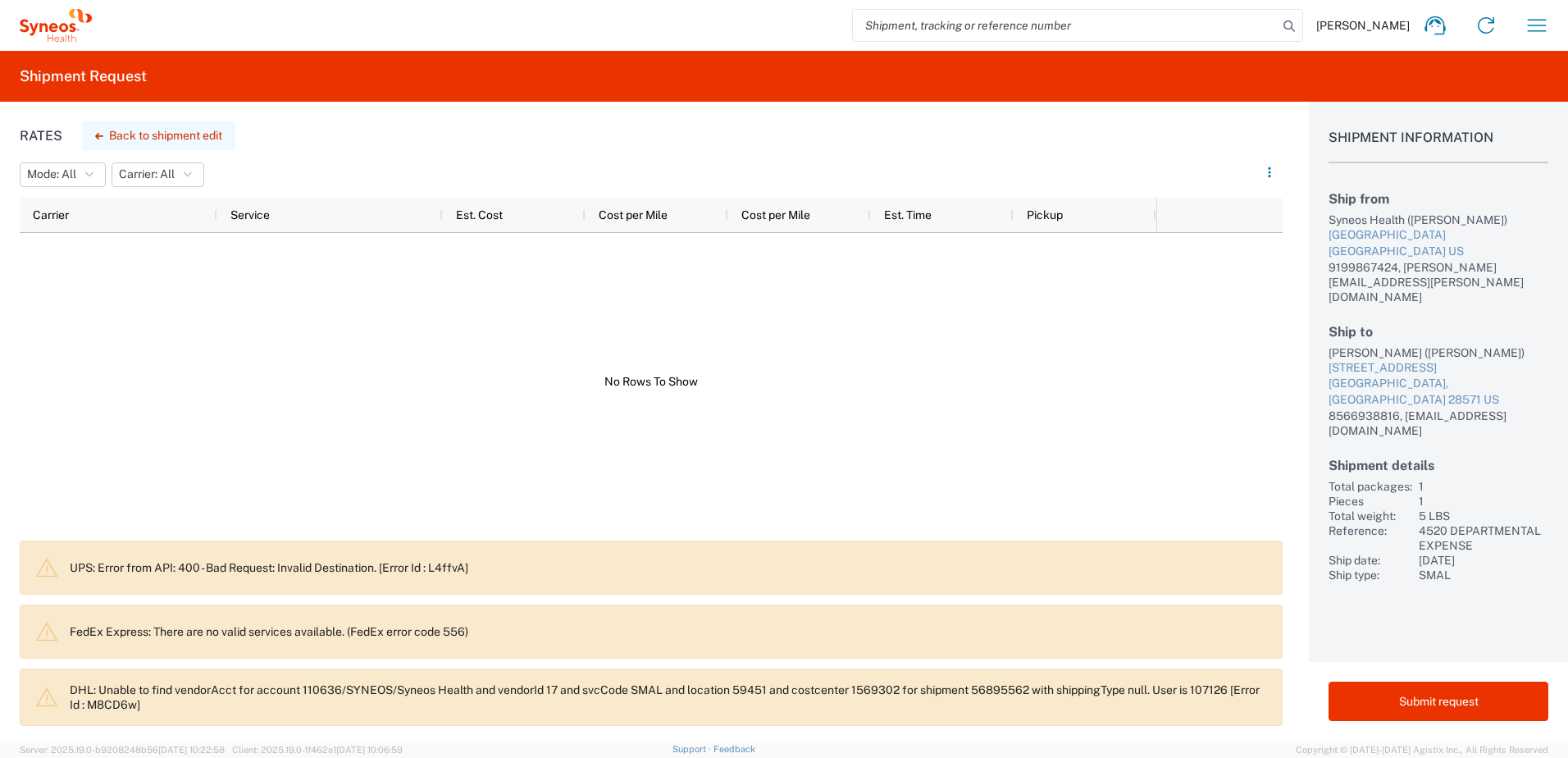
click at [174, 133] on button "Back to shipment edit" at bounding box center [158, 135] width 154 height 29
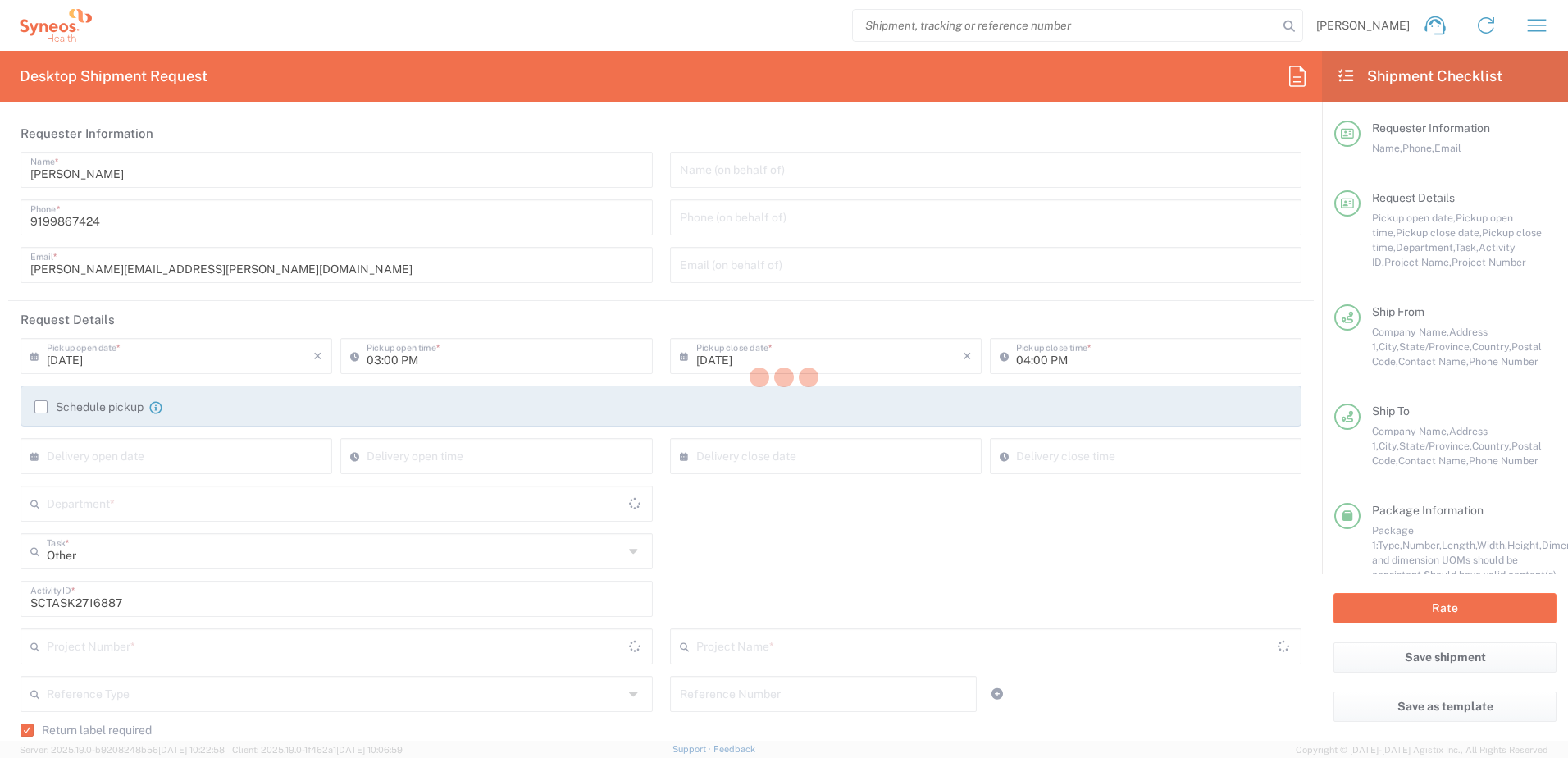
type input "4510"
type input "4520 DEPARTMENTAL EXPENSE"
type input "[US_STATE]"
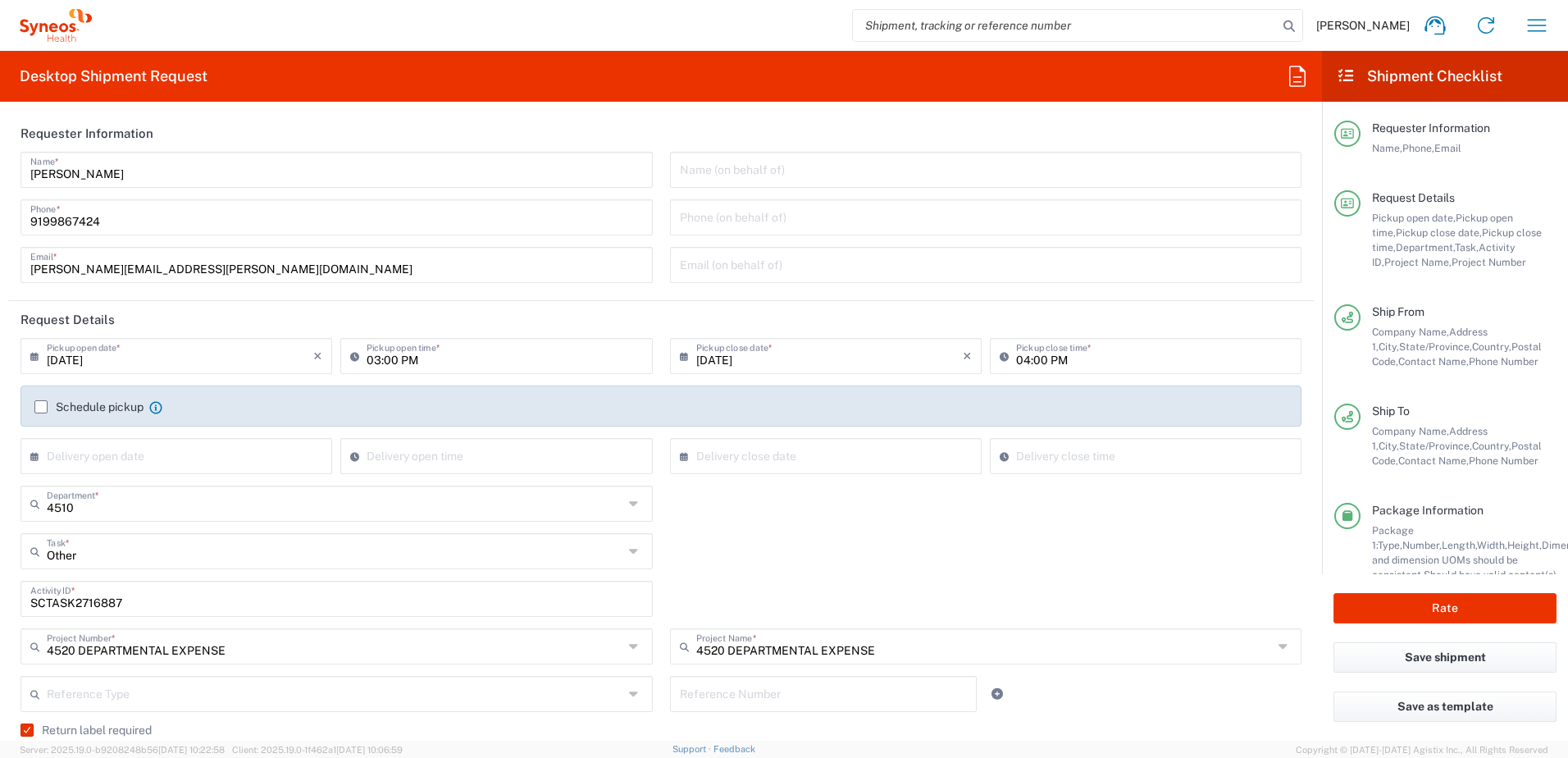
type input "Next Day Air"
type input "[US_STATE]"
type input "Your Packaging"
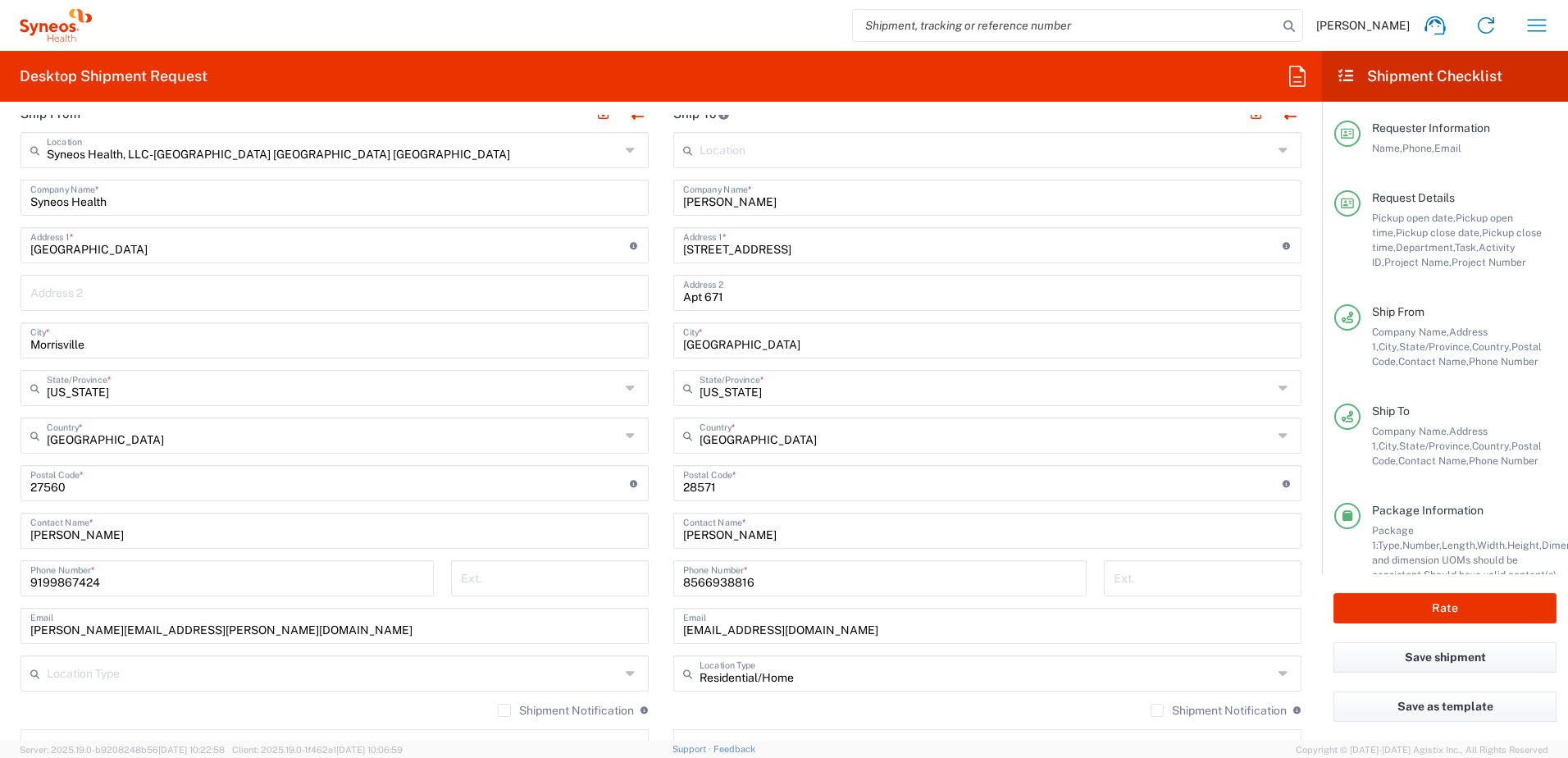
scroll to position [821, 0]
drag, startPoint x: 708, startPoint y: 484, endPoint x: 738, endPoint y: 486, distance: 30.1
click at [708, 484] on input "undefined" at bounding box center [982, 481] width 600 height 29
drag, startPoint x: 738, startPoint y: 486, endPoint x: 650, endPoint y: 480, distance: 88.2
click at [650, 480] on div "Ship From Syneos Health, LLC-[GEOGRAPHIC_DATA] [GEOGRAPHIC_DATA] [GEOGRAPHIC_DA…" at bounding box center [660, 461] width 1305 height 733
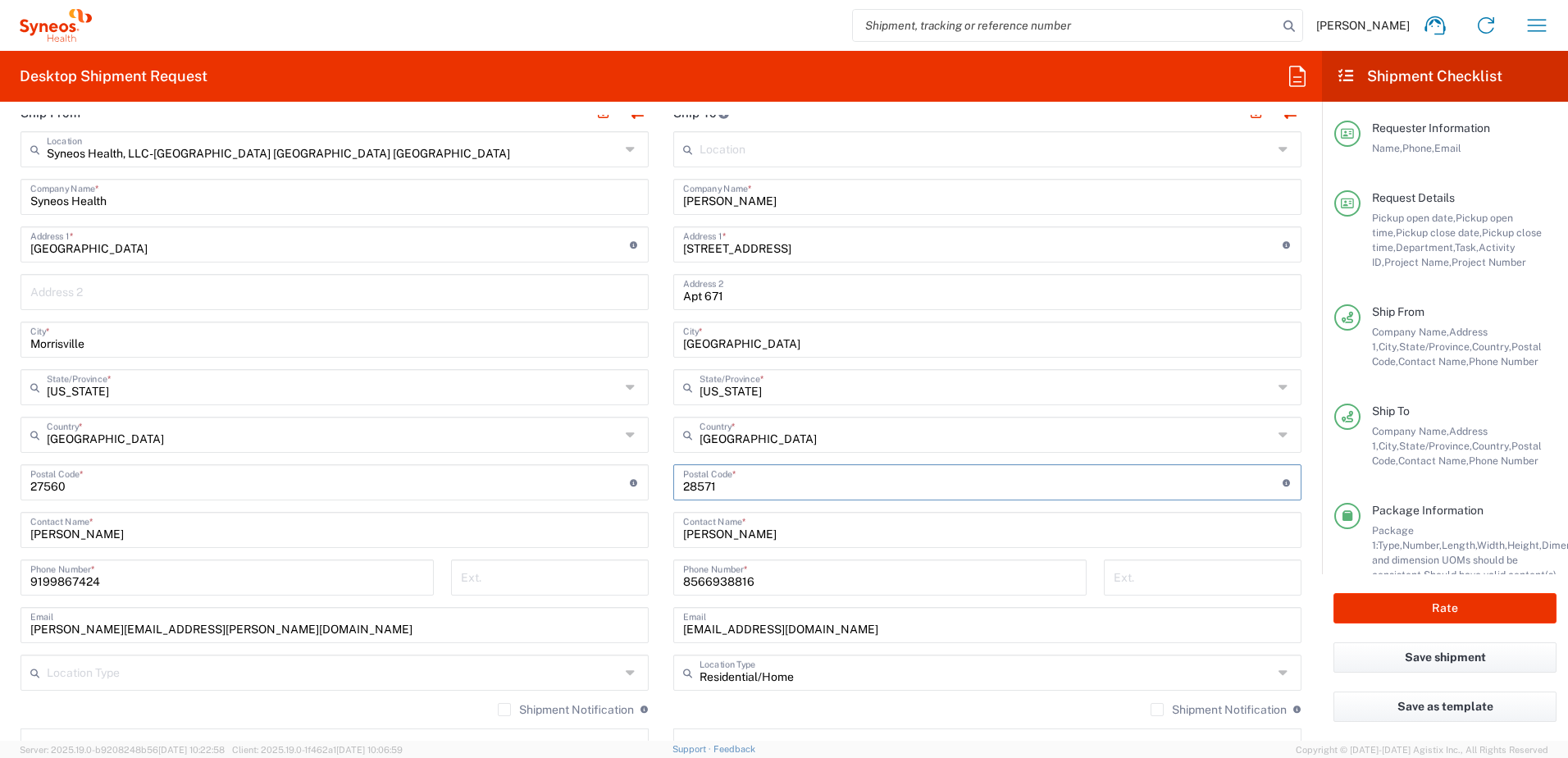
paste input "19147"
type input "19147"
click at [794, 531] on input "[PERSON_NAME]" at bounding box center [987, 528] width 608 height 29
click at [764, 493] on input "undefined" at bounding box center [982, 481] width 600 height 29
click at [756, 483] on input "undefined" at bounding box center [982, 481] width 600 height 29
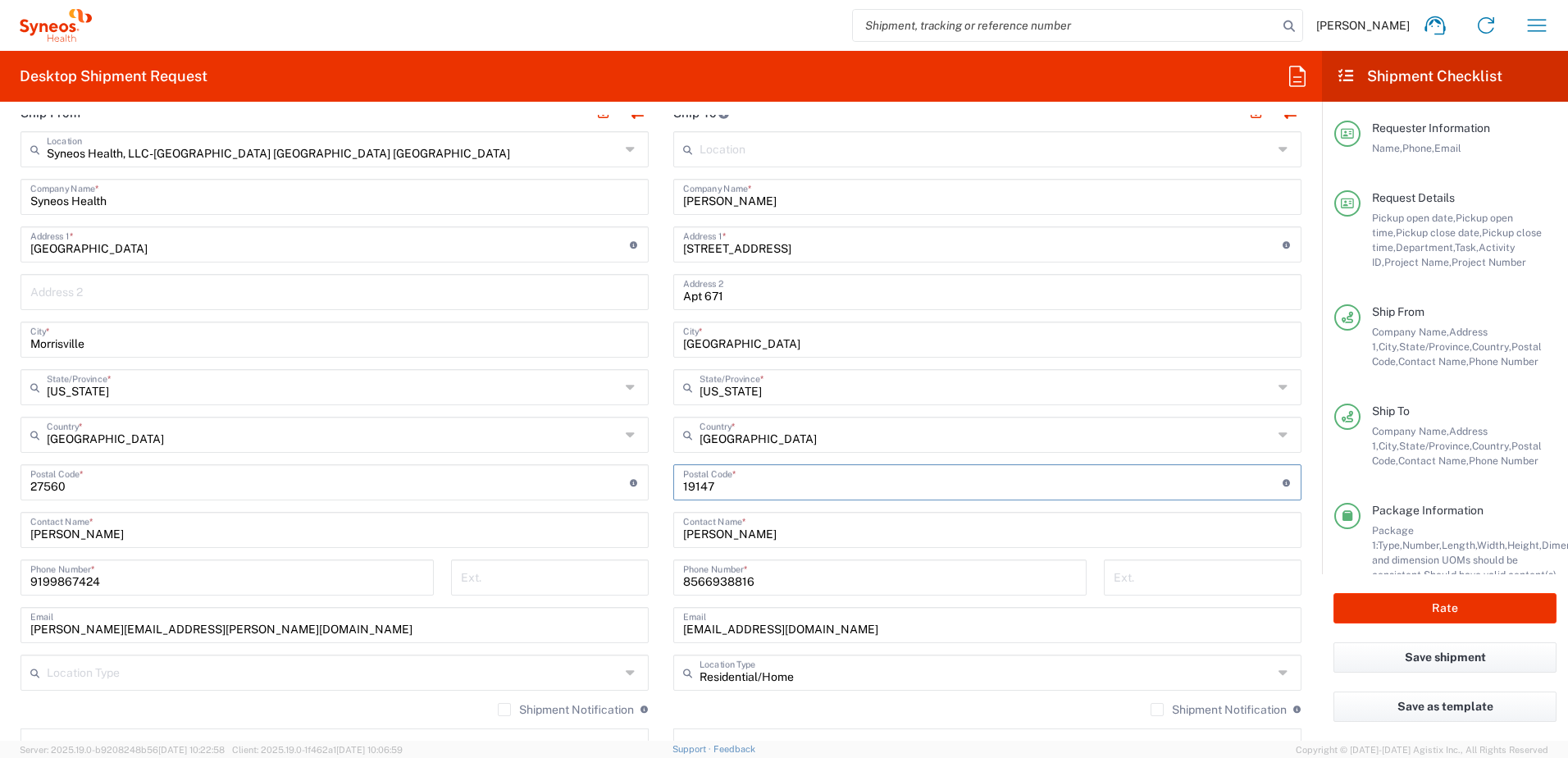
click at [727, 488] on input "undefined" at bounding box center [982, 481] width 600 height 29
drag, startPoint x: 800, startPoint y: 539, endPoint x: 768, endPoint y: 498, distance: 52.0
click at [800, 540] on input "[PERSON_NAME]" at bounding box center [987, 528] width 608 height 29
click at [768, 498] on div "Postal Code * Postal Code for [GEOGRAPHIC_DATA] should have the following forma…" at bounding box center [987, 483] width 628 height 36
click at [769, 492] on input "undefined" at bounding box center [982, 481] width 600 height 29
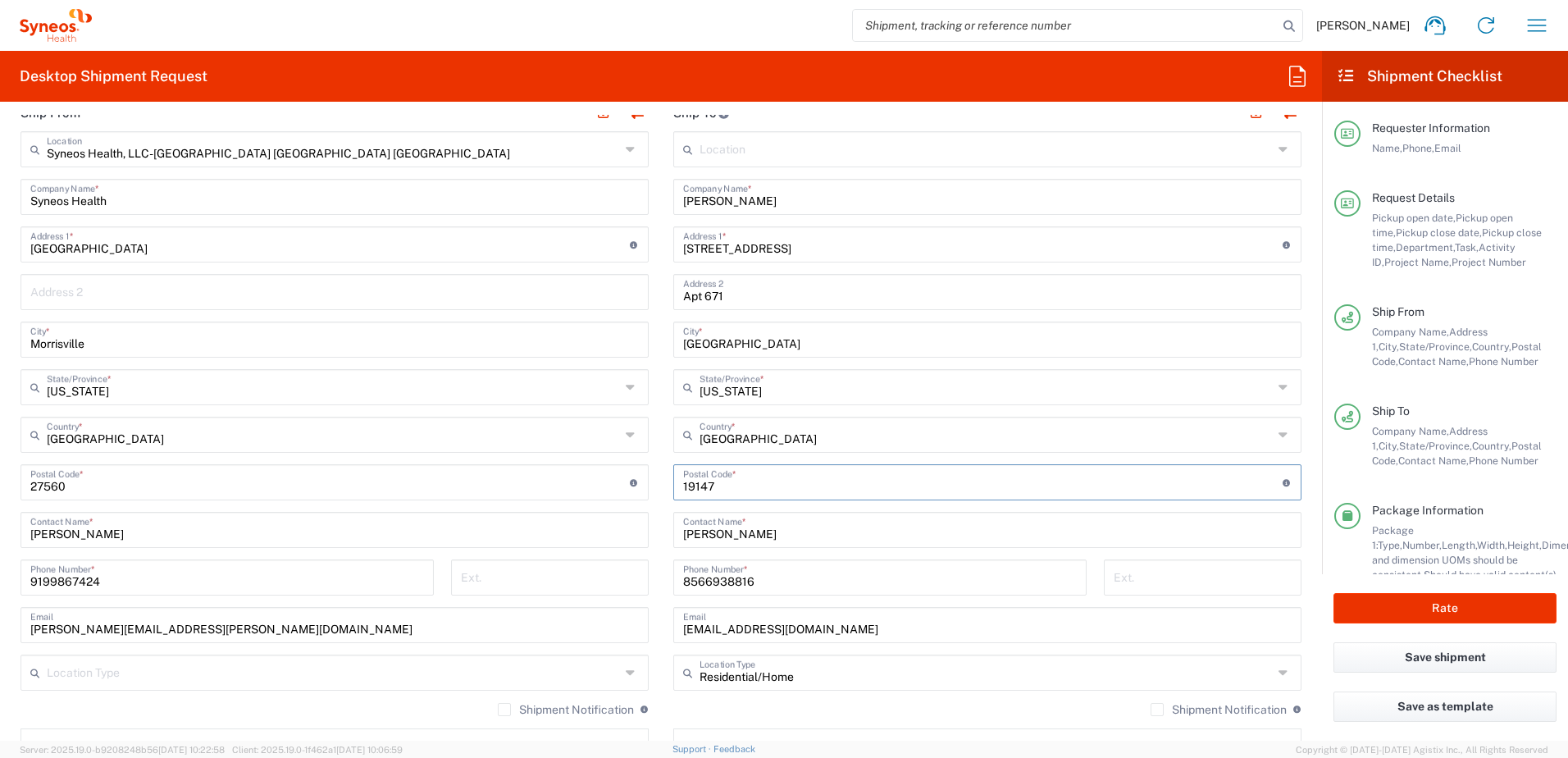
click at [770, 485] on input "undefined" at bounding box center [982, 481] width 600 height 29
click at [1477, 597] on button "Rate" at bounding box center [1444, 608] width 223 height 30
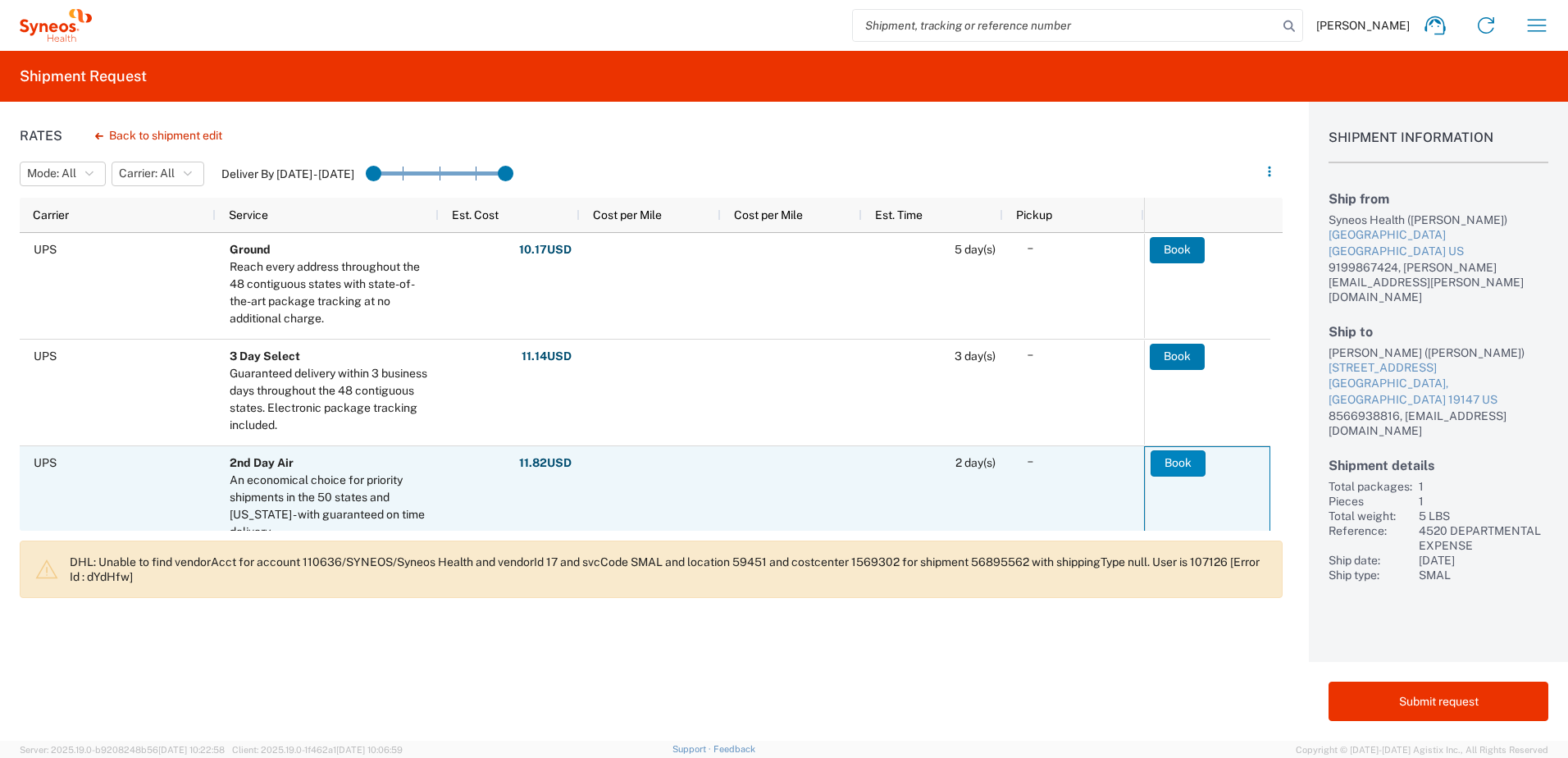
click at [1193, 459] on button "Book" at bounding box center [1178, 464] width 55 height 26
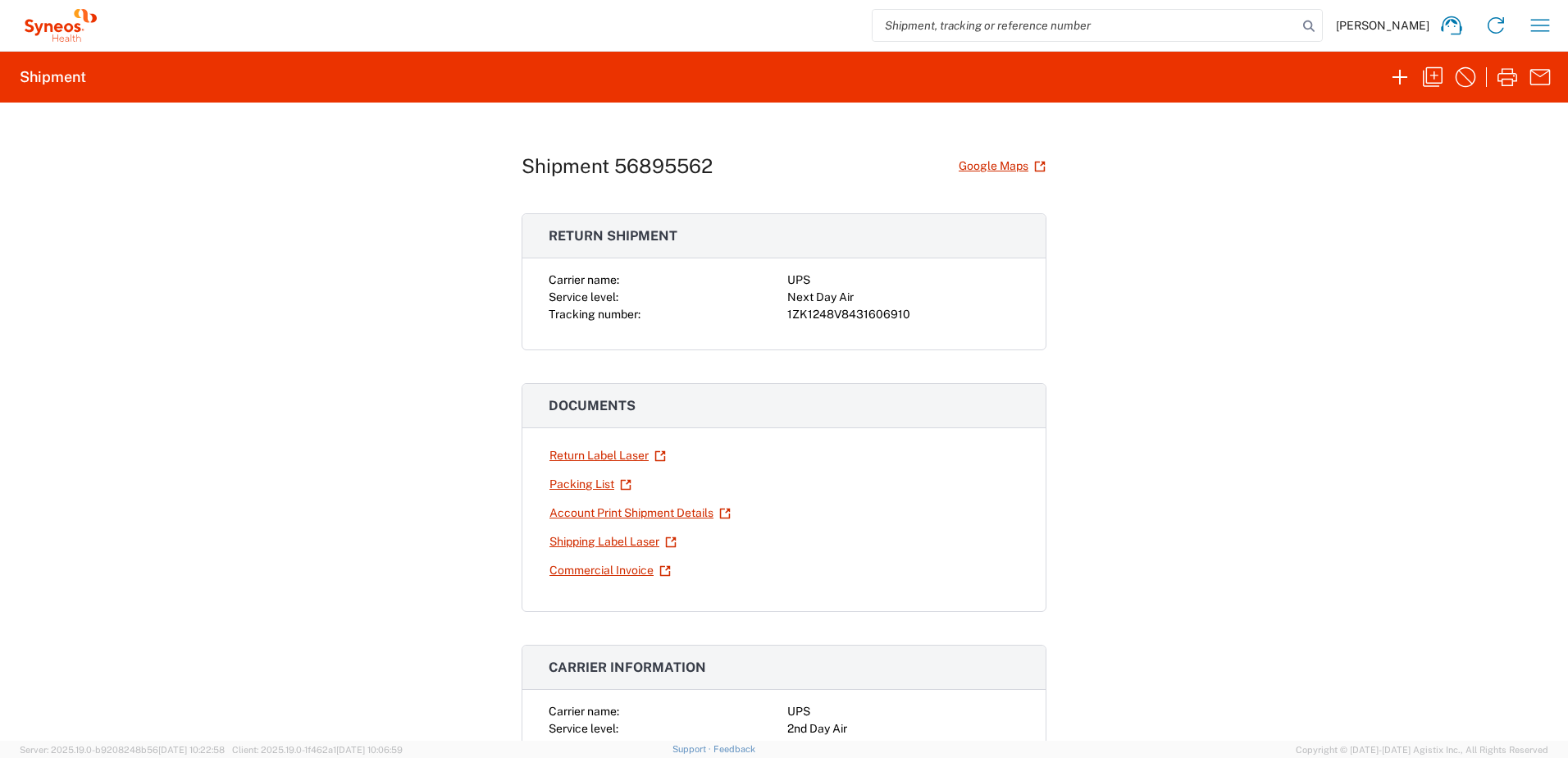
click at [830, 317] on div "1ZK1248V8431606910" at bounding box center [902, 314] width 232 height 17
copy div "1ZK1248V8431606910"
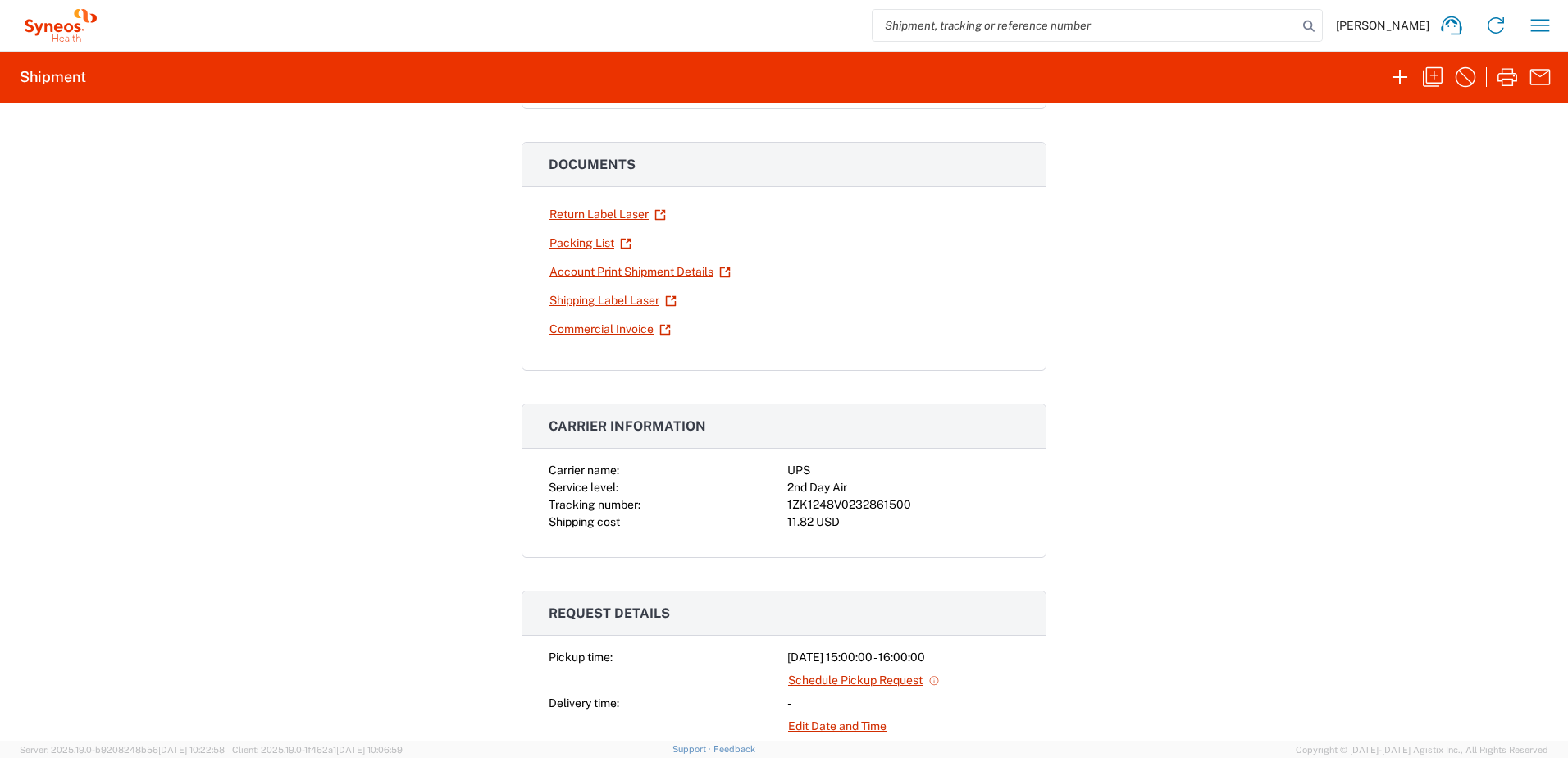
scroll to position [246, 0]
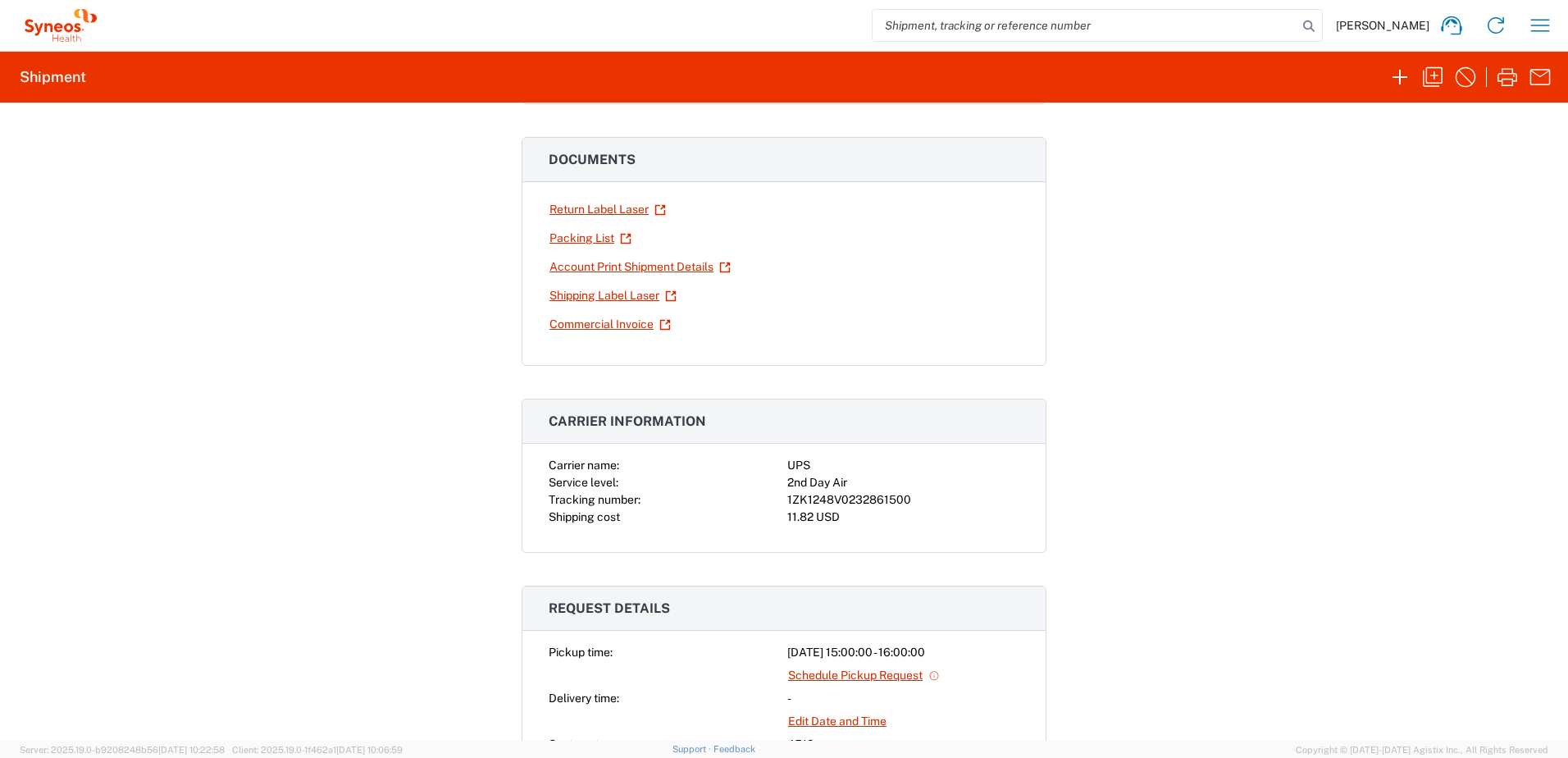
click at [840, 502] on div "1ZK1248V0232861500" at bounding box center [902, 500] width 232 height 17
copy div "1ZK1248V0232861500"
click at [1539, 23] on icon "button" at bounding box center [1539, 25] width 26 height 26
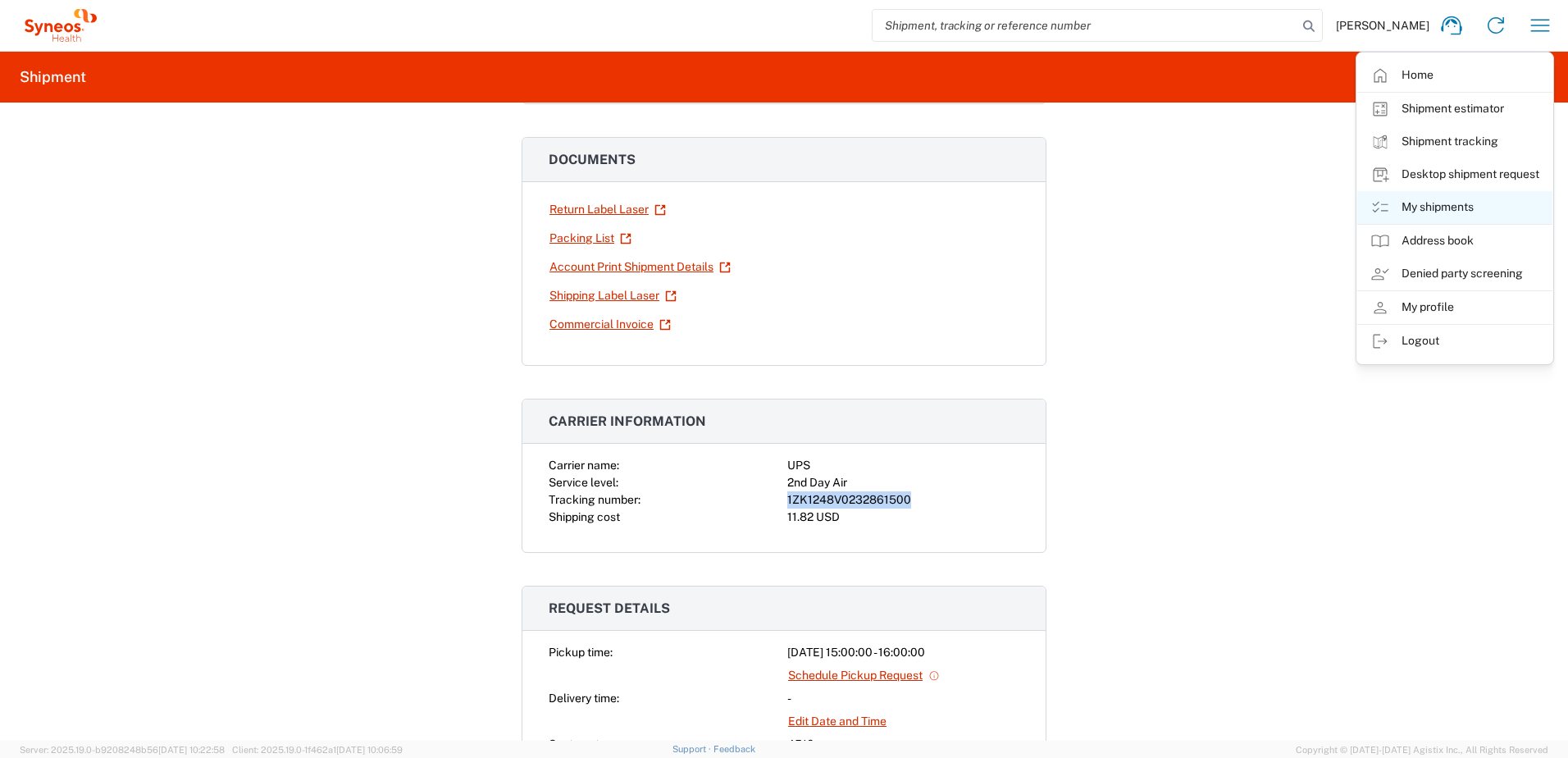
click at [1438, 206] on link "My shipments" at bounding box center [1454, 208] width 195 height 33
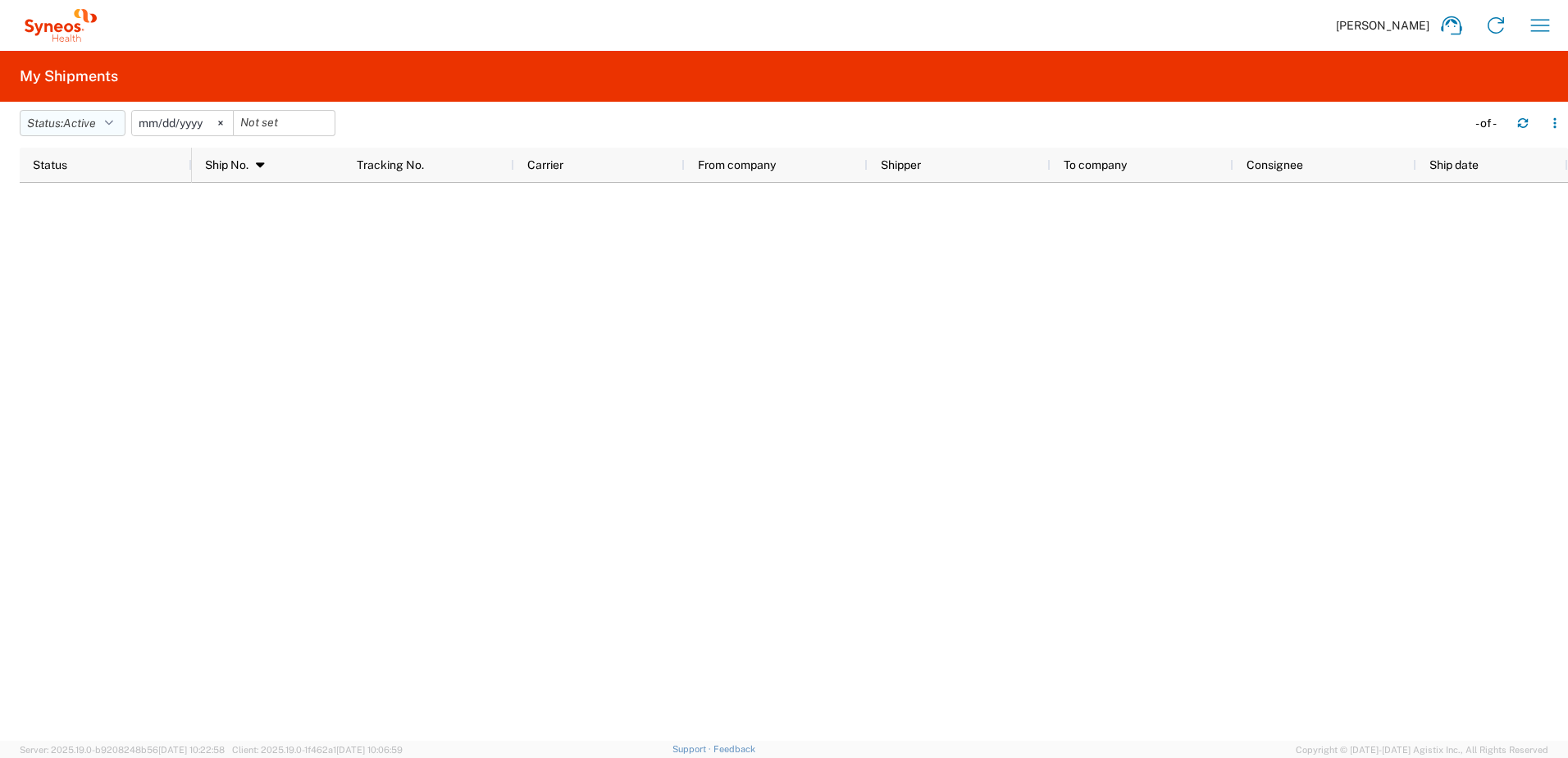
click at [76, 124] on span "Active" at bounding box center [80, 122] width 33 height 13
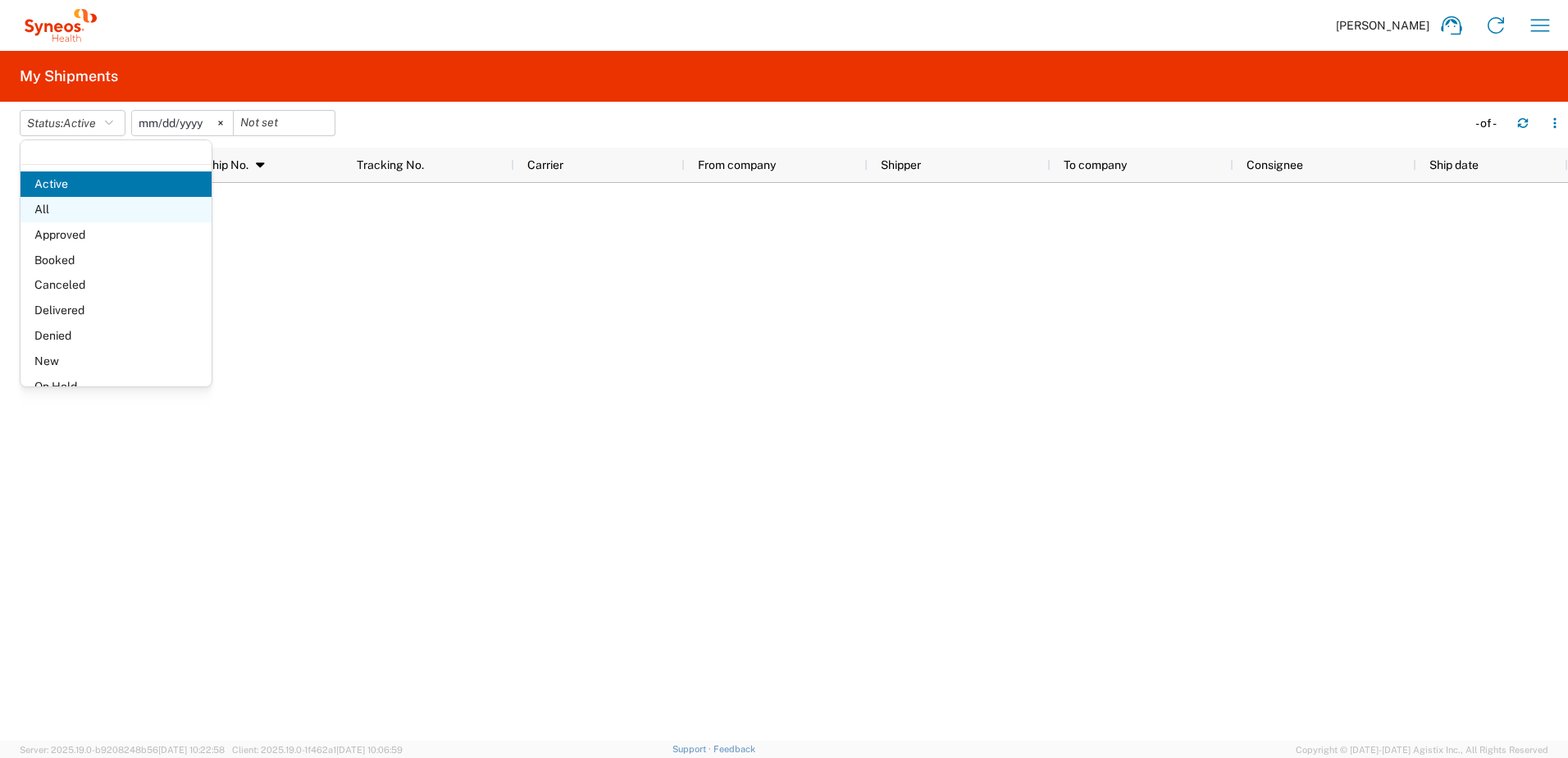
click at [77, 203] on span "All" at bounding box center [116, 209] width 191 height 25
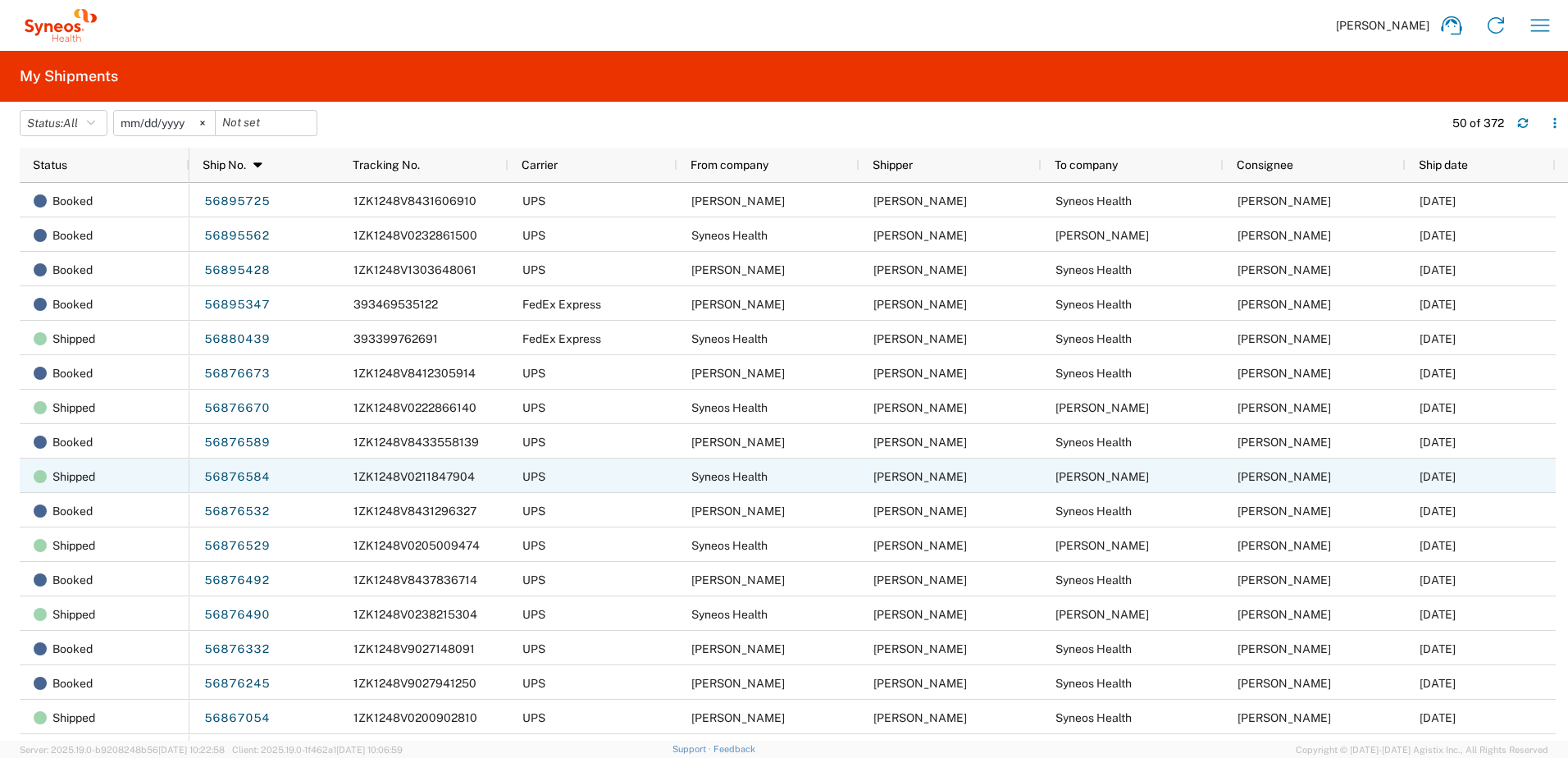
click at [396, 472] on span "1ZK1248V0211847904" at bounding box center [414, 476] width 121 height 13
click at [243, 478] on link "56876584" at bounding box center [236, 478] width 67 height 26
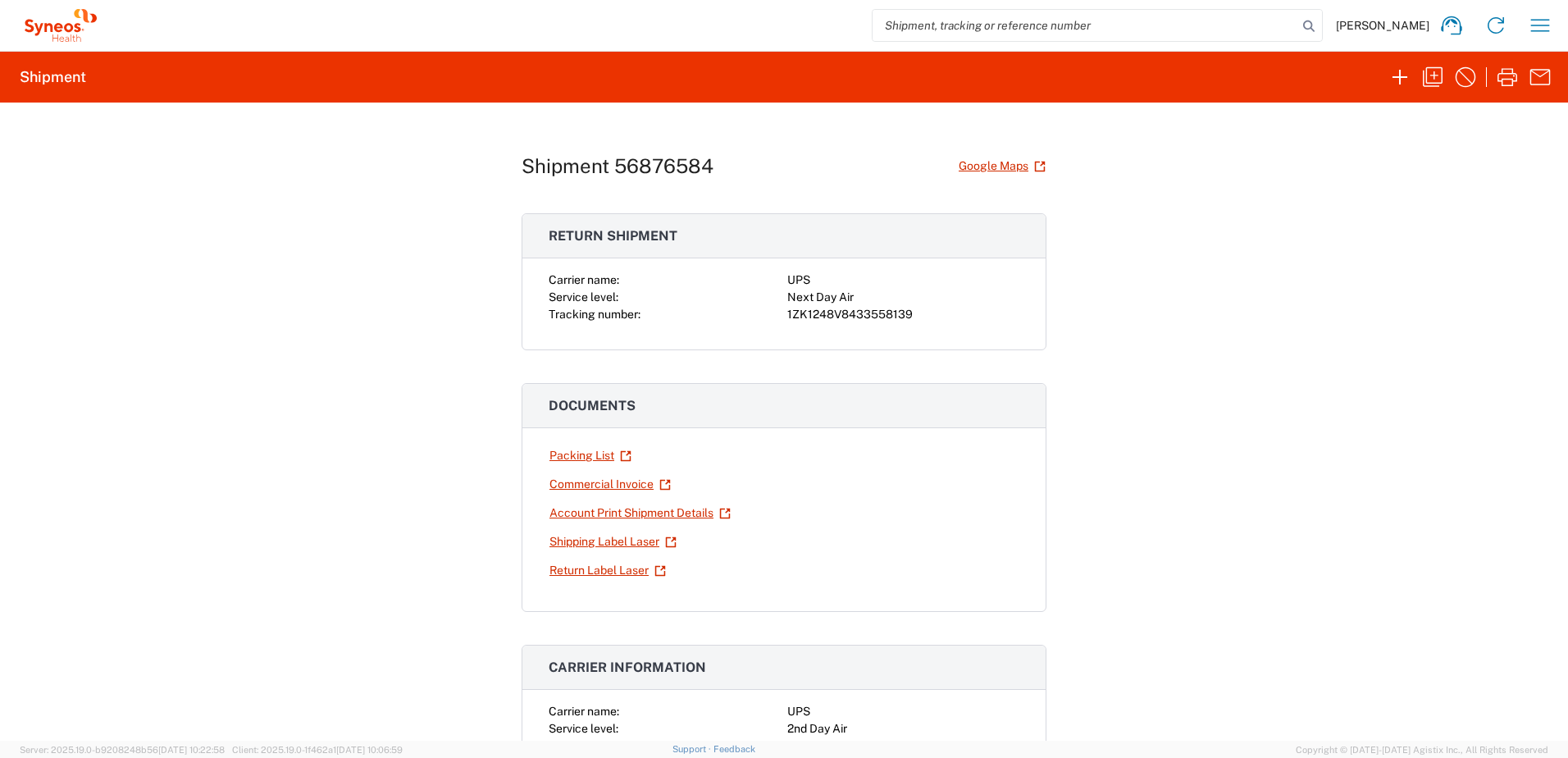
click at [818, 317] on div "1ZK1248V8433558139" at bounding box center [902, 314] width 232 height 17
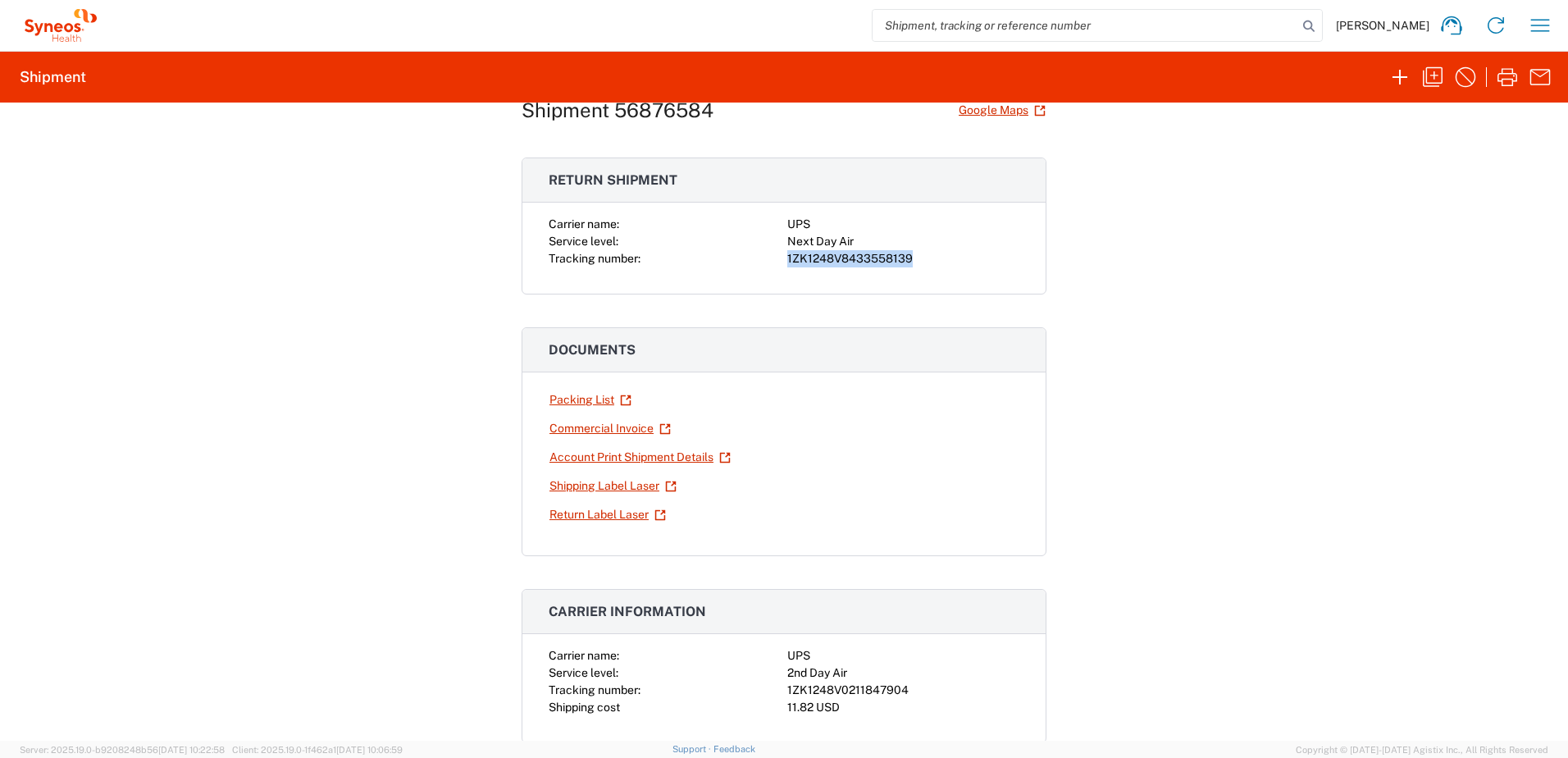
scroll to position [82, 0]
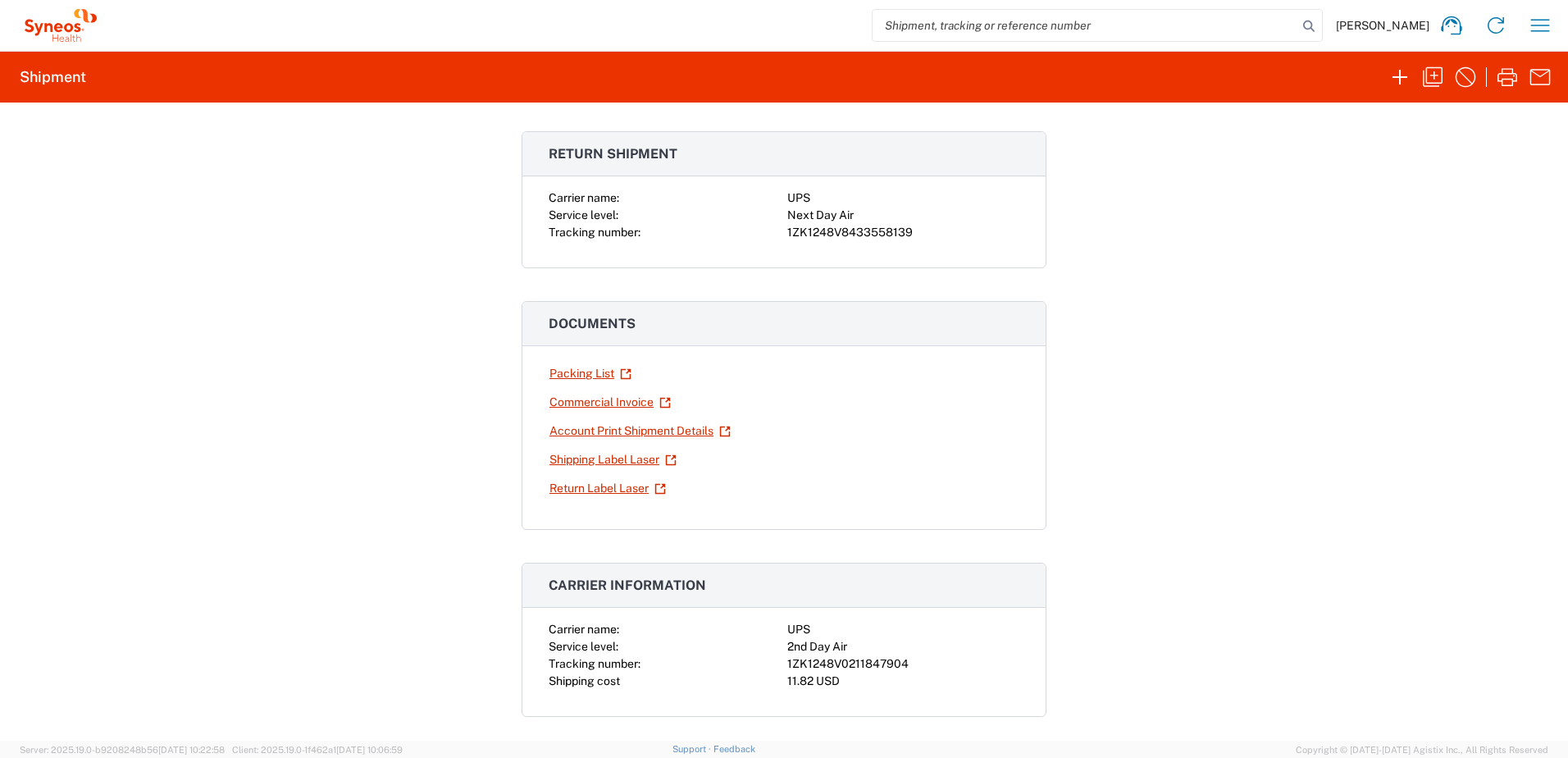
click at [864, 413] on div at bounding box center [902, 402] width 232 height 29
click at [859, 660] on div "1ZK1248V0211847904" at bounding box center [902, 664] width 232 height 17
copy div "1ZK1248V0211847904"
click at [1539, 17] on icon "button" at bounding box center [1539, 25] width 26 height 26
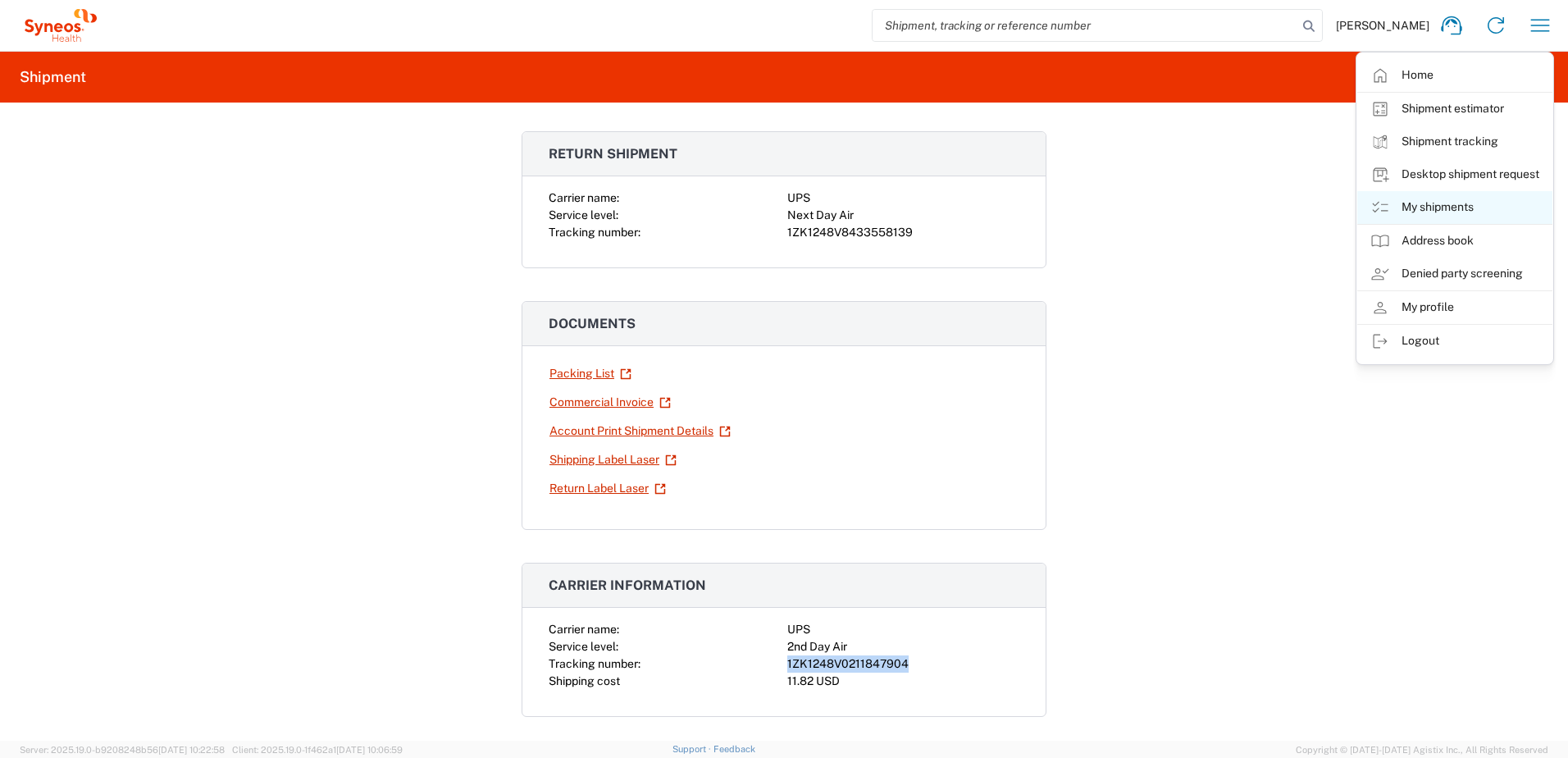
click at [1441, 211] on link "My shipments" at bounding box center [1454, 208] width 195 height 33
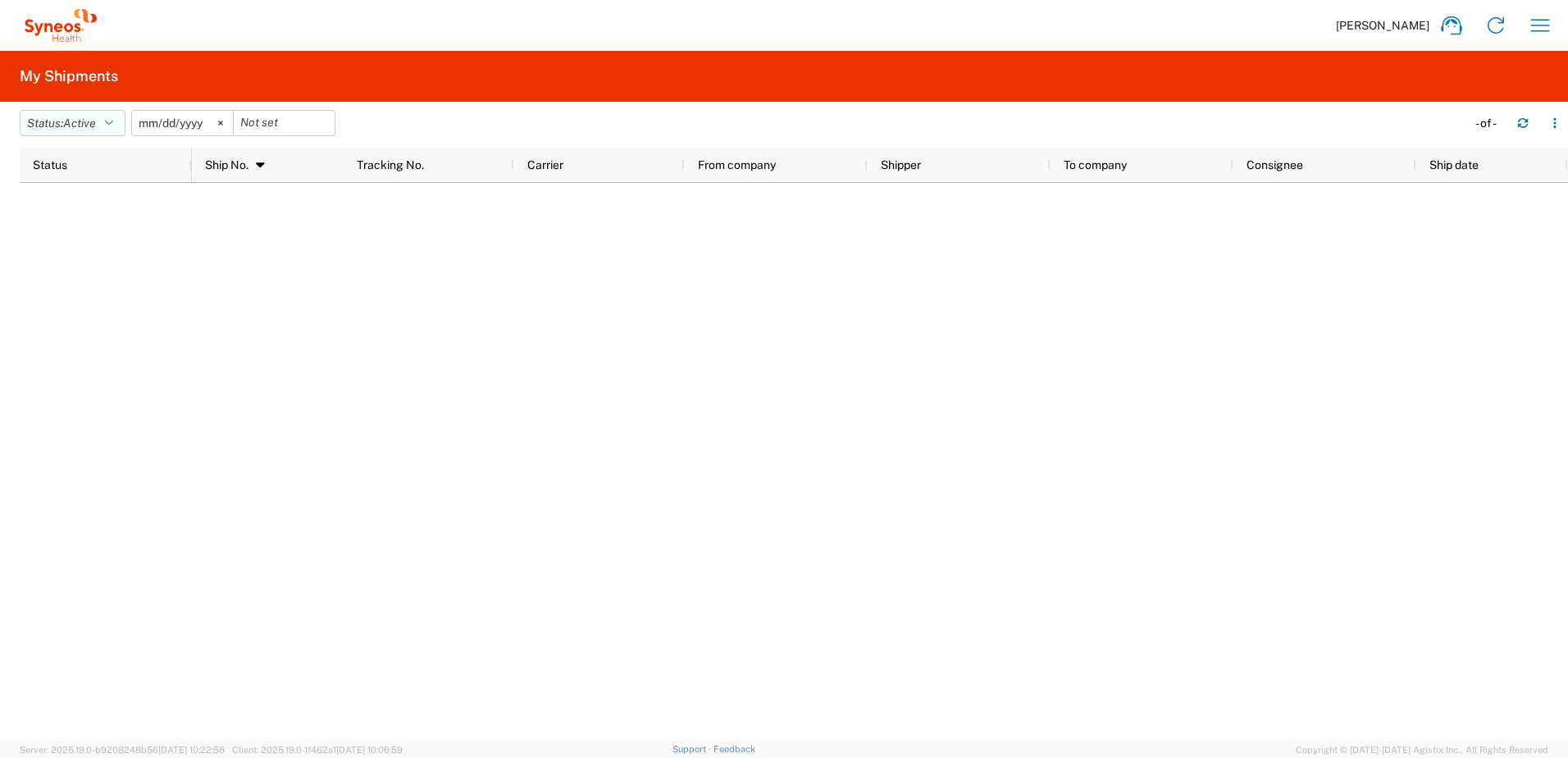
click at [109, 128] on button "Status: Active" at bounding box center [73, 123] width 106 height 26
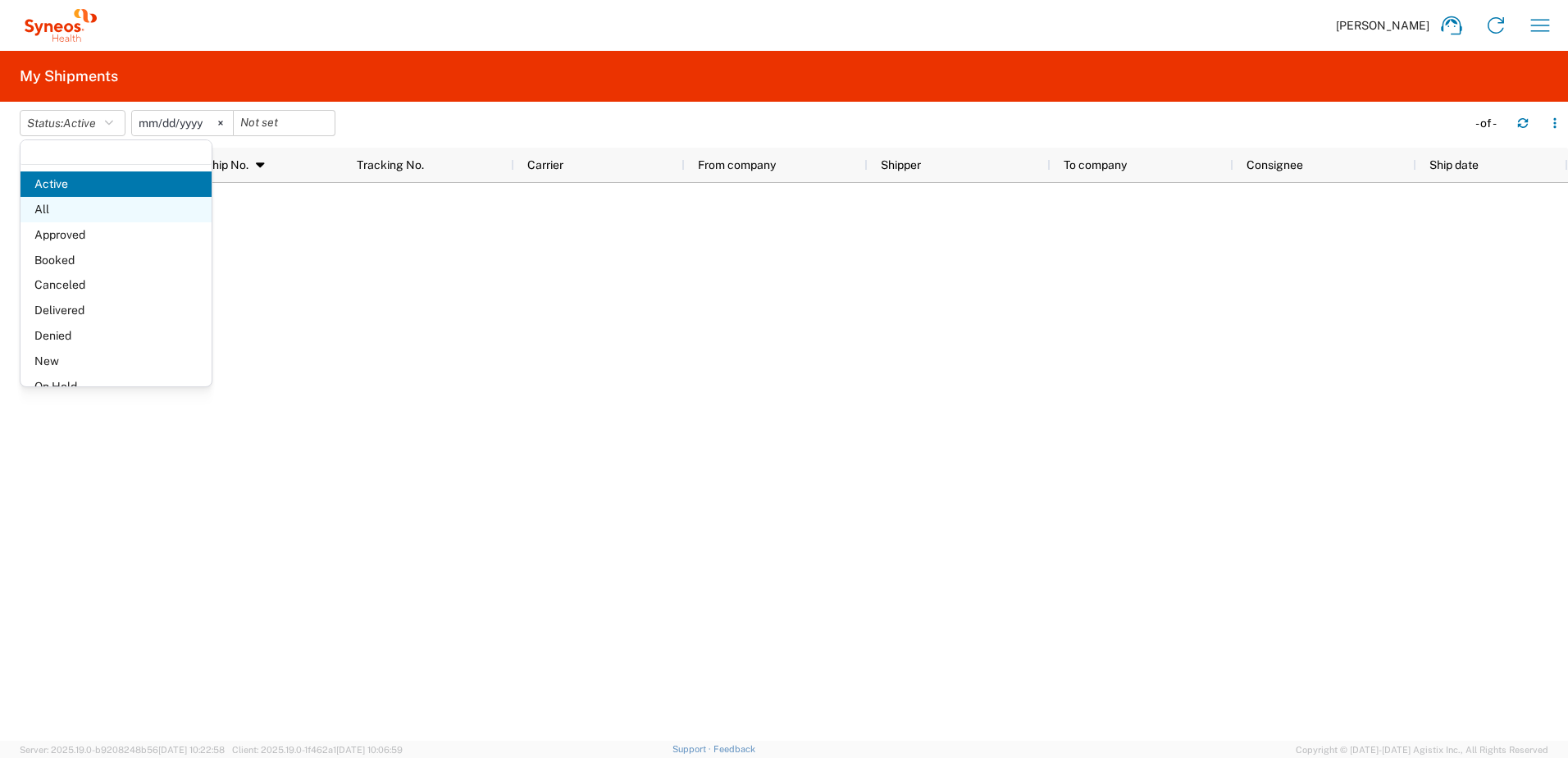
click at [86, 211] on span "All" at bounding box center [116, 209] width 191 height 25
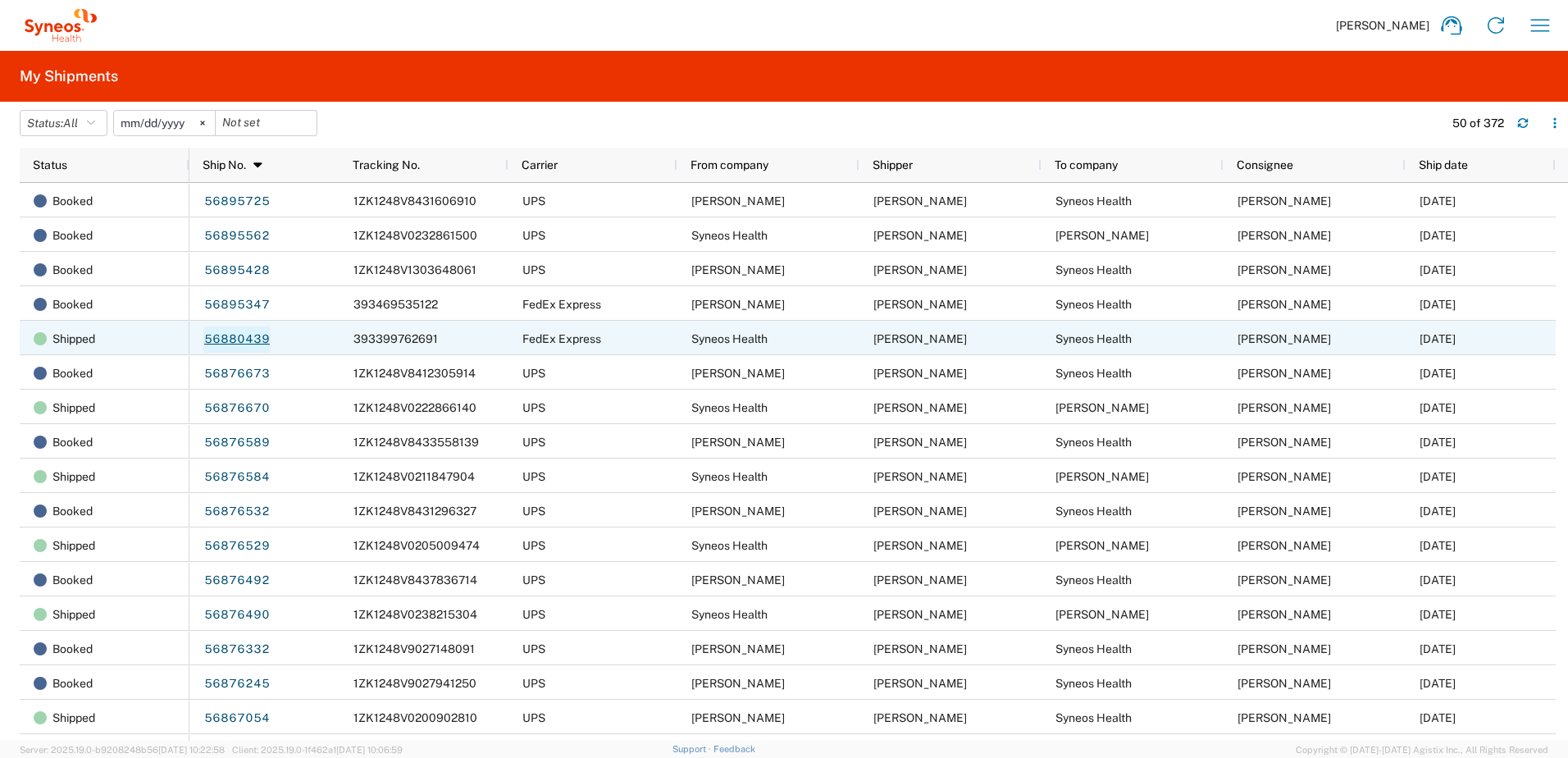
click at [241, 335] on link "56880439" at bounding box center [236, 339] width 67 height 26
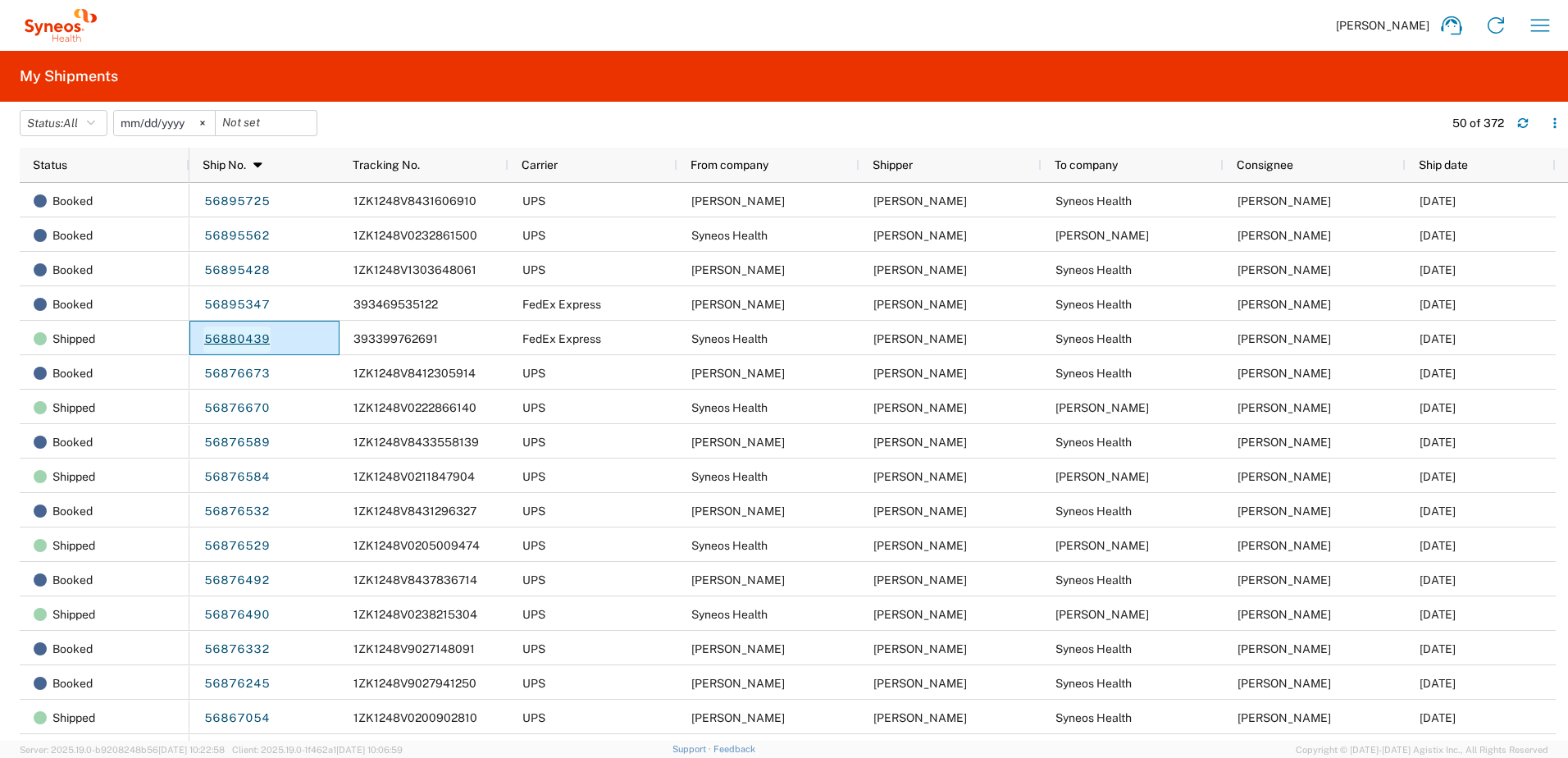
click at [241, 335] on div at bounding box center [784, 379] width 1568 height 758
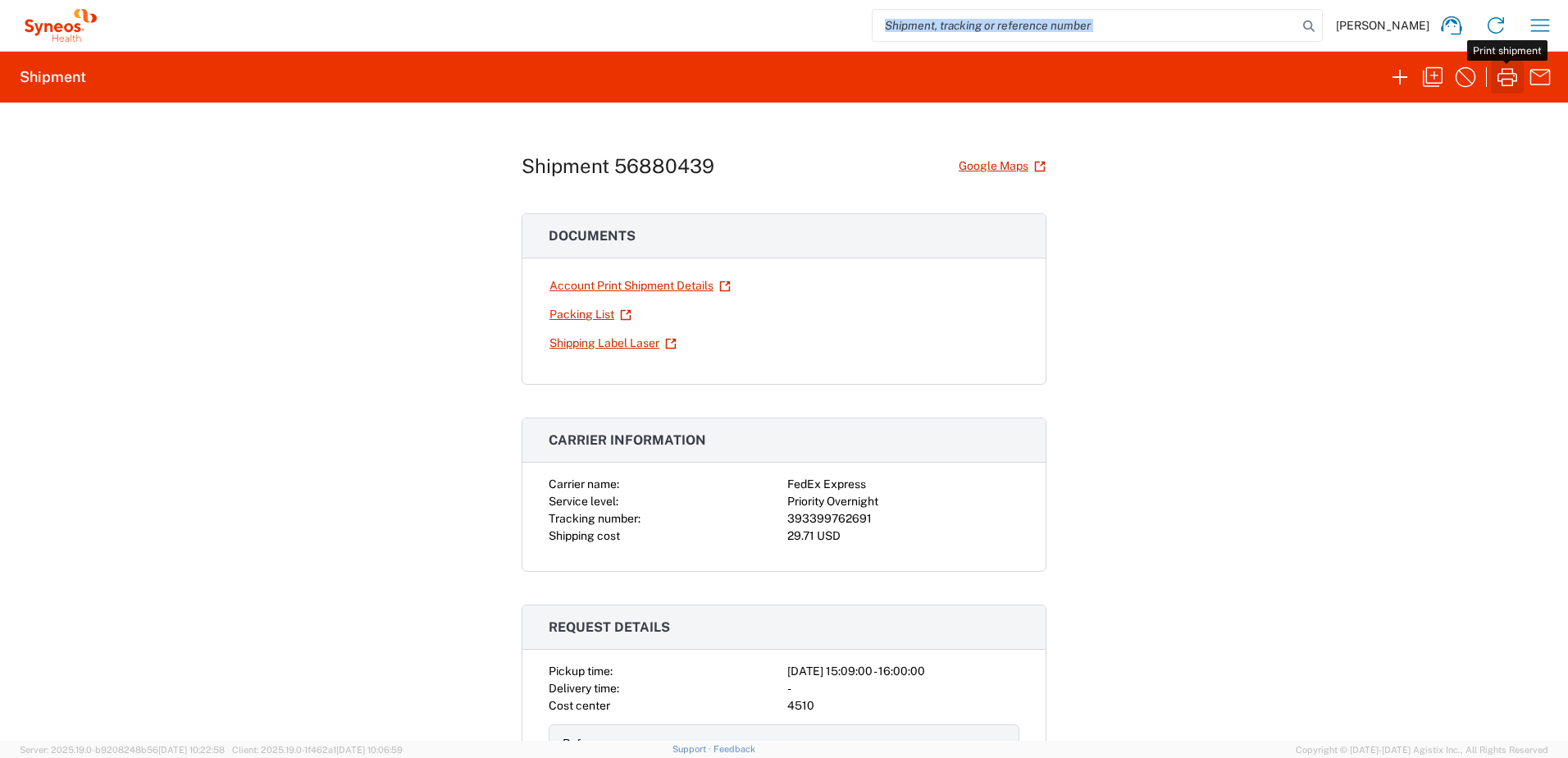
click at [1508, 83] on icon "button" at bounding box center [1507, 77] width 26 height 26
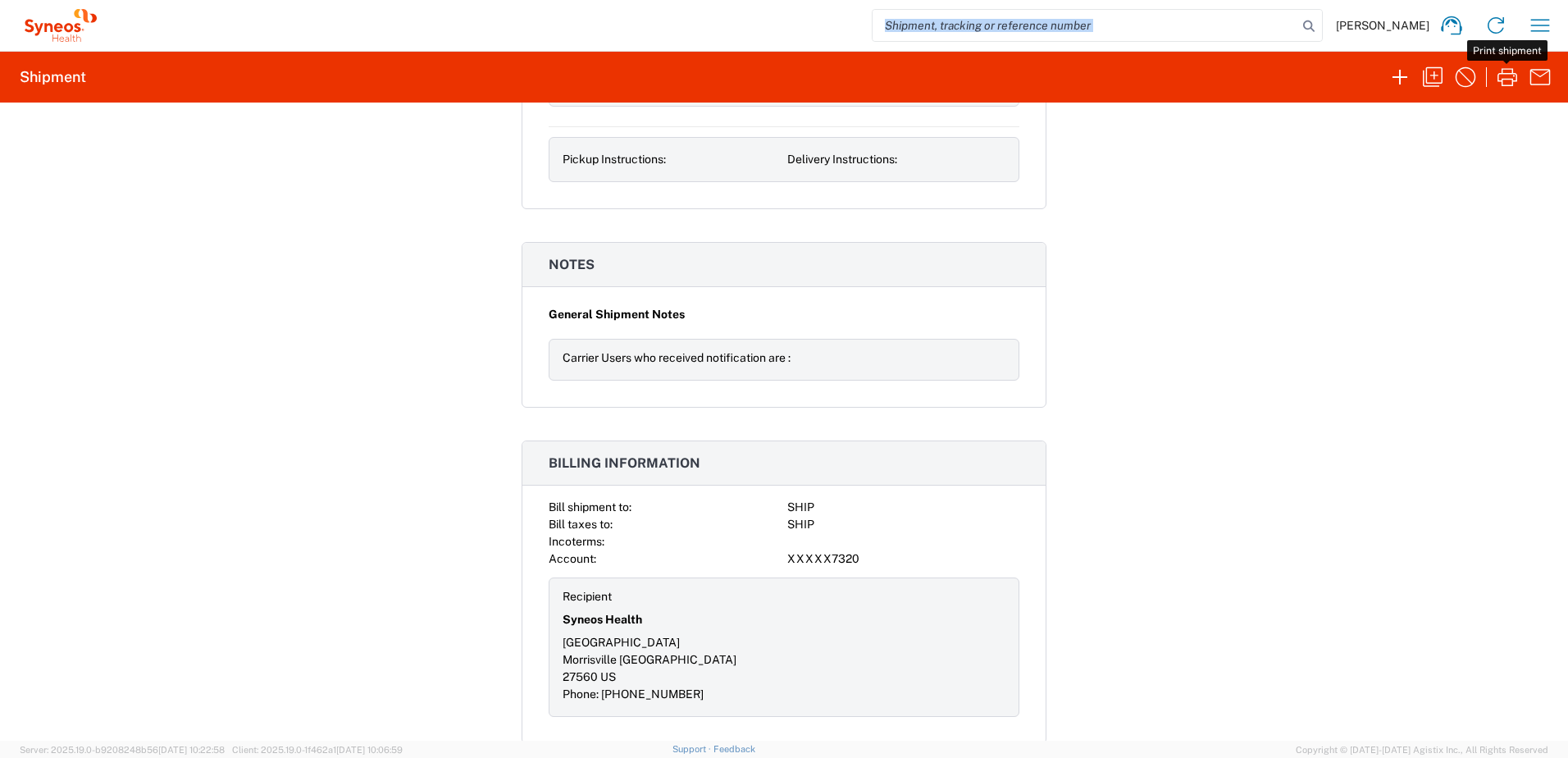
scroll to position [1726, 0]
click at [1207, 286] on div "Shipment 56880439 Google Maps Documents Account Print Shipment Details Packing …" at bounding box center [784, 421] width 1568 height 638
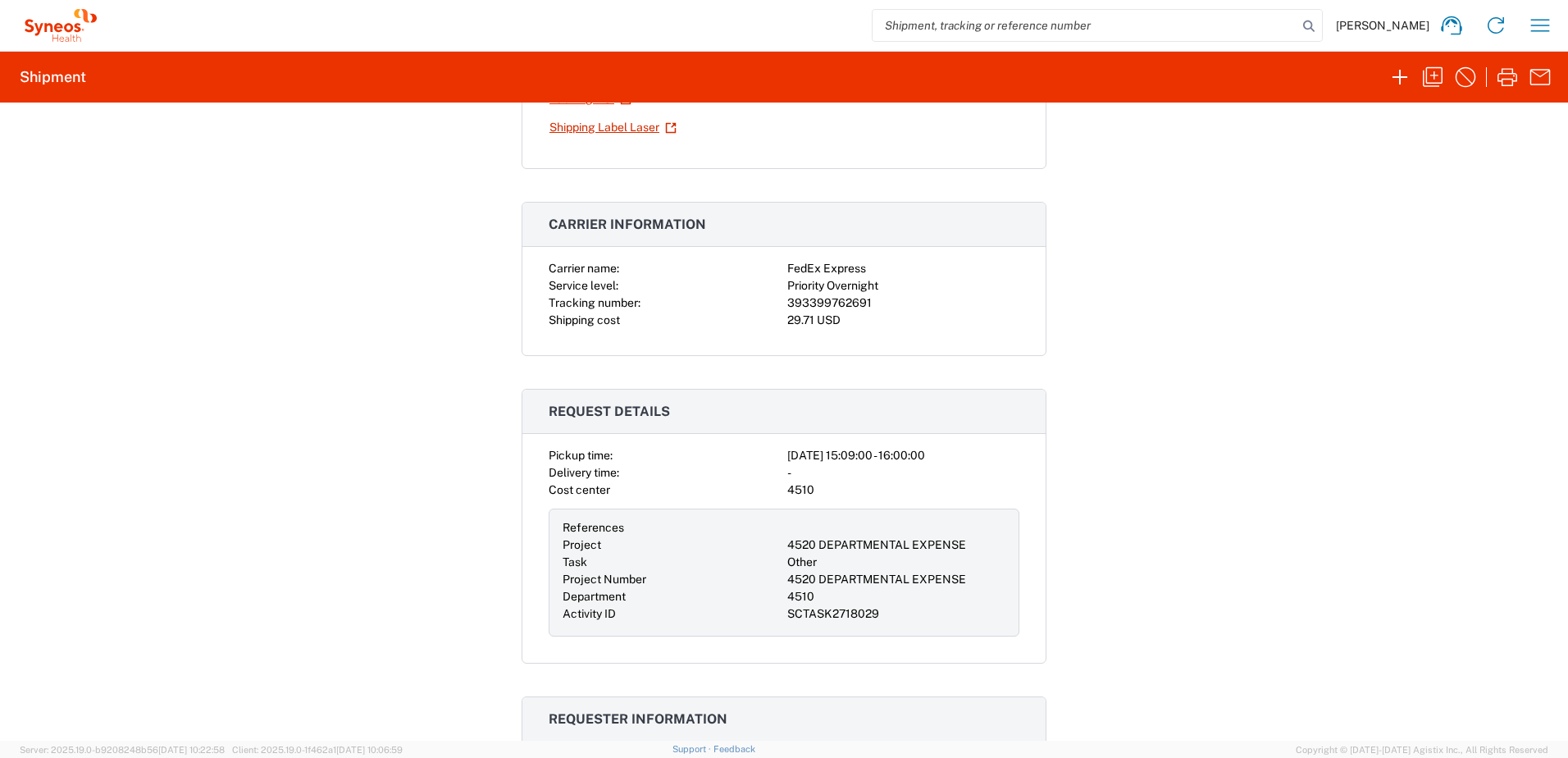
scroll to position [168, 0]
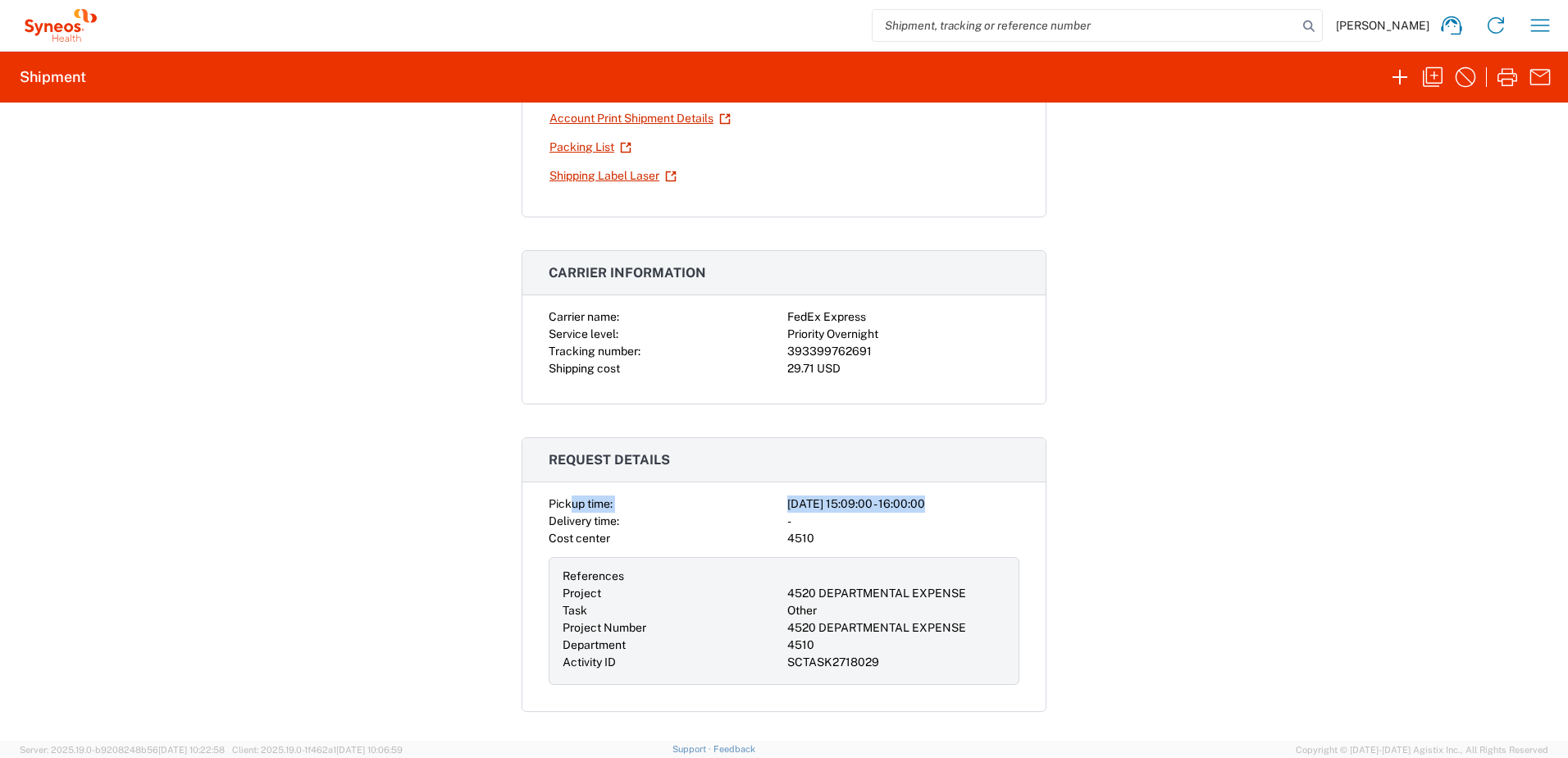
drag, startPoint x: 554, startPoint y: 505, endPoint x: 568, endPoint y: 492, distance: 19.1
click at [568, 492] on agx-collapsable-panel "Request details Pickup time: [DATE] 15:09:00 - 16:00:00 Delivery time: - Cost c…" at bounding box center [784, 575] width 525 height 275
click at [398, 537] on div "Shipment 56880439 Google Maps Documents Account Print Shipment Details Packing …" at bounding box center [784, 421] width 1568 height 638
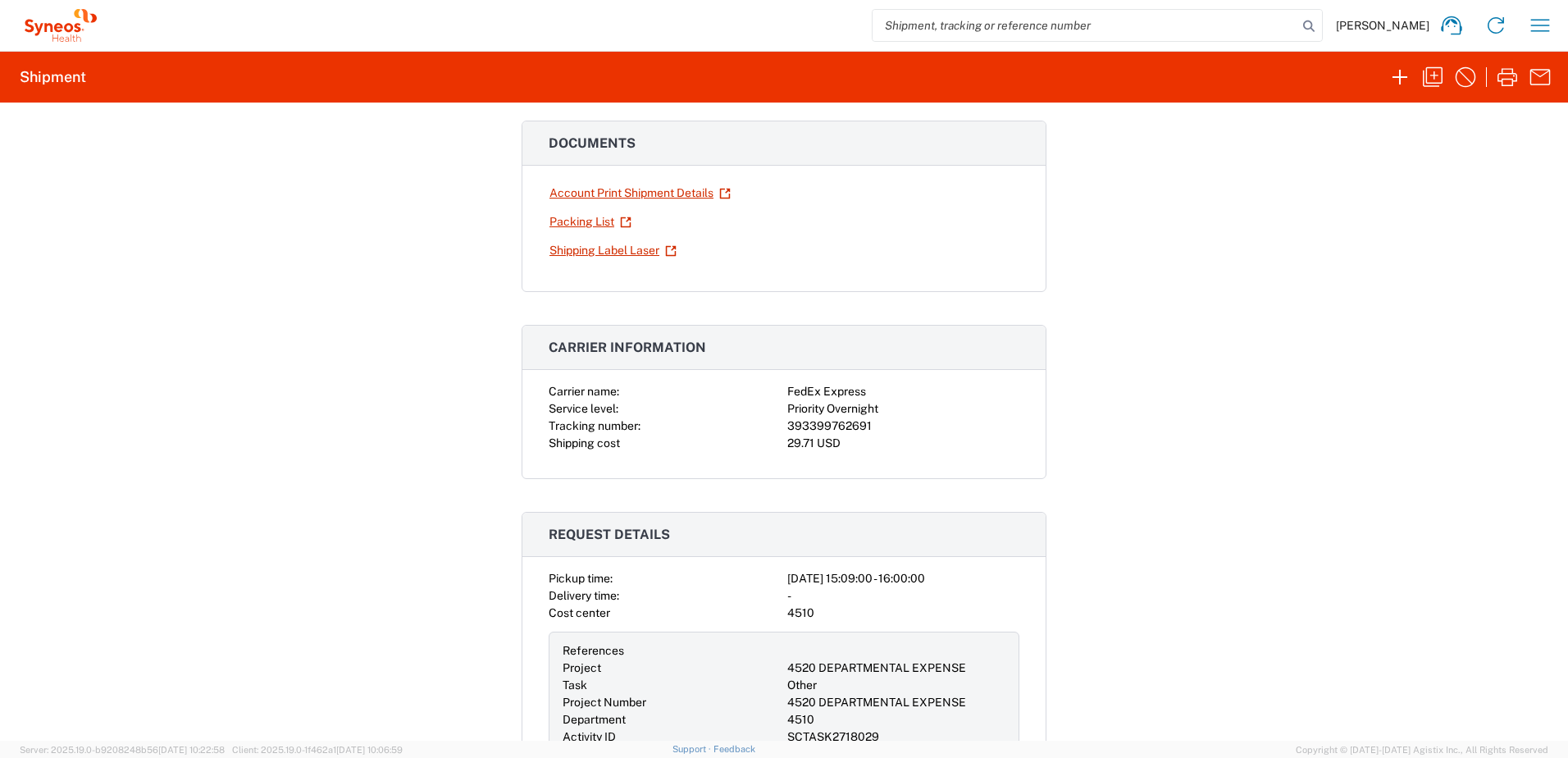
scroll to position [0, 0]
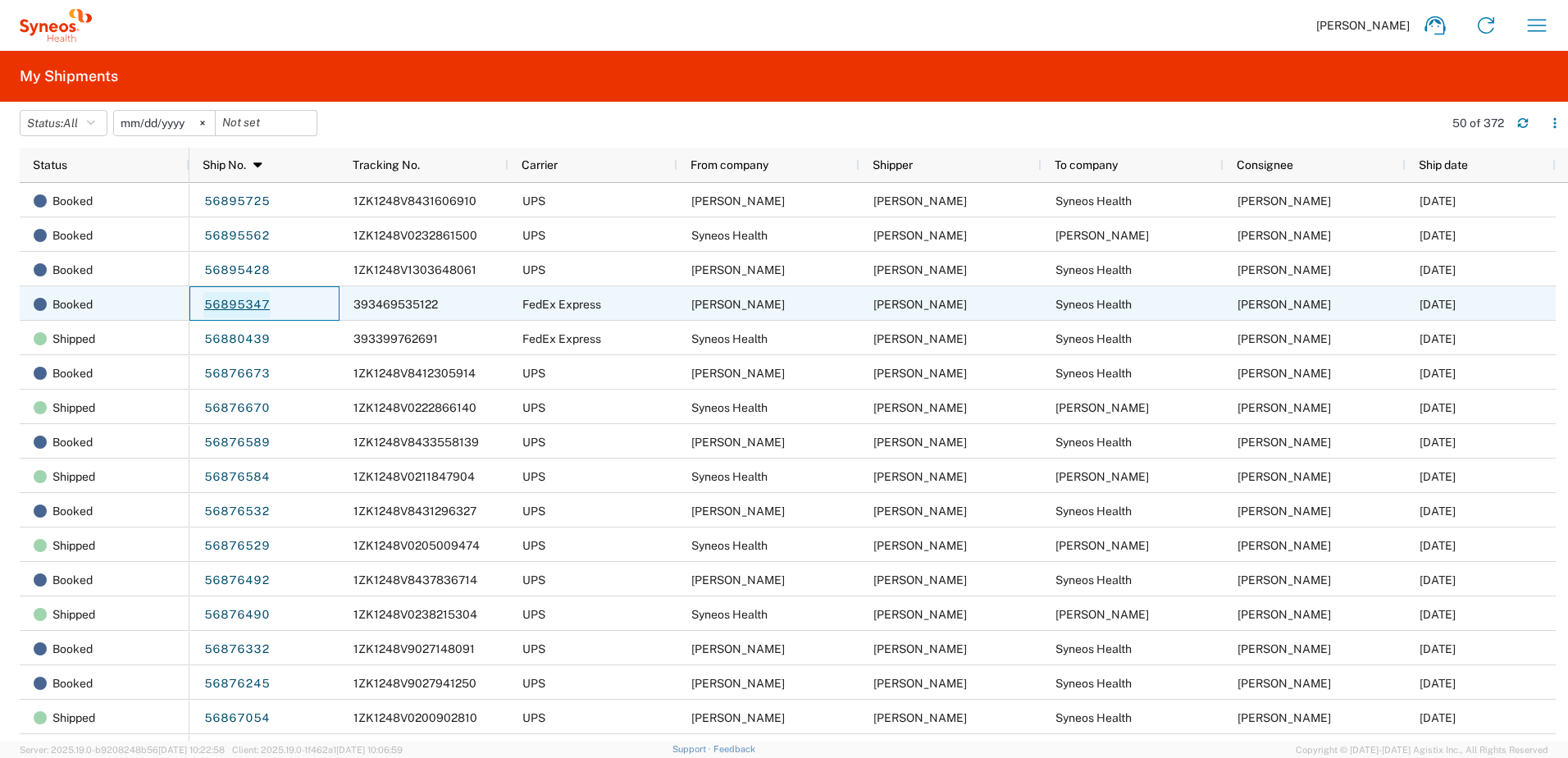
click at [230, 302] on link "56895347" at bounding box center [236, 305] width 67 height 26
